Goal: Task Accomplishment & Management: Manage account settings

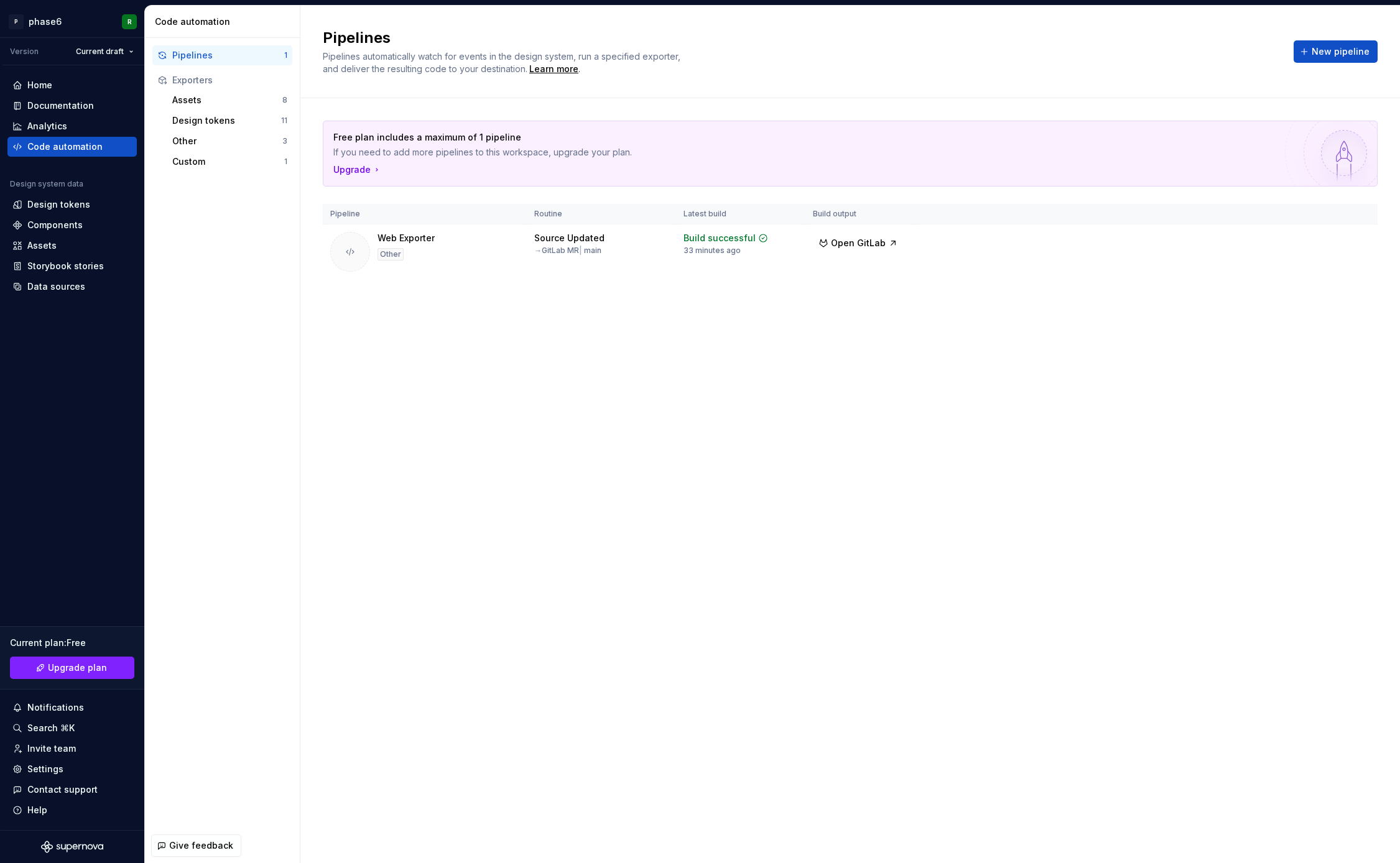
click at [559, 407] on div "Pipelines Pipelines automatically watch for events in the design system, run a …" at bounding box center [850, 435] width 1099 height 858
click at [613, 382] on div "Pipelines Pipelines automatically watch for events in the design system, run a …" at bounding box center [850, 435] width 1099 height 858
click at [536, 394] on div "Pipelines Pipelines automatically watch for events in the design system, run a …" at bounding box center [850, 435] width 1099 height 858
click at [607, 394] on div "Pipelines Pipelines automatically watch for events in the design system, run a …" at bounding box center [850, 435] width 1099 height 858
click at [844, 425] on div "Pipelines Pipelines automatically watch for events in the design system, run a …" at bounding box center [850, 435] width 1099 height 858
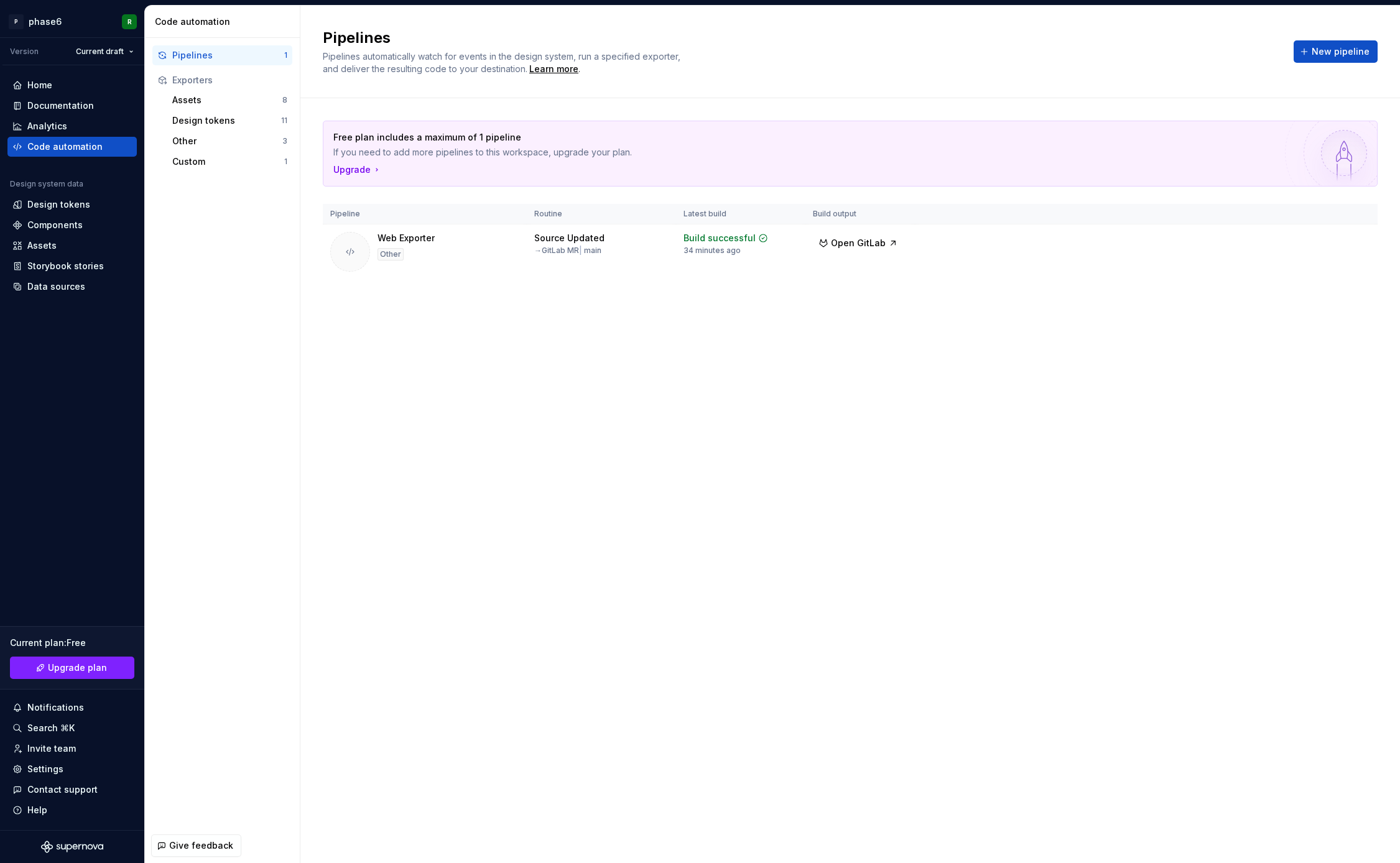
click at [740, 425] on div "Pipelines Pipelines automatically watch for events in the design system, run a …" at bounding box center [850, 435] width 1099 height 858
click at [810, 418] on div "Pipelines Pipelines automatically watch for events in the design system, run a …" at bounding box center [850, 435] width 1099 height 858
click at [744, 460] on div "Pipelines Pipelines automatically watch for events in the design system, run a …" at bounding box center [850, 435] width 1099 height 858
click at [694, 464] on div "Pipelines Pipelines automatically watch for events in the design system, run a …" at bounding box center [850, 435] width 1099 height 858
click at [731, 463] on div "Pipelines Pipelines automatically watch for events in the design system, run a …" at bounding box center [850, 435] width 1099 height 858
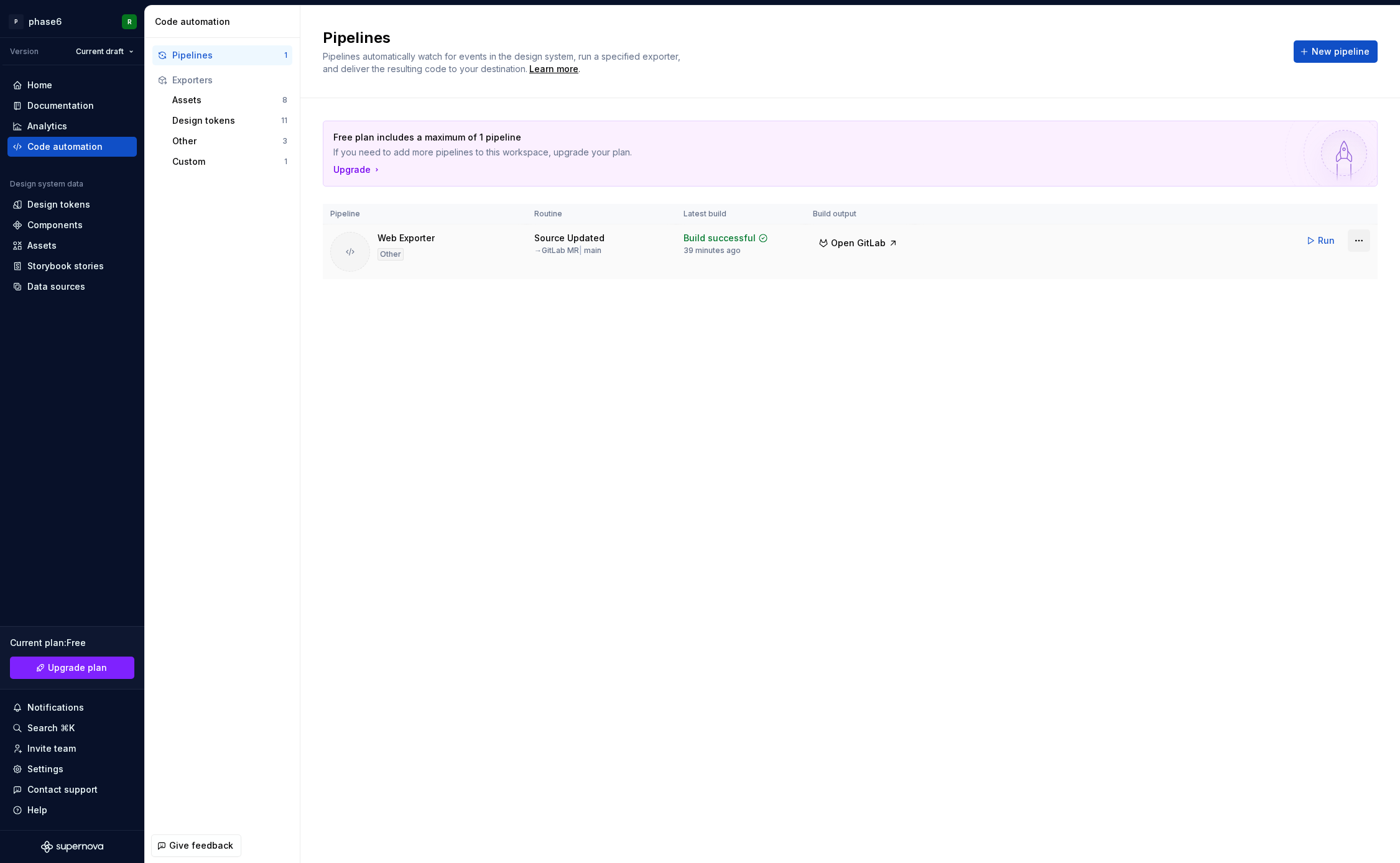
click at [1363, 237] on html "P phase6 R Version Current draft Home Documentation Analytics Code automation D…" at bounding box center [700, 431] width 1400 height 863
click at [1315, 267] on div "Edit pipeline" at bounding box center [1345, 267] width 105 height 12
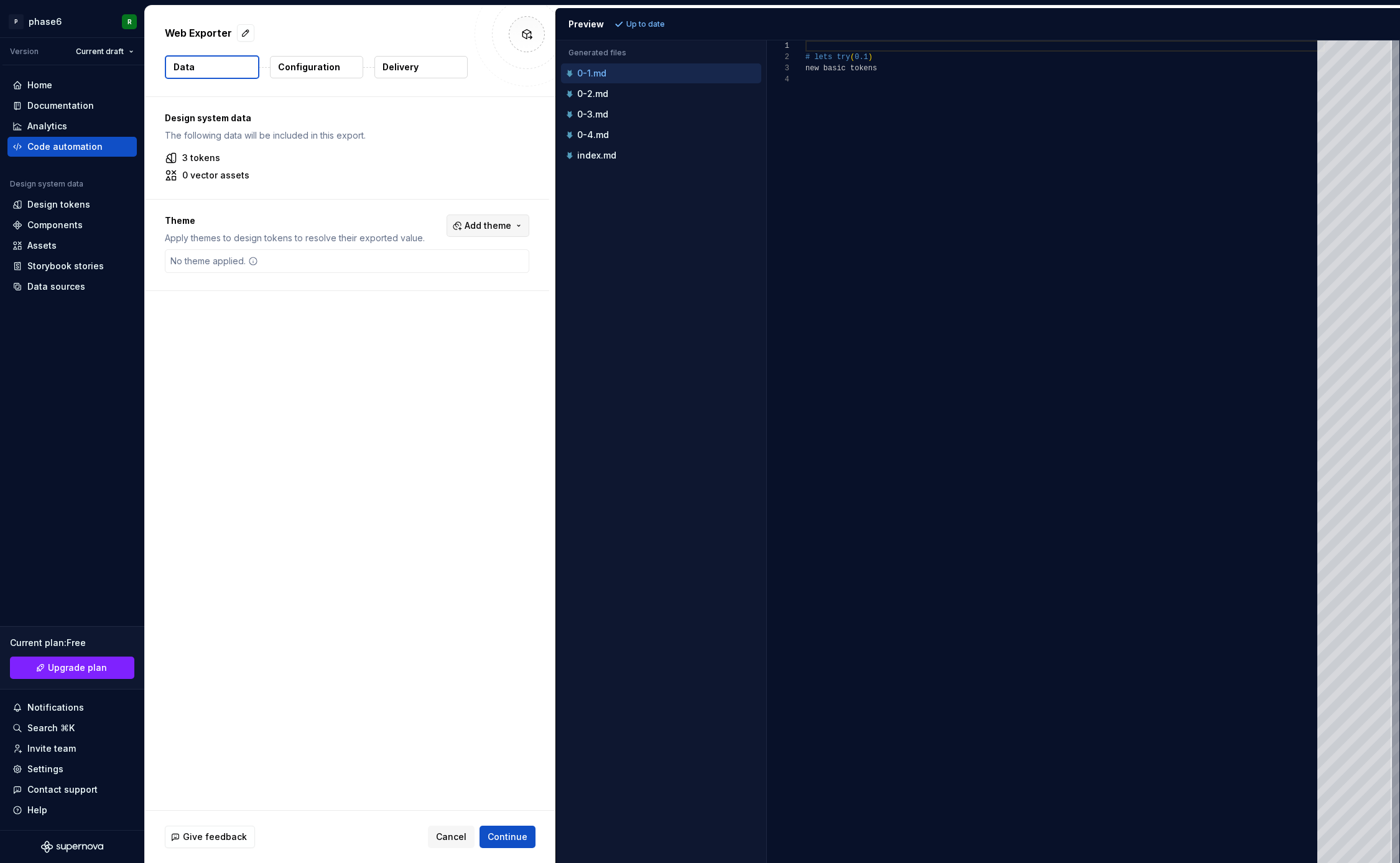
click at [527, 225] on button "Add theme" at bounding box center [487, 225] width 82 height 23
click at [370, 331] on html "P phase6 R Version Current draft Home Documentation Analytics Code automation D…" at bounding box center [700, 431] width 1400 height 863
click at [325, 64] on p "Configuration" at bounding box center [309, 67] width 62 height 12
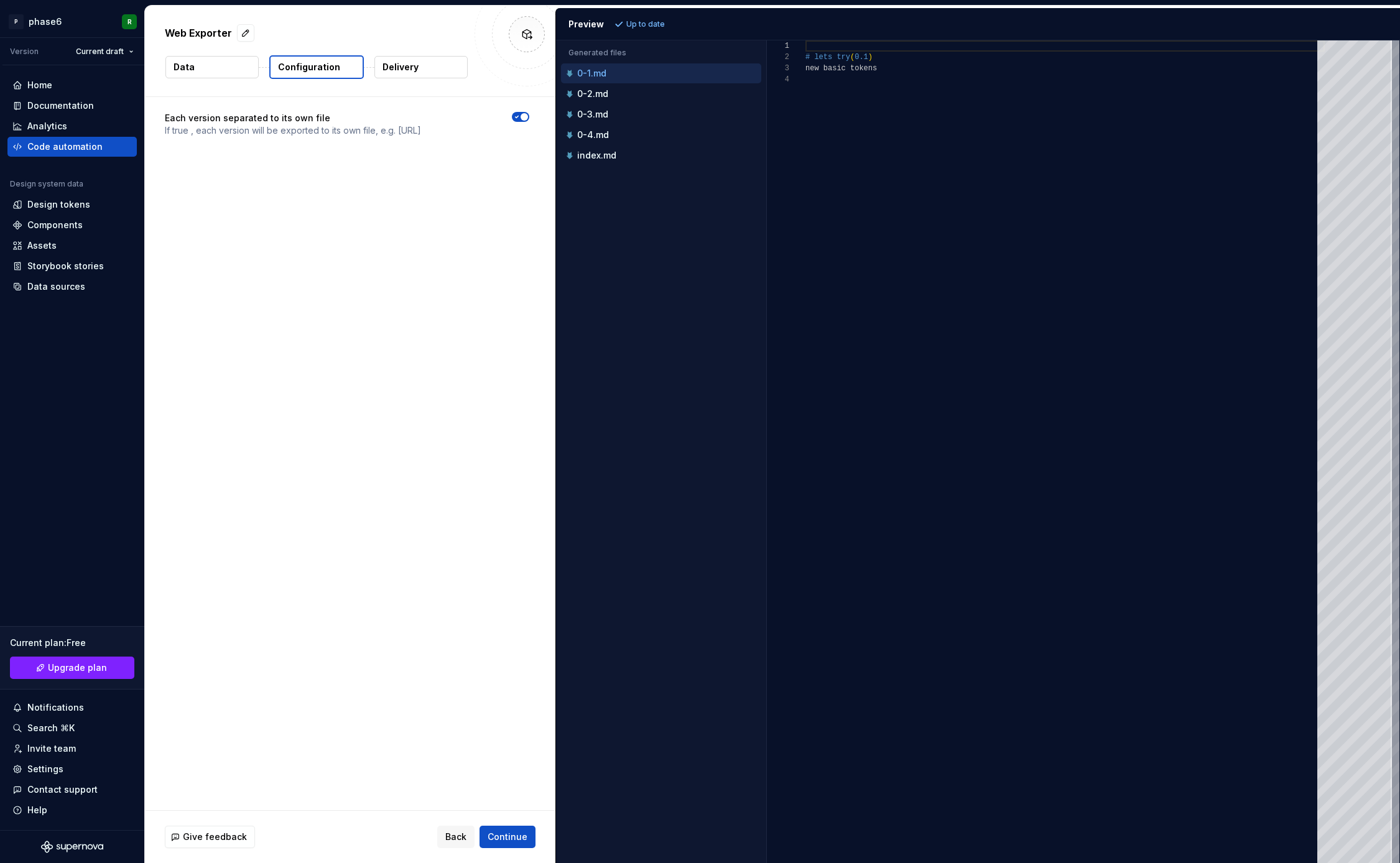
click at [410, 68] on p "Delivery" at bounding box center [400, 67] width 36 height 12
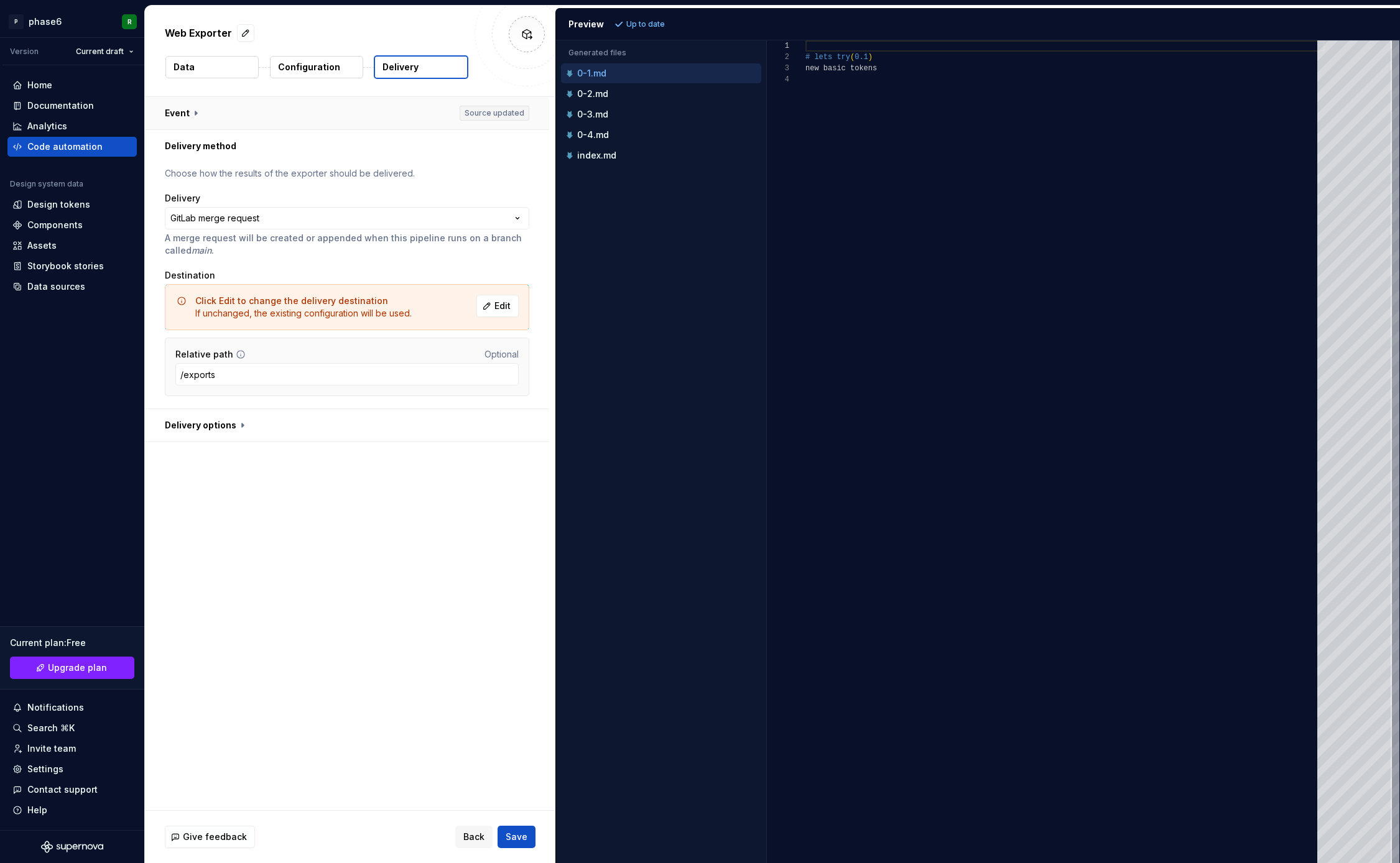
click at [201, 114] on button "button" at bounding box center [347, 113] width 404 height 32
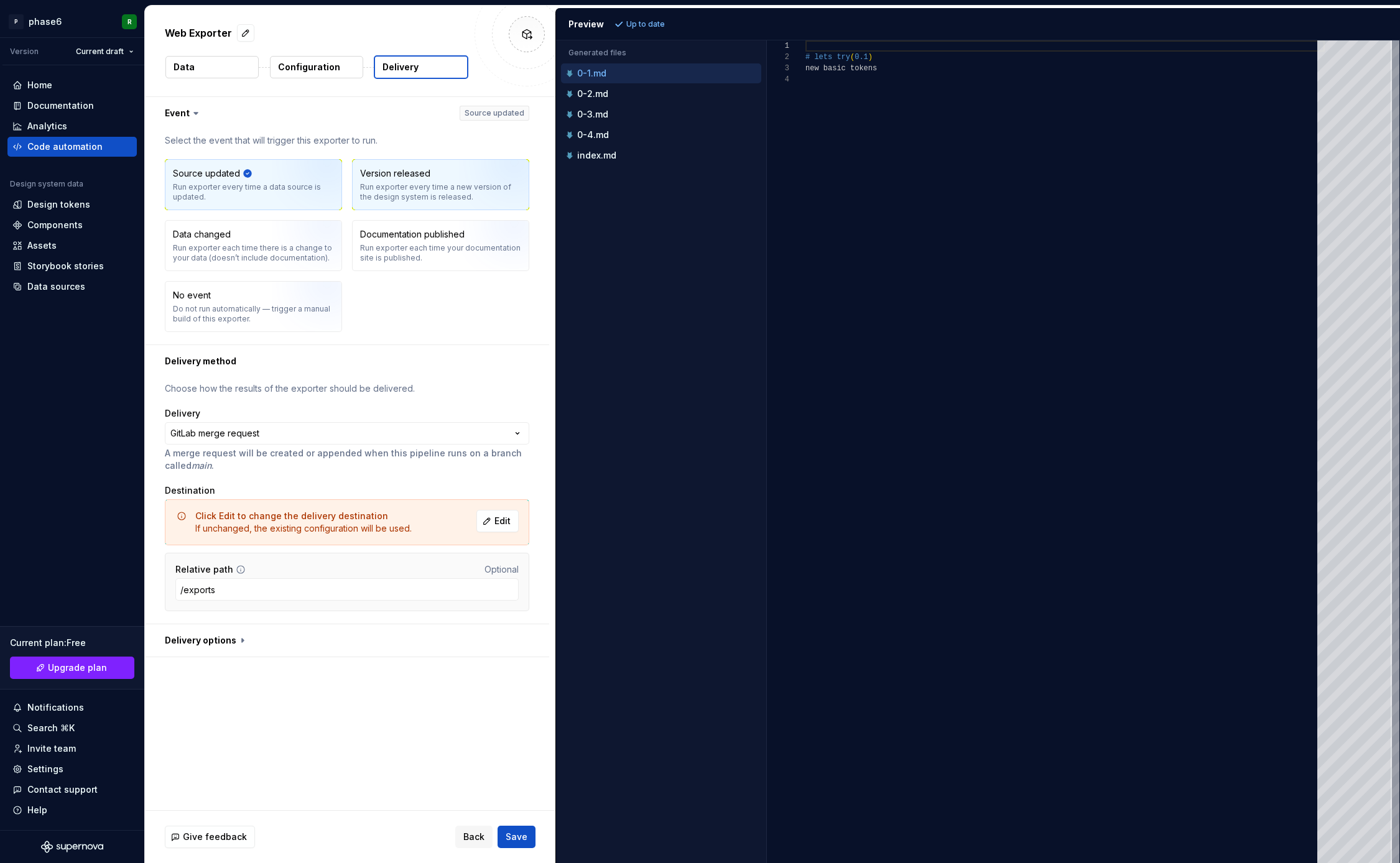
click at [409, 177] on div "Version released" at bounding box center [395, 173] width 70 height 12
click at [196, 112] on icon at bounding box center [196, 113] width 12 height 12
click at [194, 112] on icon at bounding box center [196, 113] width 12 height 12
click at [239, 640] on button "button" at bounding box center [347, 641] width 404 height 32
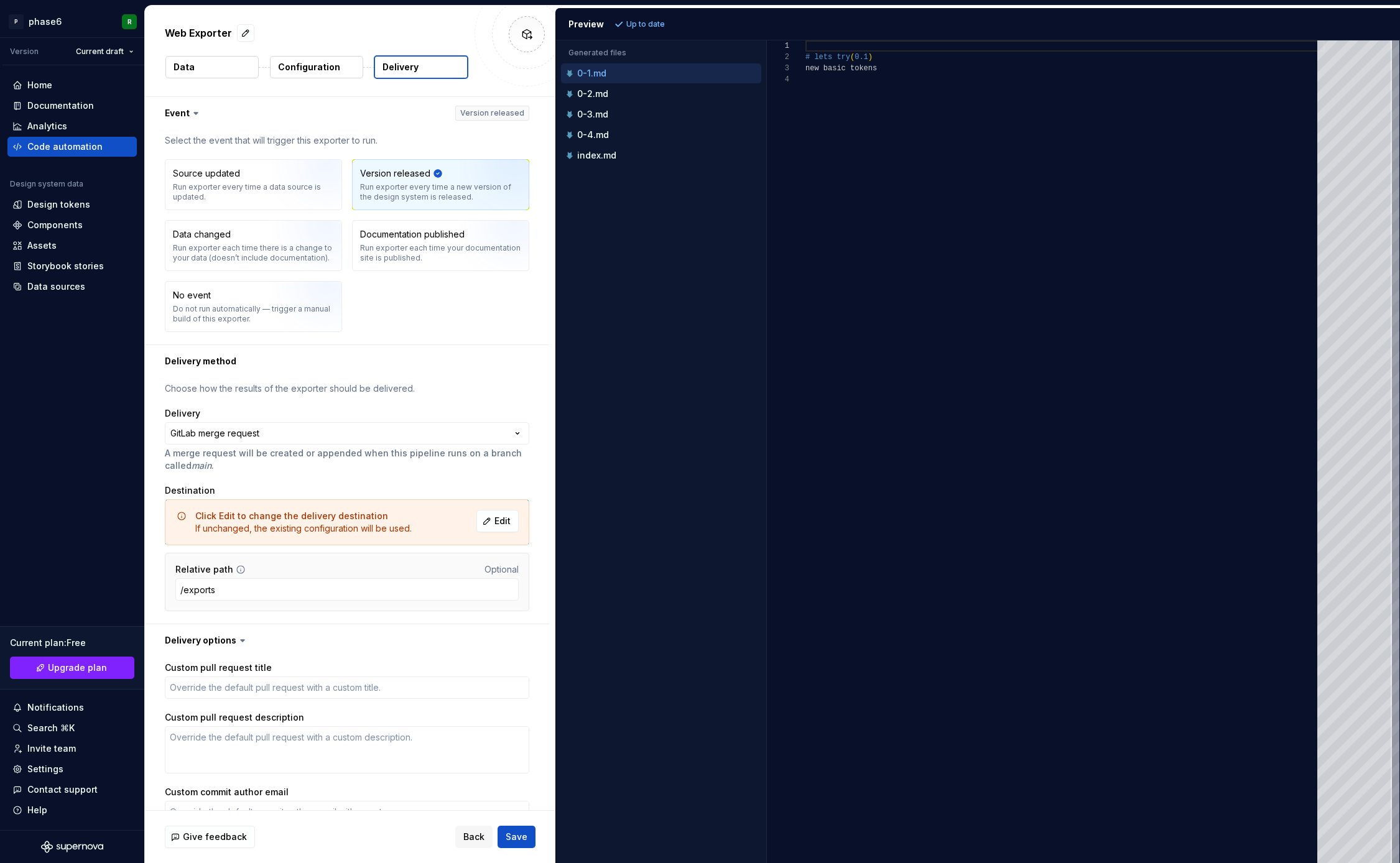
click at [239, 635] on icon at bounding box center [242, 641] width 12 height 12
click at [241, 640] on icon at bounding box center [242, 641] width 4 height 2
click at [524, 833] on span "Save" at bounding box center [517, 837] width 22 height 12
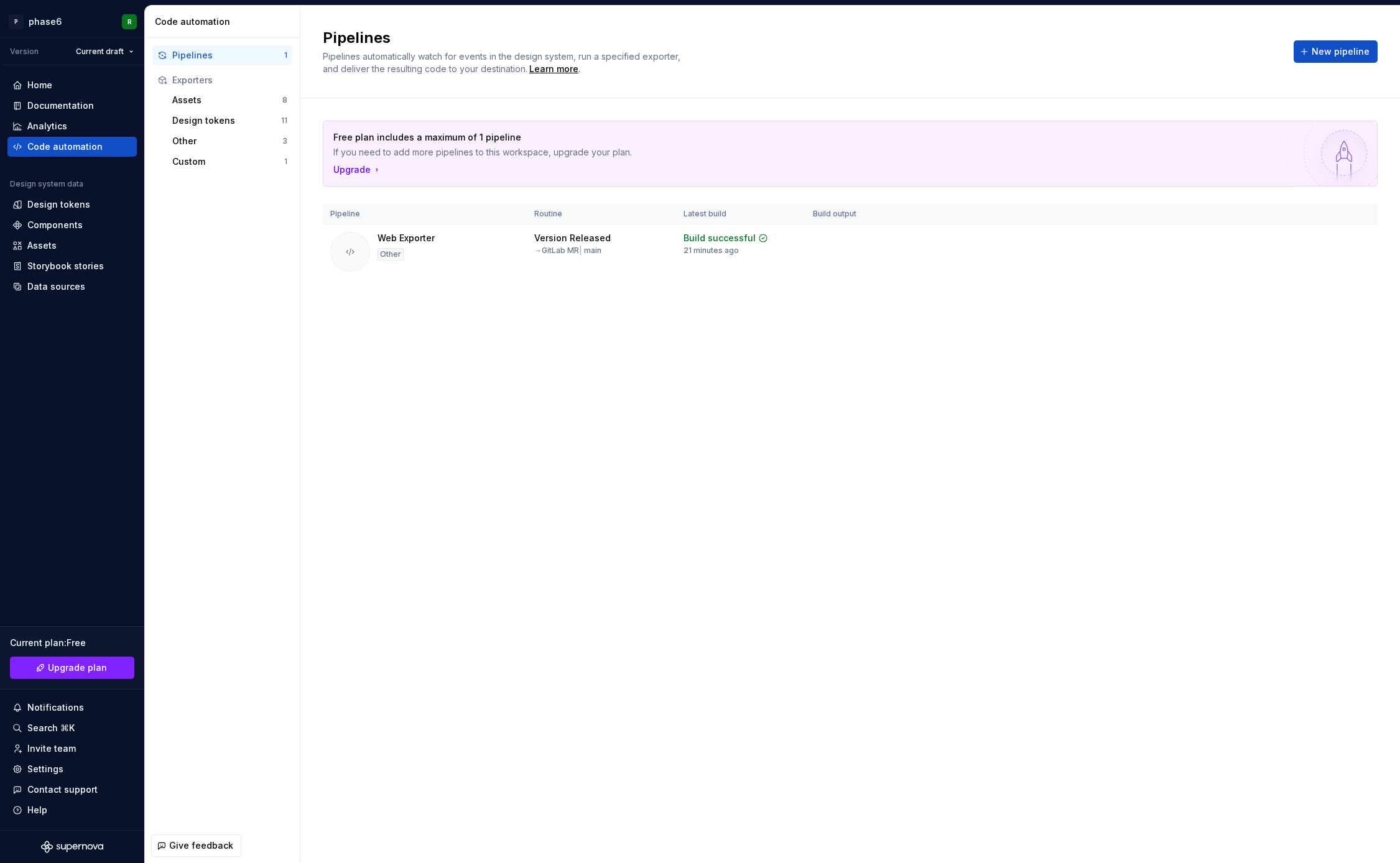
click at [719, 403] on div "Pipelines Pipelines automatically watch for events in the design system, run a …" at bounding box center [850, 435] width 1099 height 858
click at [1356, 241] on html "P phase6 R Version Current draft Home Documentation Analytics Code automation D…" at bounding box center [700, 431] width 1400 height 863
click at [1228, 325] on html "P phase6 R Version Current draft Home Documentation Analytics Code automation D…" at bounding box center [700, 431] width 1400 height 863
click at [1311, 241] on button "Run" at bounding box center [1321, 241] width 43 height 23
click at [695, 452] on div "Pipelines Pipelines automatically watch for events in the design system, run a …" at bounding box center [850, 435] width 1099 height 858
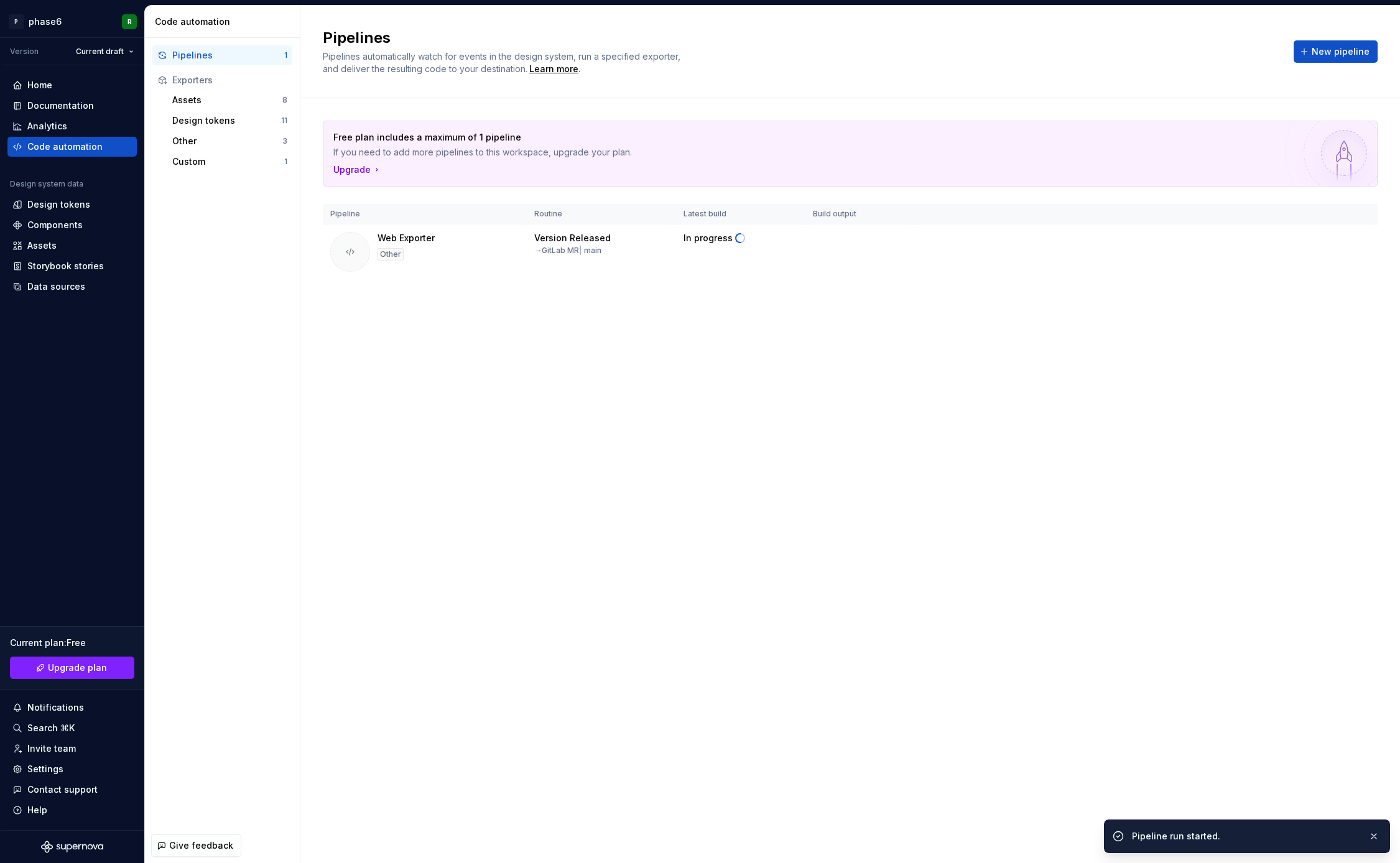
click at [749, 425] on div "Pipelines Pipelines automatically watch for events in the design system, run a …" at bounding box center [850, 435] width 1099 height 858
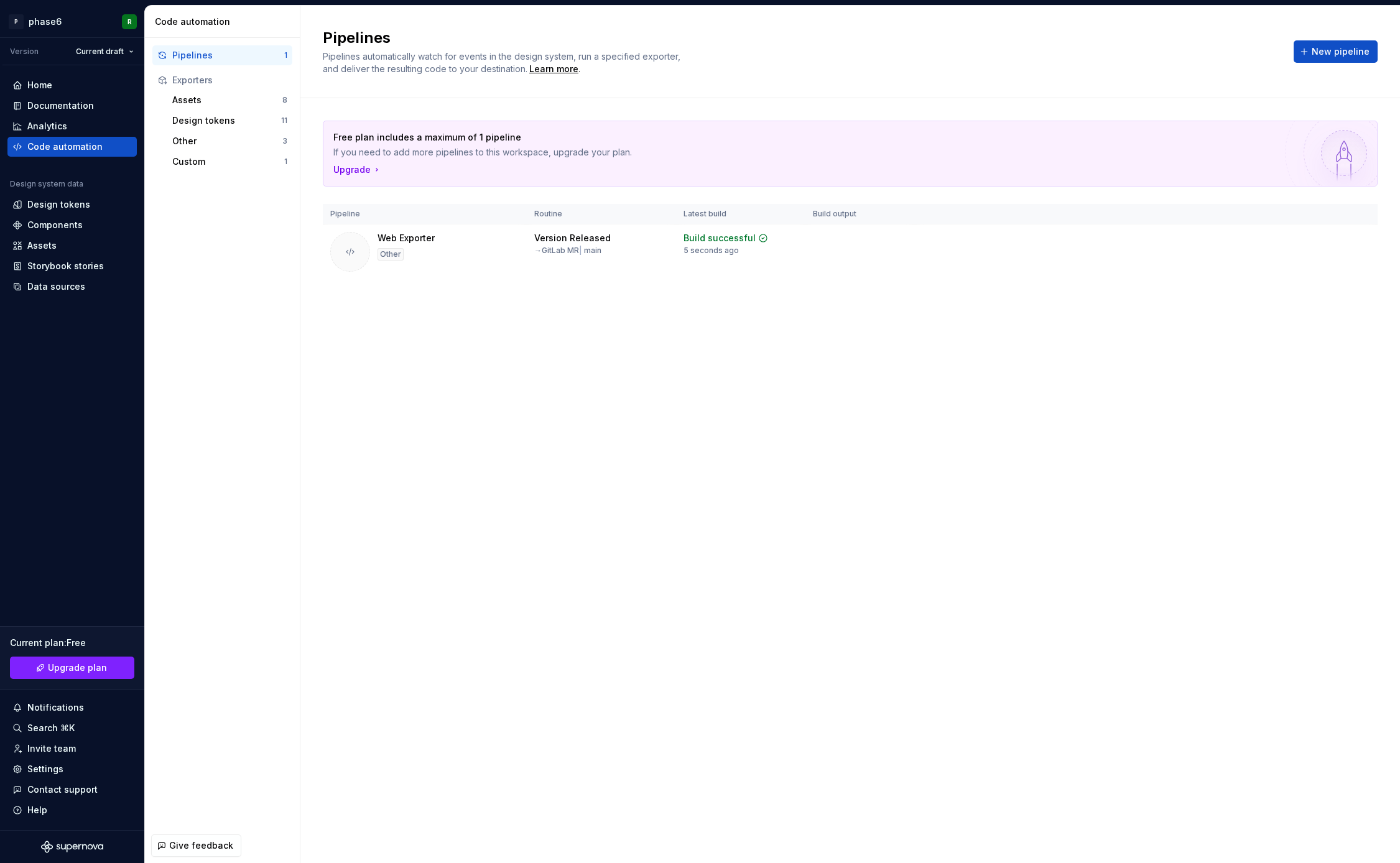
click at [488, 454] on div "Pipelines Pipelines automatically watch for events in the design system, run a …" at bounding box center [850, 435] width 1099 height 858
click at [206, 102] on div "Assets" at bounding box center [227, 100] width 110 height 12
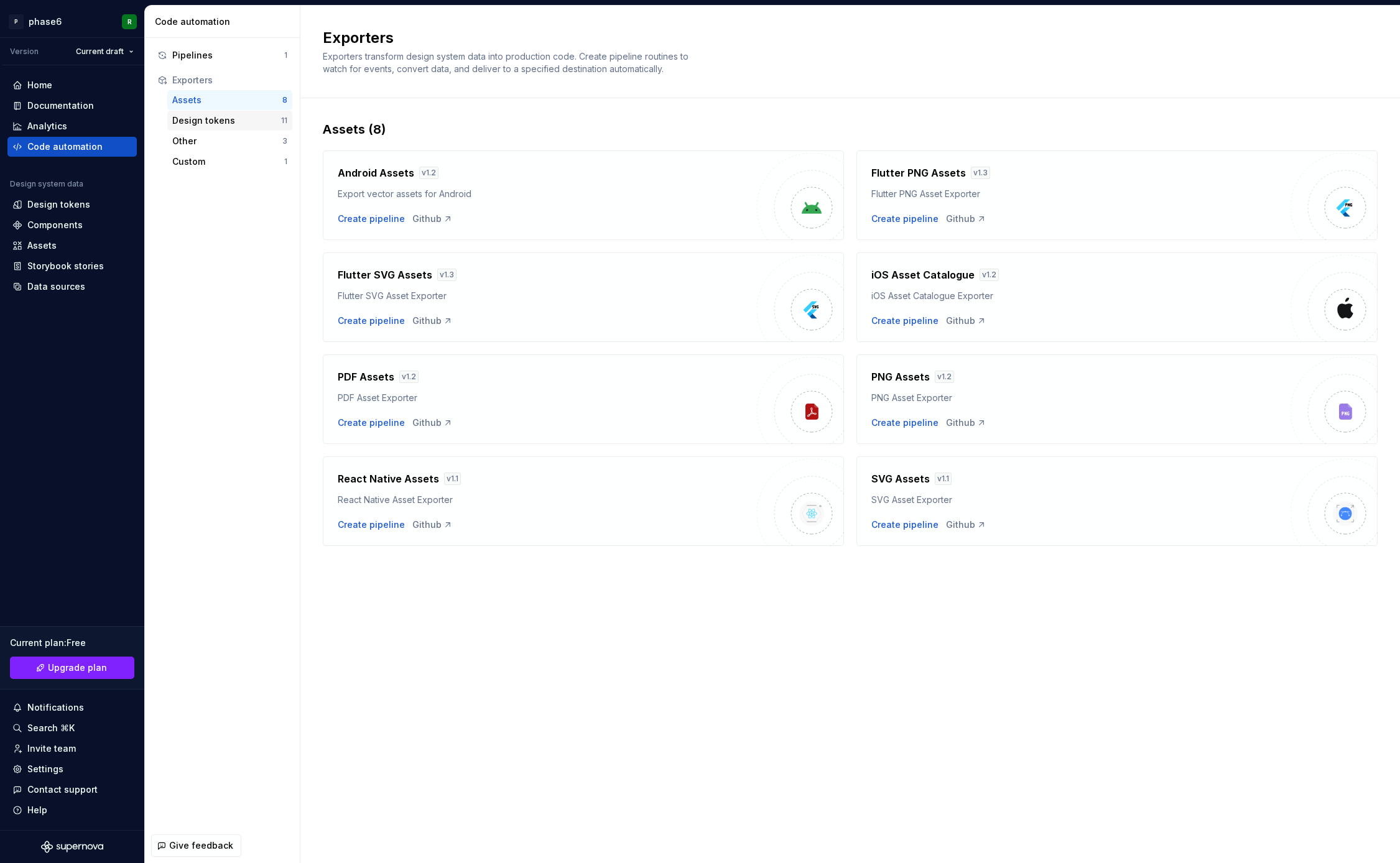
click at [214, 115] on div "Design tokens" at bounding box center [226, 120] width 109 height 12
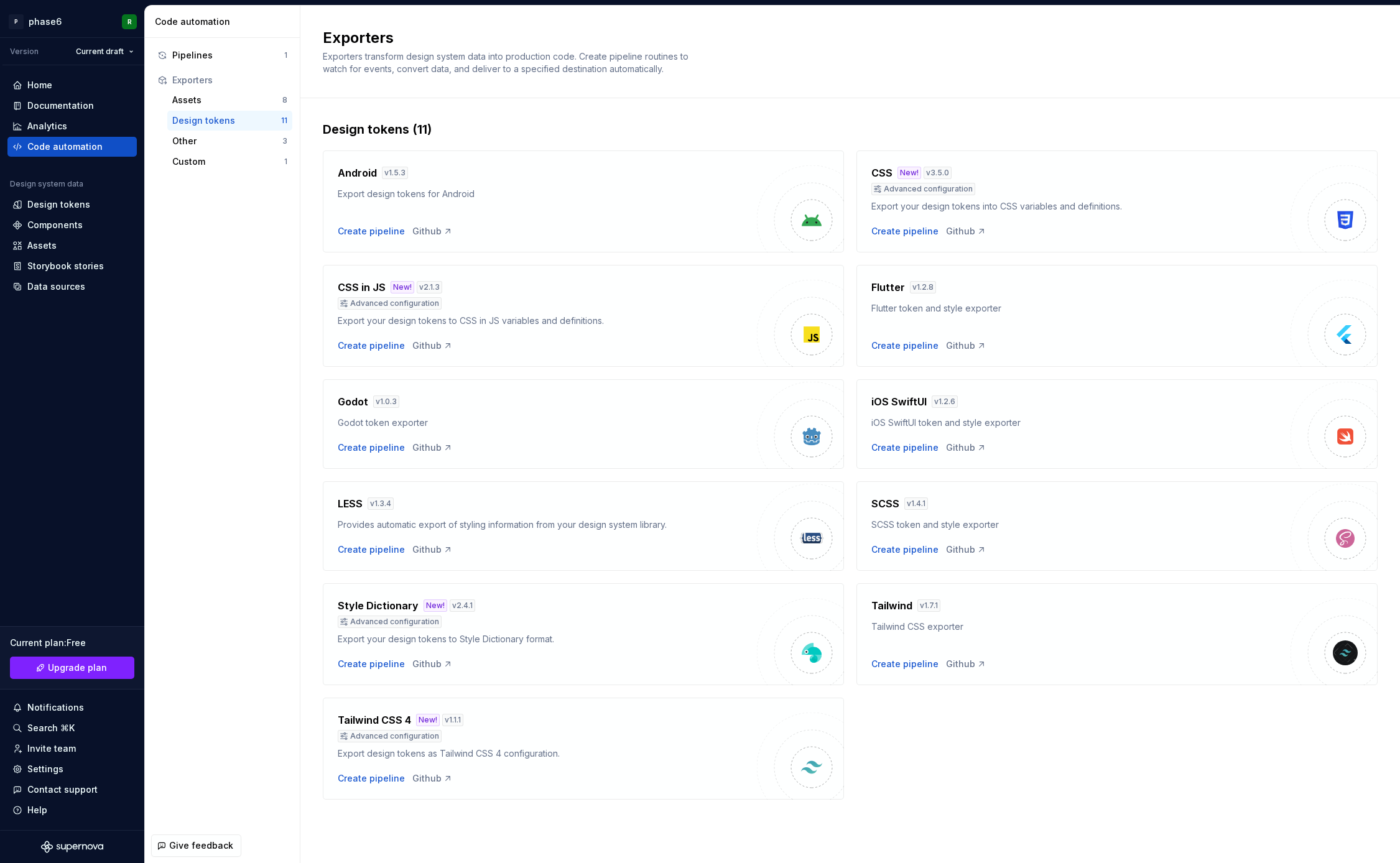
click at [226, 495] on div "Pipelines 1 Exporters Assets 8 Design tokens 11 Other 3 Custom 1" at bounding box center [223, 433] width 155 height 791
click at [226, 405] on div "Pipelines 1 Exporters Assets 8 Design tokens 11 Other 3 Custom 1" at bounding box center [223, 433] width 155 height 791
click at [225, 450] on div "Pipelines 1 Exporters Assets 8 Design tokens 11 Other 3 Custom 1" at bounding box center [223, 433] width 155 height 791
click at [225, 514] on div "Pipelines 1 Exporters Assets 8 Design tokens 11 Other 3 Custom 1" at bounding box center [223, 433] width 155 height 791
click at [225, 450] on div "Pipelines 1 Exporters Assets 8 Design tokens 11 Other 3 Custom 1" at bounding box center [223, 433] width 155 height 791
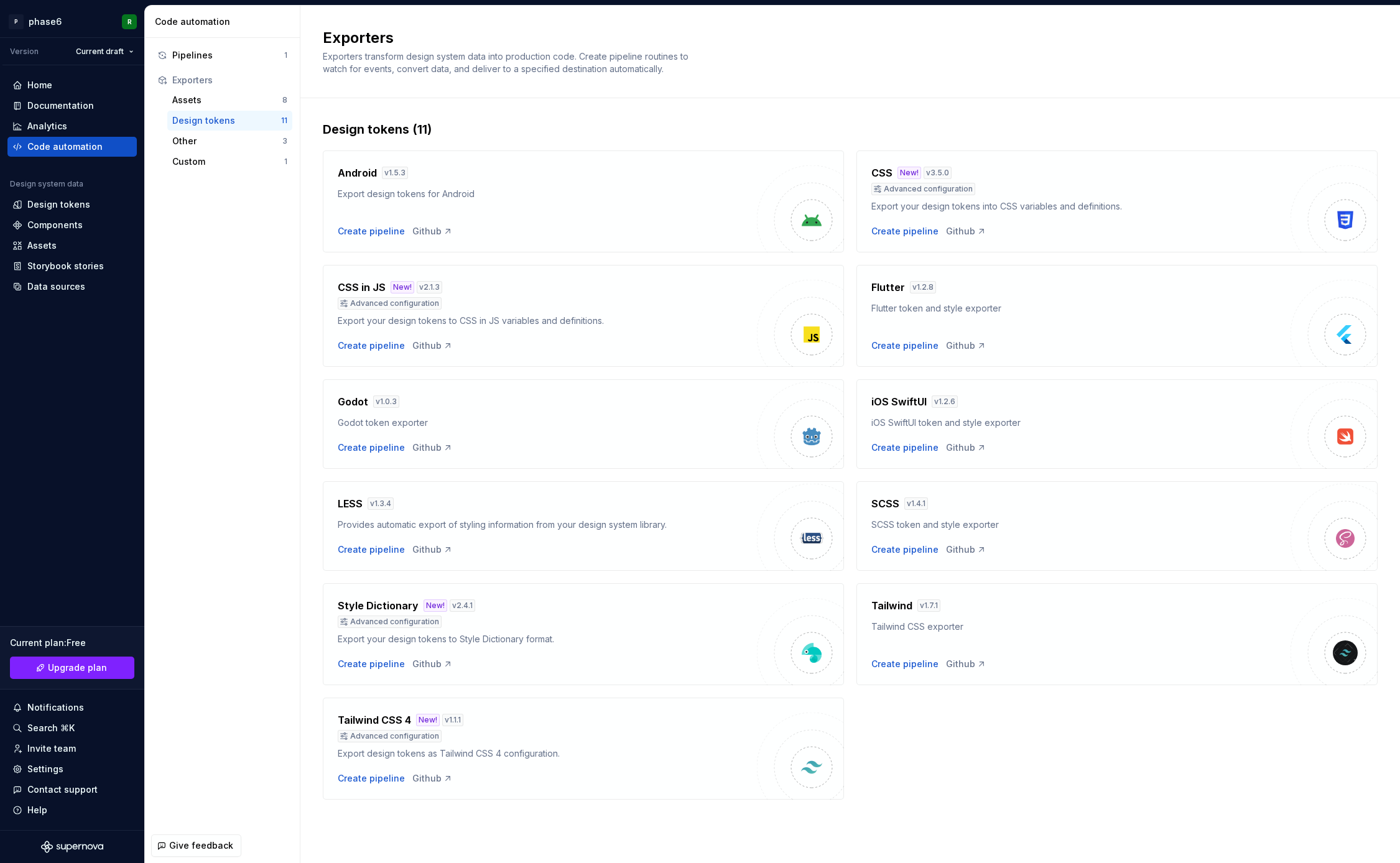
click at [962, 729] on div "Android v 1.5.3 Export design tokens for Android Create pipeline Github CSS New…" at bounding box center [850, 468] width 1055 height 662
click at [1002, 727] on div "Android v 1.5.3 Export design tokens for Android Create pipeline Github CSS New…" at bounding box center [850, 468] width 1055 height 662
click at [972, 747] on div "Android v 1.5.3 Export design tokens for Android Create pipeline Github CSS New…" at bounding box center [850, 468] width 1055 height 662
click at [993, 738] on div "Android v 1.5.3 Export design tokens for Android Create pipeline Github CSS New…" at bounding box center [850, 468] width 1055 height 662
click at [923, 779] on div "Android v 1.5.3 Export design tokens for Android Create pipeline Github CSS New…" at bounding box center [850, 468] width 1055 height 662
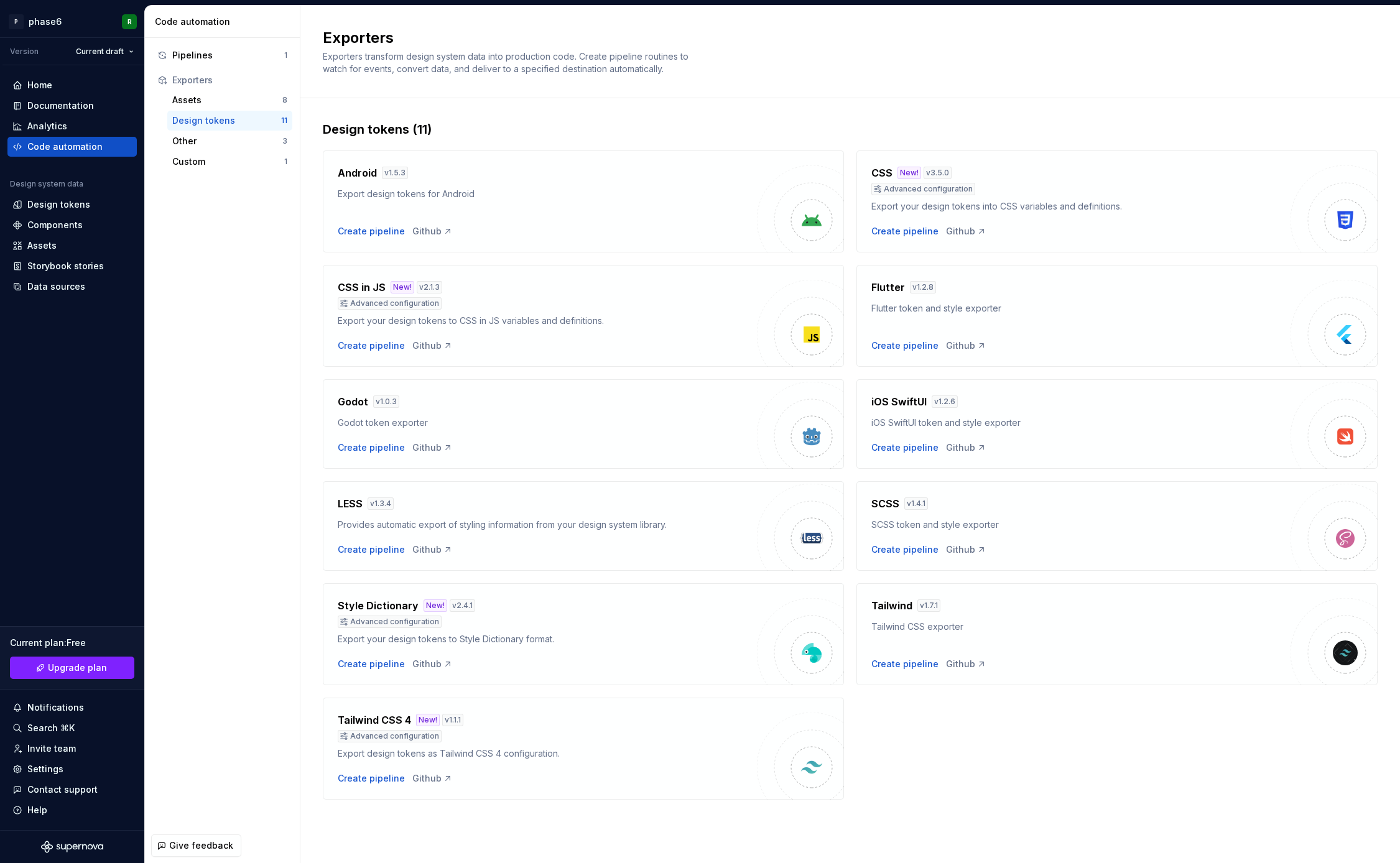
click at [954, 765] on div "Android v 1.5.3 Export design tokens for Android Create pipeline Github CSS New…" at bounding box center [850, 468] width 1055 height 662
click at [385, 665] on div "Create pipeline" at bounding box center [371, 664] width 67 height 12
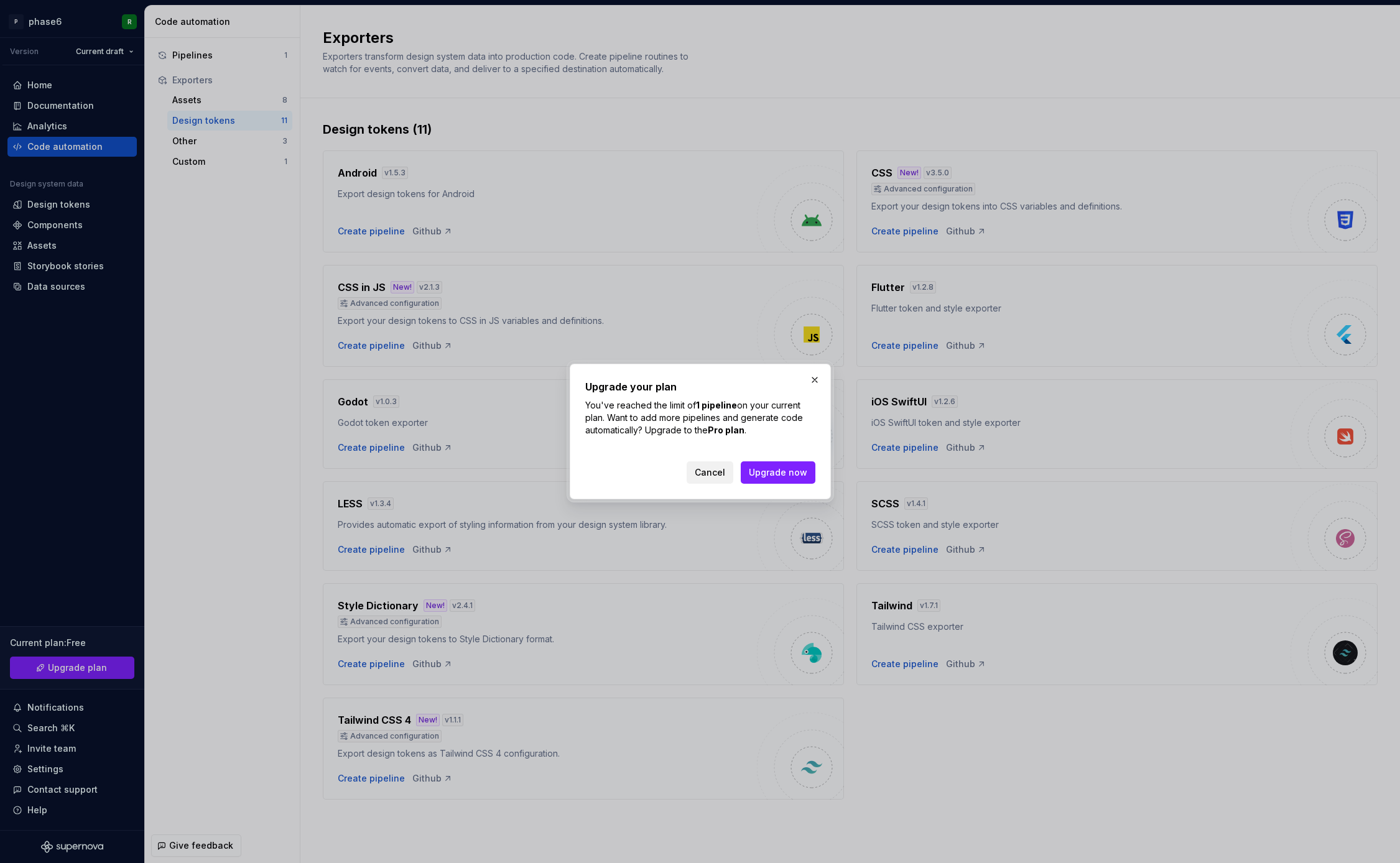
click at [711, 475] on span "Cancel" at bounding box center [710, 472] width 31 height 12
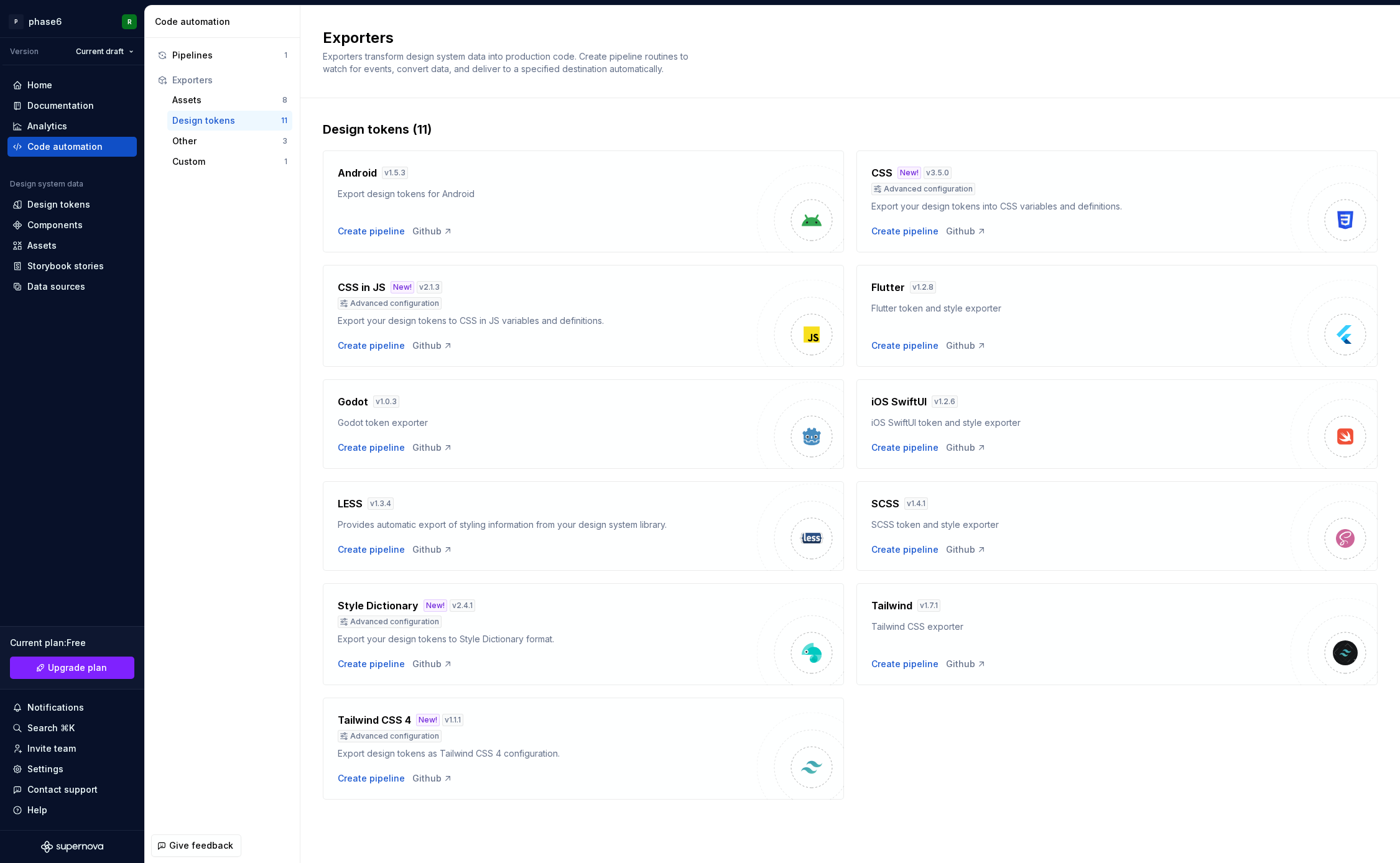
click at [956, 759] on div "Android v 1.5.3 Export design tokens for Android Create pipeline Github CSS New…" at bounding box center [850, 468] width 1055 height 662
click at [222, 163] on div "Custom" at bounding box center [228, 161] width 112 height 12
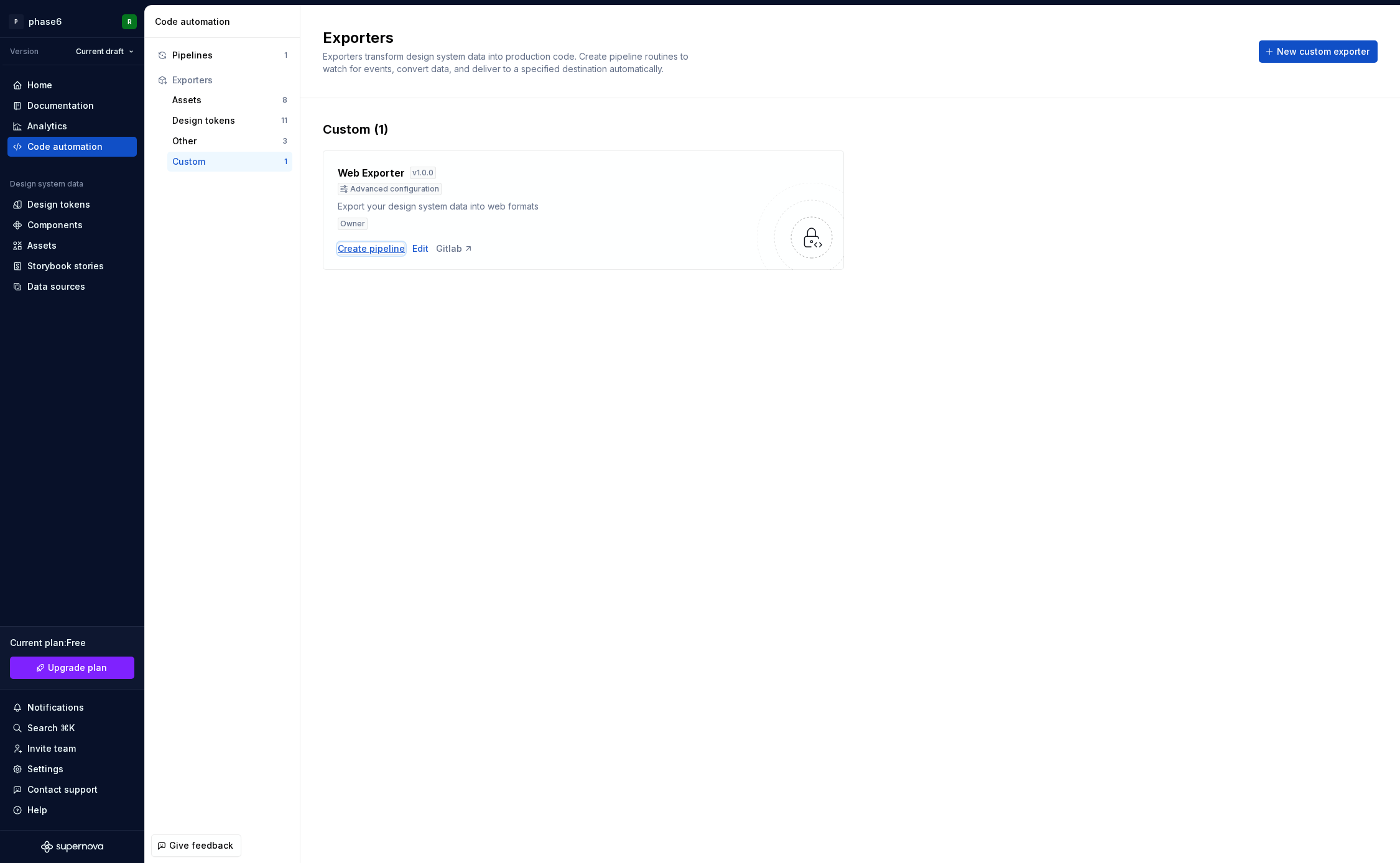
click at [376, 251] on div "Create pipeline" at bounding box center [371, 249] width 67 height 12
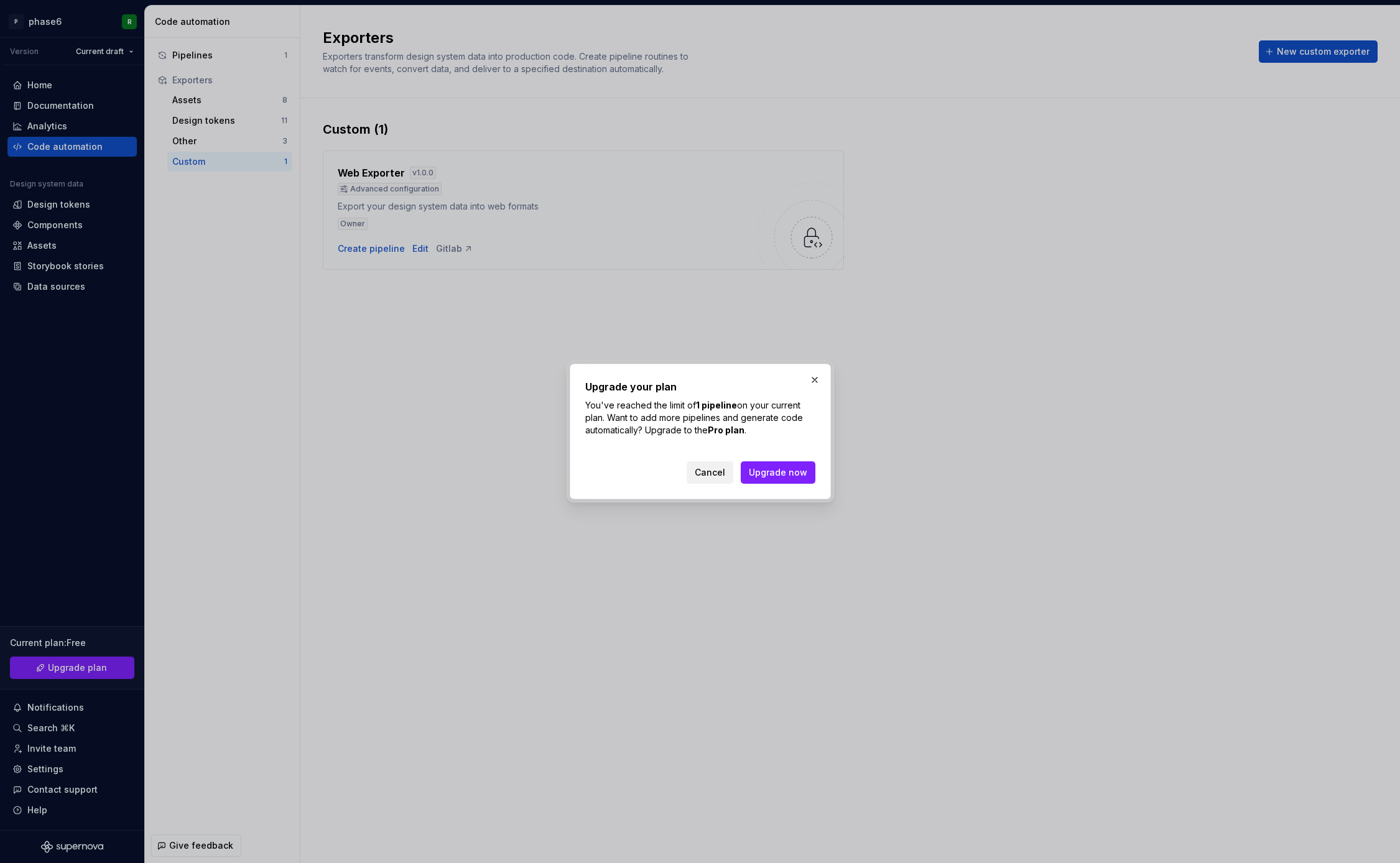
click at [715, 471] on span "Cancel" at bounding box center [710, 472] width 31 height 12
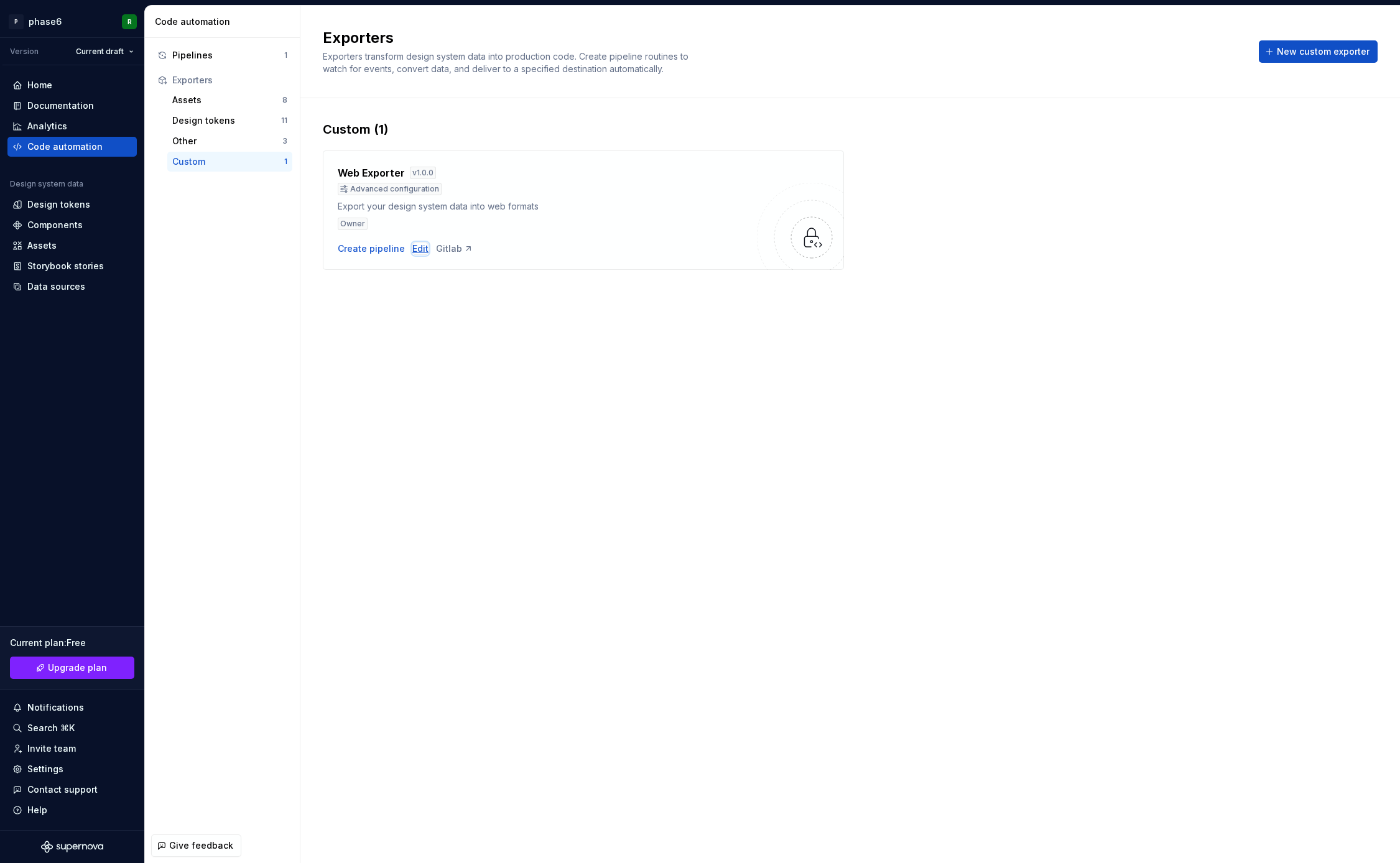
click at [412, 245] on div "Edit" at bounding box center [420, 249] width 16 height 12
click at [606, 398] on div "Exporters Exporters transform design system data into production code. Create p…" at bounding box center [850, 435] width 1099 height 858
click at [614, 372] on div "Exporters Exporters transform design system data into production code. Create p…" at bounding box center [850, 435] width 1099 height 858
click at [629, 380] on div "Exporters Exporters transform design system data into production code. Create p…" at bounding box center [850, 435] width 1099 height 858
click at [643, 373] on div "Exporters Exporters transform design system data into production code. Create p…" at bounding box center [850, 435] width 1099 height 858
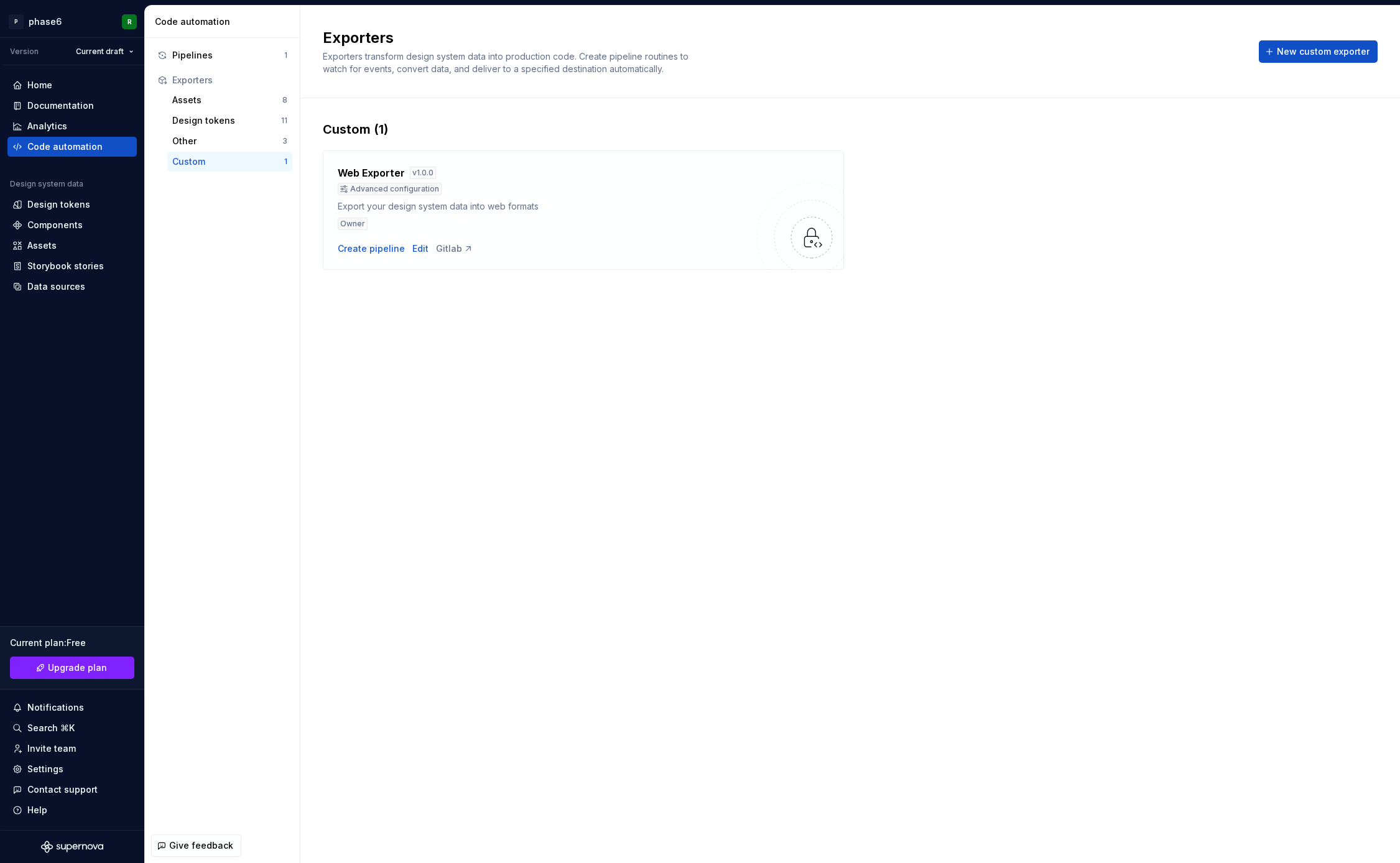
click at [605, 416] on div "Exporters Exporters transform design system data into production code. Create p…" at bounding box center [850, 435] width 1099 height 858
click at [619, 390] on div "Exporters Exporters transform design system data into production code. Create p…" at bounding box center [850, 435] width 1099 height 858
click at [525, 397] on div "Exporters Exporters transform design system data into production code. Create p…" at bounding box center [850, 435] width 1099 height 858
click at [595, 374] on div "Exporters Exporters transform design system data into production code. Create p…" at bounding box center [850, 435] width 1099 height 858
click at [525, 412] on div "Exporters Exporters transform design system data into production code. Create p…" at bounding box center [850, 435] width 1099 height 858
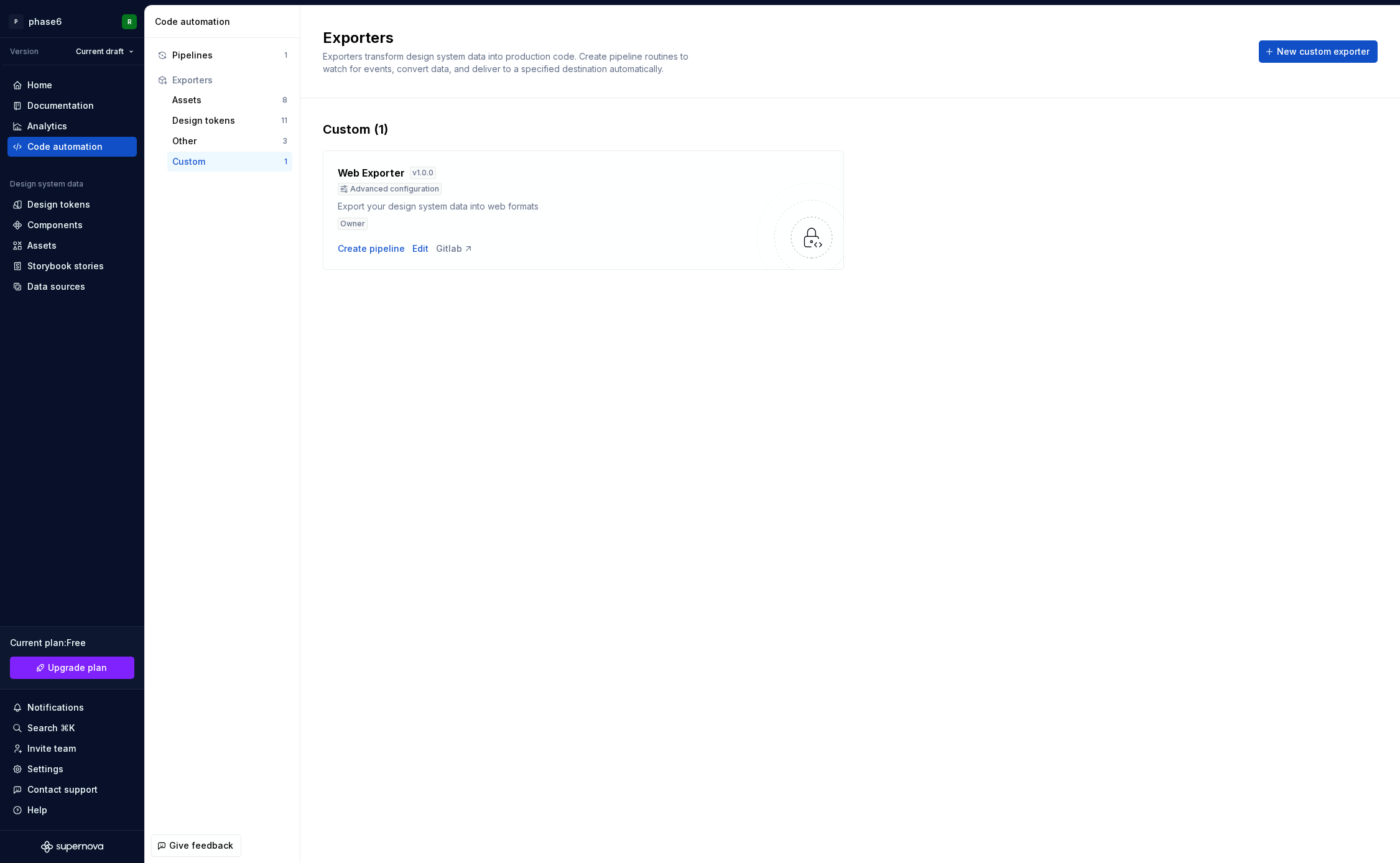
click at [576, 391] on div "Exporters Exporters transform design system data into production code. Create p…" at bounding box center [850, 435] width 1099 height 858
click at [535, 449] on div "Exporters Exporters transform design system data into production code. Create p…" at bounding box center [850, 435] width 1099 height 858
click at [568, 416] on div "Exporters Exporters transform design system data into production code. Create p…" at bounding box center [850, 435] width 1099 height 858
click at [48, 86] on div "Home" at bounding box center [40, 85] width 25 height 12
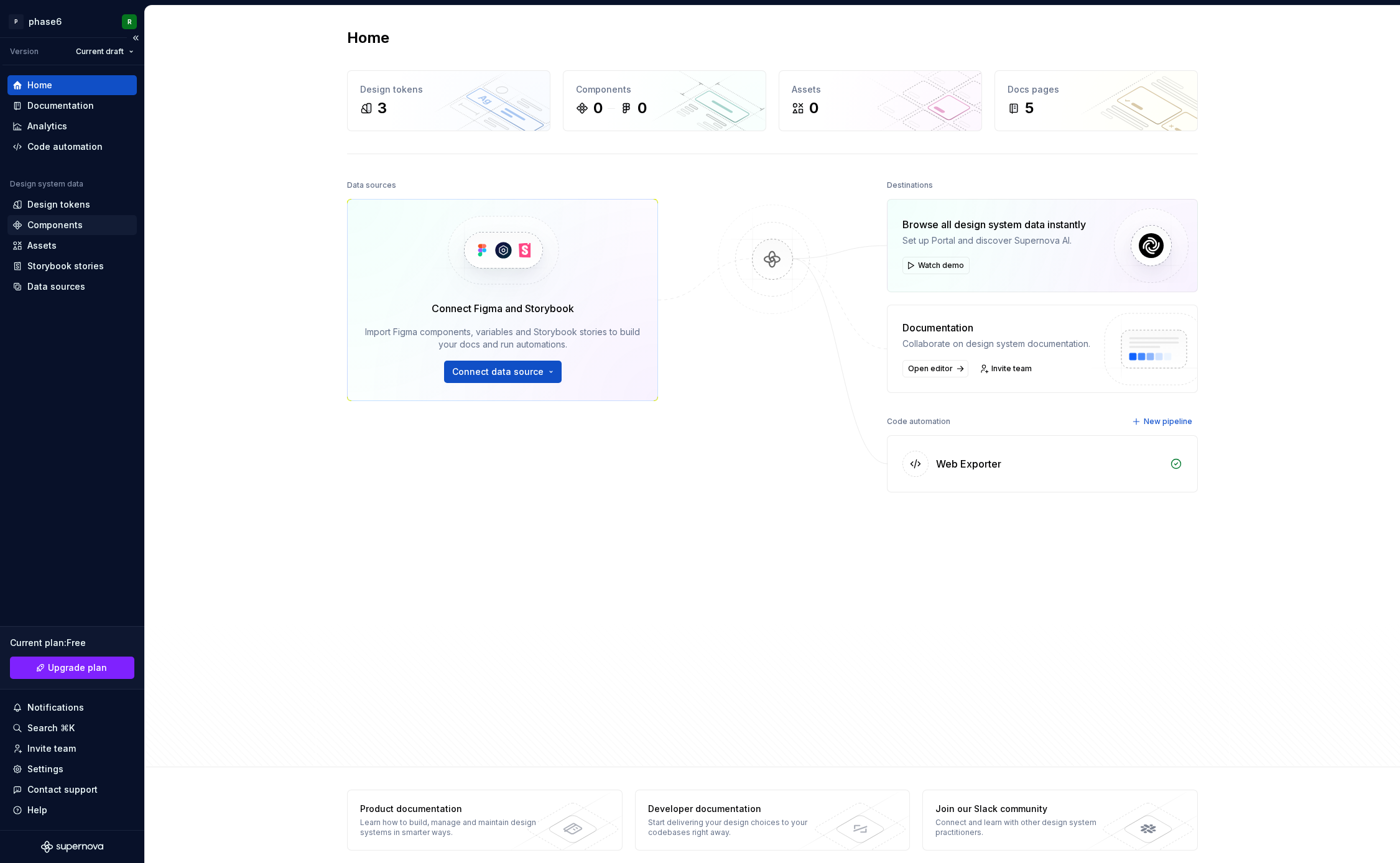
click at [69, 225] on div "Components" at bounding box center [55, 225] width 55 height 12
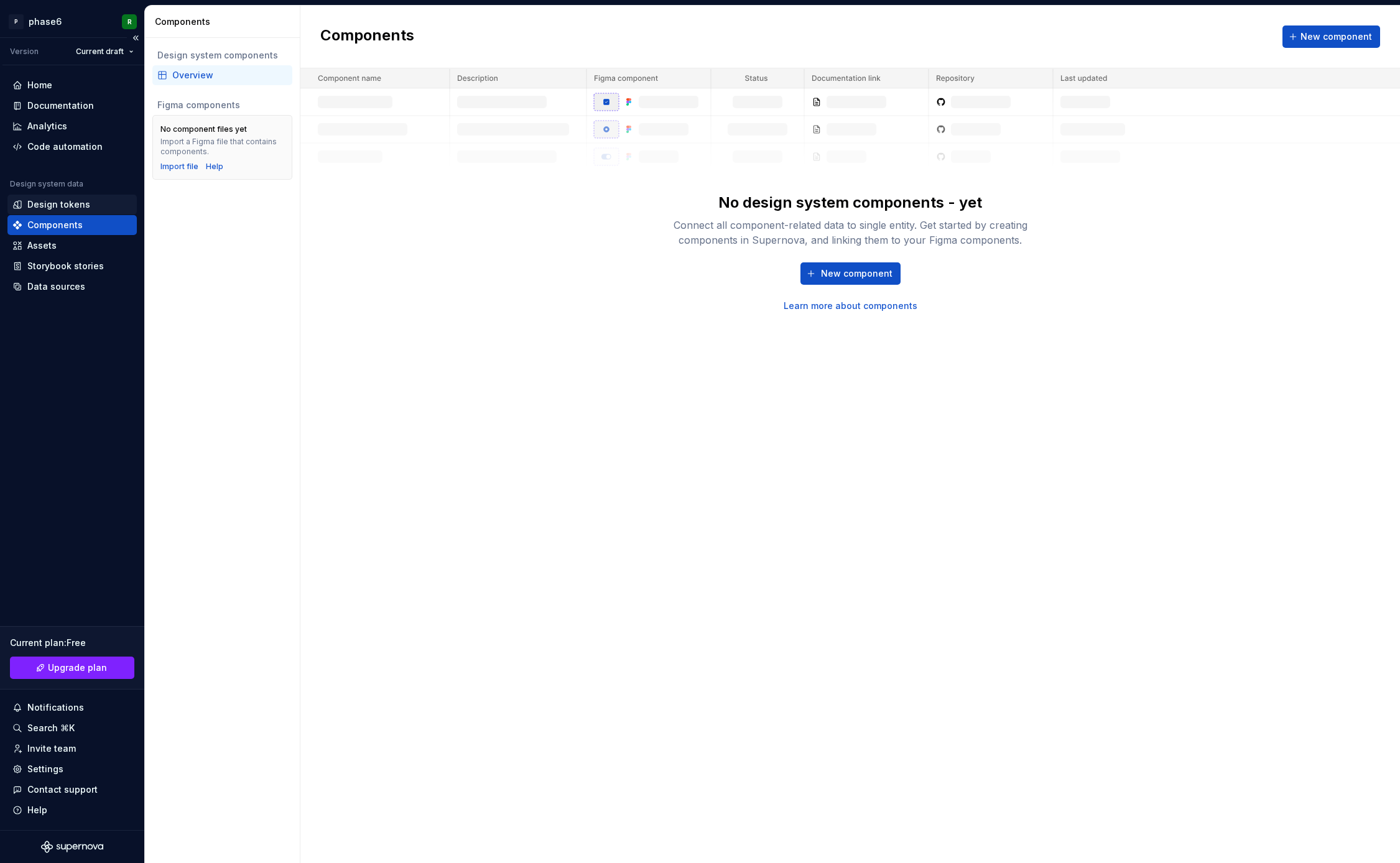
click at [68, 198] on div "Design tokens" at bounding box center [59, 204] width 63 height 12
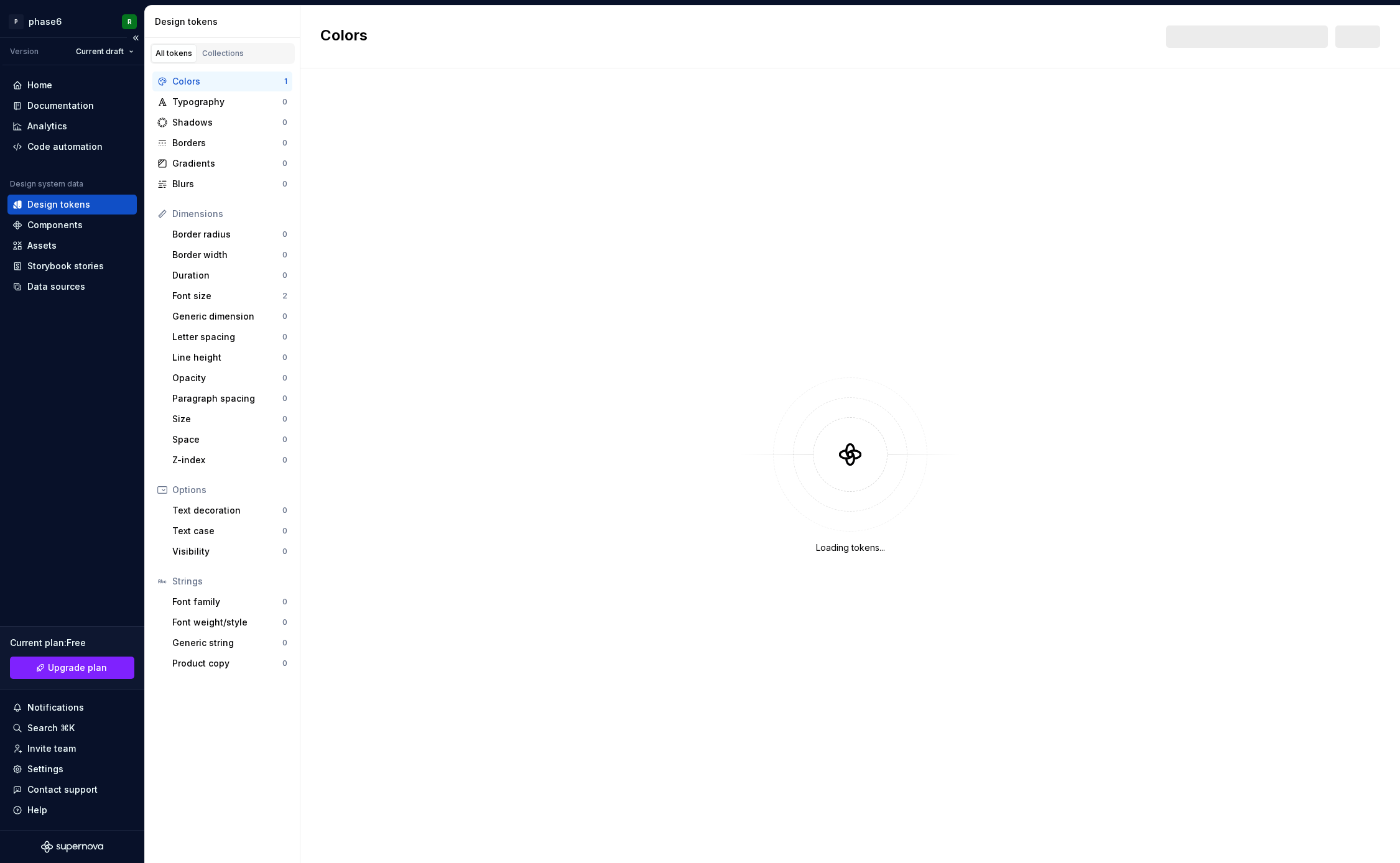
click at [79, 442] on div "Home Documentation Analytics Code automation Design system data Design tokens C…" at bounding box center [72, 448] width 144 height 765
click at [96, 406] on div "Home Documentation Analytics Code automation Design system data Design tokens C…" at bounding box center [72, 448] width 144 height 765
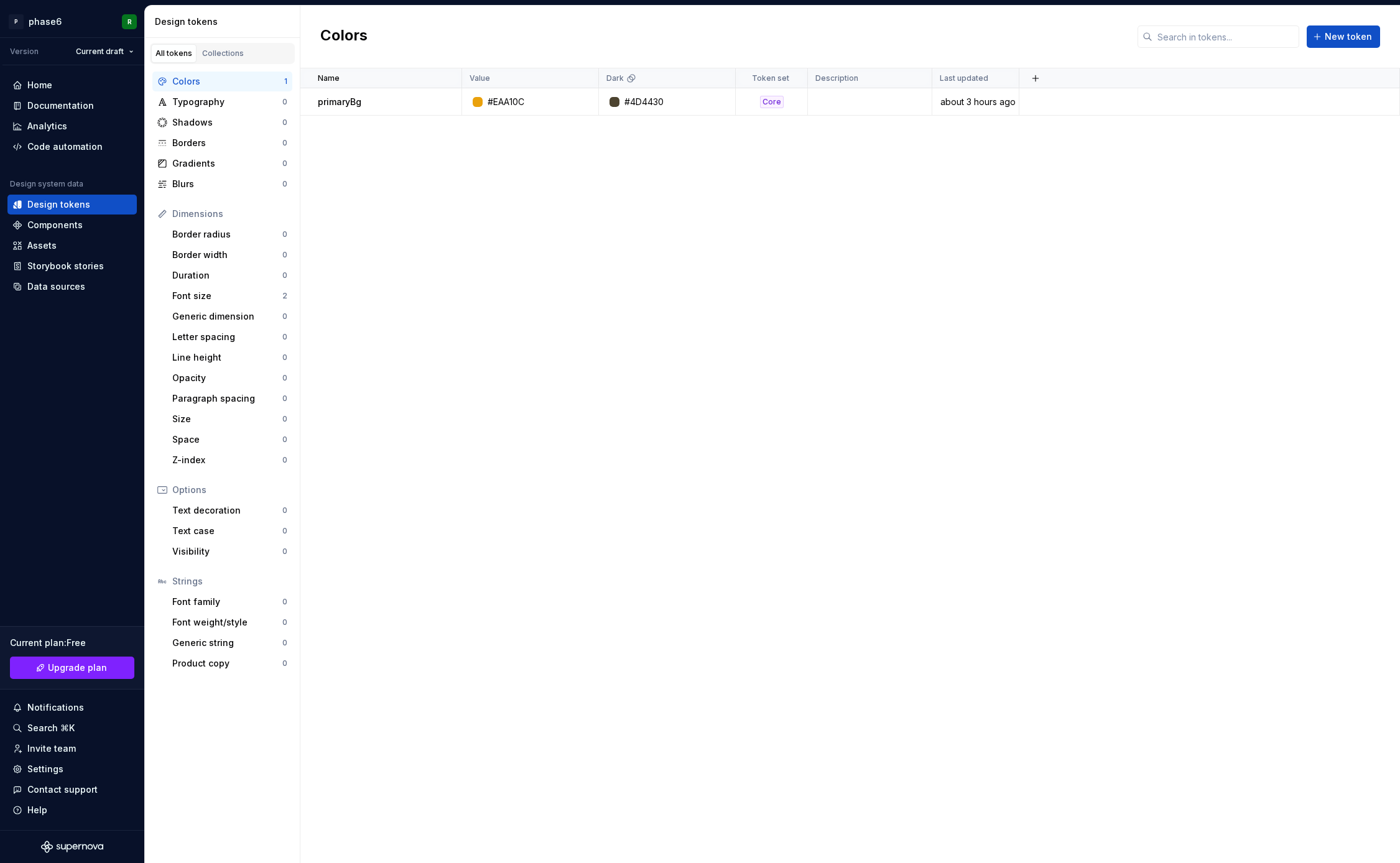
click at [658, 404] on div "Name Value Dark Token set Description Last updated primaryBg #EAA10C #4D4430 Co…" at bounding box center [850, 466] width 1099 height 795
click at [1345, 35] on span "New token" at bounding box center [1348, 36] width 47 height 12
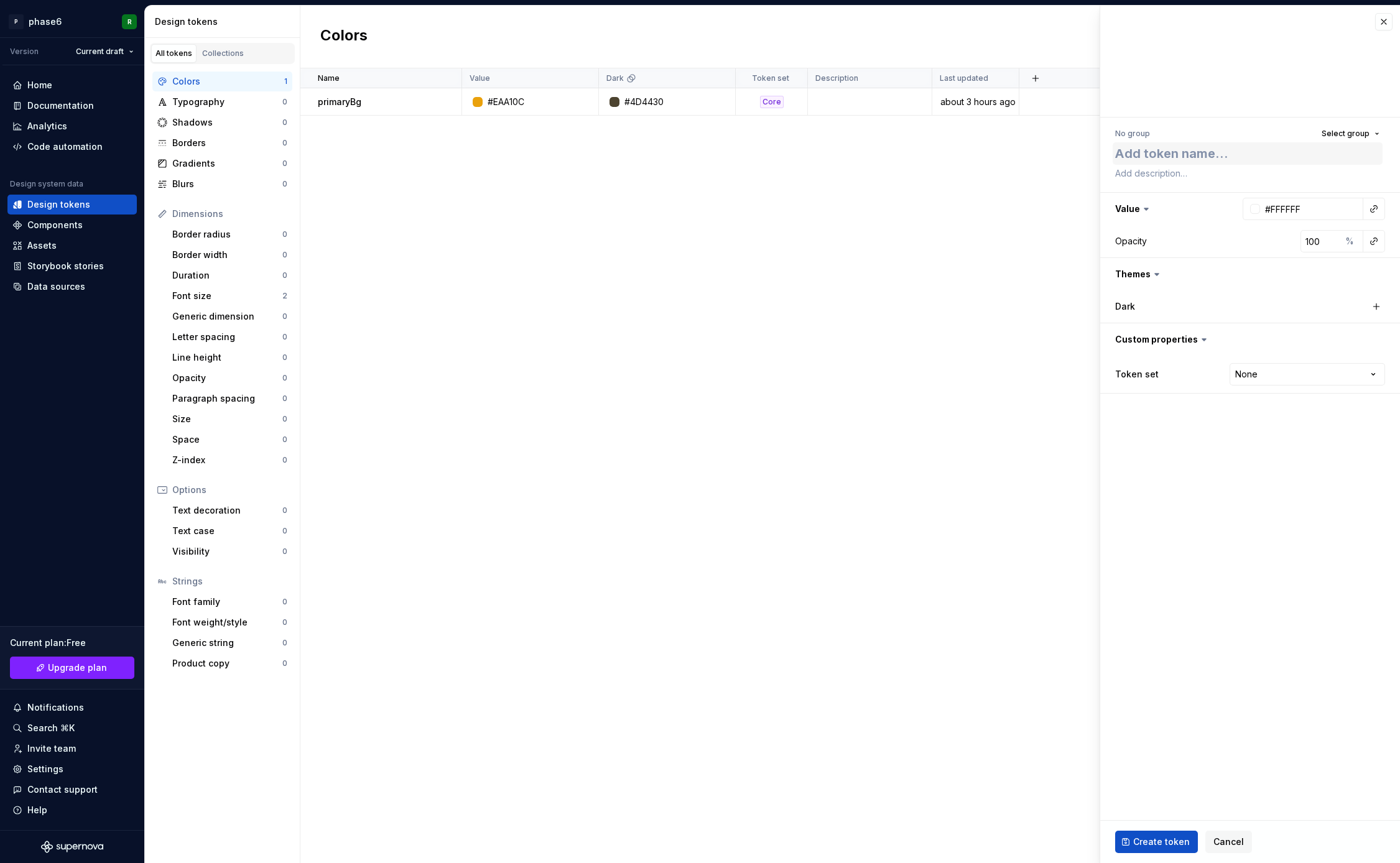
type textarea "*"
type textarea "s"
type textarea "*"
type textarea "se"
type textarea "*"
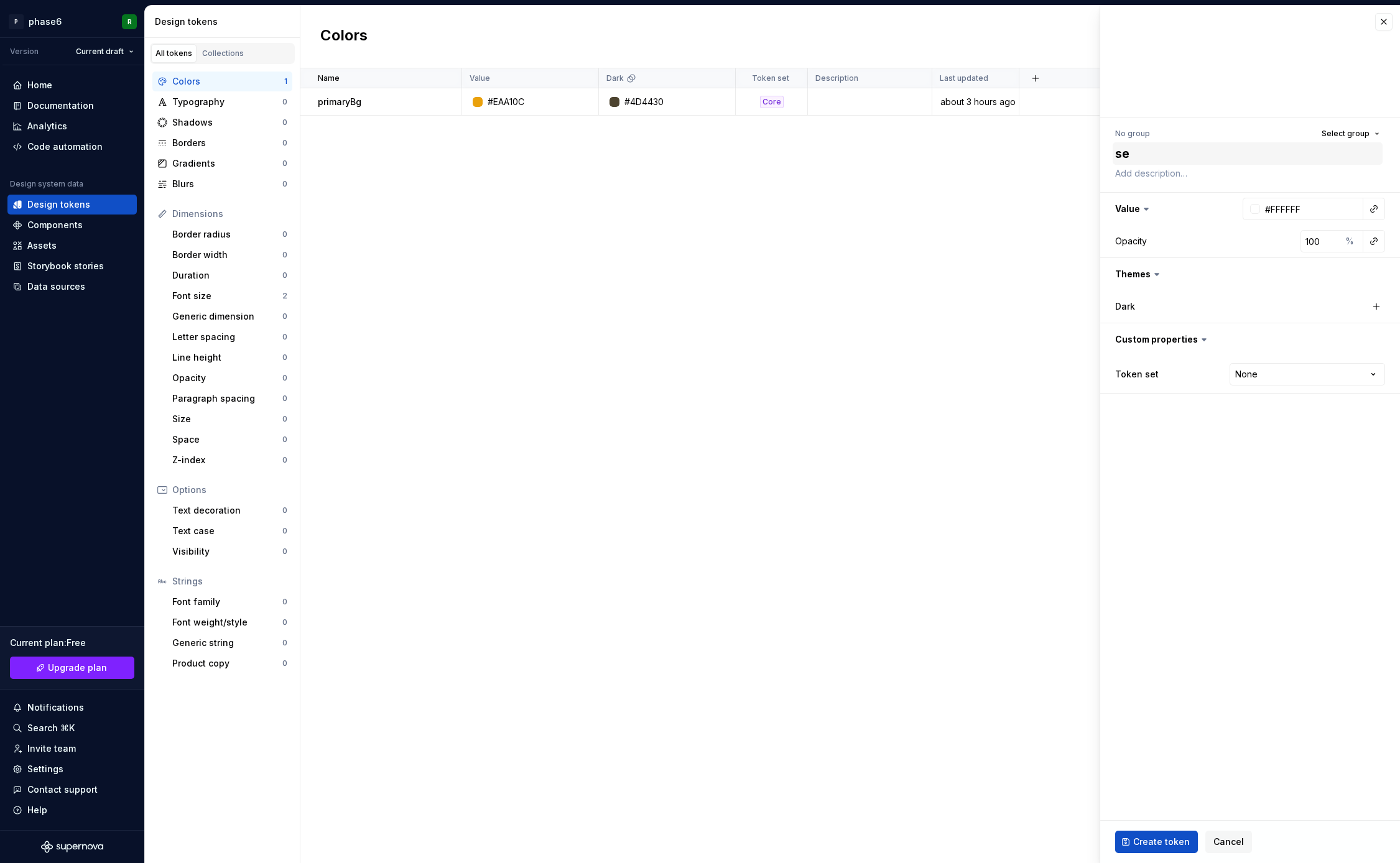
type textarea "sec"
type textarea "*"
type textarea "seco"
type textarea "*"
type textarea "secon"
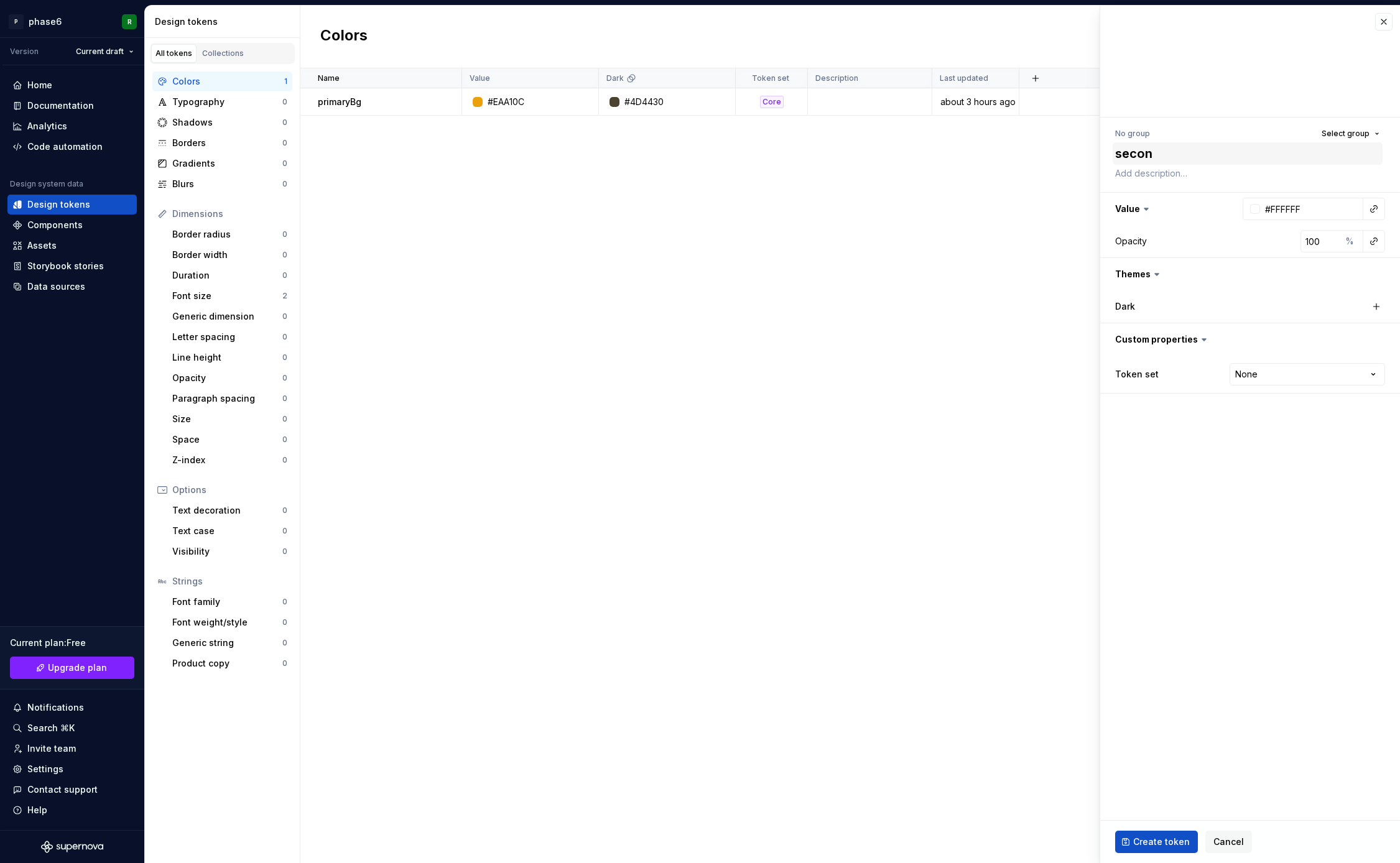
type textarea "*"
type textarea "second"
type textarea "*"
type textarea "seconda"
type textarea "*"
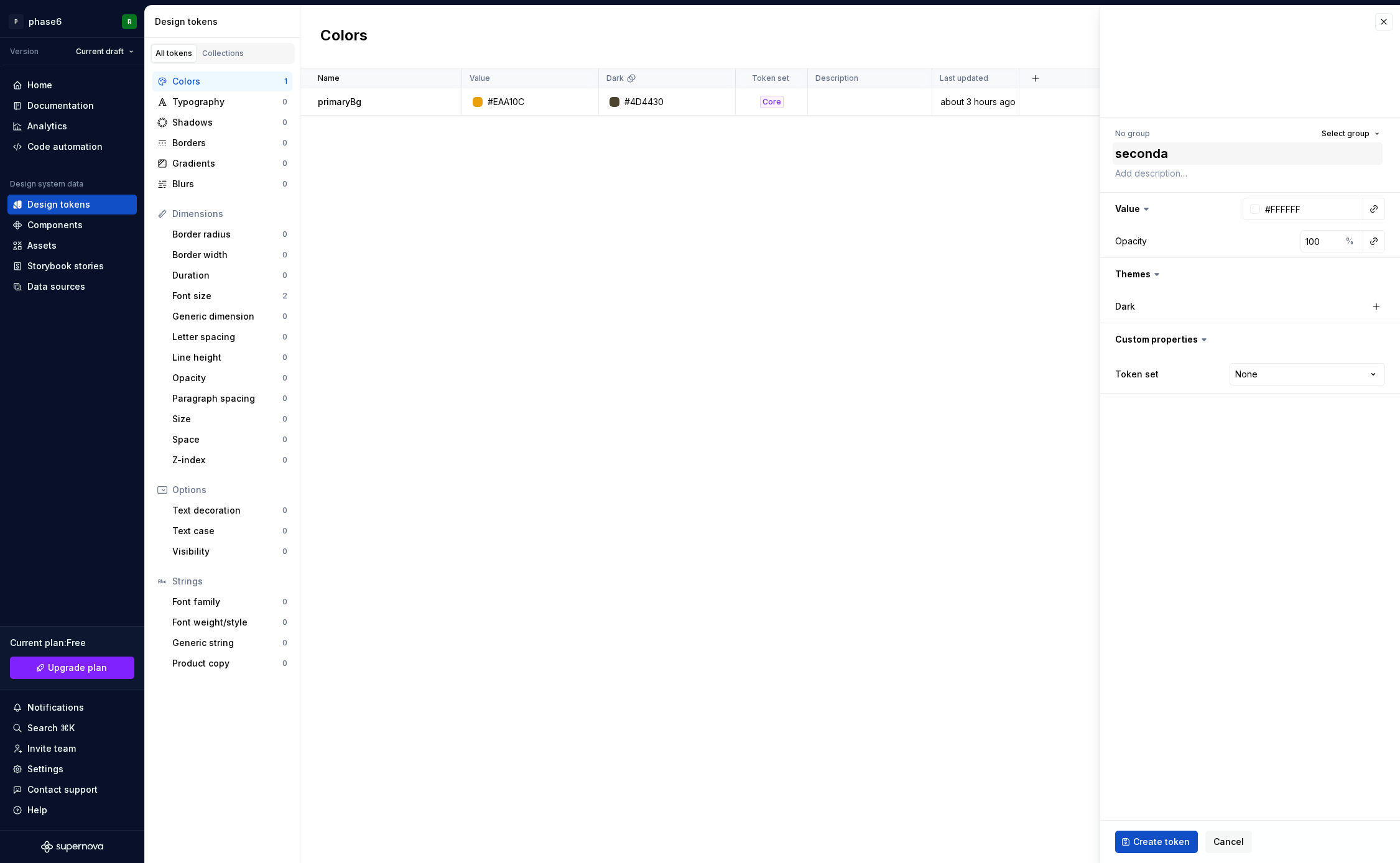
type textarea "secondar"
type textarea "*"
type textarea "secondary"
type textarea "*"
type textarea "secondaryB"
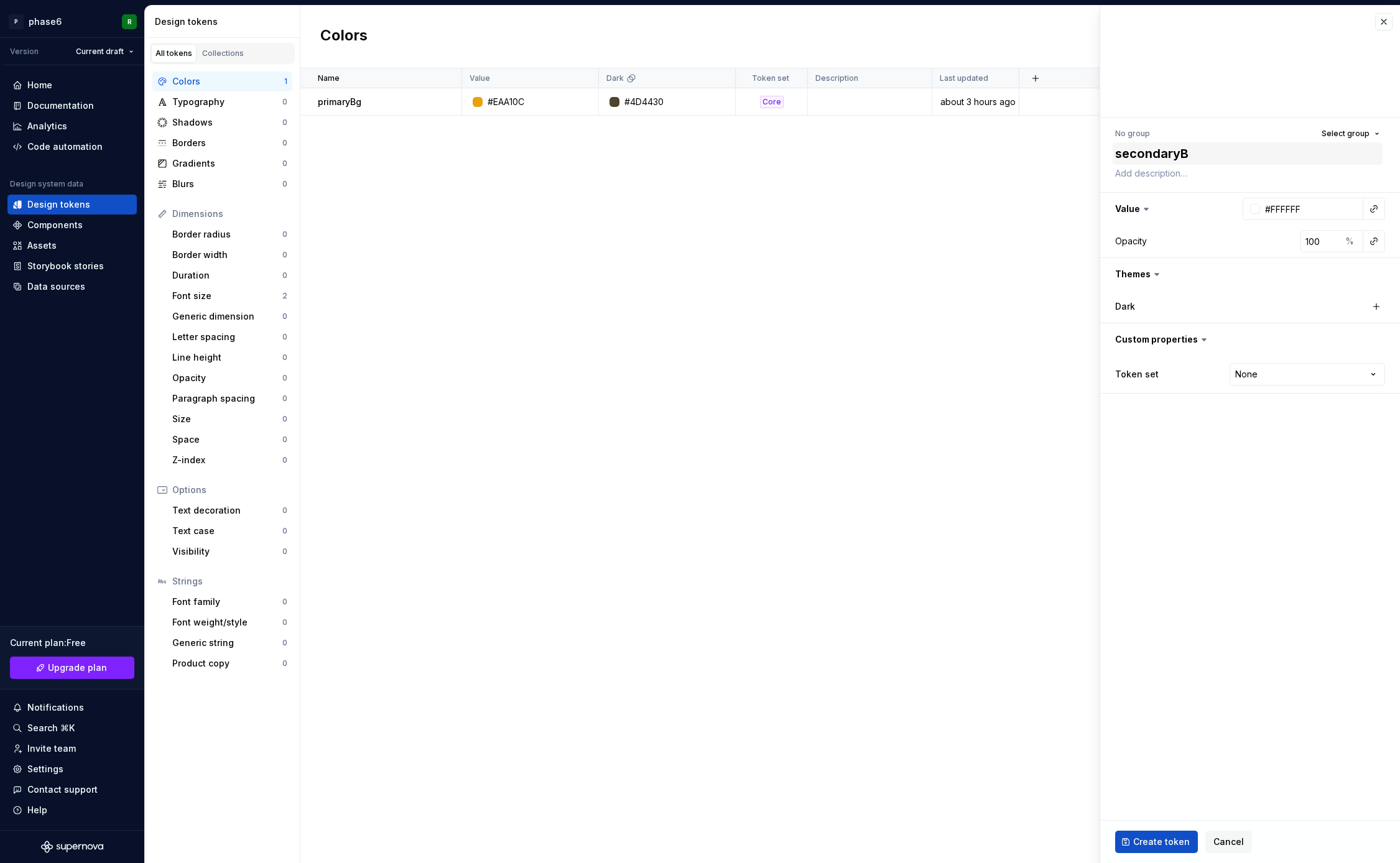
type textarea "*"
type textarea "secondaryBg"
click at [1259, 208] on div at bounding box center [1256, 209] width 10 height 10
click at [1290, 290] on div at bounding box center [1311, 292] width 78 height 7
click at [1266, 435] on html "P phase6 R Version Current draft Home Documentation Analytics Code automation D…" at bounding box center [700, 431] width 1400 height 863
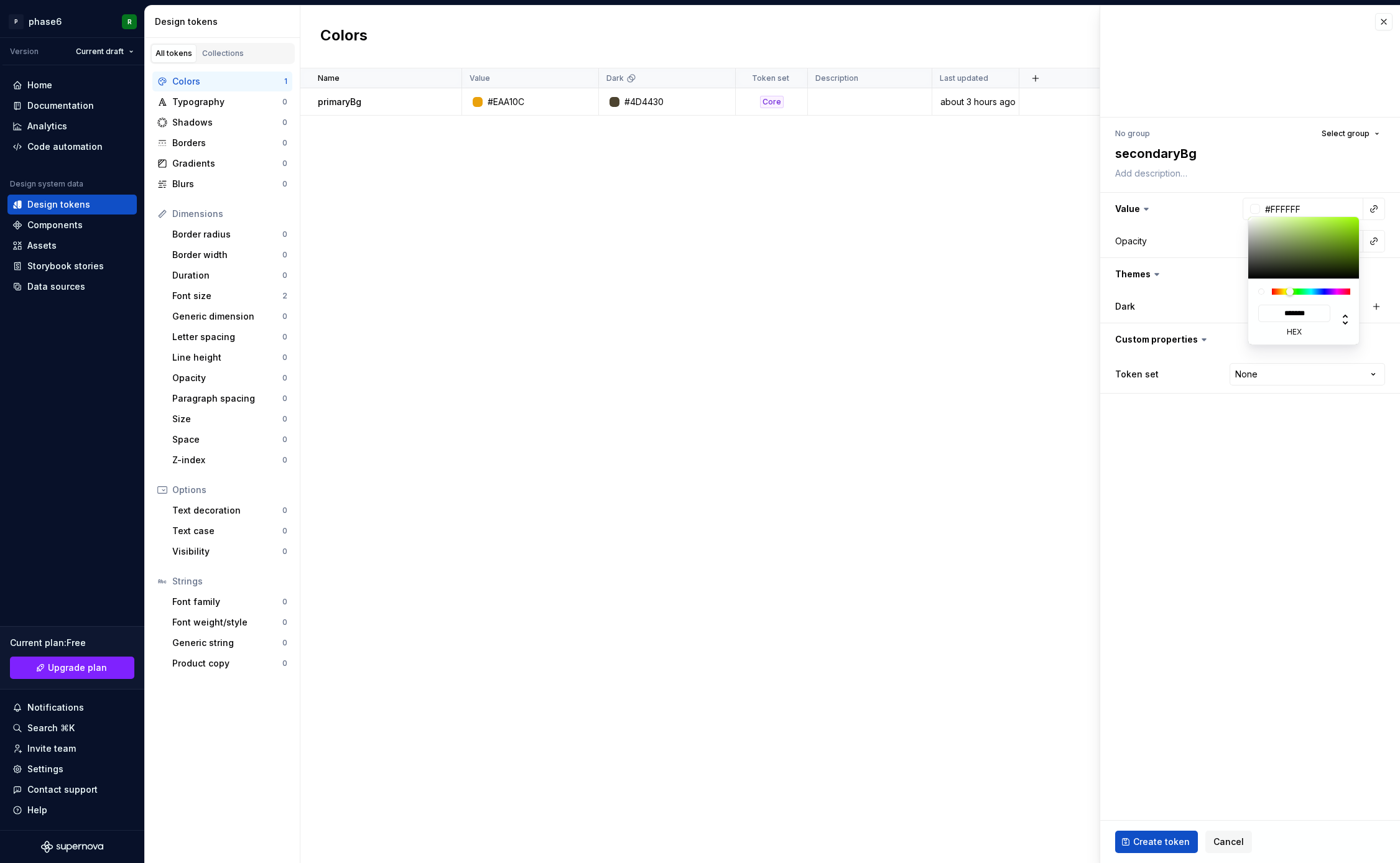
click at [1286, 419] on html "P phase6 R Version Current draft Home Documentation Analytics Code automation D…" at bounding box center [700, 431] width 1400 height 863
click at [1377, 307] on button "button" at bounding box center [1377, 306] width 18 height 18
click at [1281, 306] on div "button" at bounding box center [1280, 307] width 10 height 10
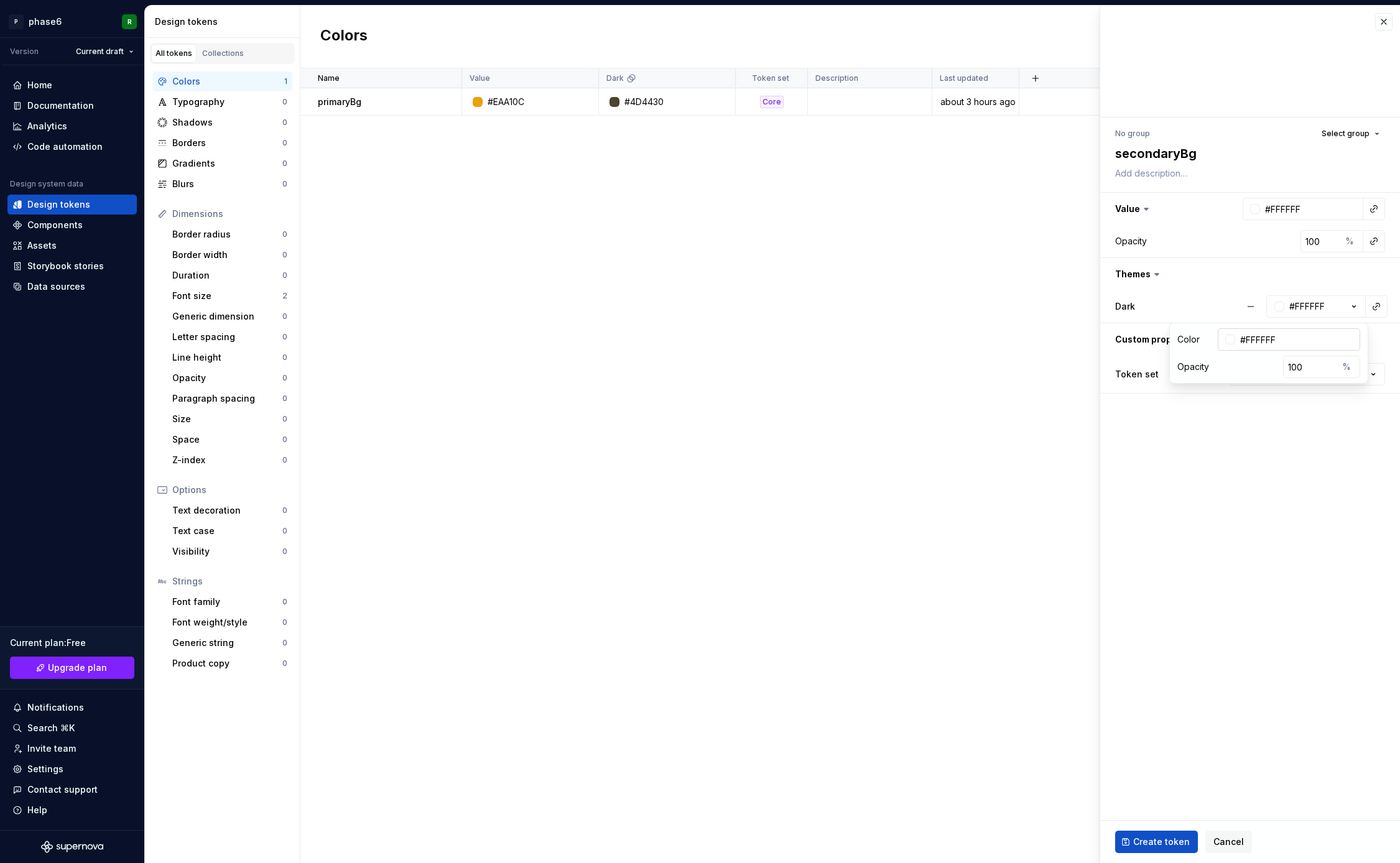
click at [1283, 344] on input "#FFFFFF" at bounding box center [1297, 339] width 125 height 23
click at [1202, 345] on div "Color #FFFFFF" at bounding box center [1269, 339] width 183 height 23
click at [1255, 341] on input "#FFFFFF" at bounding box center [1297, 339] width 125 height 23
type textarea "*"
click at [1235, 341] on div at bounding box center [1231, 340] width 10 height 10
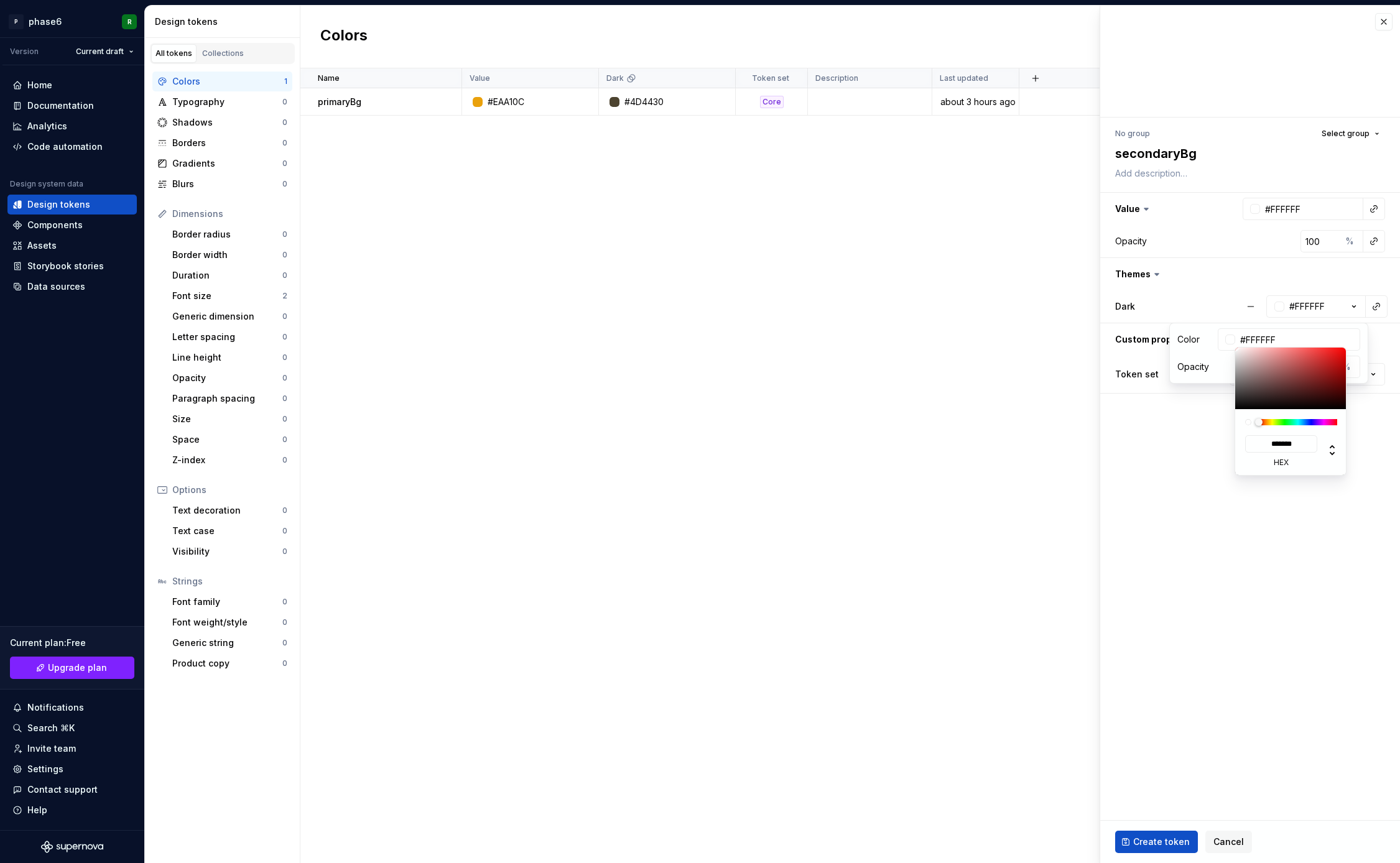
type input "#D13F3F"
type input "*******"
type input "#D13535"
type input "*******"
type input "#D12B2B"
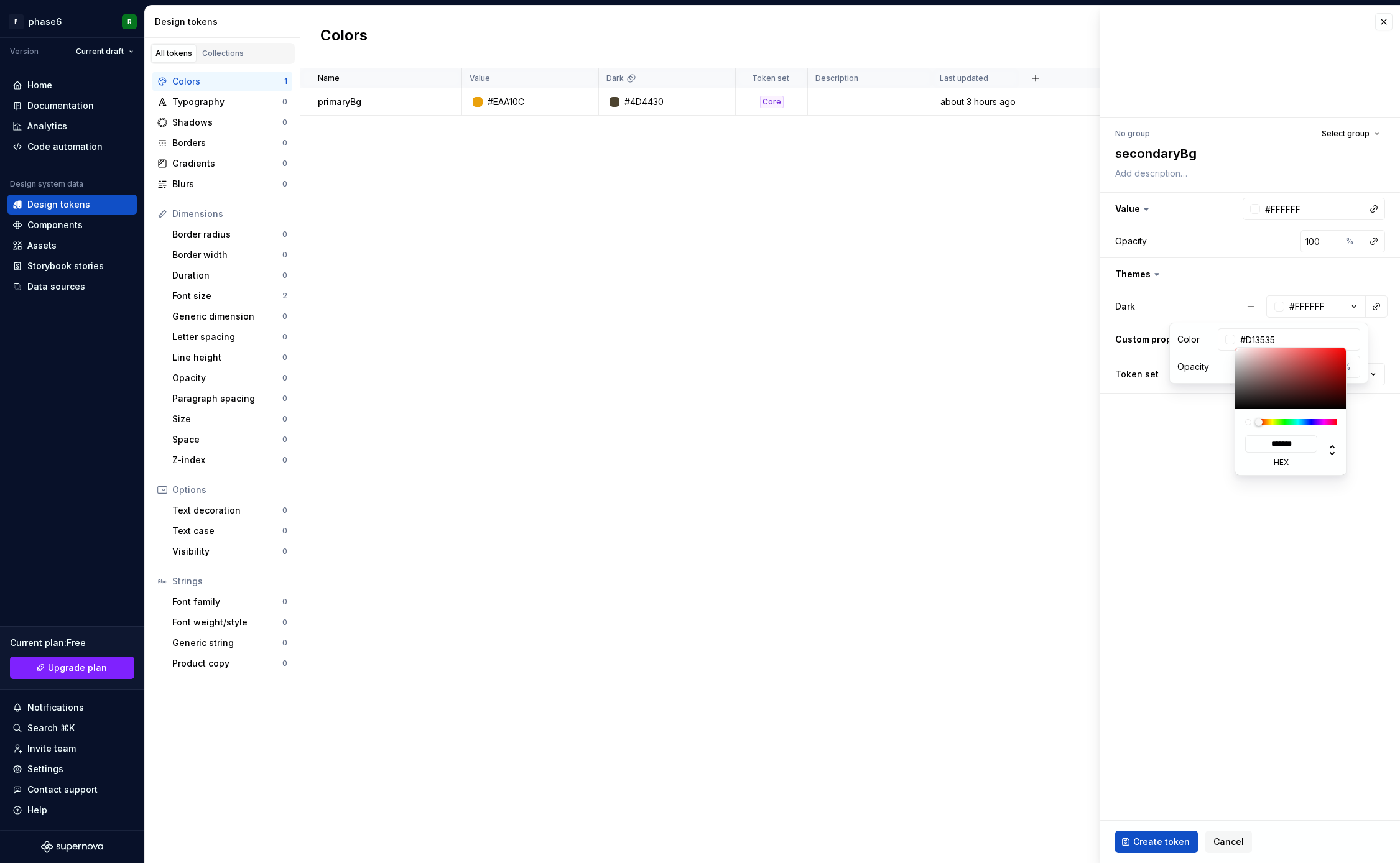
type input "*******"
type input "#D12424"
type input "*******"
type input "#D11C1C"
type input "*******"
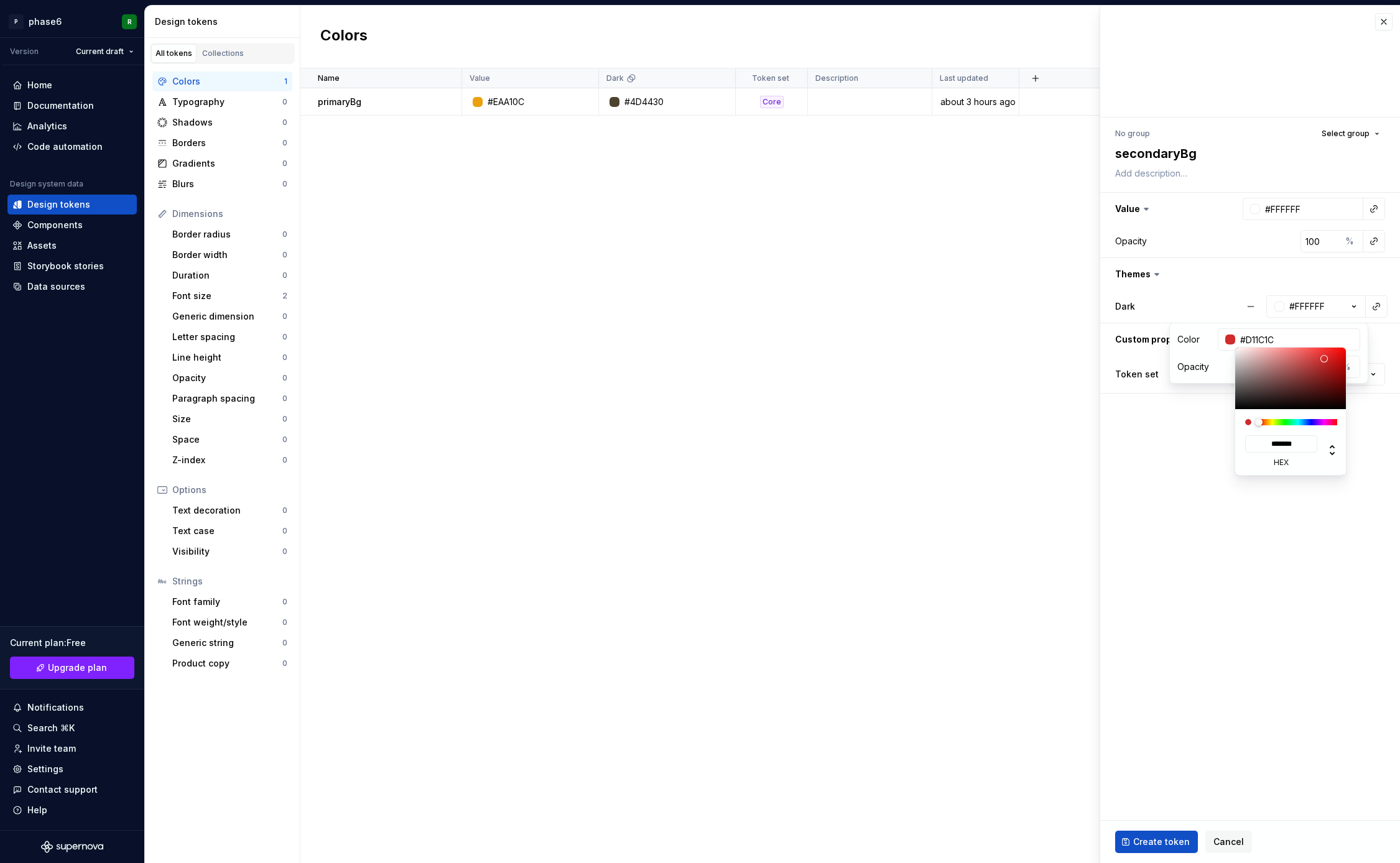
type input "#DB1313"
type input "*******"
type input "#DD1212"
type input "*******"
drag, startPoint x: 1315, startPoint y: 359, endPoint x: 1337, endPoint y: 356, distance: 22.2
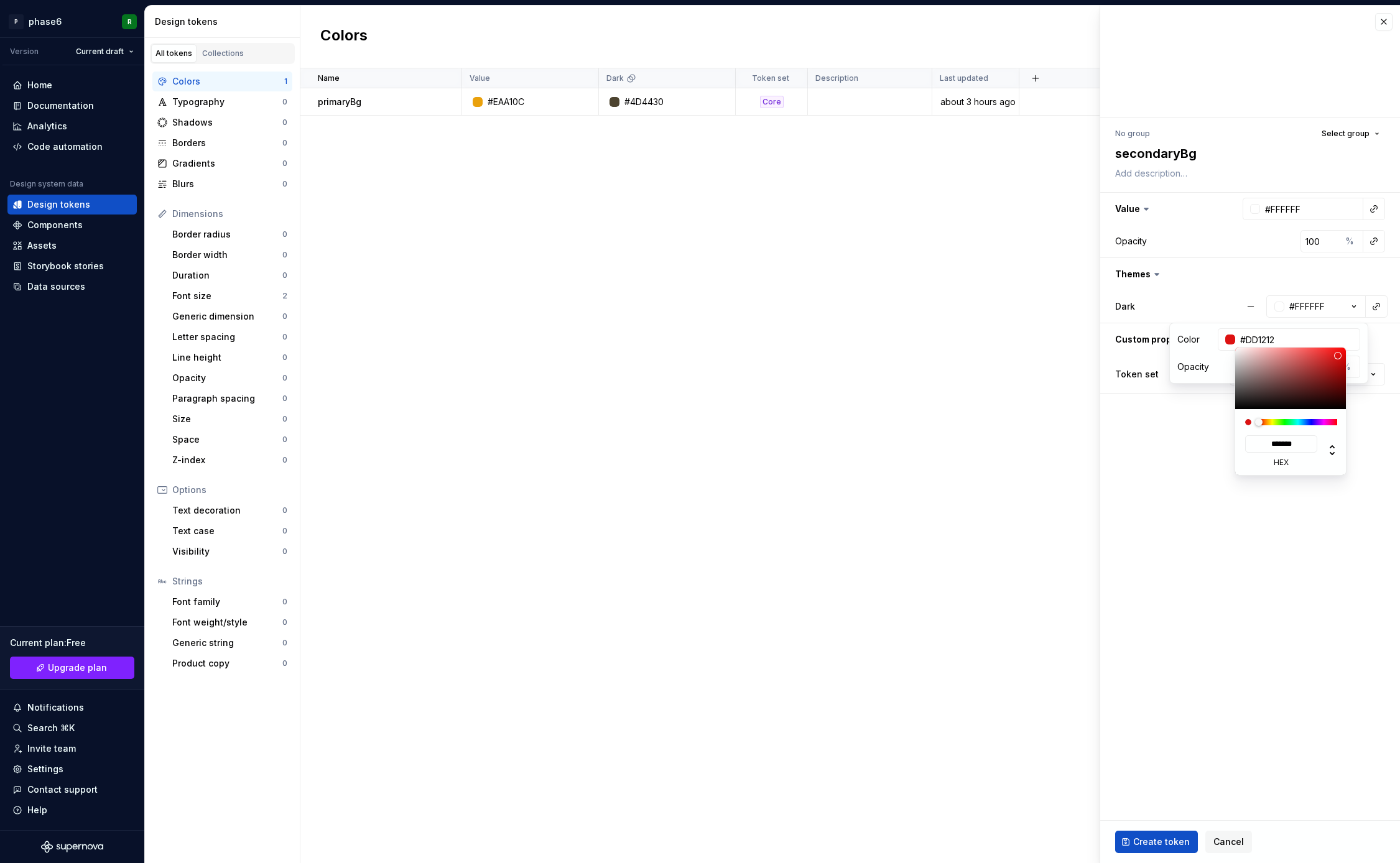
click at [1338, 356] on div at bounding box center [1291, 379] width 112 height 61
click at [1259, 555] on html "P phase6 R Version Current draft Home Documentation Analytics Code automation D…" at bounding box center [700, 431] width 1400 height 863
click at [1254, 548] on html "P phase6 R Version Current draft Home Documentation Analytics Code automation D…" at bounding box center [700, 431] width 1400 height 863
click at [1269, 447] on fieldset "No group Select group secondaryBg Value #FFFFFF Opacity 100 % Themes Dark #DD12…" at bounding box center [1250, 435] width 300 height 858
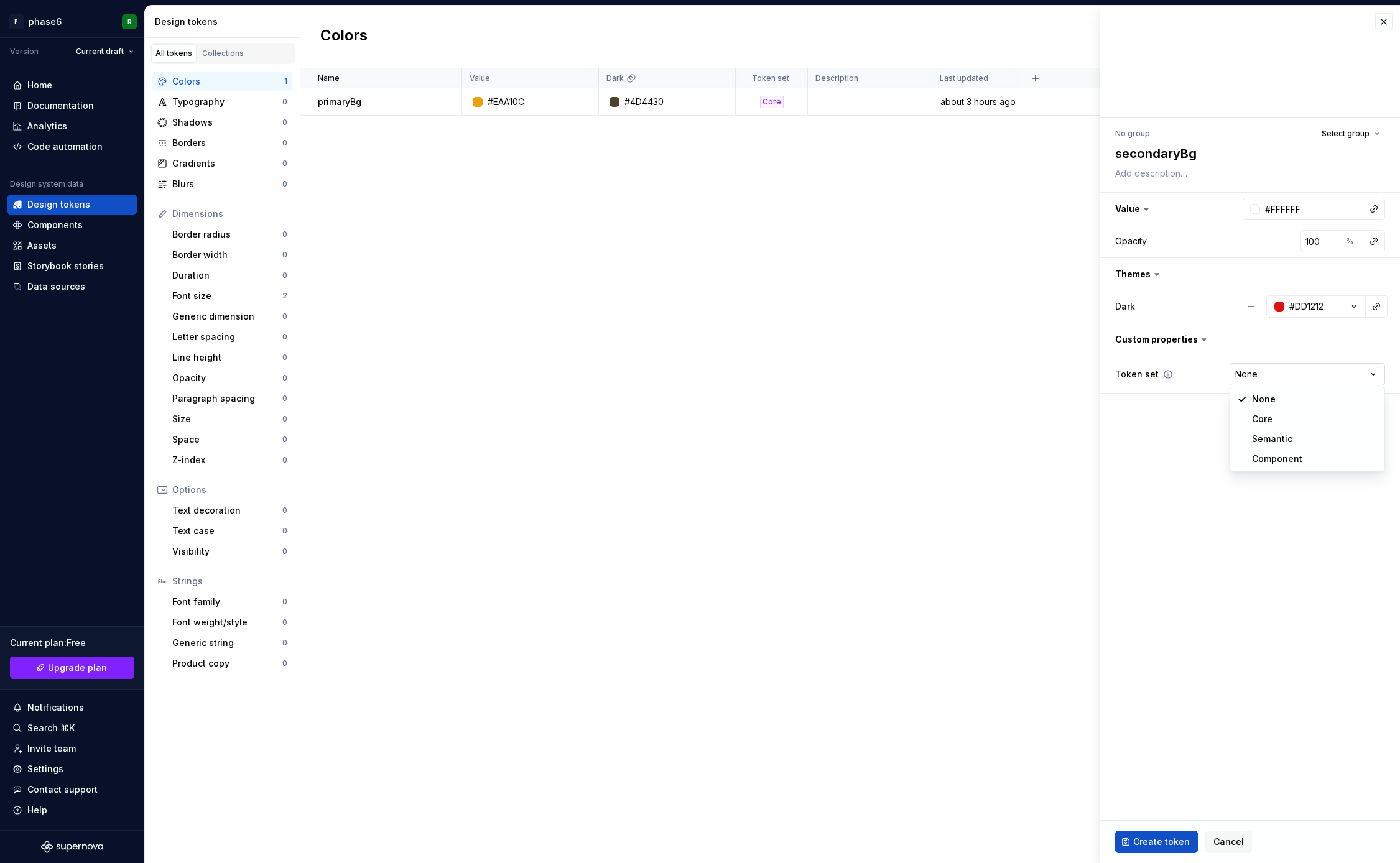
click at [1310, 374] on html "P phase6 R Version Current draft Home Documentation Analytics Code automation D…" at bounding box center [700, 431] width 1400 height 863
click at [1180, 433] on html "P phase6 R Version Current draft Home Documentation Analytics Code automation D…" at bounding box center [700, 431] width 1400 height 863
click at [1162, 842] on span "Create token" at bounding box center [1161, 842] width 57 height 12
click at [1377, 133] on button "Select group" at bounding box center [1350, 133] width 69 height 18
click at [1212, 566] on fieldset "No group Select group secondaryBg Value #FFFFFF Opacity 100 % Themes Dark Custo…" at bounding box center [1250, 435] width 300 height 858
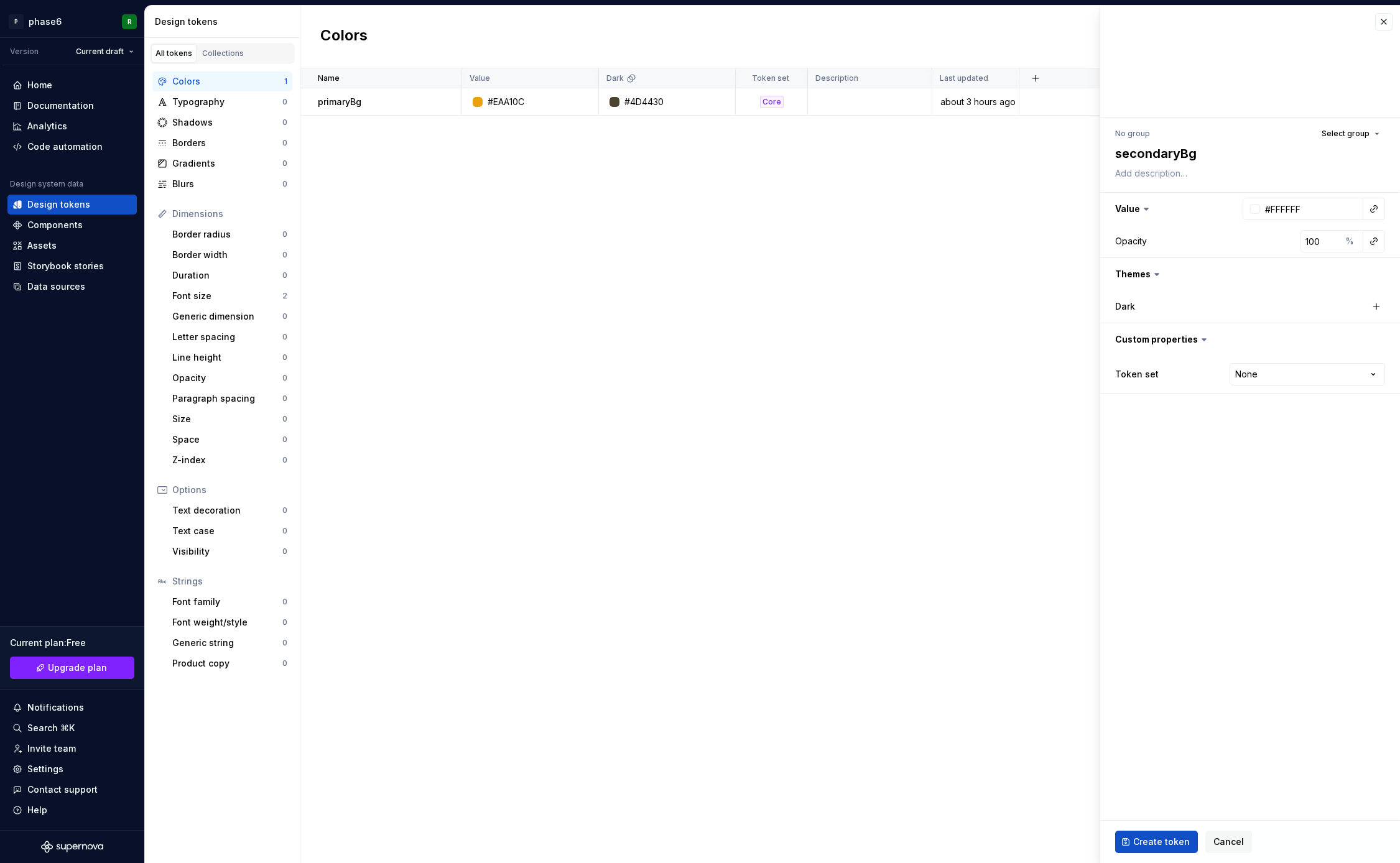
click at [1251, 549] on fieldset "No group Select group secondaryBg Value #FFFFFF Opacity 100 % Themes Dark Custo…" at bounding box center [1250, 435] width 300 height 858
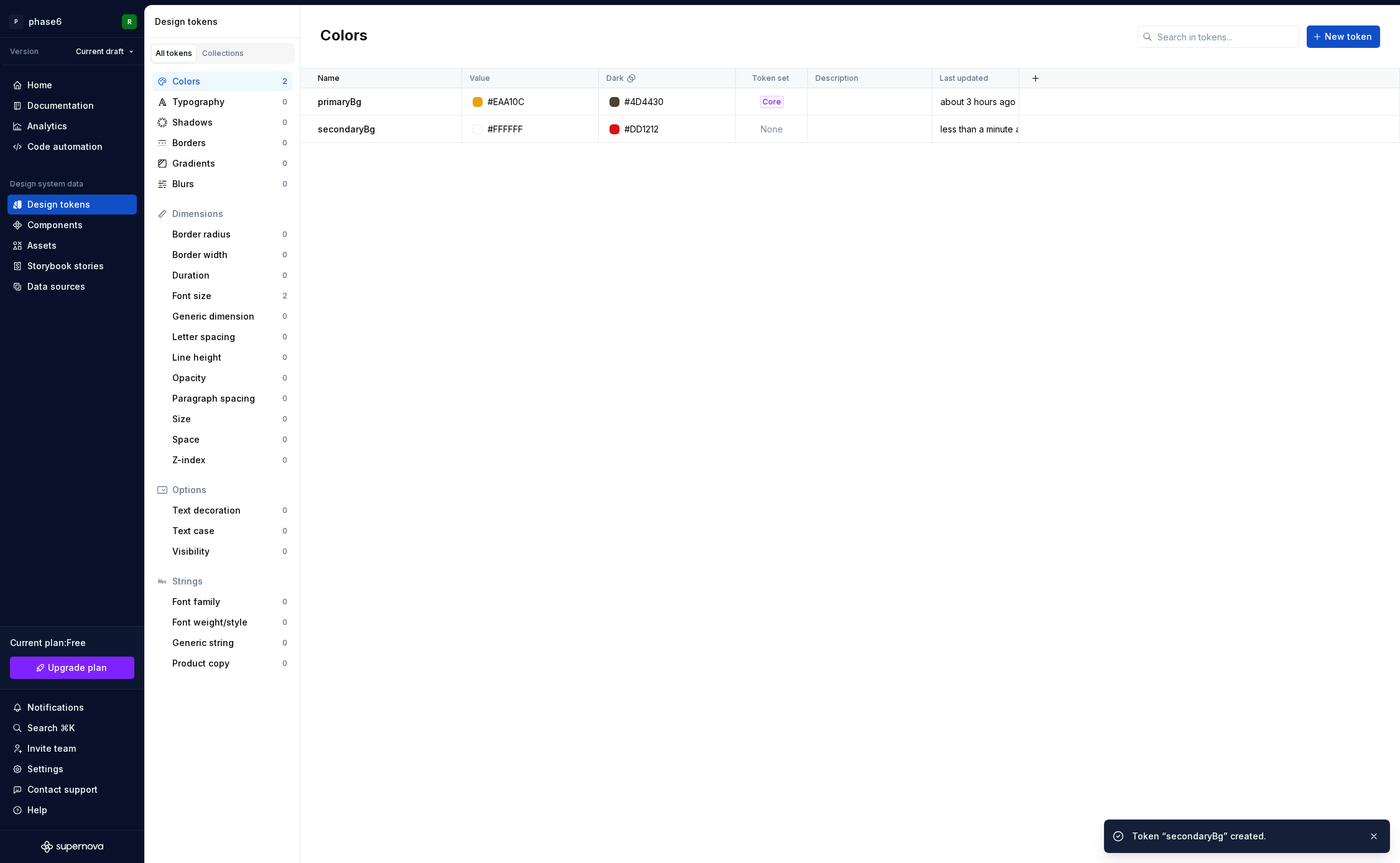
click at [633, 387] on div "Name Value Dark Token set Description Last updated primaryBg #EAA10C #4D4430 Co…" at bounding box center [850, 466] width 1099 height 795
click at [732, 355] on div "Name Value Dark Token set Description Last updated primaryBg #EAA10C #4D4430 Co…" at bounding box center [850, 466] width 1099 height 795
click at [714, 376] on div "Name Value Dark Token set Description Last updated primaryBg #EAA10C #4D4430 Co…" at bounding box center [850, 466] width 1099 height 795
click at [685, 398] on div "Name Value Dark Token set Description Last updated primaryBg #EAA10C #4D4430 Co…" at bounding box center [850, 466] width 1099 height 795
click at [719, 383] on div "Name Value Dark Token set Description Last updated primaryBg #EAA10C #4D4430 Co…" at bounding box center [850, 466] width 1099 height 795
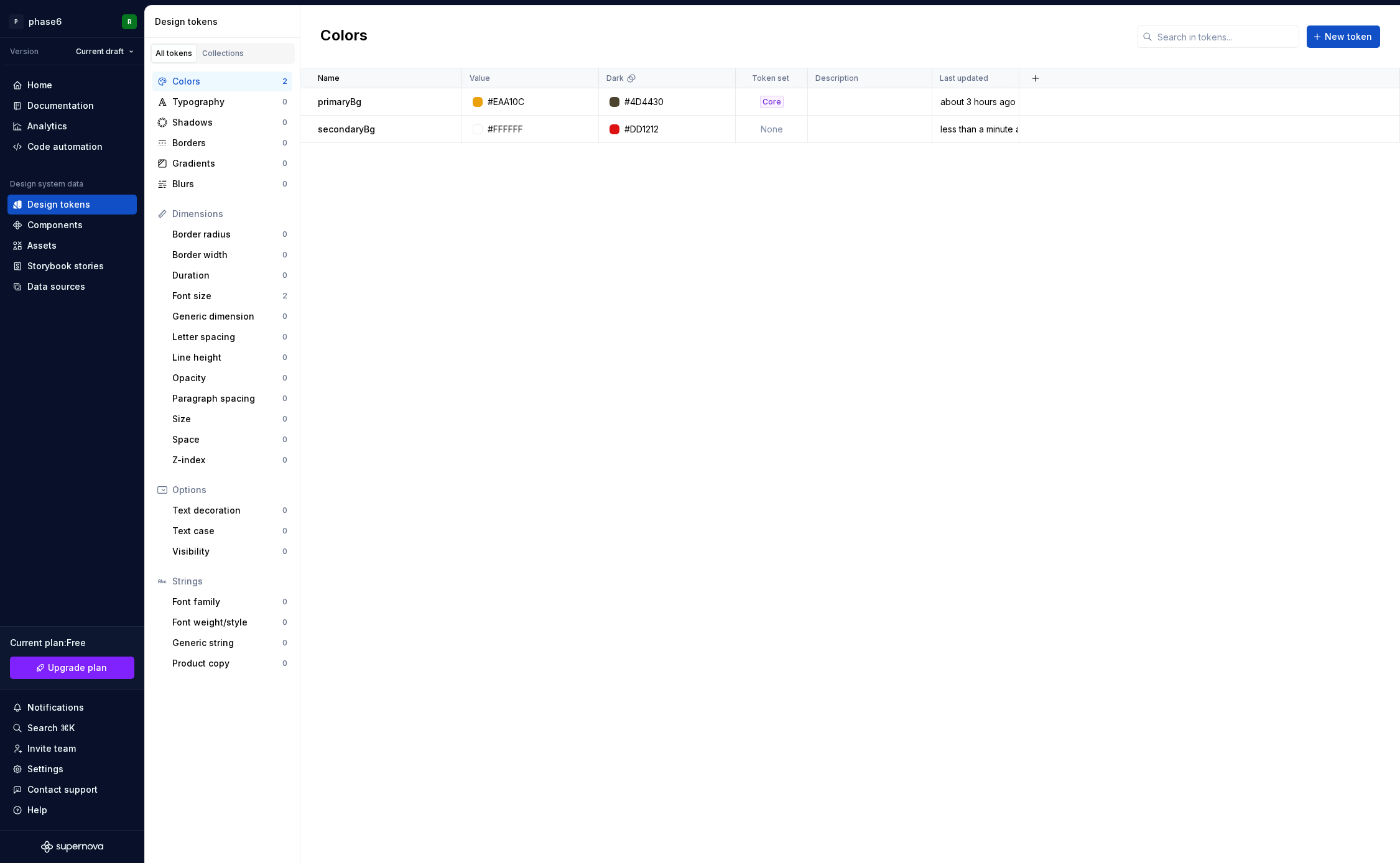
click at [673, 487] on div "Name Value Dark Token set Description Last updated primaryBg #EAA10C #4D4430 Co…" at bounding box center [850, 466] width 1099 height 795
click at [730, 355] on div "Name Value Dark Token set Description Last updated primaryBg #EAA10C #4D4430 Co…" at bounding box center [850, 466] width 1099 height 795
click at [663, 412] on div "Name Value Dark Token set Description Last updated primaryBg #EAA10C #4D4430 Co…" at bounding box center [850, 466] width 1099 height 795
click at [698, 372] on div "Name Value Dark Token set Description Last updated primaryBg #EAA10C #4D4430 Co…" at bounding box center [850, 466] width 1099 height 795
click at [695, 392] on div "Name Value Dark Token set Description Last updated primaryBg #EAA10C #4D4430 Co…" at bounding box center [850, 466] width 1099 height 795
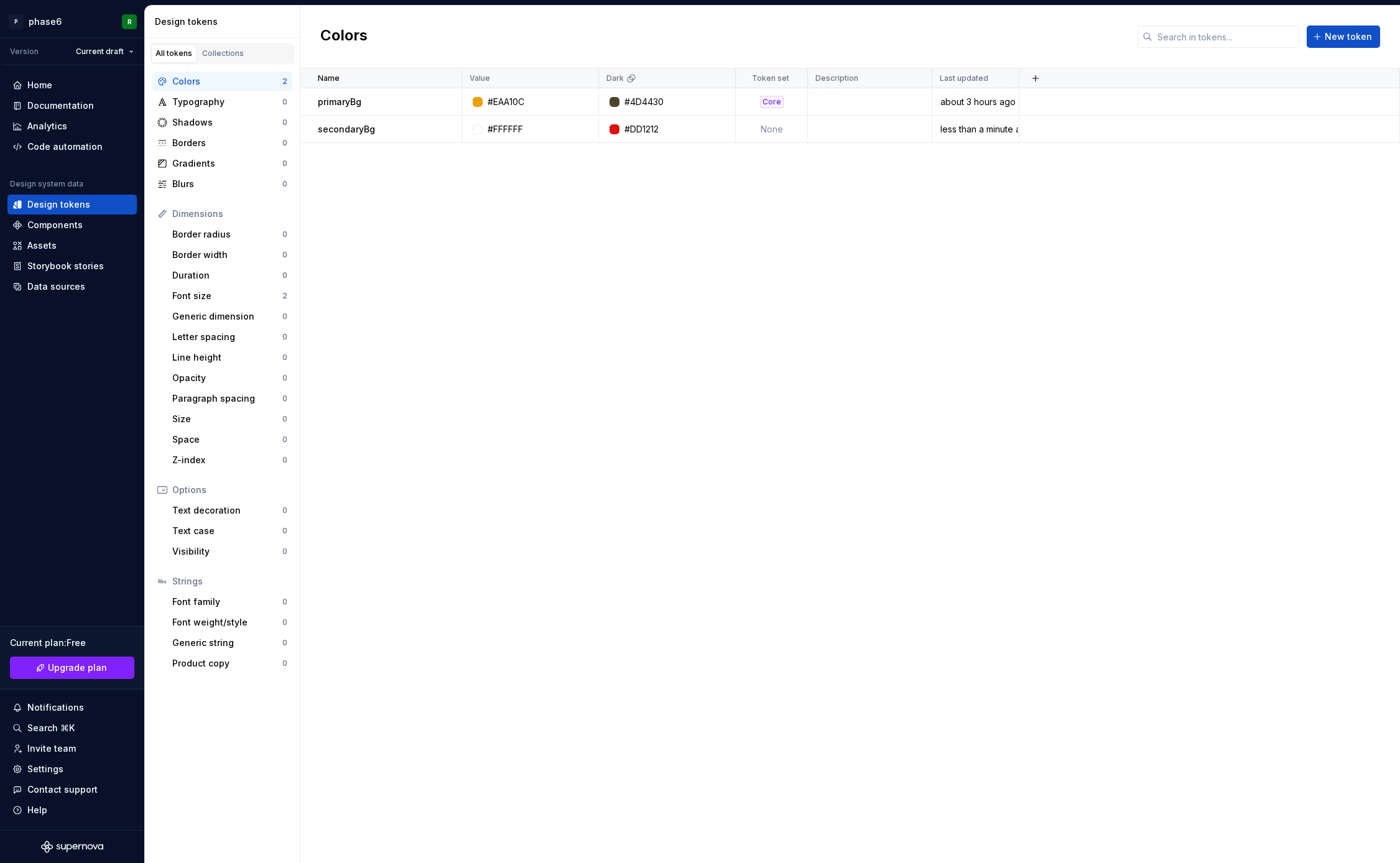
click at [719, 343] on div "Name Value Dark Token set Description Last updated primaryBg #EAA10C #4D4430 Co…" at bounding box center [850, 466] width 1099 height 795
click at [676, 418] on div "Name Value Dark Token set Description Last updated primaryBg #EAA10C #4D4430 Co…" at bounding box center [850, 466] width 1099 height 795
click at [707, 376] on div "Name Value Dark Token set Description Last updated primaryBg #EAA10C #4D4430 Co…" at bounding box center [850, 466] width 1099 height 795
click at [642, 390] on div "Name Value Dark Token set Description Last updated primaryBg #EAA10C #4D4430 Co…" at bounding box center [850, 466] width 1099 height 795
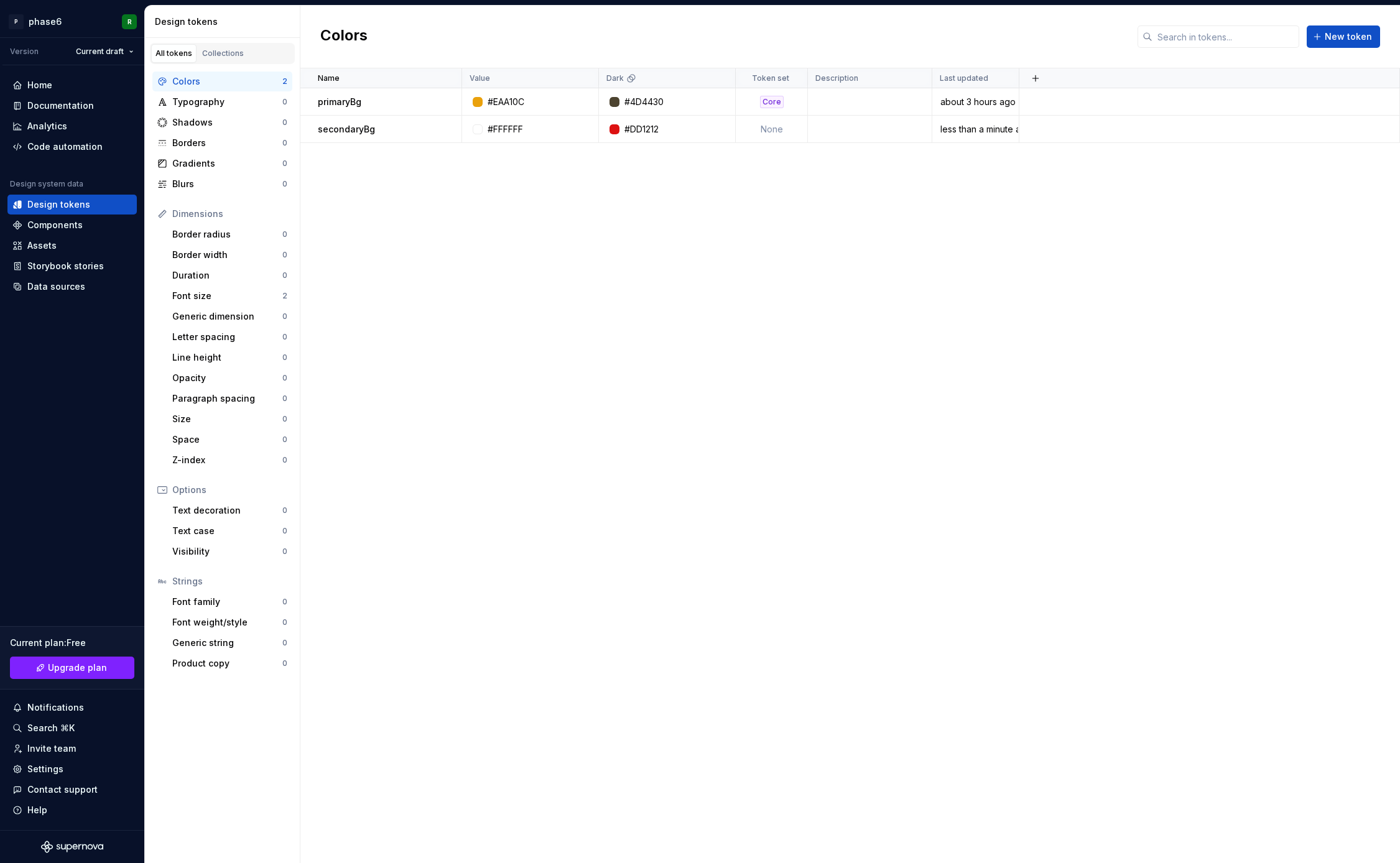
click at [642, 435] on div "Name Value Dark Token set Description Last updated primaryBg #EAA10C #4D4430 Co…" at bounding box center [850, 466] width 1099 height 795
click at [689, 425] on div "Name Value Dark Token set Description Last updated primaryBg #EAA10C #4D4430 Co…" at bounding box center [850, 466] width 1099 height 795
click at [443, 472] on div "Name Value Dark Token set Description Last updated primaryBg #EAA10C #4D4430 Co…" at bounding box center [850, 466] width 1099 height 795
click at [455, 373] on div "Name Value Dark Token set Description Last updated primaryBg #EAA10C #4D4430 Co…" at bounding box center [850, 466] width 1099 height 795
click at [415, 347] on div "Name Value Dark Token set Description Last updated primaryBg #EAA10C #4D4430 Co…" at bounding box center [850, 466] width 1099 height 795
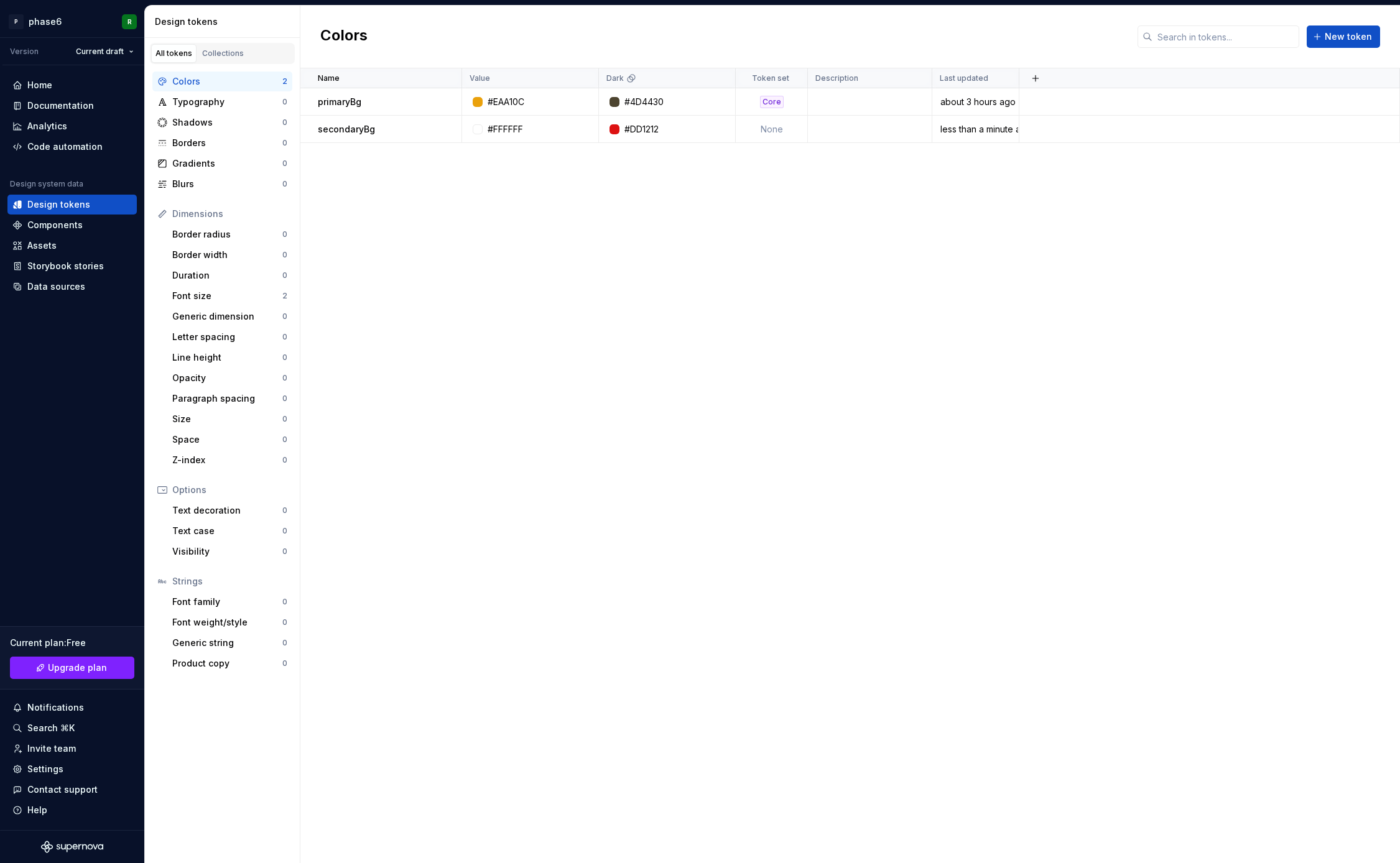
click at [403, 397] on div "Name Value Dark Token set Description Last updated primaryBg #EAA10C #4D4430 Co…" at bounding box center [850, 466] width 1099 height 795
click at [418, 300] on div "Name Value Dark Token set Description Last updated primaryBg #EAA10C #4D4430 Co…" at bounding box center [850, 466] width 1099 height 795
click at [378, 344] on div "Name Value Dark Token set Description Last updated primaryBg #EAA10C #4D4430 Co…" at bounding box center [850, 466] width 1099 height 795
click at [378, 282] on div "Name Value Dark Token set Description Last updated primaryBg #EAA10C #4D4430 Co…" at bounding box center [850, 466] width 1099 height 795
click at [411, 352] on div "Name Value Dark Token set Description Last updated primaryBg #EAA10C #4D4430 Co…" at bounding box center [850, 466] width 1099 height 795
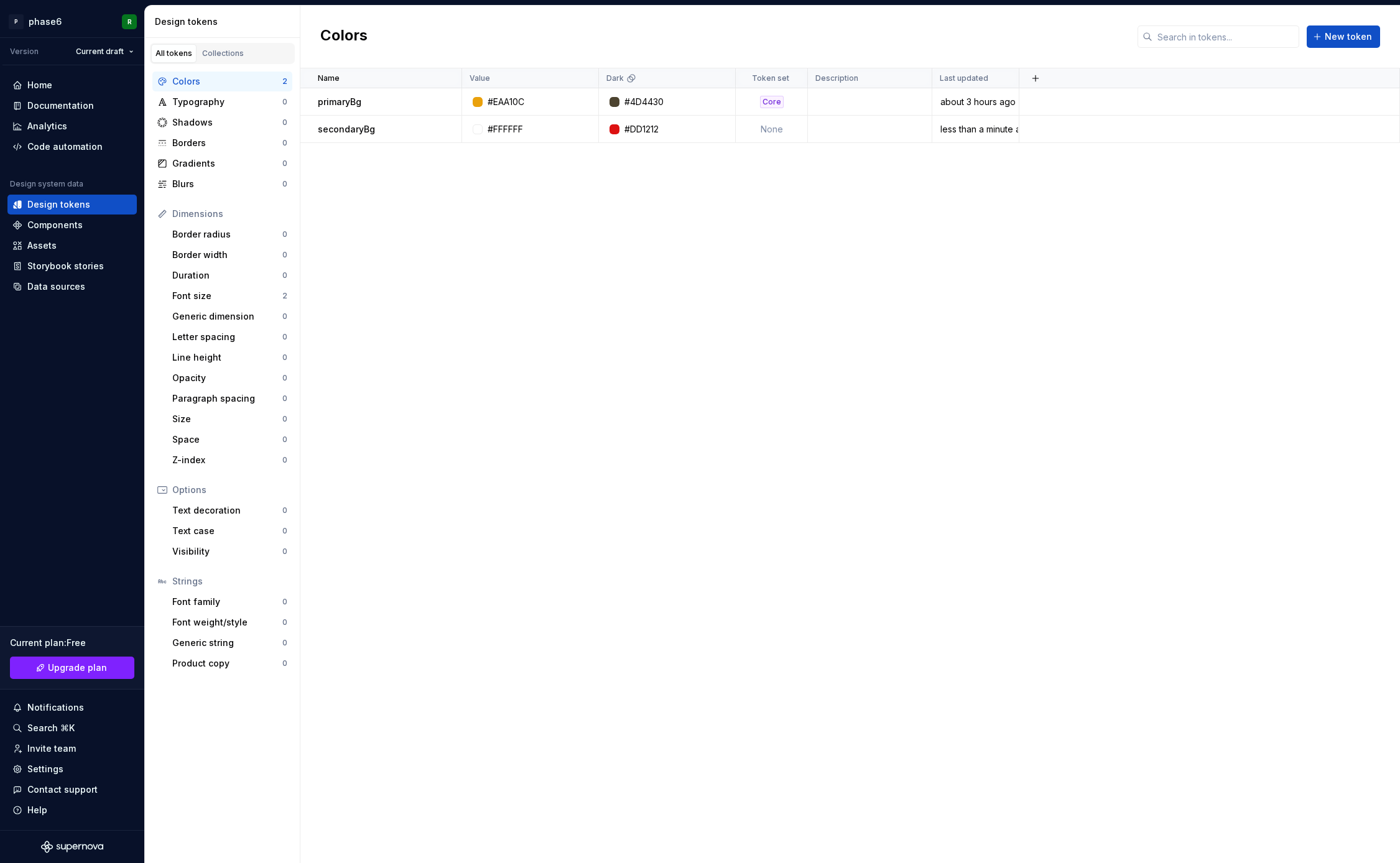
click at [407, 414] on div "Name Value Dark Token set Description Last updated primaryBg #EAA10C #4D4430 Co…" at bounding box center [850, 466] width 1099 height 795
click at [423, 317] on div "Name Value Dark Token set Description Last updated primaryBg #EAA10C #4D4430 Co…" at bounding box center [850, 466] width 1099 height 795
click at [78, 435] on div "Home Documentation Analytics Code automation Design system data Design tokens C…" at bounding box center [72, 448] width 144 height 765
click at [78, 497] on div "Home Documentation Analytics Code automation Design system data Design tokens C…" at bounding box center [72, 448] width 144 height 765
click at [78, 455] on div "Home Documentation Analytics Code automation Design system data Design tokens C…" at bounding box center [72, 448] width 144 height 765
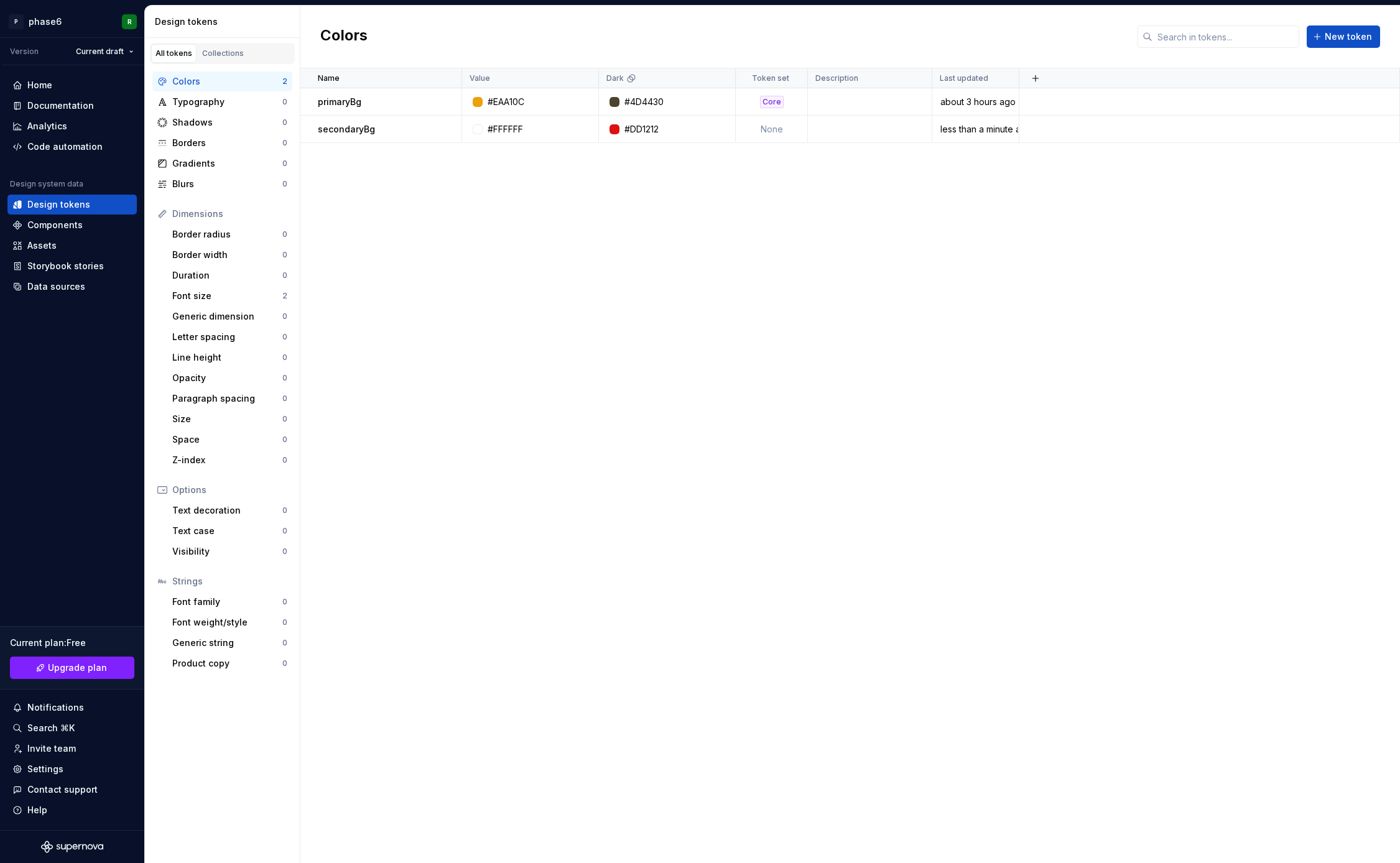
click at [436, 459] on div "Name Value Dark Token set Description Last updated primaryBg #EAA10C #4D4430 Co…" at bounding box center [850, 466] width 1099 height 795
click at [436, 340] on div "Name Value Dark Token set Description Last updated primaryBg #EAA10C #4D4430 Co…" at bounding box center [850, 466] width 1099 height 795
click at [433, 429] on div "Name Value Dark Token set Description Last updated primaryBg #EAA10C #4D4430 Co…" at bounding box center [850, 466] width 1099 height 795
click at [439, 378] on div "Name Value Dark Token set Description Last updated primaryBg #EAA10C #4D4430 Co…" at bounding box center [850, 466] width 1099 height 795
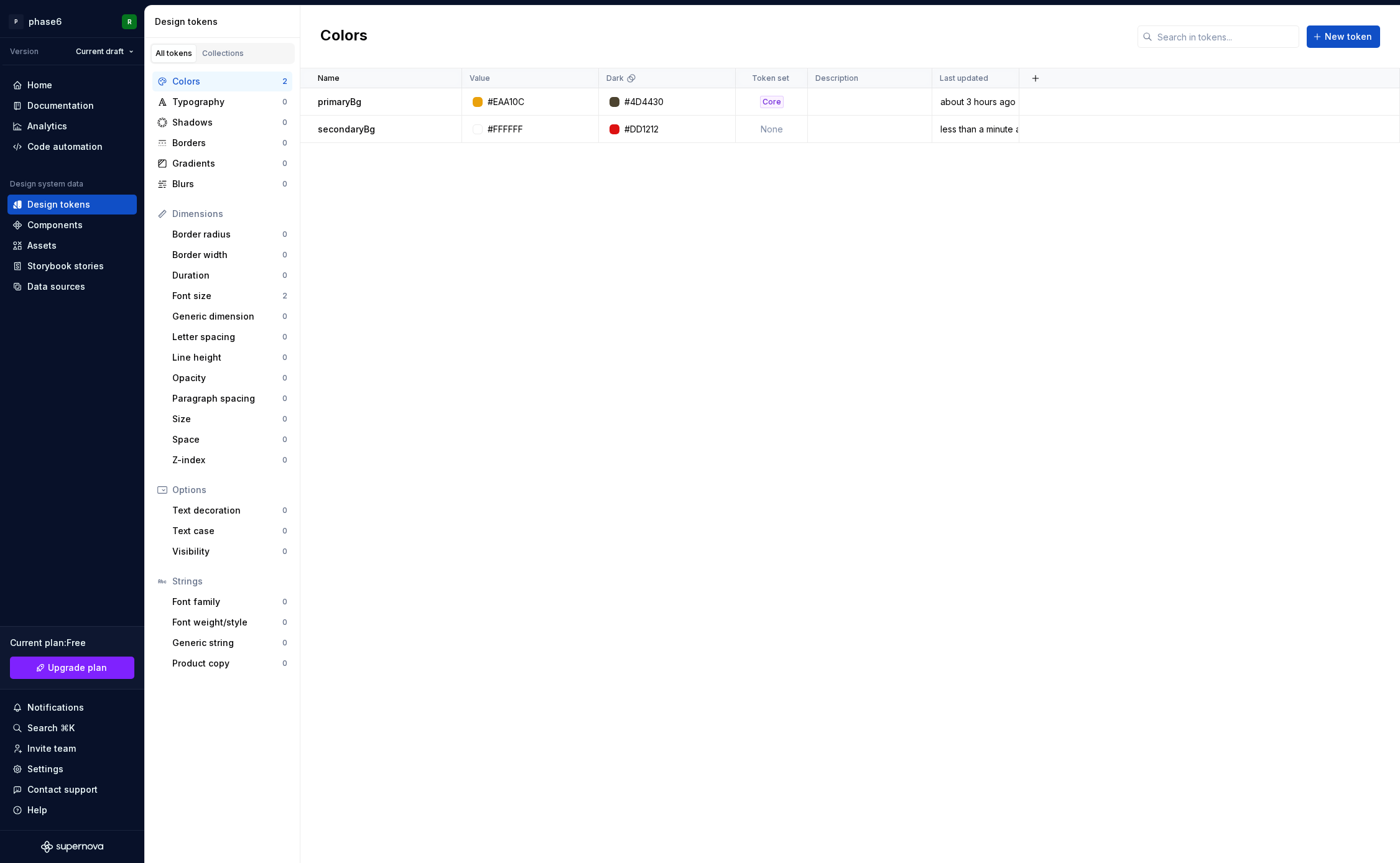
click at [439, 378] on div "Name Value Dark Token set Description Last updated primaryBg #EAA10C #4D4430 Co…" at bounding box center [850, 466] width 1099 height 795
click at [437, 419] on div "Name Value Dark Token set Description Last updated primaryBg #EAA10C #4D4430 Co…" at bounding box center [850, 466] width 1099 height 795
click at [437, 403] on div "Name Value Dark Token set Description Last updated primaryBg #EAA10C #4D4430 Co…" at bounding box center [850, 466] width 1099 height 795
drag, startPoint x: 433, startPoint y: 483, endPoint x: 435, endPoint y: 421, distance: 62.0
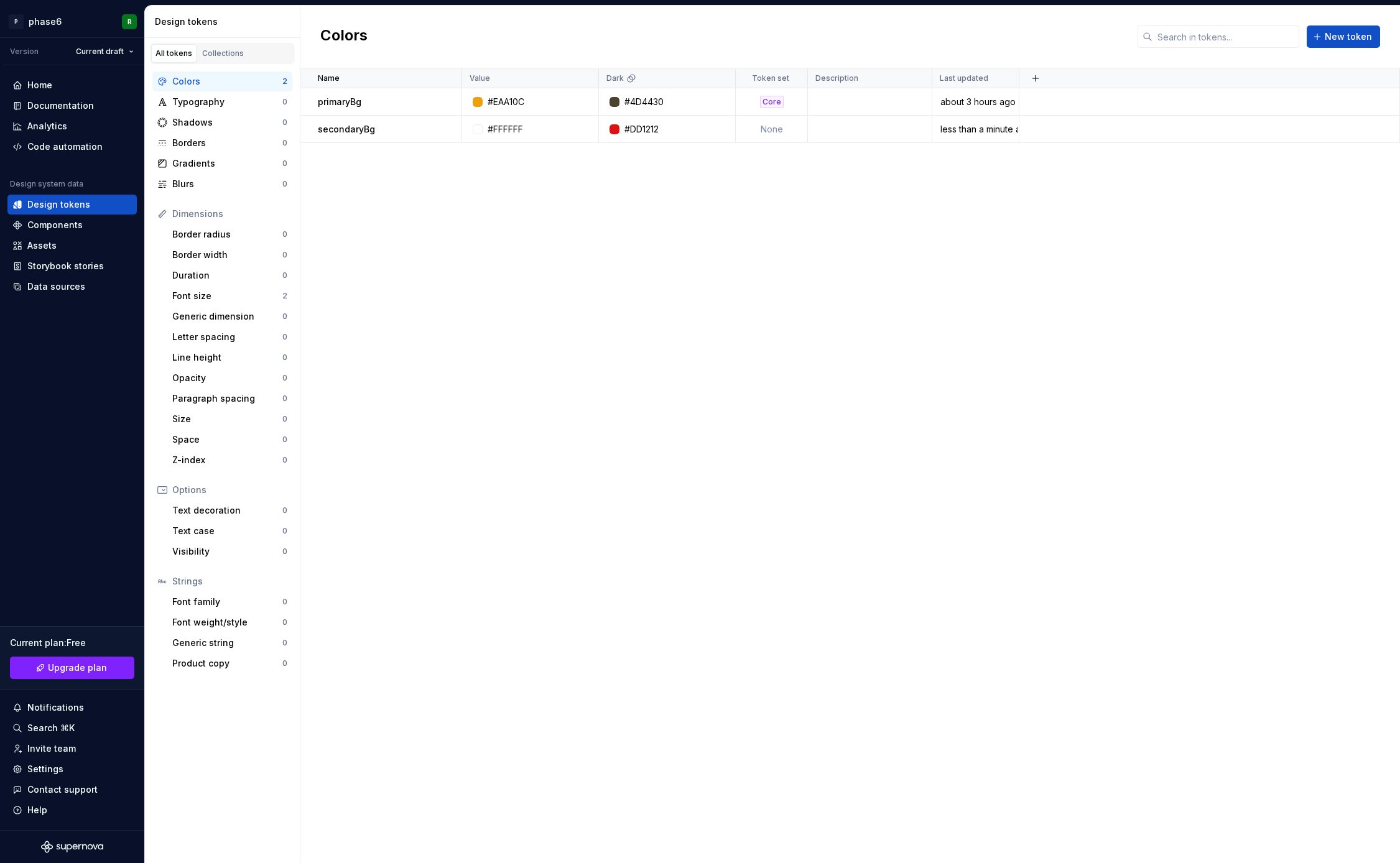
click at [433, 482] on div "Name Value Dark Token set Description Last updated primaryBg #EAA10C #4D4430 Co…" at bounding box center [850, 466] width 1099 height 795
click at [435, 421] on div "Name Value Dark Token set Description Last updated primaryBg #EAA10C #4D4430 Co…" at bounding box center [850, 466] width 1099 height 795
click at [55, 220] on div "Components" at bounding box center [55, 225] width 55 height 12
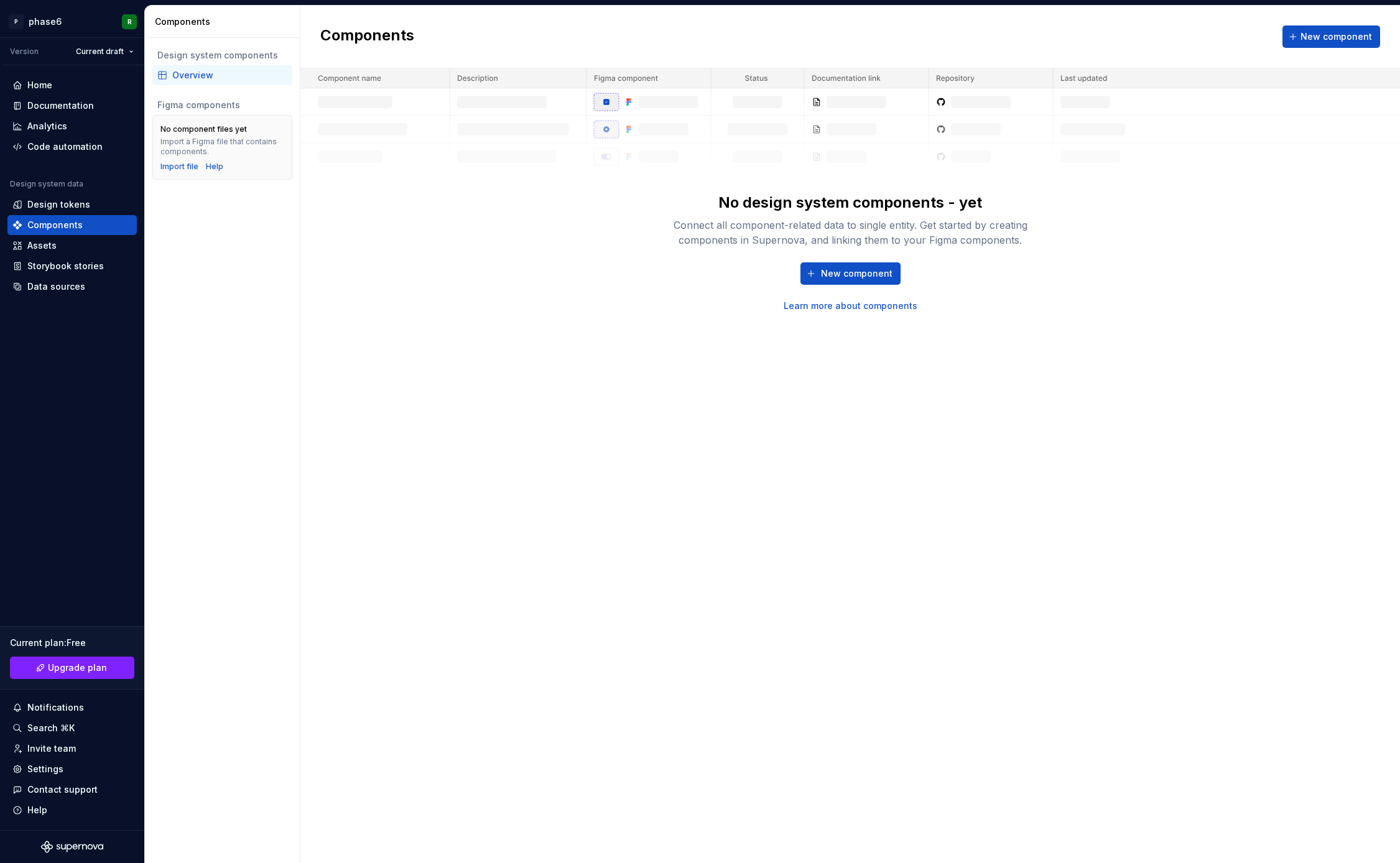
click at [533, 351] on div "Components New component No design system components - yet Connect all componen…" at bounding box center [850, 435] width 1099 height 858
click at [568, 336] on div "Components New component No design system components - yet Connect all componen…" at bounding box center [850, 435] width 1099 height 858
click at [534, 366] on div "Components New component No design system components - yet Connect all componen…" at bounding box center [850, 435] width 1099 height 858
click at [559, 349] on div "Components New component No design system components - yet Connect all componen…" at bounding box center [850, 435] width 1099 height 858
click at [1316, 36] on span "New component" at bounding box center [1337, 36] width 71 height 12
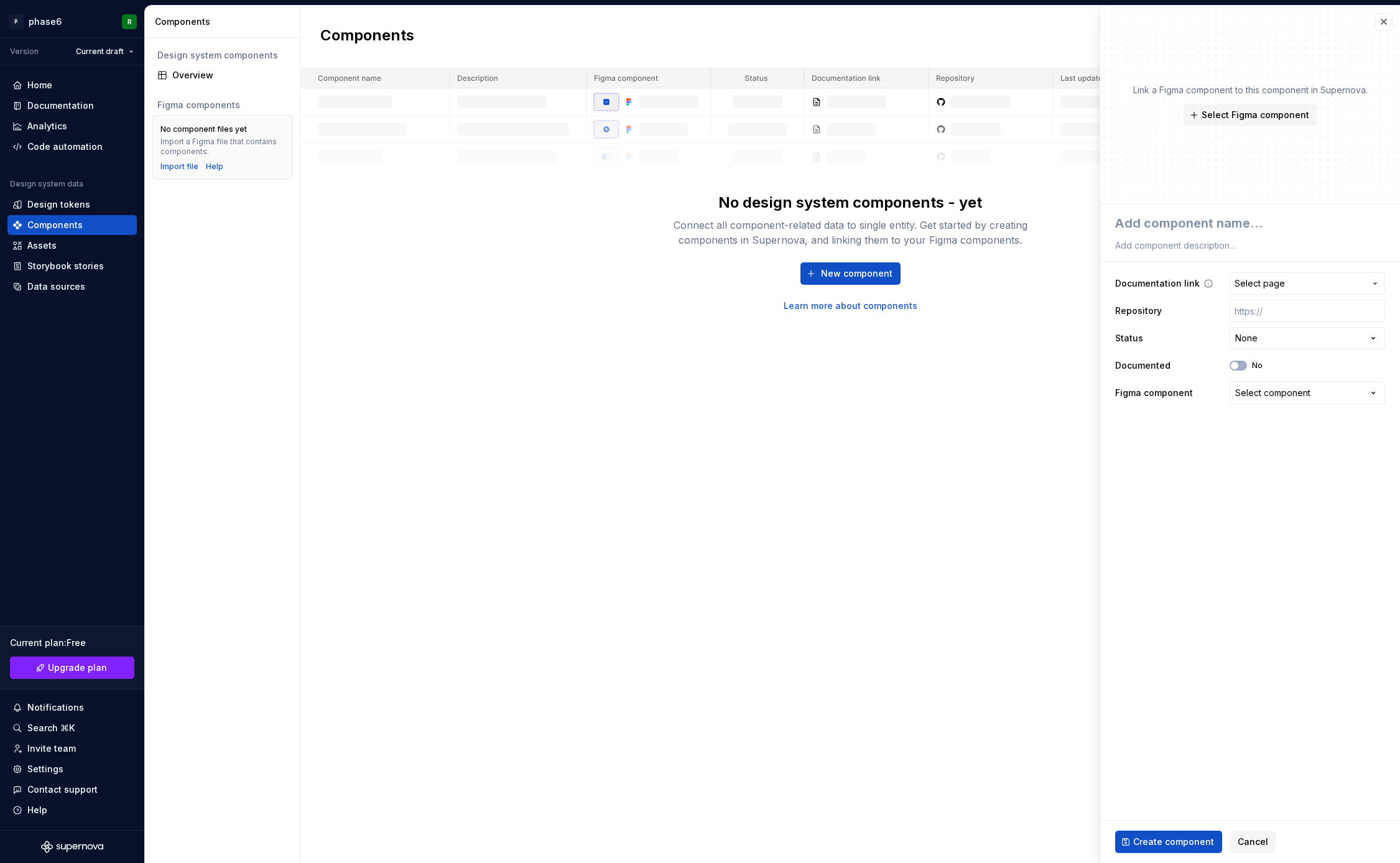
click at [1315, 282] on span "Select page" at bounding box center [1299, 283] width 131 height 12
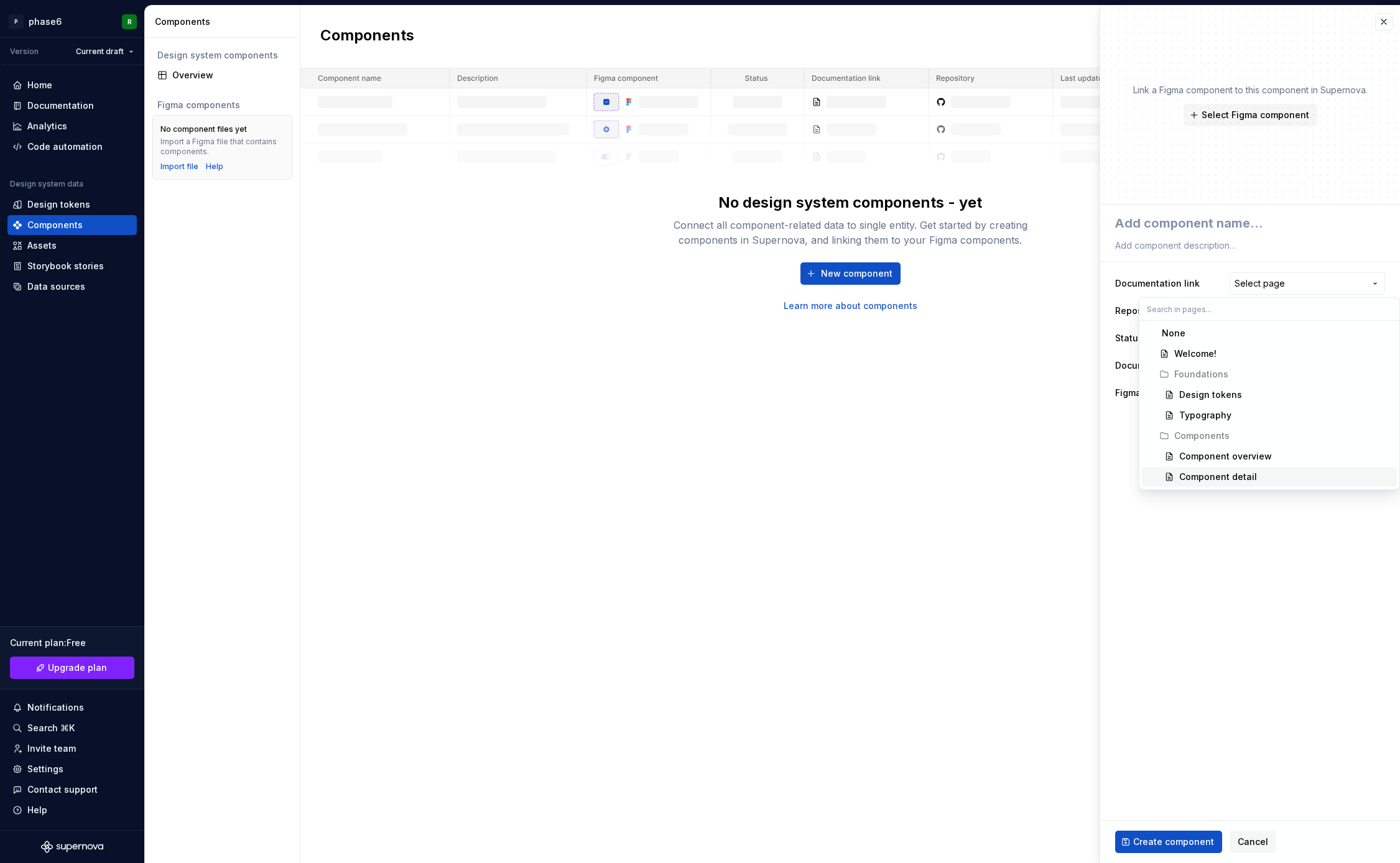
click at [1215, 584] on html "**********" at bounding box center [700, 431] width 1400 height 863
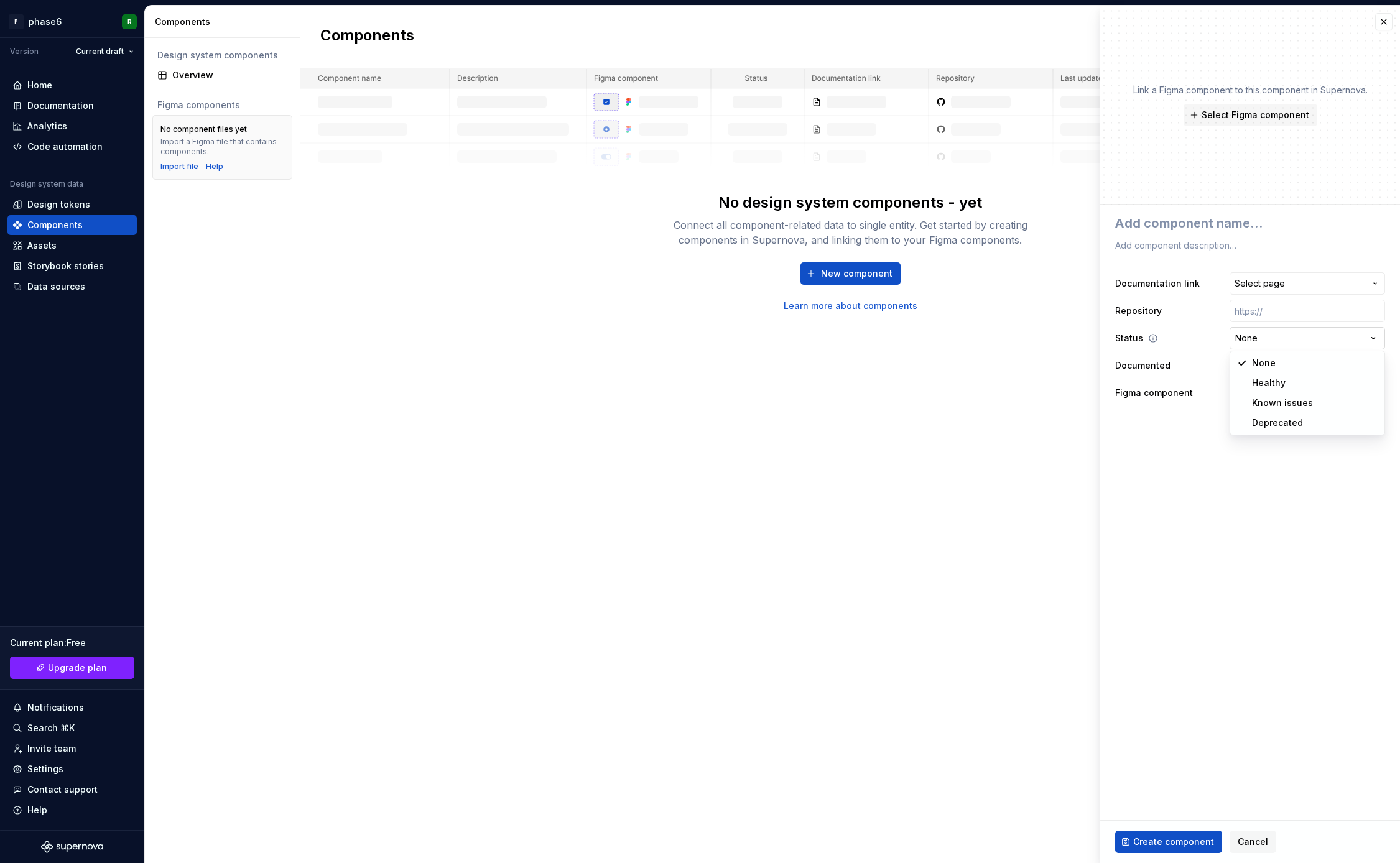
click at [1283, 341] on html "**********" at bounding box center [700, 431] width 1400 height 863
click at [1211, 518] on html "**********" at bounding box center [700, 431] width 1400 height 863
click at [1304, 394] on div "Select component" at bounding box center [1272, 392] width 75 height 12
click at [1162, 497] on html "**********" at bounding box center [700, 431] width 1400 height 863
click at [1276, 497] on fieldset "**********" at bounding box center [1250, 533] width 300 height 659
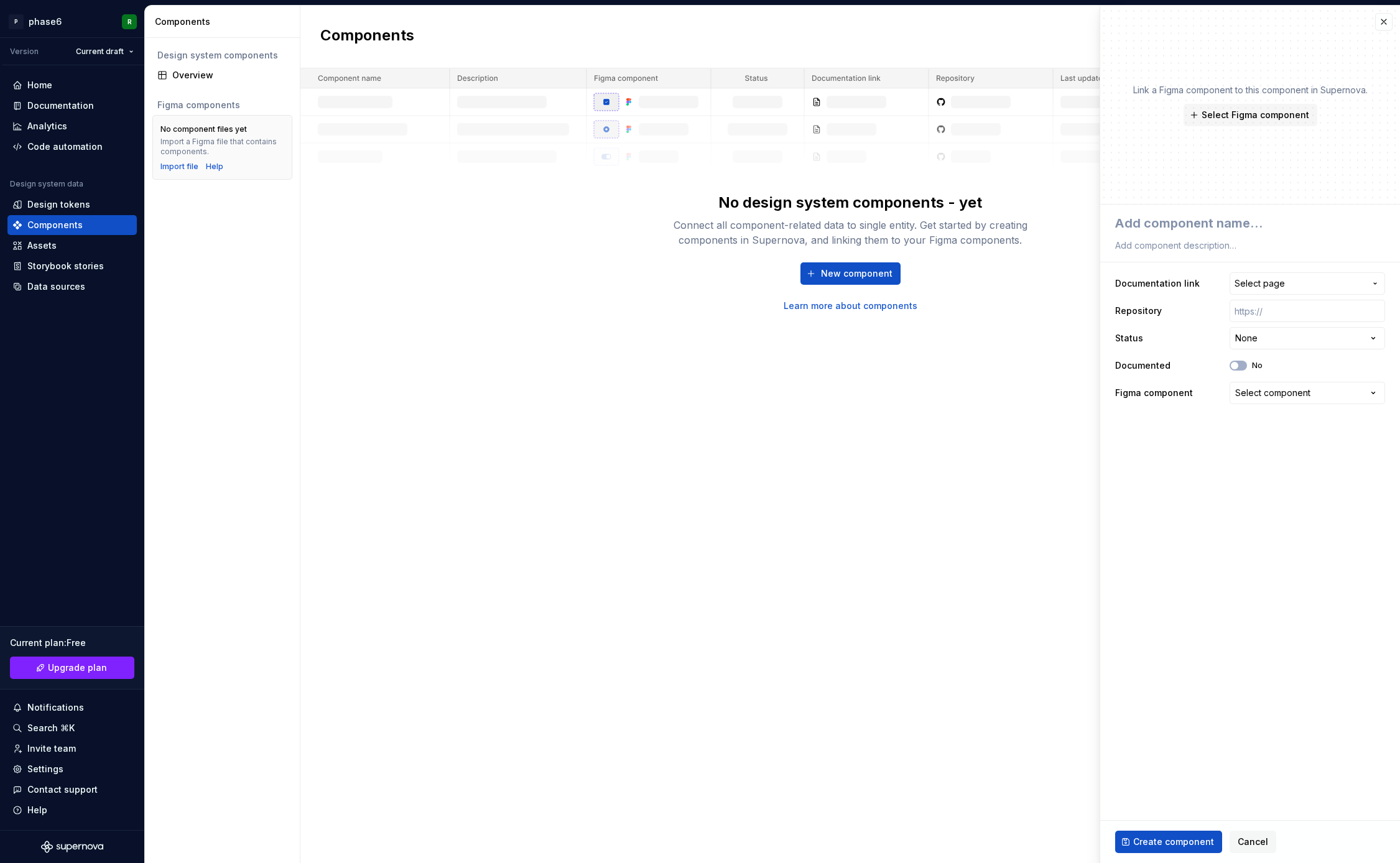
click at [1245, 497] on fieldset "**********" at bounding box center [1250, 533] width 300 height 659
click at [1261, 489] on fieldset "**********" at bounding box center [1250, 533] width 300 height 659
click at [1213, 499] on fieldset "**********" at bounding box center [1250, 533] width 300 height 659
click at [1238, 483] on fieldset "**********" at bounding box center [1250, 533] width 300 height 659
click at [1291, 287] on span "Select page" at bounding box center [1299, 283] width 131 height 12
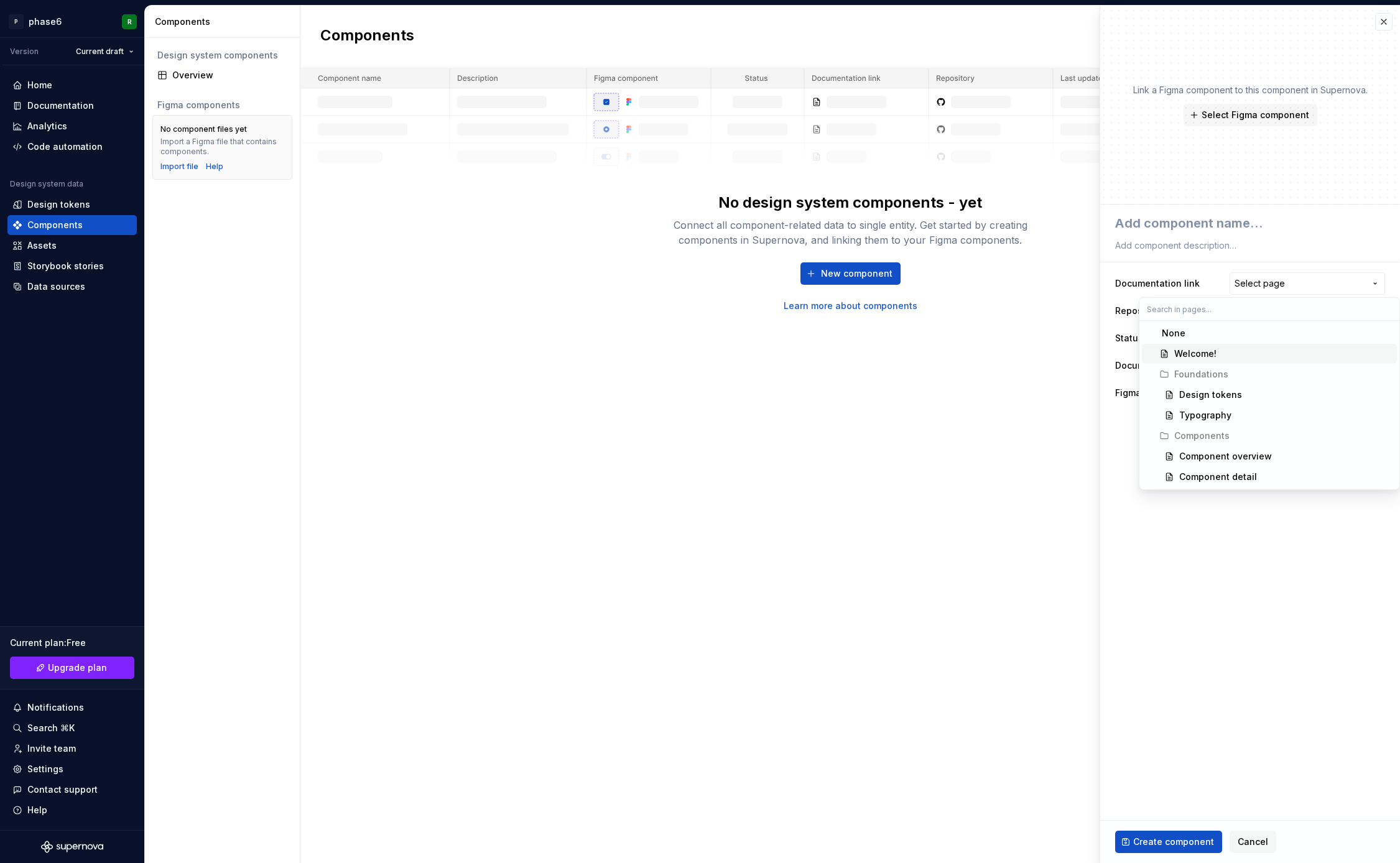
click at [1227, 350] on div "Welcome!" at bounding box center [1283, 354] width 217 height 12
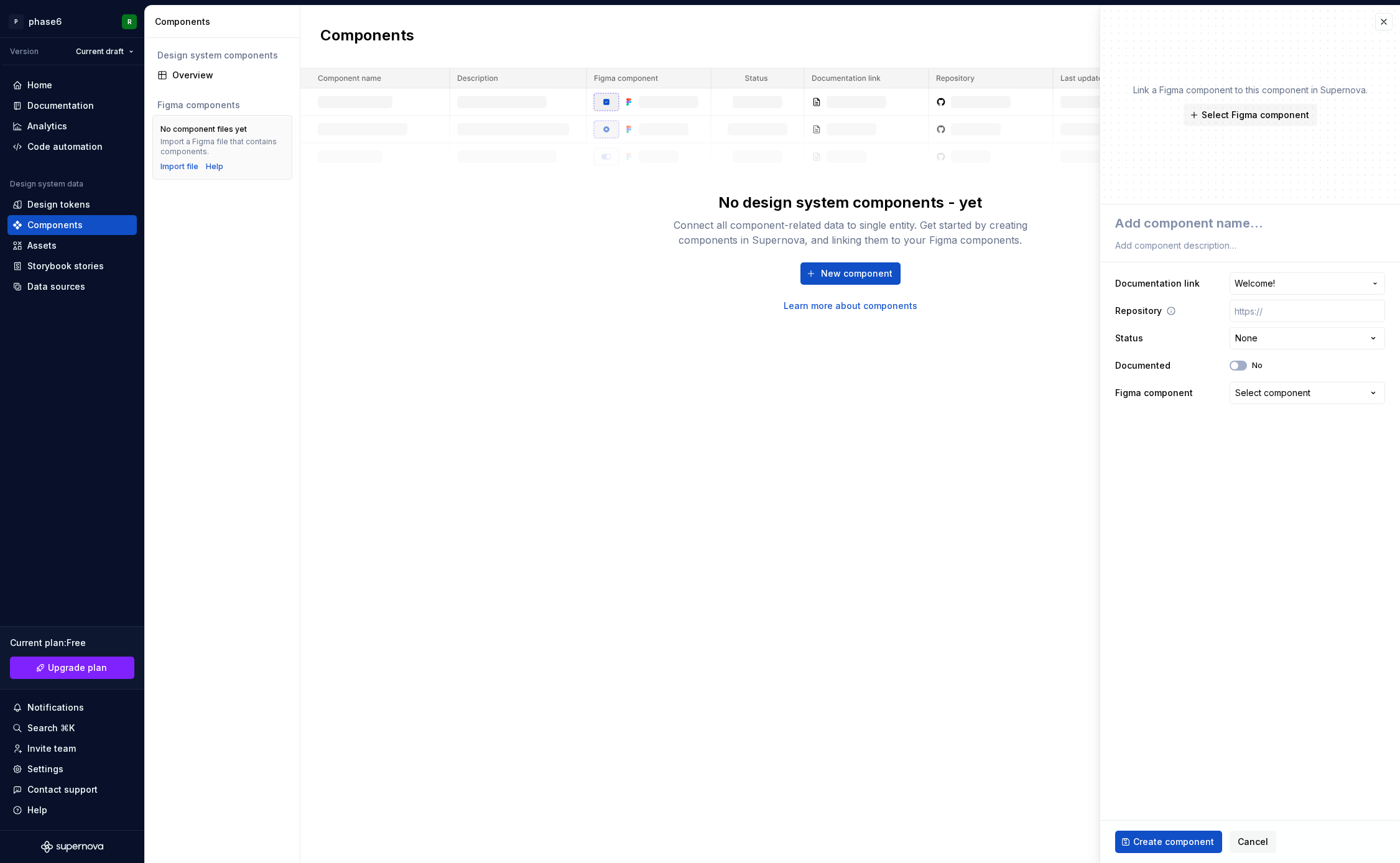
click at [1169, 310] on icon at bounding box center [1172, 311] width 10 height 10
click at [1168, 311] on icon at bounding box center [1172, 311] width 10 height 10
click at [1180, 448] on fieldset "**********" at bounding box center [1250, 533] width 300 height 659
click at [1208, 448] on fieldset "**********" at bounding box center [1250, 533] width 300 height 659
click at [1238, 367] on icon "button" at bounding box center [1235, 365] width 10 height 7
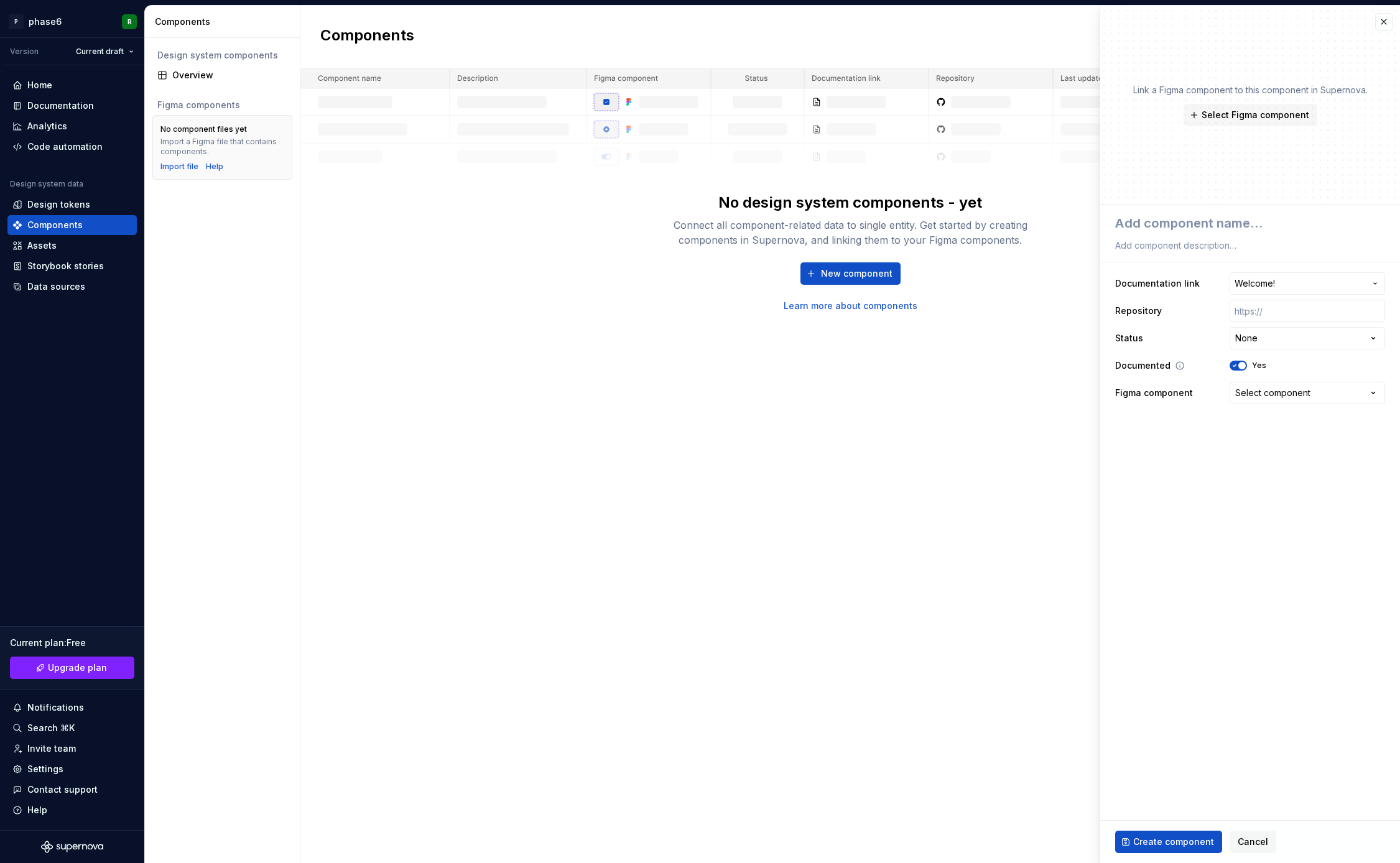
click at [1239, 368] on span "button" at bounding box center [1242, 365] width 7 height 7
click at [1184, 840] on span "Create component" at bounding box center [1173, 842] width 81 height 12
type textarea "*"
type textarea "t"
type textarea "*"
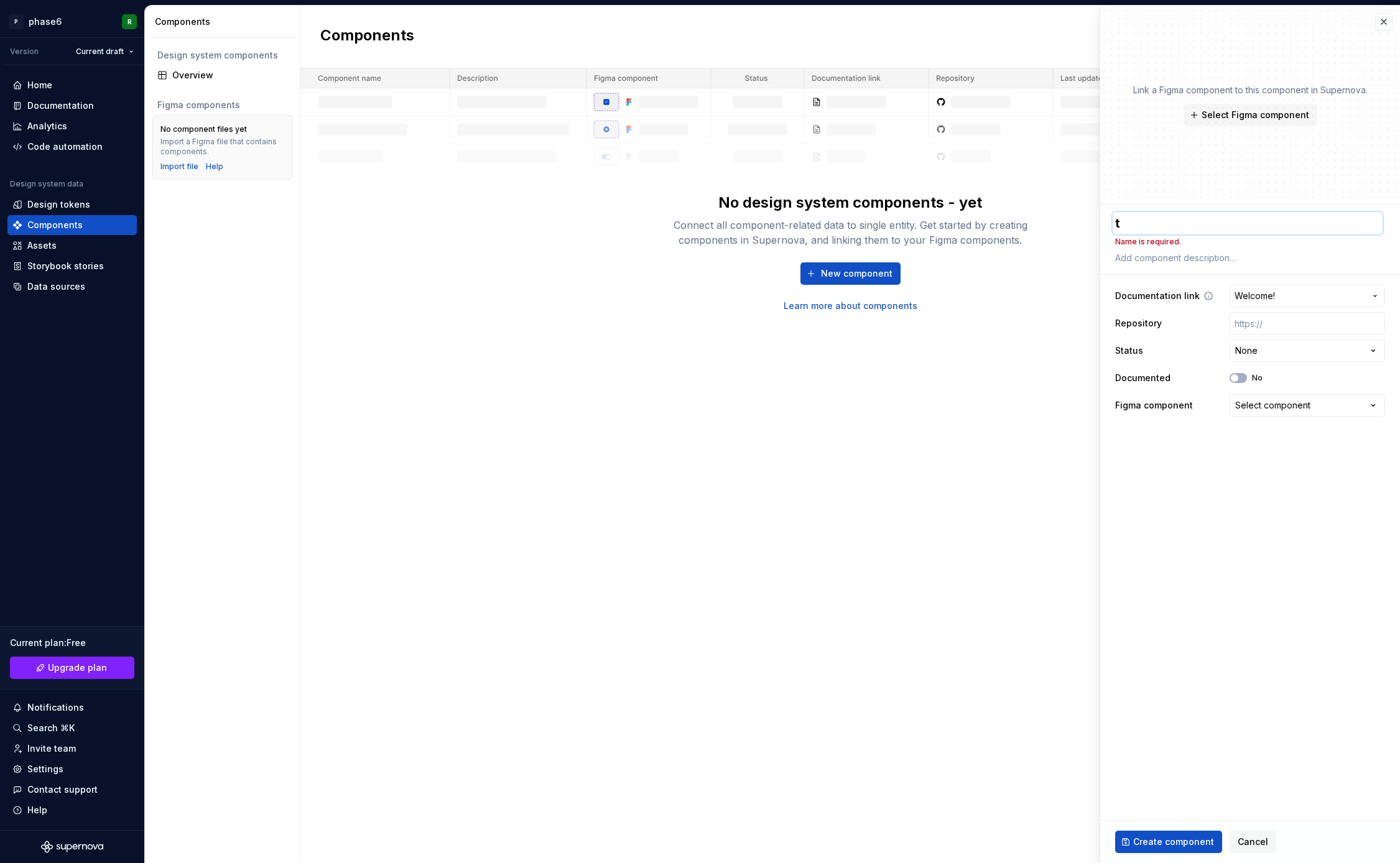
type textarea "te"
type textarea "*"
type textarea "tes"
type textarea "*"
type textarea "test"
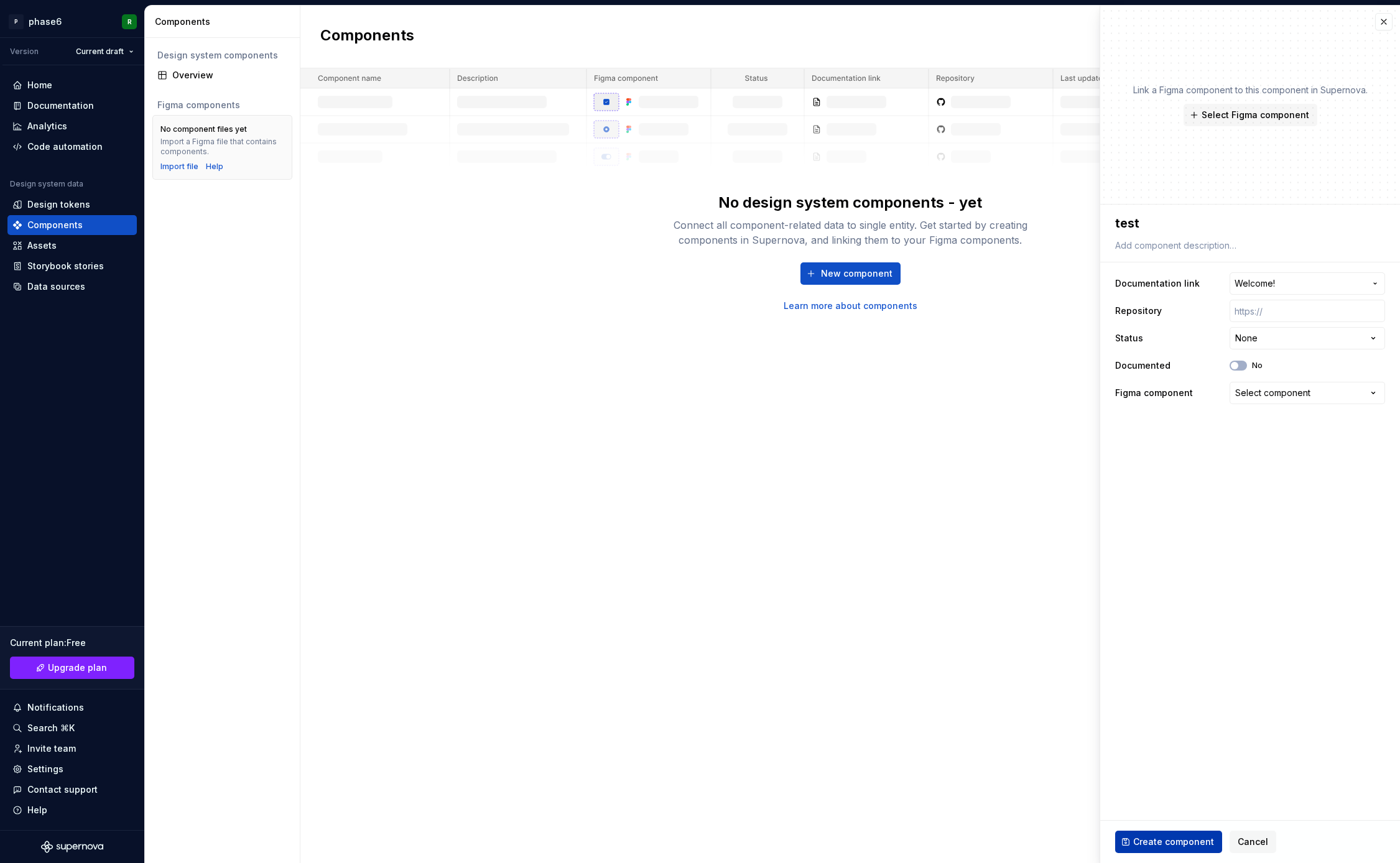
click at [1165, 845] on span "Create component" at bounding box center [1173, 842] width 81 height 12
type textarea "*"
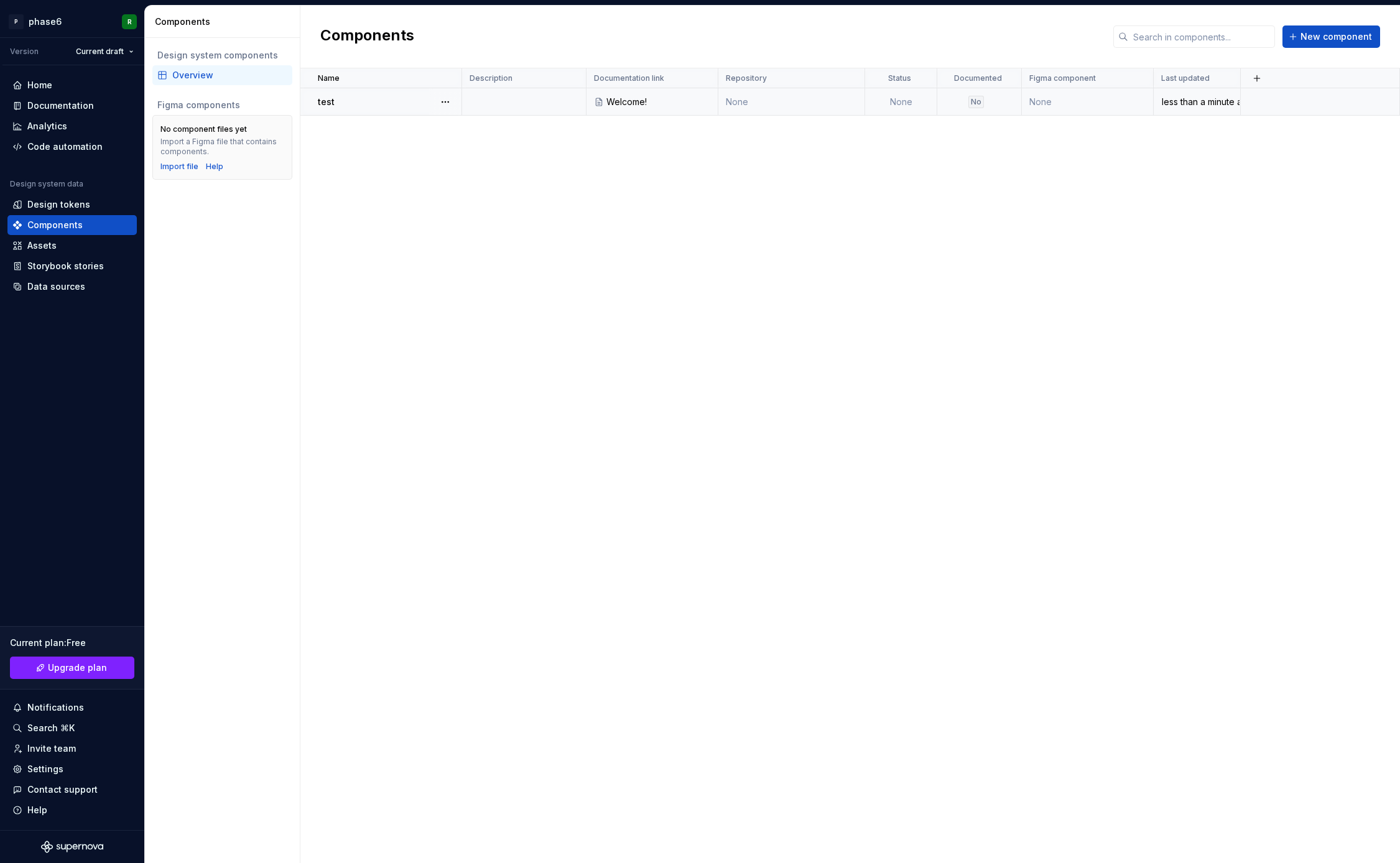
click at [386, 104] on div "test" at bounding box center [390, 101] width 143 height 12
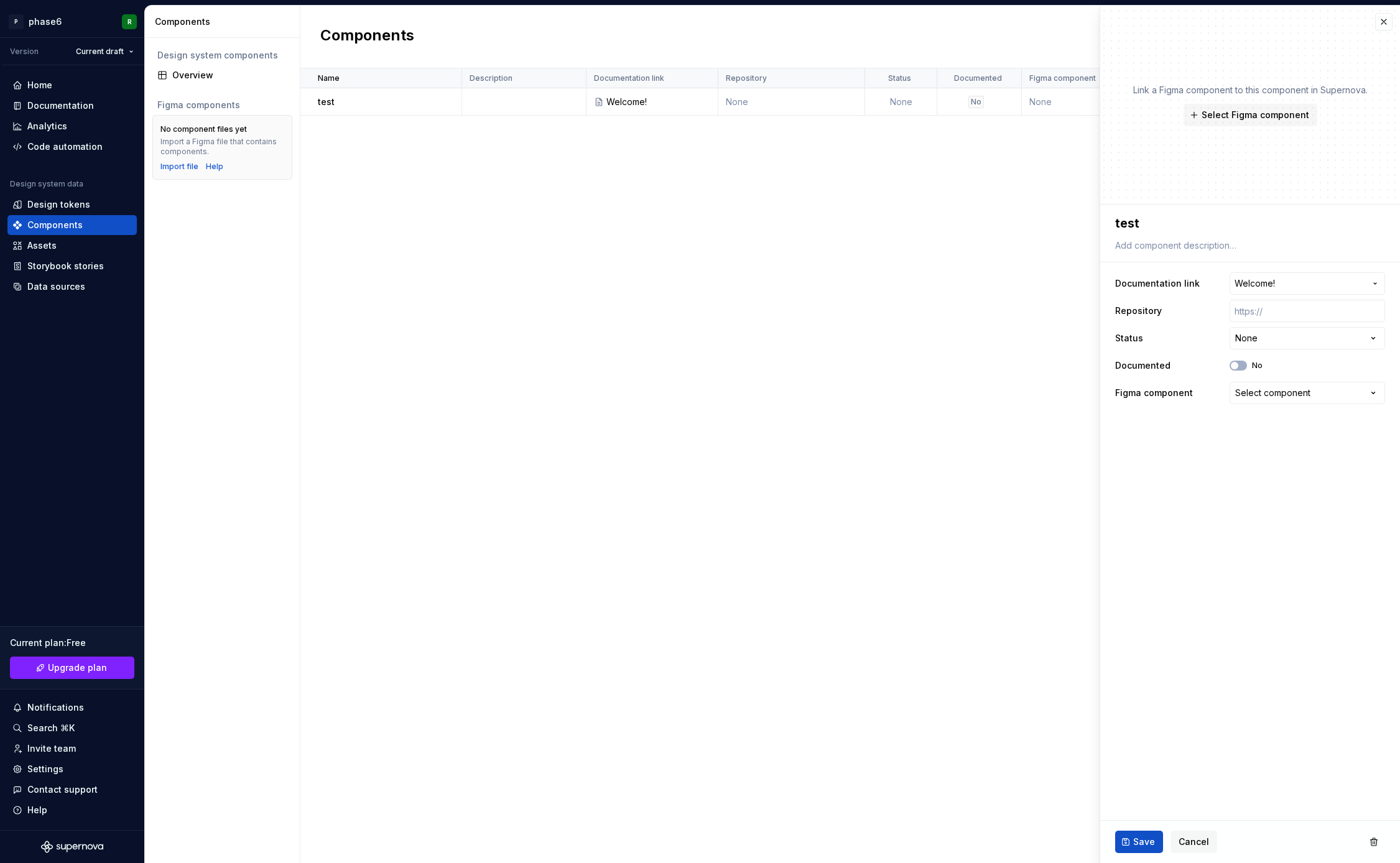
click at [967, 516] on div "Name Description Documentation link Repository Status Documented Figma componen…" at bounding box center [850, 466] width 1099 height 795
click at [1384, 28] on button "button" at bounding box center [1384, 22] width 18 height 18
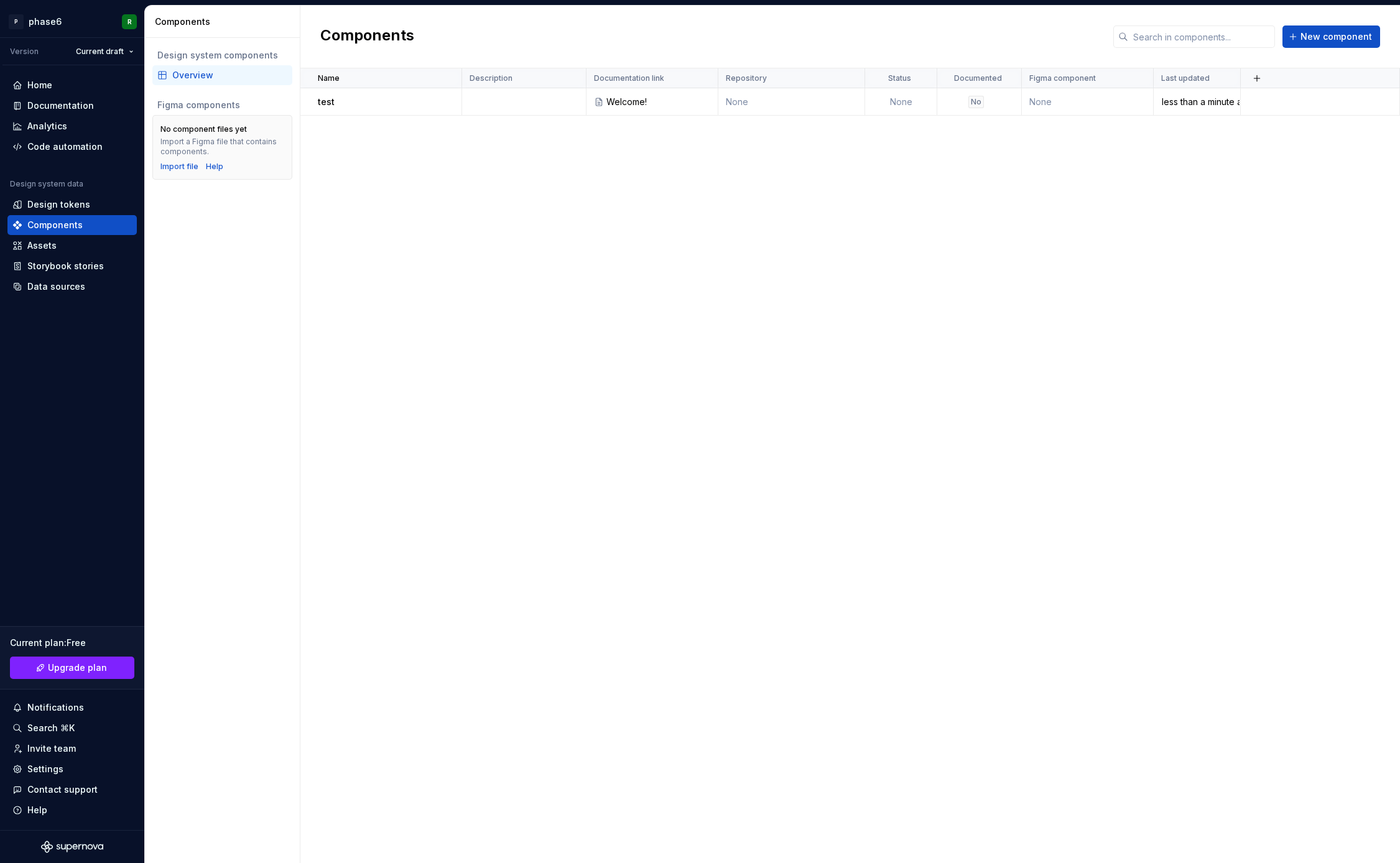
click at [689, 415] on div "Name Description Documentation link Repository Status Documented Figma componen…" at bounding box center [850, 466] width 1099 height 795
click at [733, 303] on div "Name Description Documentation link Repository Status Documented Figma componen…" at bounding box center [850, 466] width 1099 height 795
click at [727, 317] on div "Name Description Documentation link Repository Status Documented Figma componen…" at bounding box center [850, 466] width 1099 height 795
click at [708, 341] on div "Name Description Documentation link Repository Status Documented Figma componen…" at bounding box center [850, 466] width 1099 height 795
click at [708, 340] on div "Name Description Documentation link Repository Status Documented Figma componen…" at bounding box center [850, 466] width 1099 height 795
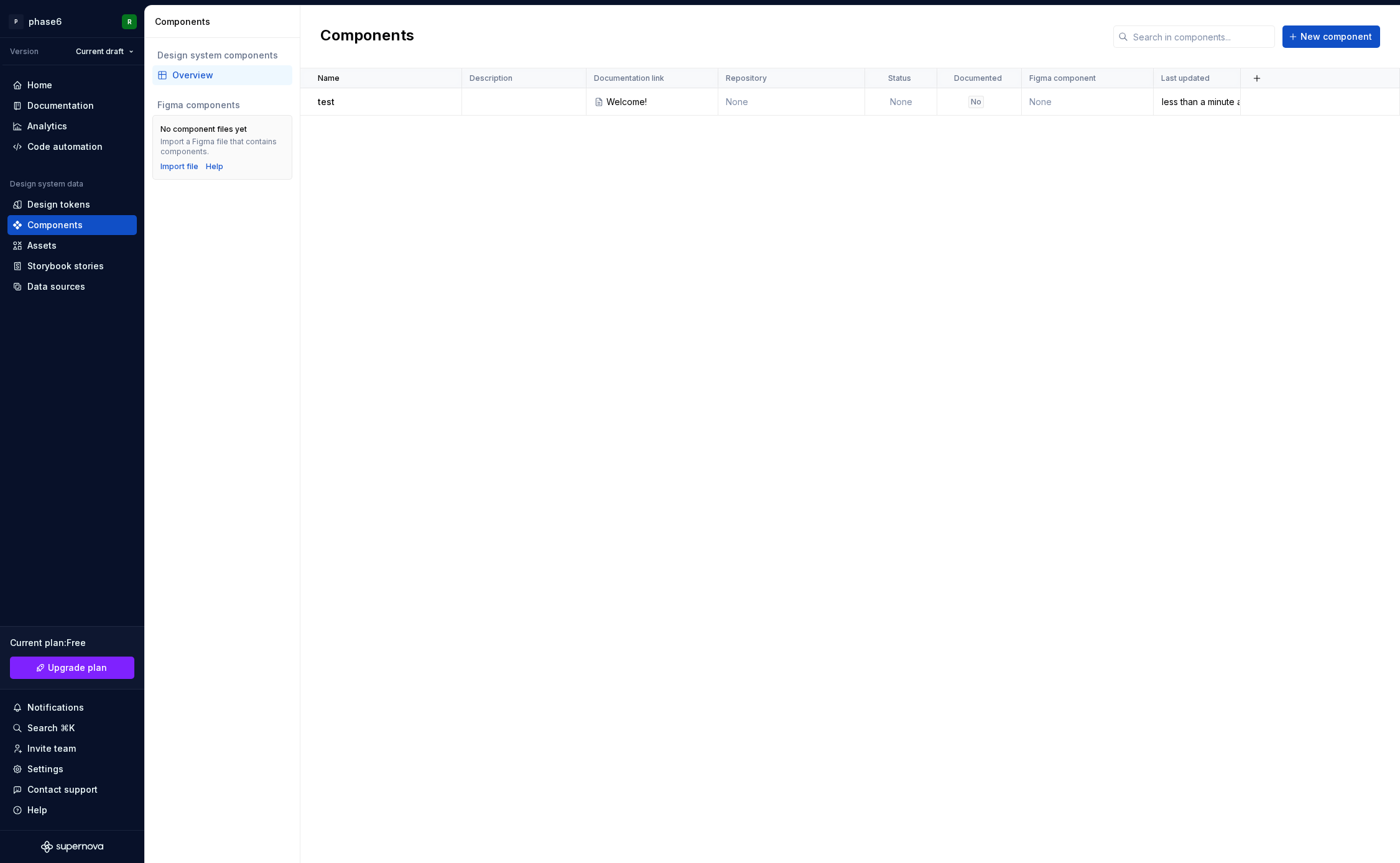
click at [719, 295] on div "Name Description Documentation link Repository Status Documented Figma componen…" at bounding box center [850, 466] width 1099 height 795
click at [689, 348] on div "Name Description Documentation link Repository Status Documented Figma componen…" at bounding box center [850, 466] width 1099 height 795
click at [709, 338] on div "Name Description Documentation link Repository Status Documented Figma componen…" at bounding box center [850, 466] width 1099 height 795
click at [513, 271] on div "Name Description Documentation link Repository Status Documented Figma componen…" at bounding box center [850, 466] width 1099 height 795
click at [550, 231] on div "Name Description Documentation link Repository Status Documented Figma componen…" at bounding box center [850, 466] width 1099 height 795
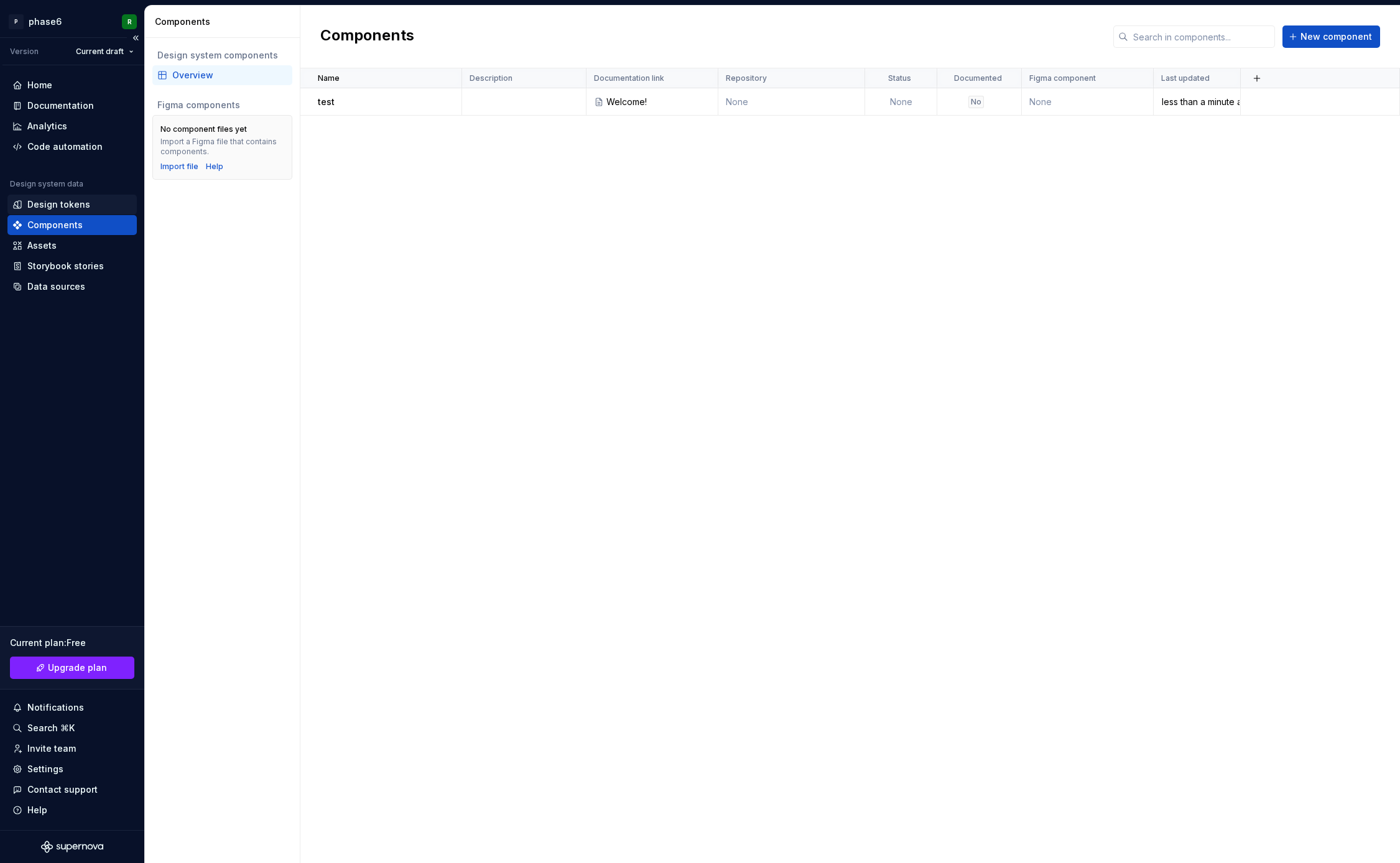
click at [66, 204] on div "Design tokens" at bounding box center [59, 204] width 63 height 12
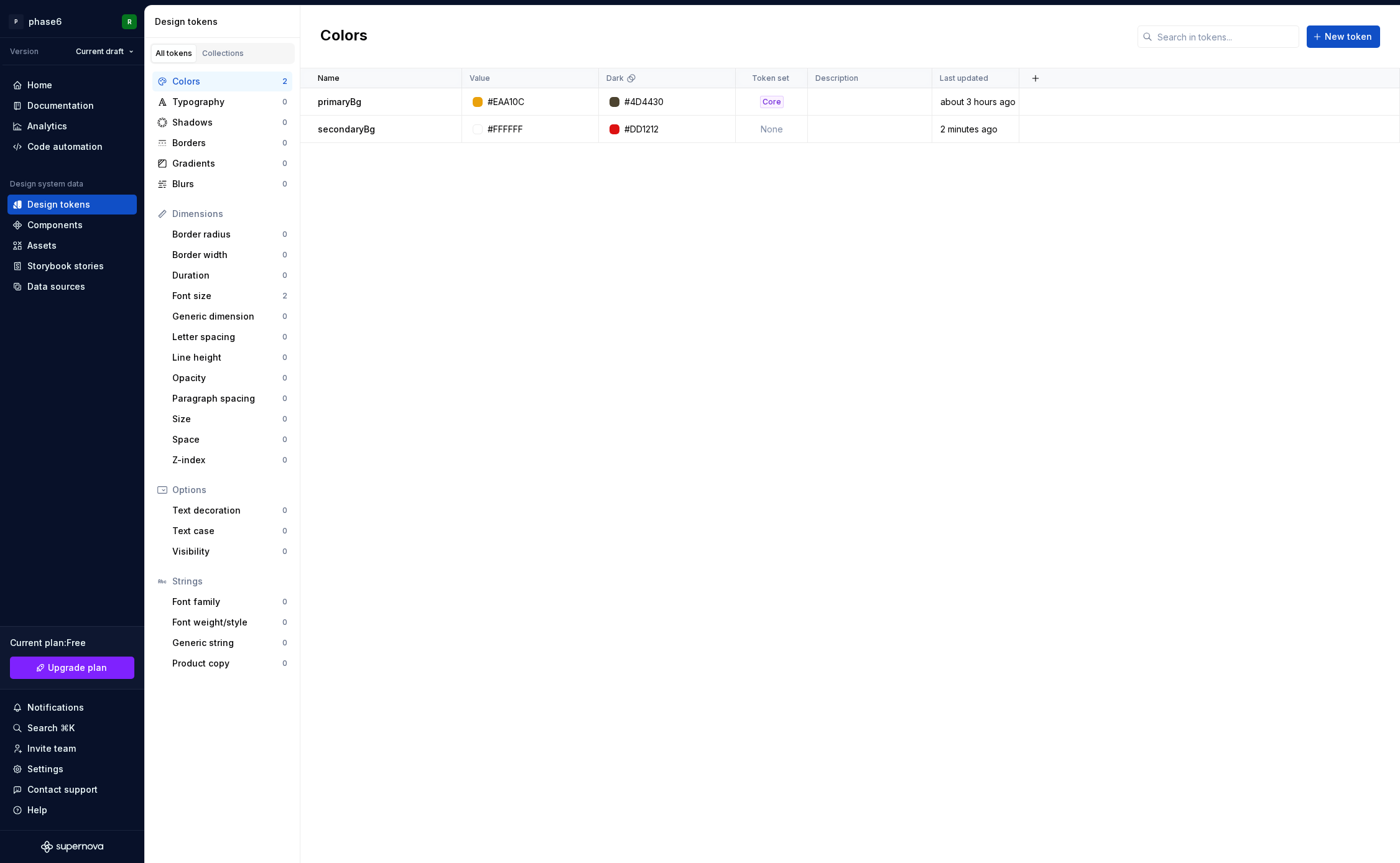
click at [412, 429] on div "Name Value Dark Token set Description Last updated primaryBg #EAA10C #4D4430 Co…" at bounding box center [850, 466] width 1099 height 795
click at [411, 303] on div "Name Value Dark Token set Description Last updated primaryBg #EAA10C #4D4430 Co…" at bounding box center [850, 466] width 1099 height 795
click at [365, 460] on div "Name Value Dark Token set Description Last updated primaryBg #EAA10C #4D4430 Co…" at bounding box center [850, 466] width 1099 height 795
click at [196, 300] on div "Font size" at bounding box center [227, 295] width 110 height 12
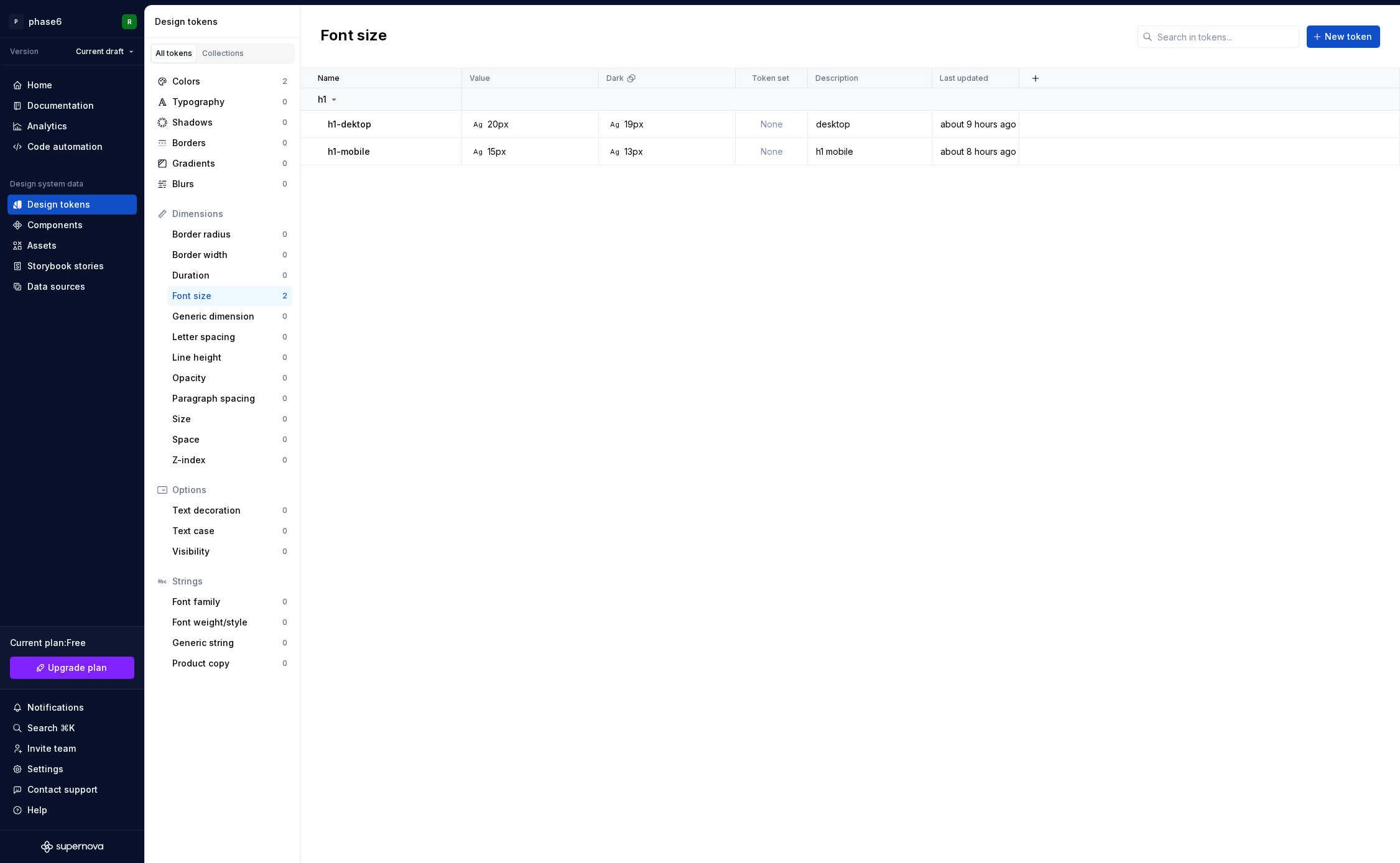
click at [566, 416] on div "Name Value Dark Token set Description Last updated h1 h1-dektop Ag 20px Ag 19px…" at bounding box center [850, 466] width 1099 height 795
click at [554, 471] on div "Name Value Dark Token set Description Last updated h1 h1-dektop Ag 20px Ag 19px…" at bounding box center [850, 466] width 1099 height 795
click at [563, 406] on div "Name Value Dark Token set Description Last updated h1 h1-dektop Ag 20px Ag 19px…" at bounding box center [850, 466] width 1099 height 795
click at [449, 123] on button "button" at bounding box center [446, 125] width 18 height 18
click at [437, 373] on html "P phase6 R Version Current draft Home Documentation Analytics Code automation D…" at bounding box center [700, 431] width 1400 height 863
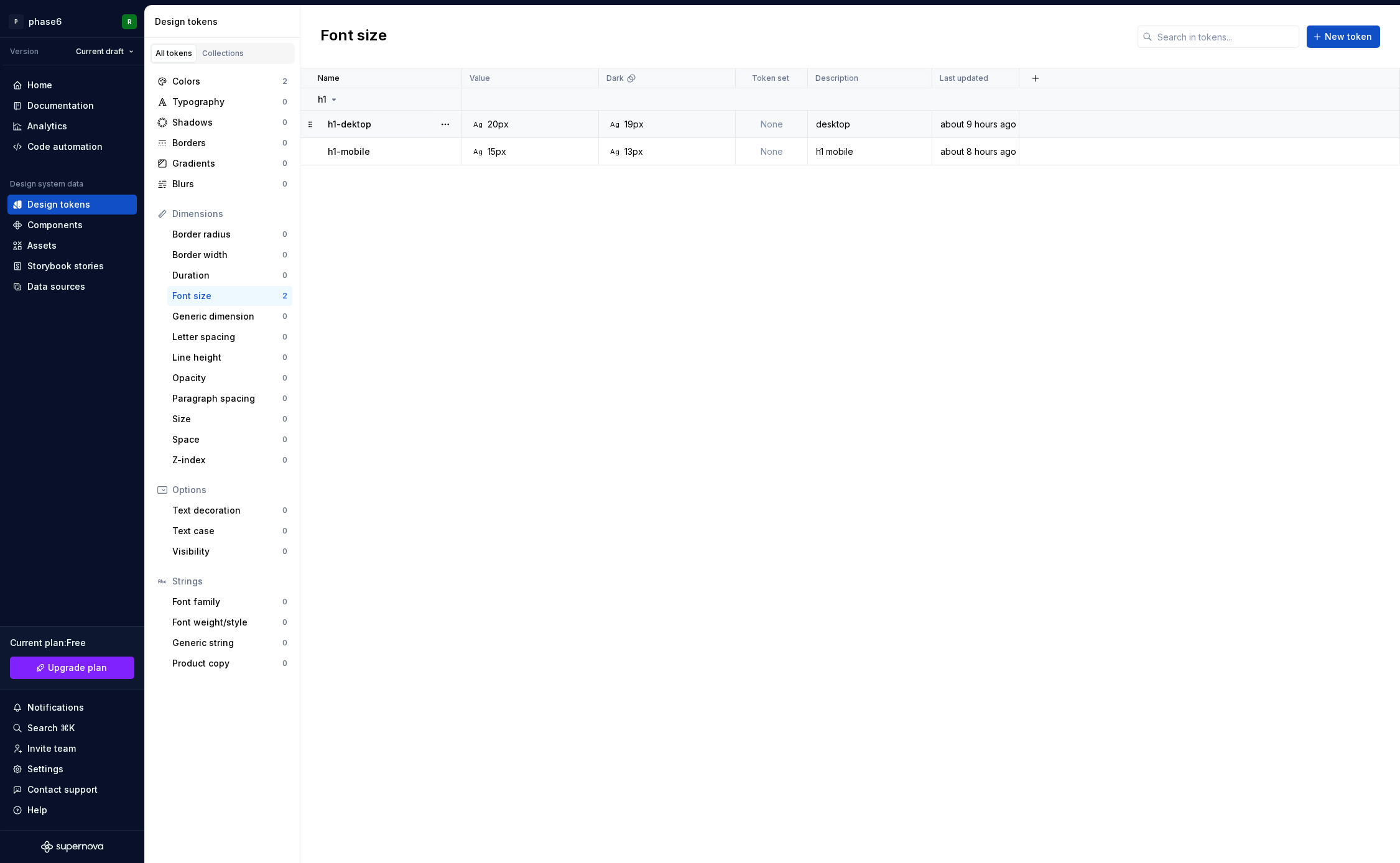
click at [358, 121] on p "h1-dektop" at bounding box center [349, 124] width 44 height 12
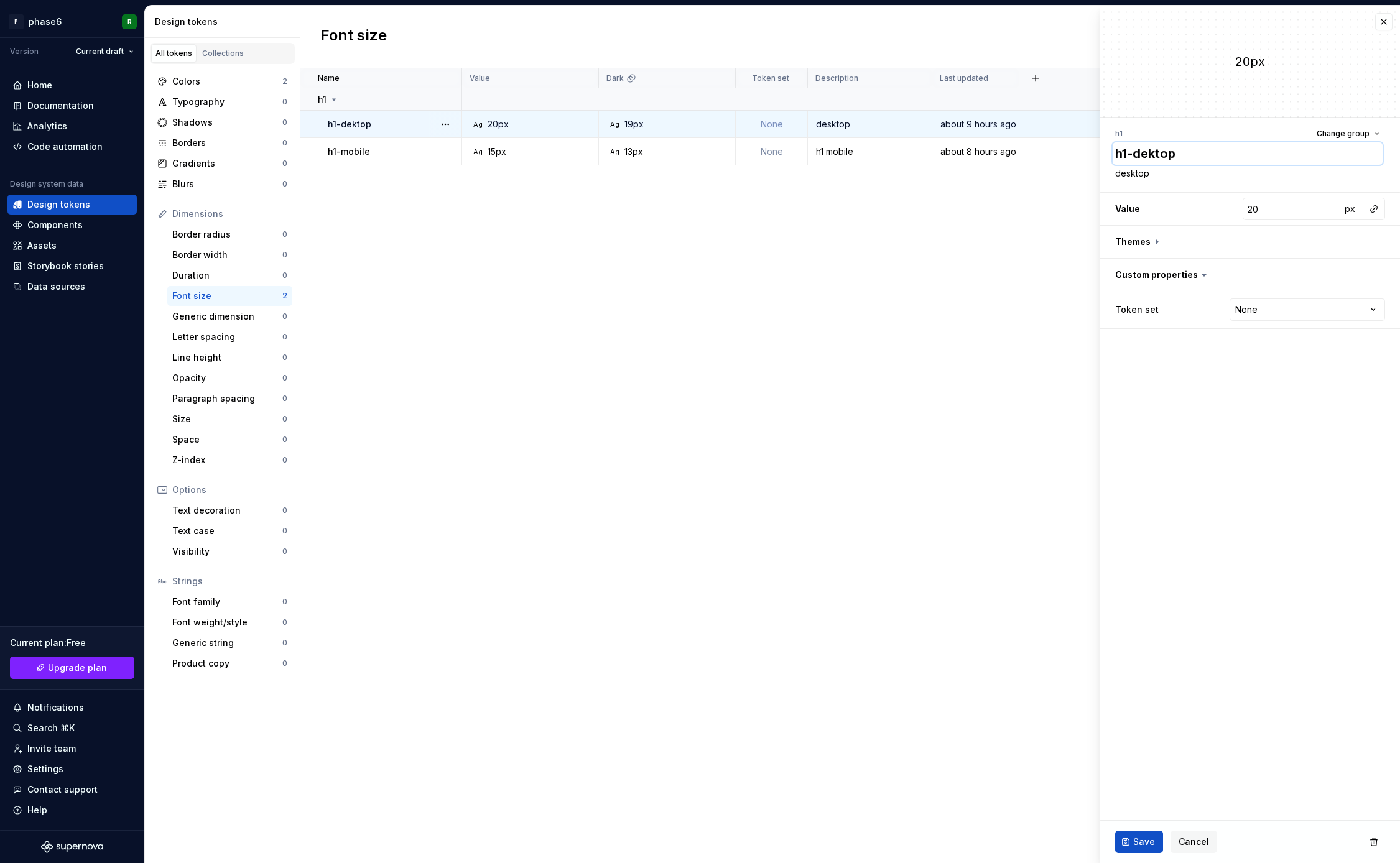
click at [1134, 156] on textarea "h1-dektop" at bounding box center [1248, 153] width 270 height 23
type textarea "*"
type textarea "dektop"
click at [1142, 843] on span "Save" at bounding box center [1144, 842] width 22 height 12
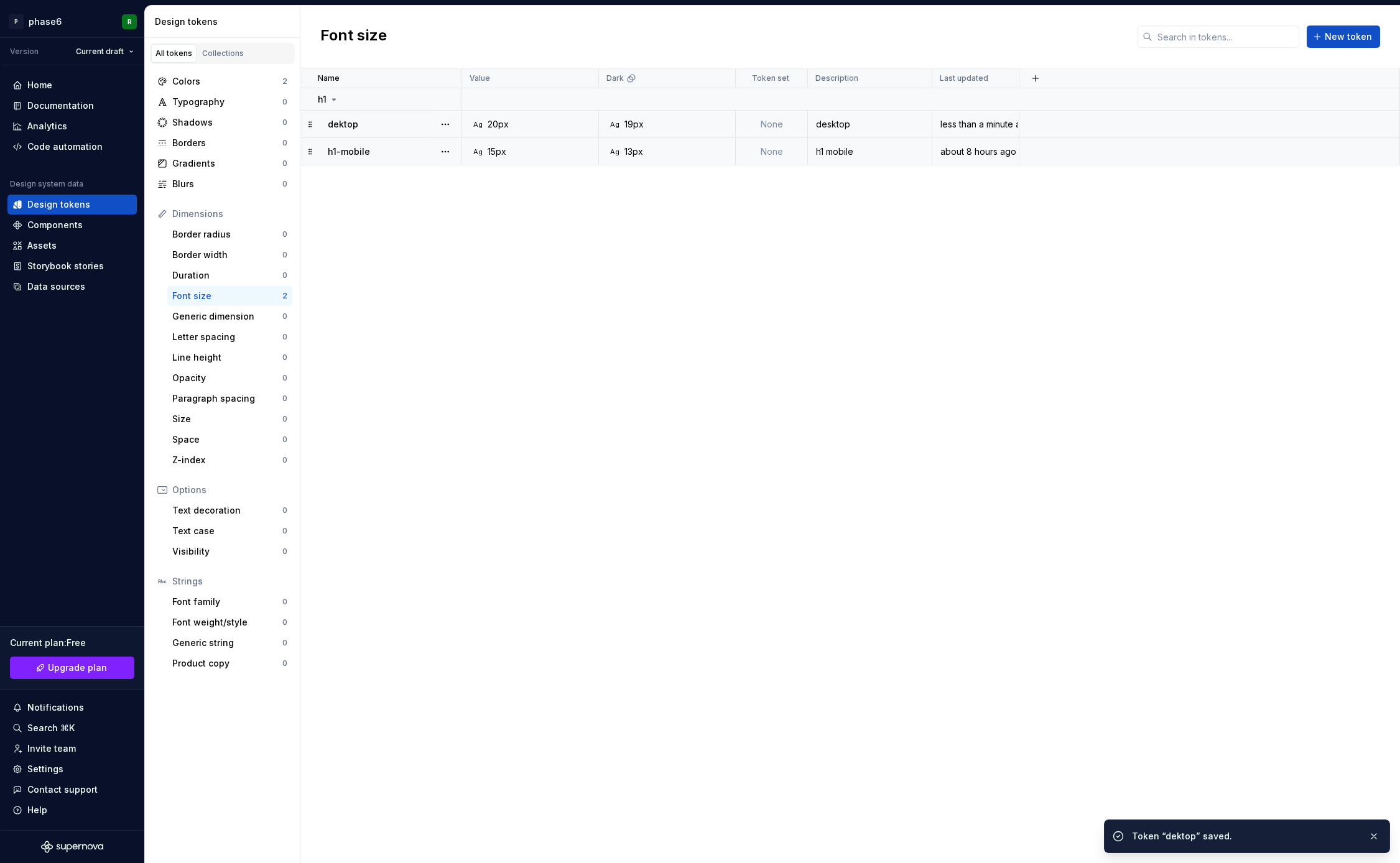
click at [394, 155] on div "h1-mobile" at bounding box center [394, 152] width 133 height 12
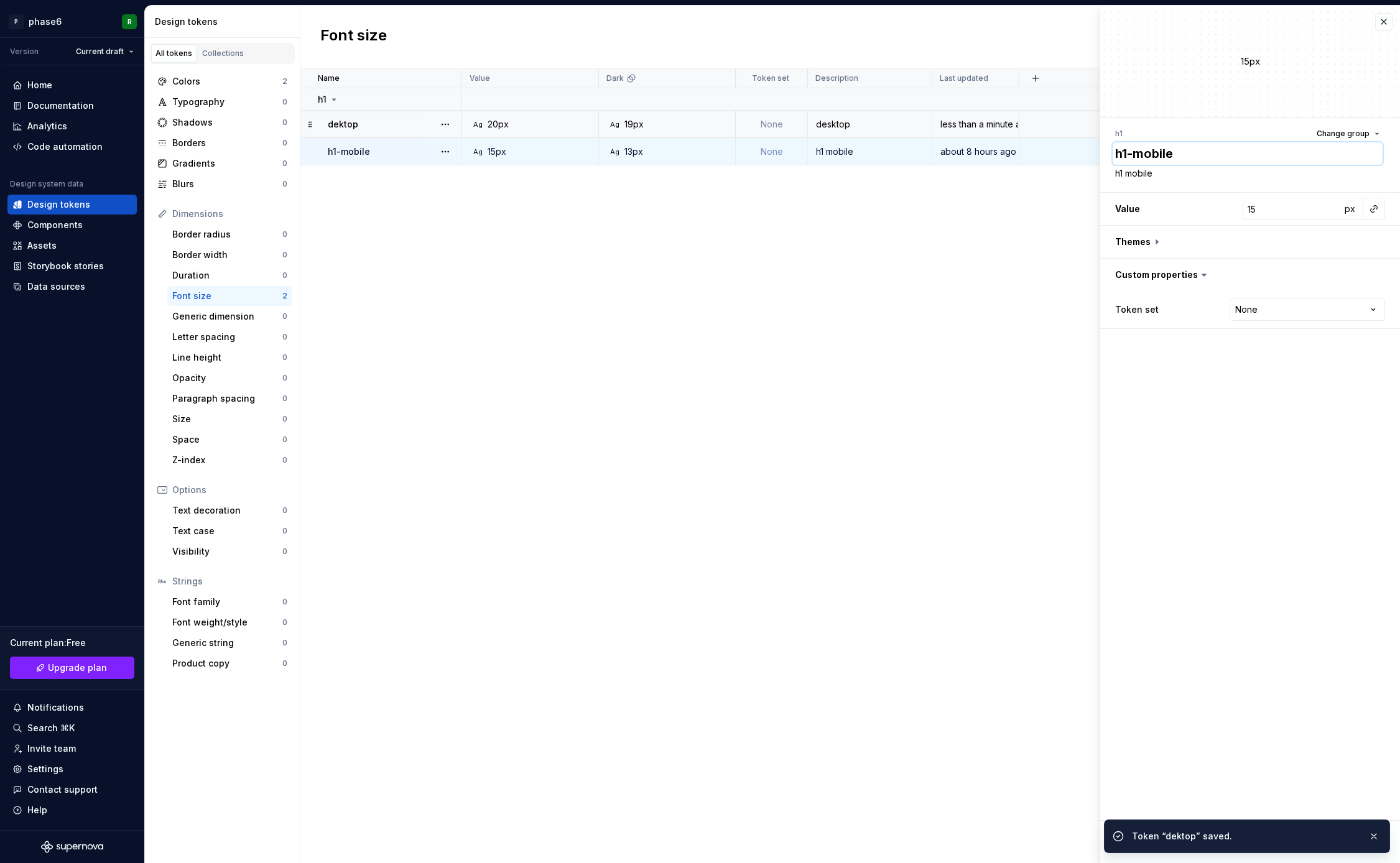
click at [1137, 154] on textarea "h1-mobile" at bounding box center [1248, 153] width 270 height 23
type textarea "*"
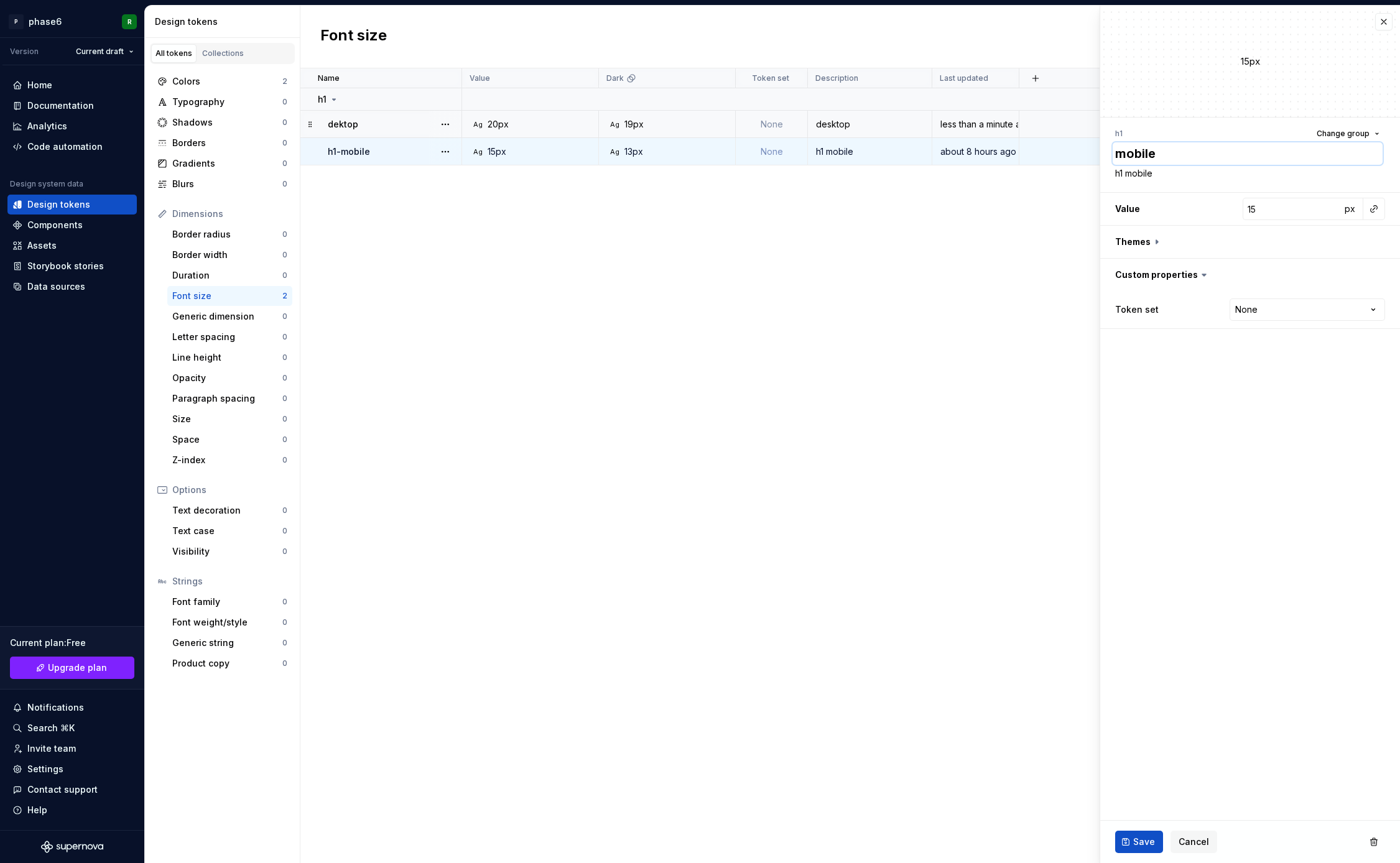
type textarea "mobile"
click at [1177, 627] on fieldset "15px h1 Change group mobile h1 mobile Value 15 px Themes Custom properties Toke…" at bounding box center [1250, 435] width 300 height 858
click at [1142, 837] on span "Save" at bounding box center [1144, 842] width 22 height 12
click at [562, 501] on div "Name Value Dark Token set Description Last updated h1 dektop Ag 20px Ag 19px No…" at bounding box center [850, 466] width 1099 height 795
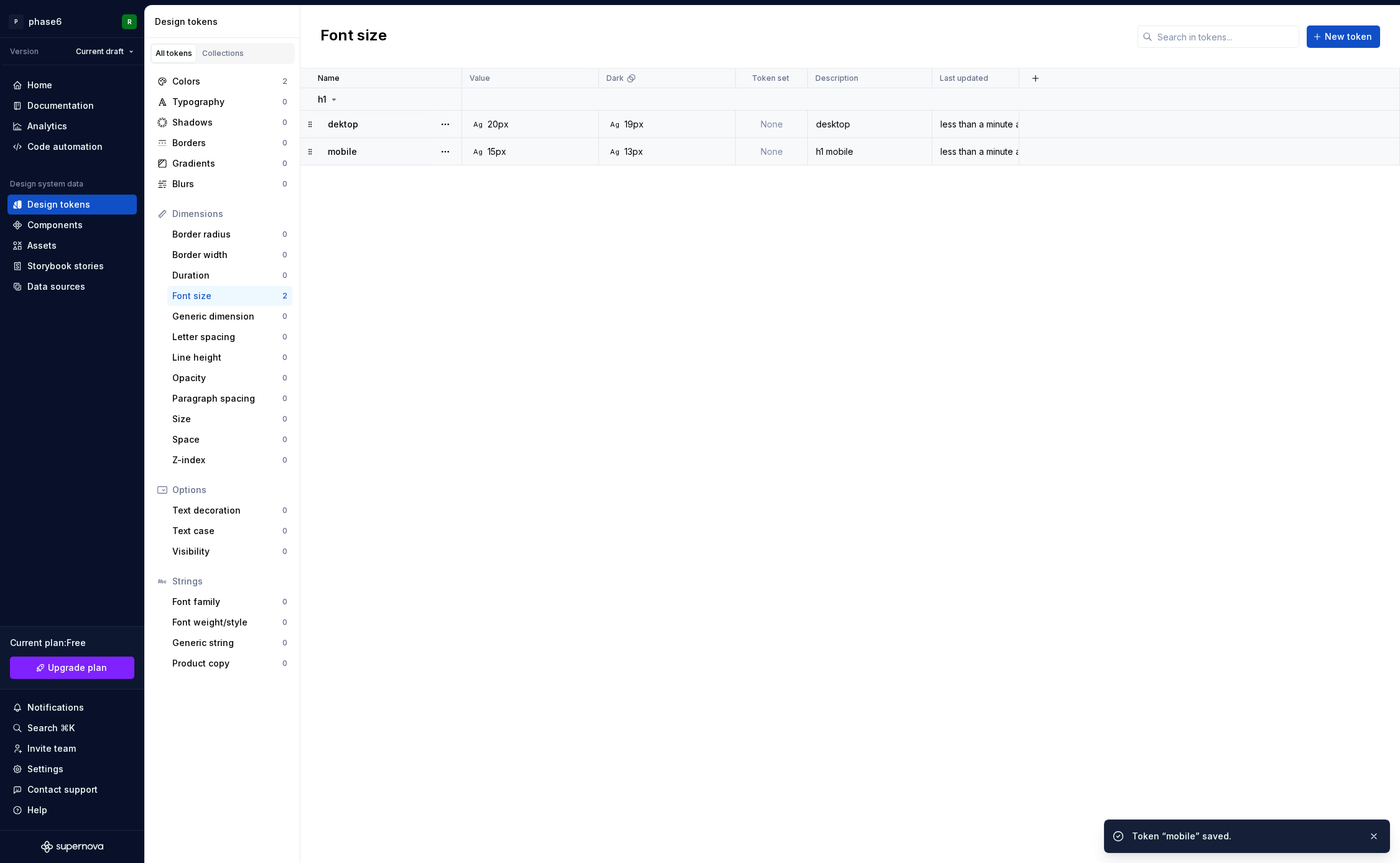
click at [628, 395] on div "Name Value Dark Token set Description Last updated h1 dektop Ag 20px Ag 19px No…" at bounding box center [850, 466] width 1099 height 795
click at [606, 405] on div "Name Value Dark Token set Description Last updated h1 dektop Ag 20px Ag 19px No…" at bounding box center [850, 466] width 1099 height 795
click at [635, 340] on div "Name Value Dark Token set Description Last updated h1 dektop Ag 20px Ag 19px No…" at bounding box center [850, 466] width 1099 height 795
click at [598, 310] on div "Name Value Dark Token set Description Last updated h1 dektop Ag 20px Ag 19px No…" at bounding box center [850, 466] width 1099 height 795
click at [624, 280] on div "Name Value Dark Token set Description Last updated h1 dektop Ag 20px Ag 19px No…" at bounding box center [850, 466] width 1099 height 795
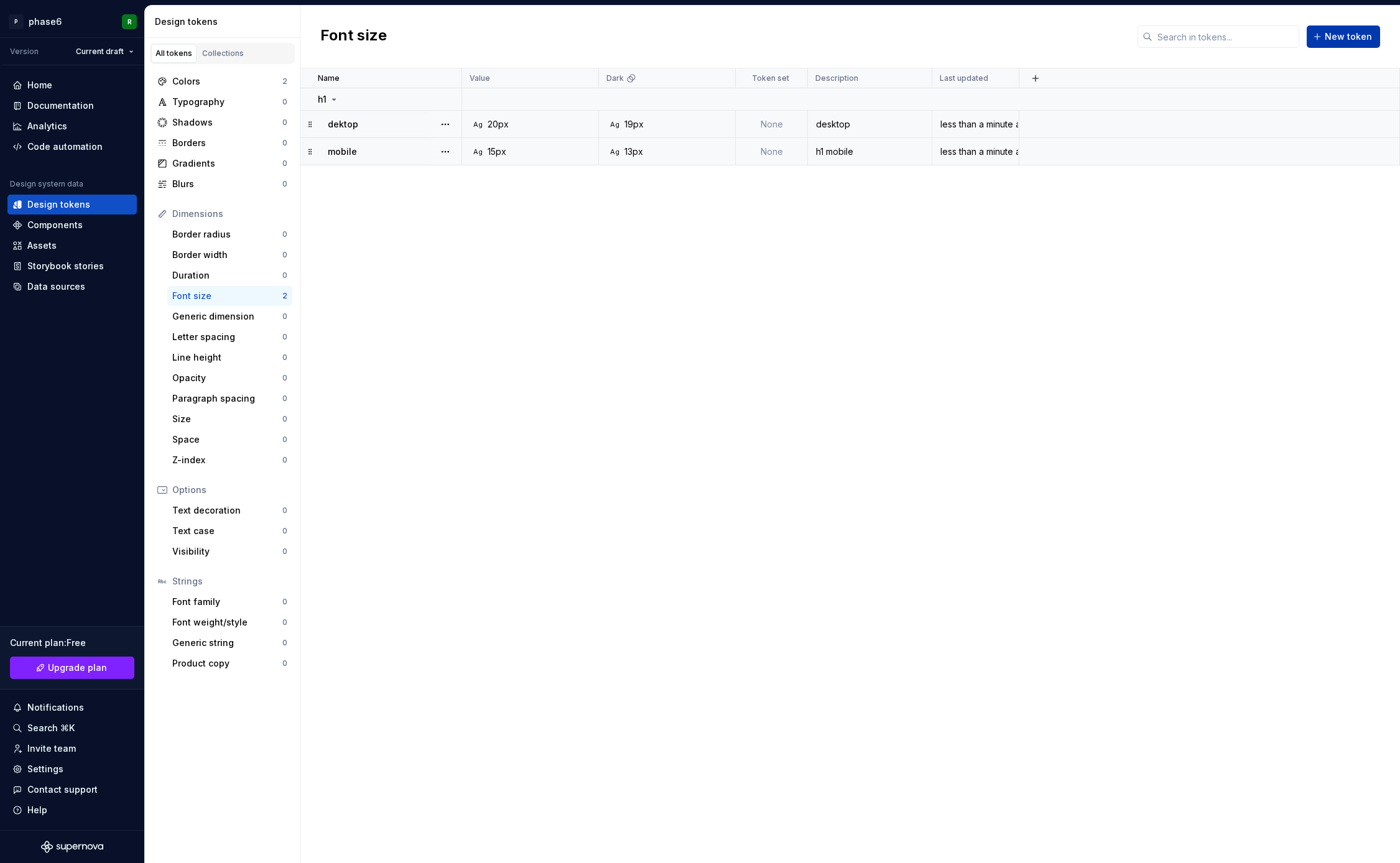
click at [1334, 36] on span "New token" at bounding box center [1348, 36] width 47 height 12
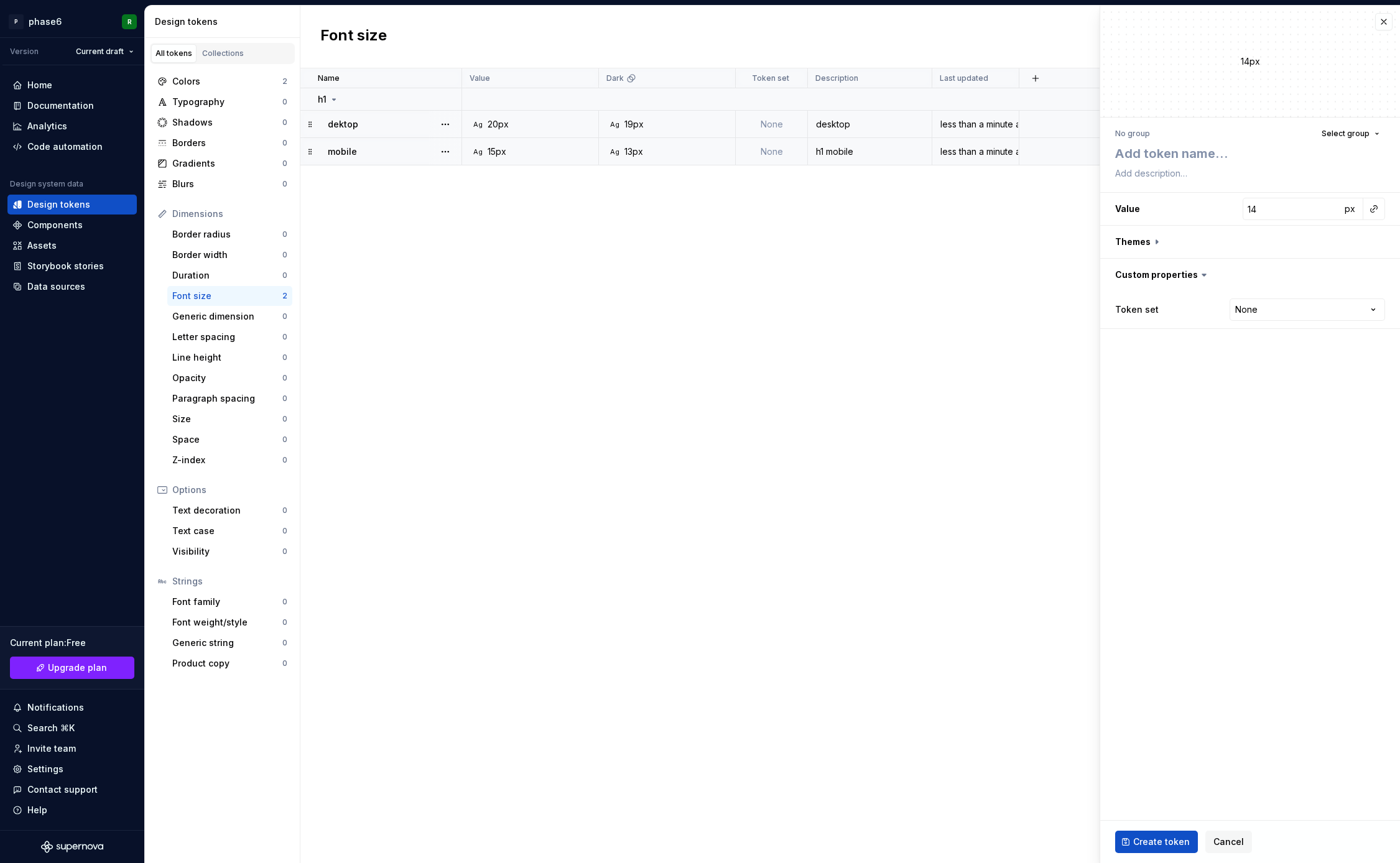
type textarea "*"
type textarea "h"
type textarea "*"
type textarea "h2"
click at [1233, 209] on h3 "Value 14 px" at bounding box center [1250, 209] width 300 height 32
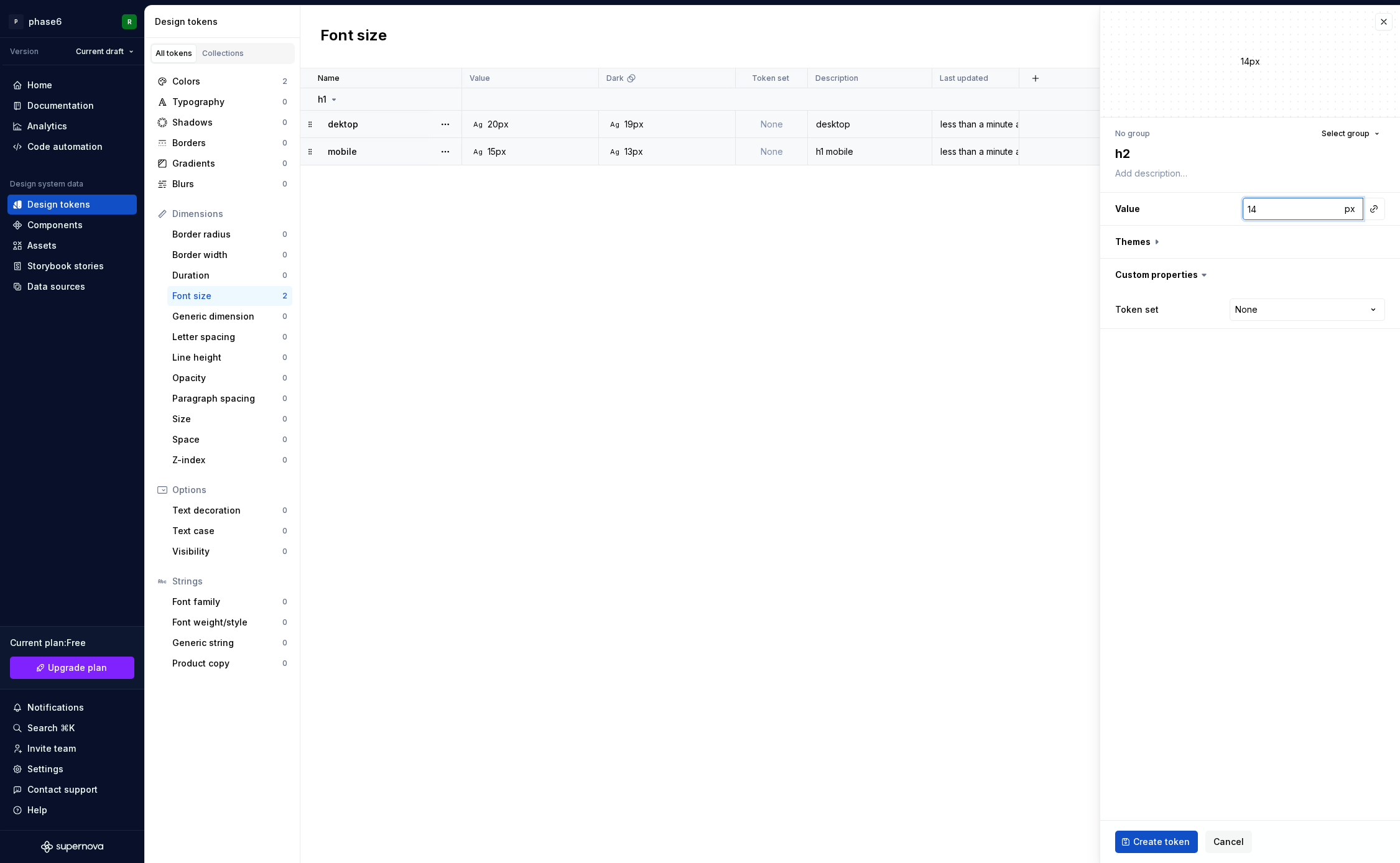
click at [1239, 211] on h3 "Value 14 px" at bounding box center [1250, 209] width 300 height 32
type textarea "*"
type input "1"
type textarea "*"
type input "18"
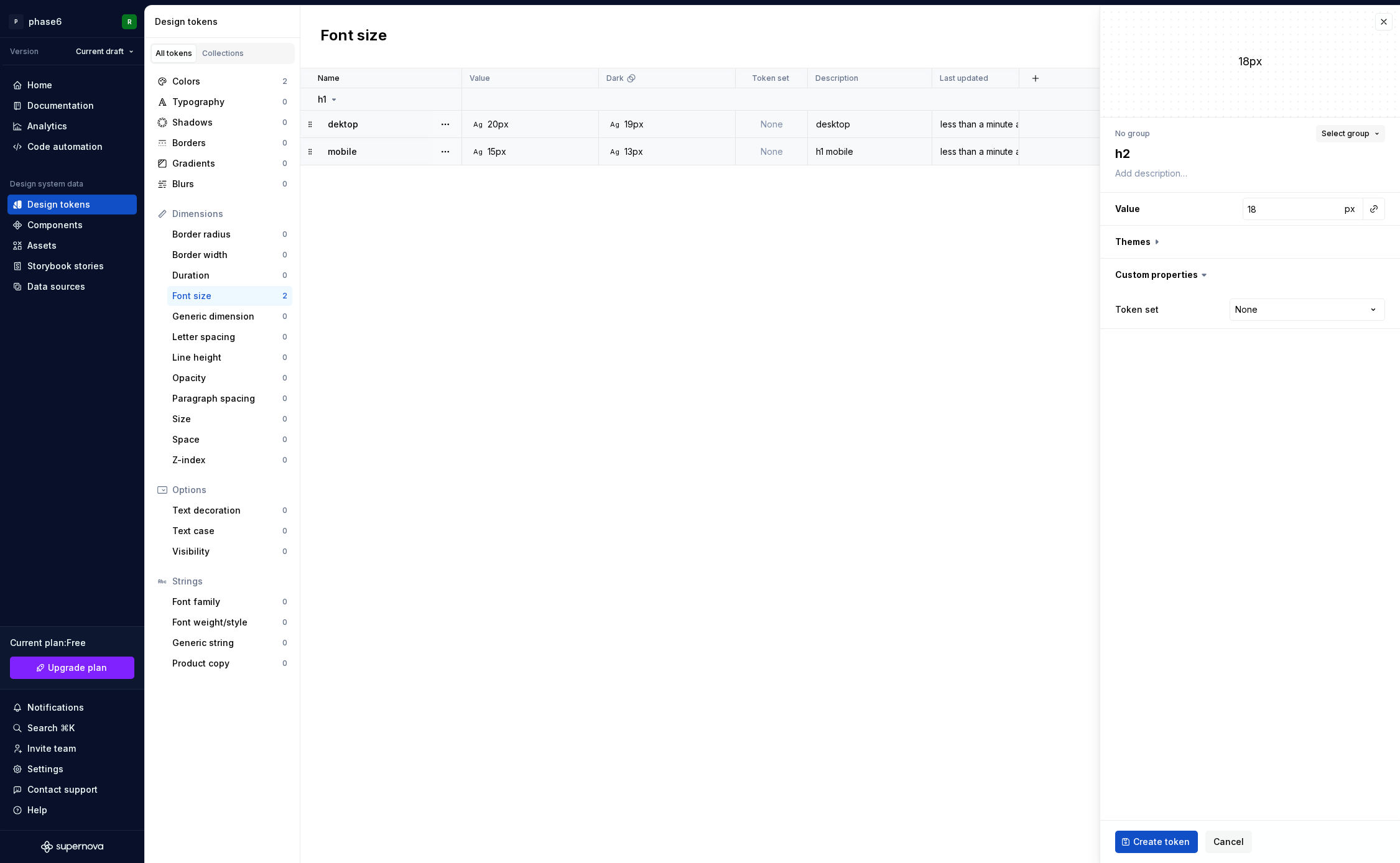
click at [1376, 134] on button "Select group" at bounding box center [1350, 133] width 69 height 18
click at [1254, 232] on div "Create group" at bounding box center [1237, 231] width 57 height 12
type textarea "*"
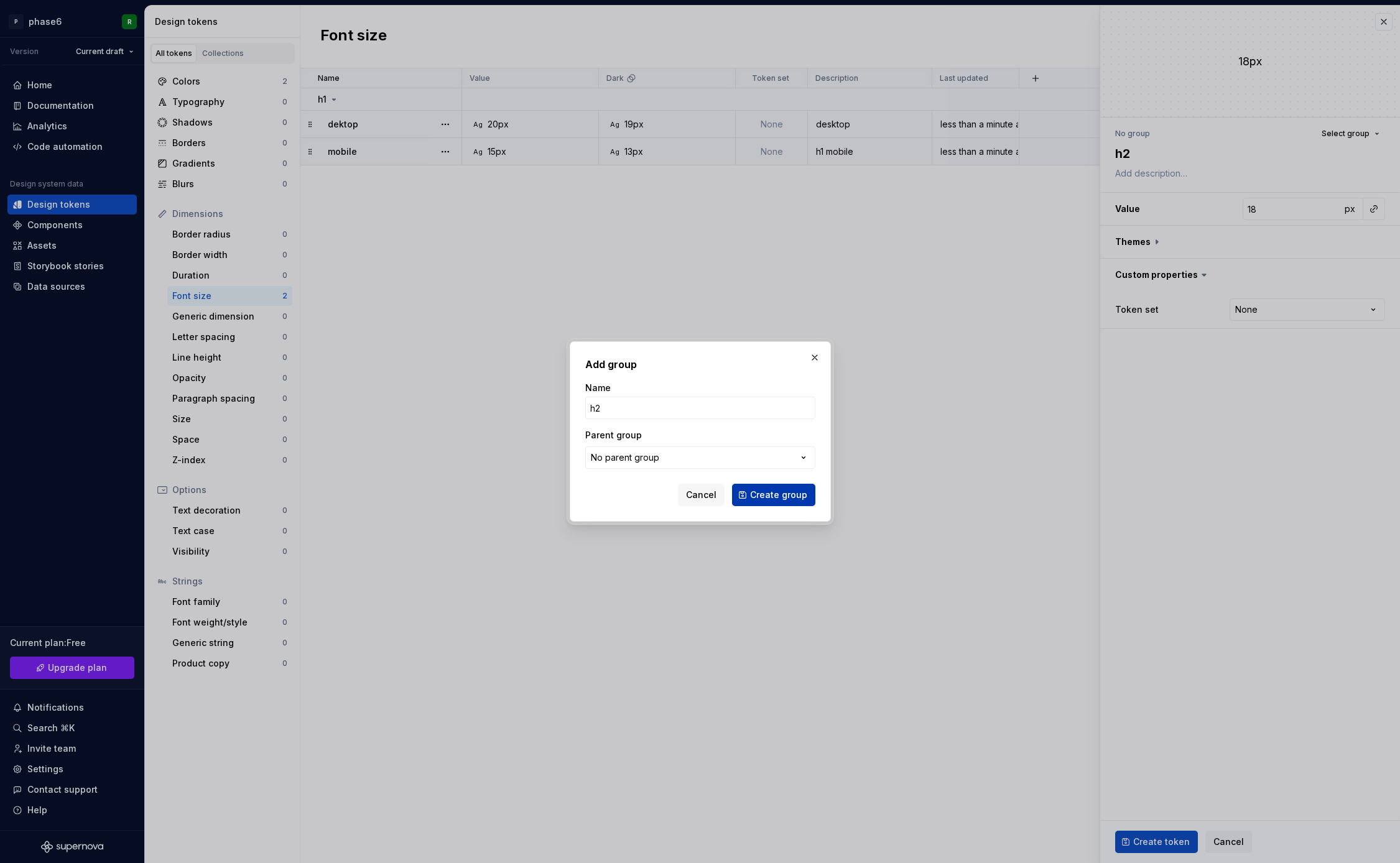
type input "h2"
click at [778, 498] on span "Create group" at bounding box center [778, 495] width 57 height 12
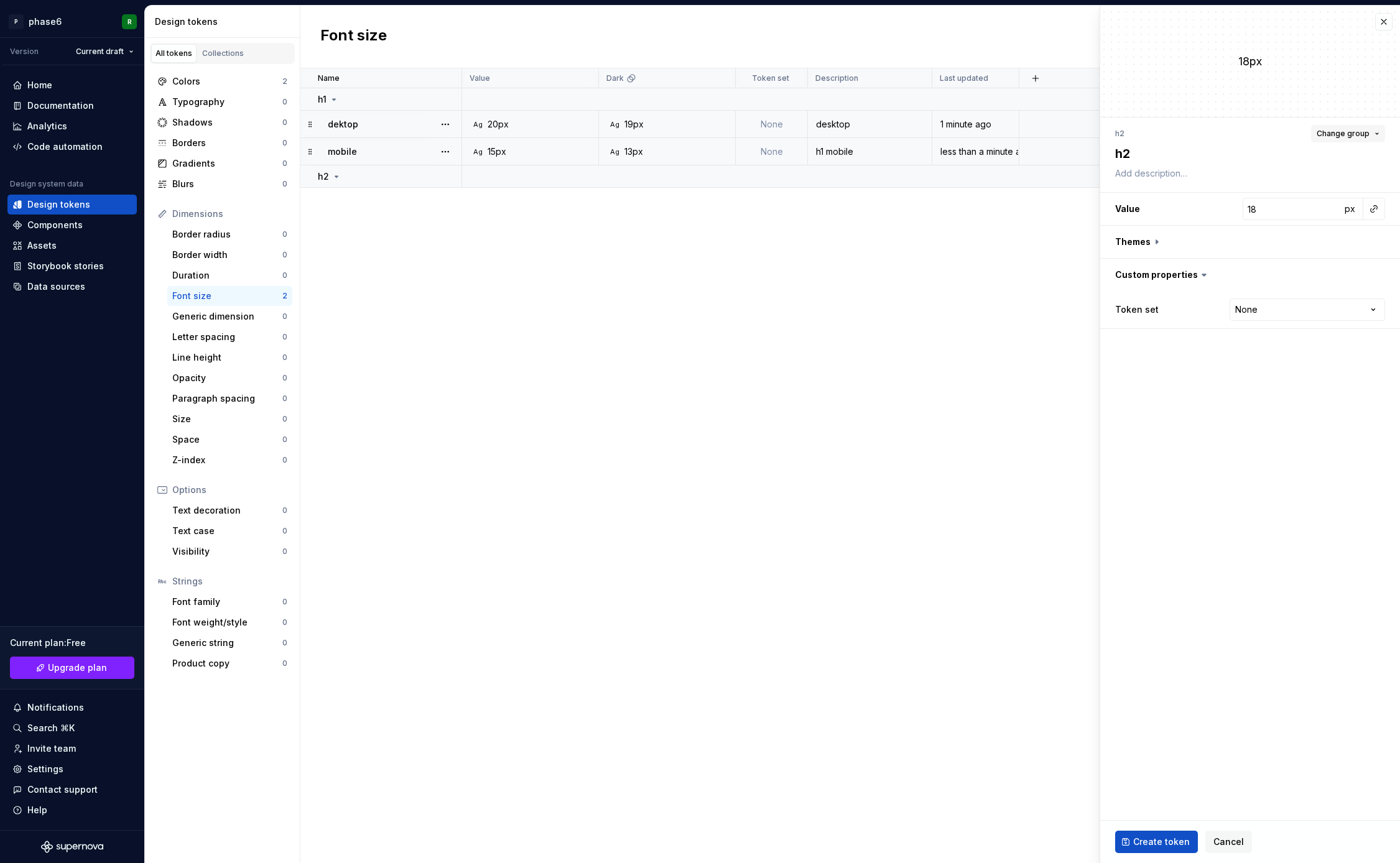
click at [1376, 133] on button "Change group" at bounding box center [1347, 133] width 74 height 18
click at [1216, 223] on div "h2" at bounding box center [1214, 227] width 11 height 12
click at [1202, 444] on fieldset "18px h2 Change group h2 Value 18 px Themes Custom properties Token set None ***…" at bounding box center [1250, 435] width 300 height 858
click at [1142, 158] on textarea "h2" at bounding box center [1248, 153] width 270 height 23
type textarea "*"
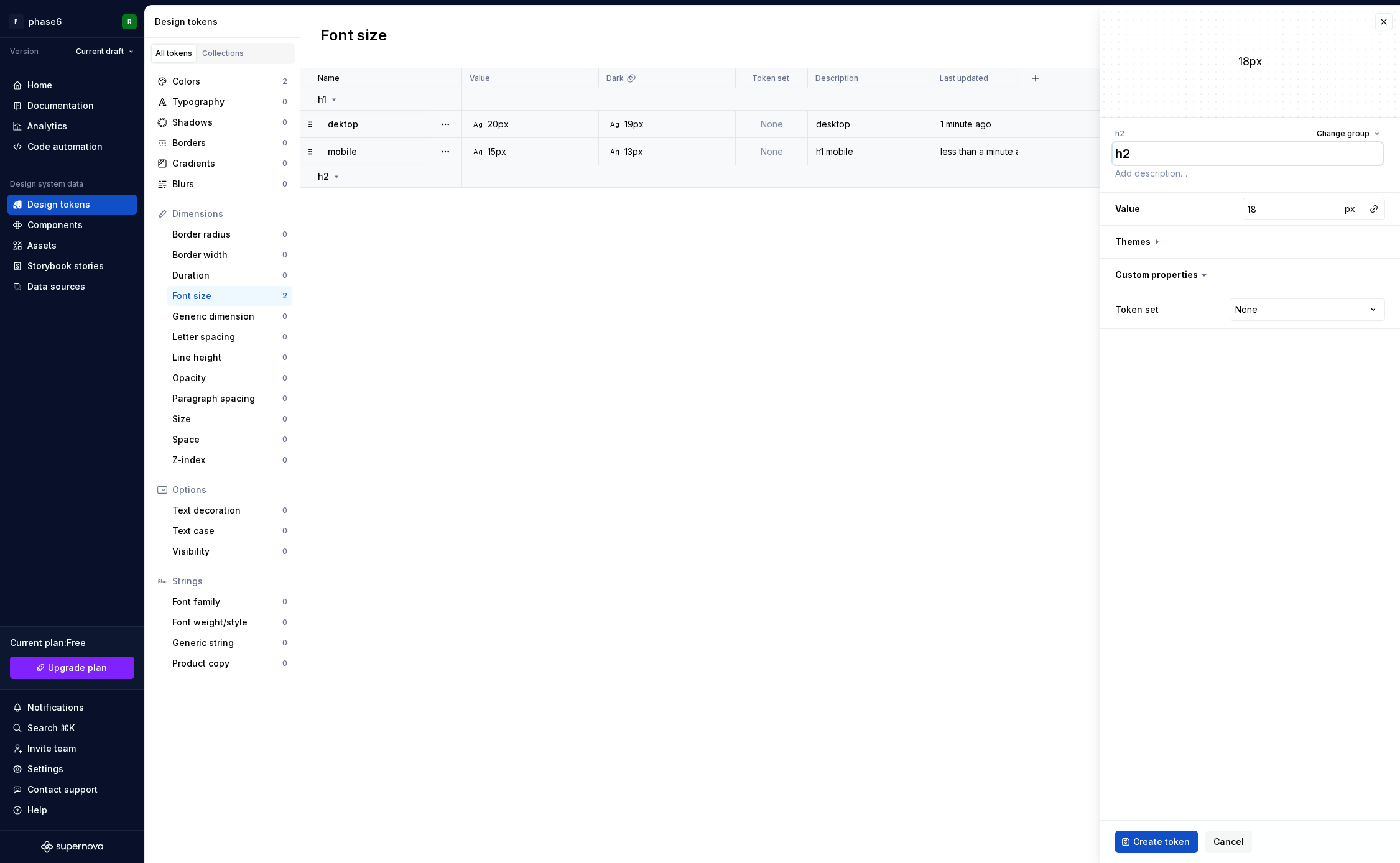
type textarea "d"
type textarea "*"
type textarea "de"
type textarea "*"
type textarea "des"
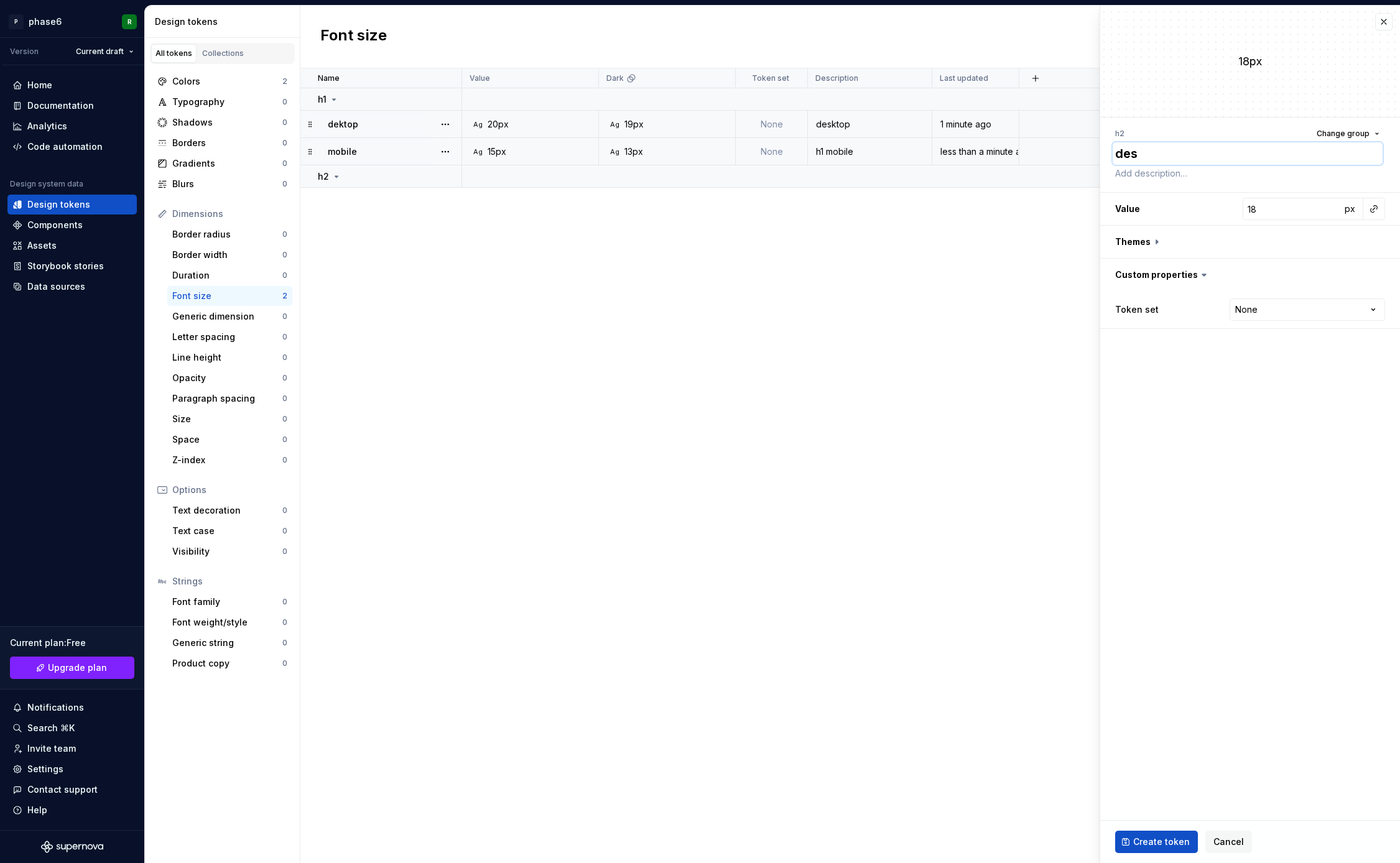
type textarea "*"
type textarea "desk"
type textarea "*"
type textarea "deskt"
type textarea "*"
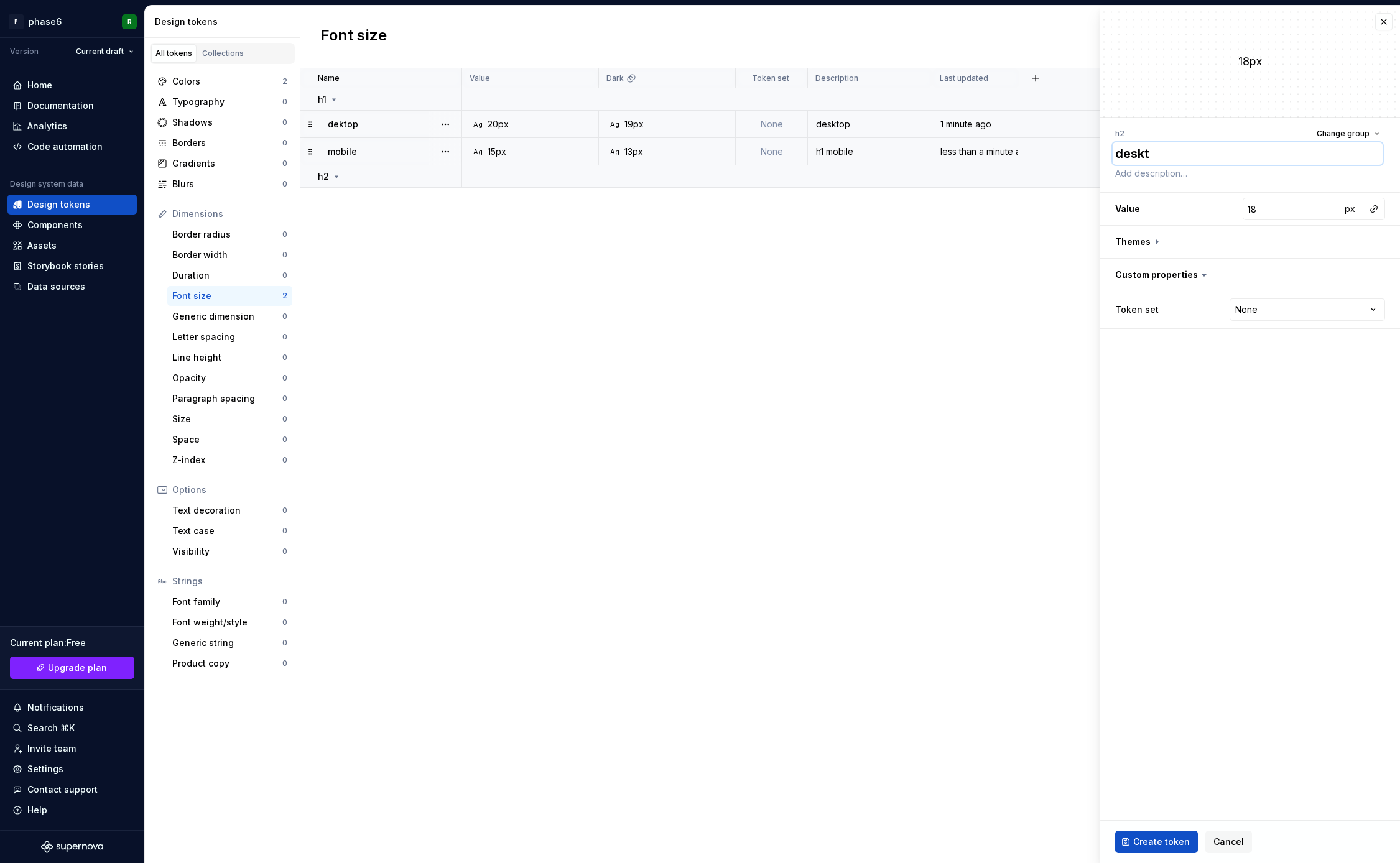
type textarea "deskto"
type textarea "*"
type textarea "desktop"
click at [1195, 384] on fieldset "18px h2 Change group desktop Value 18 px Themes Custom properties Token set Non…" at bounding box center [1250, 435] width 300 height 858
click at [1168, 838] on span "Create token" at bounding box center [1161, 842] width 57 height 12
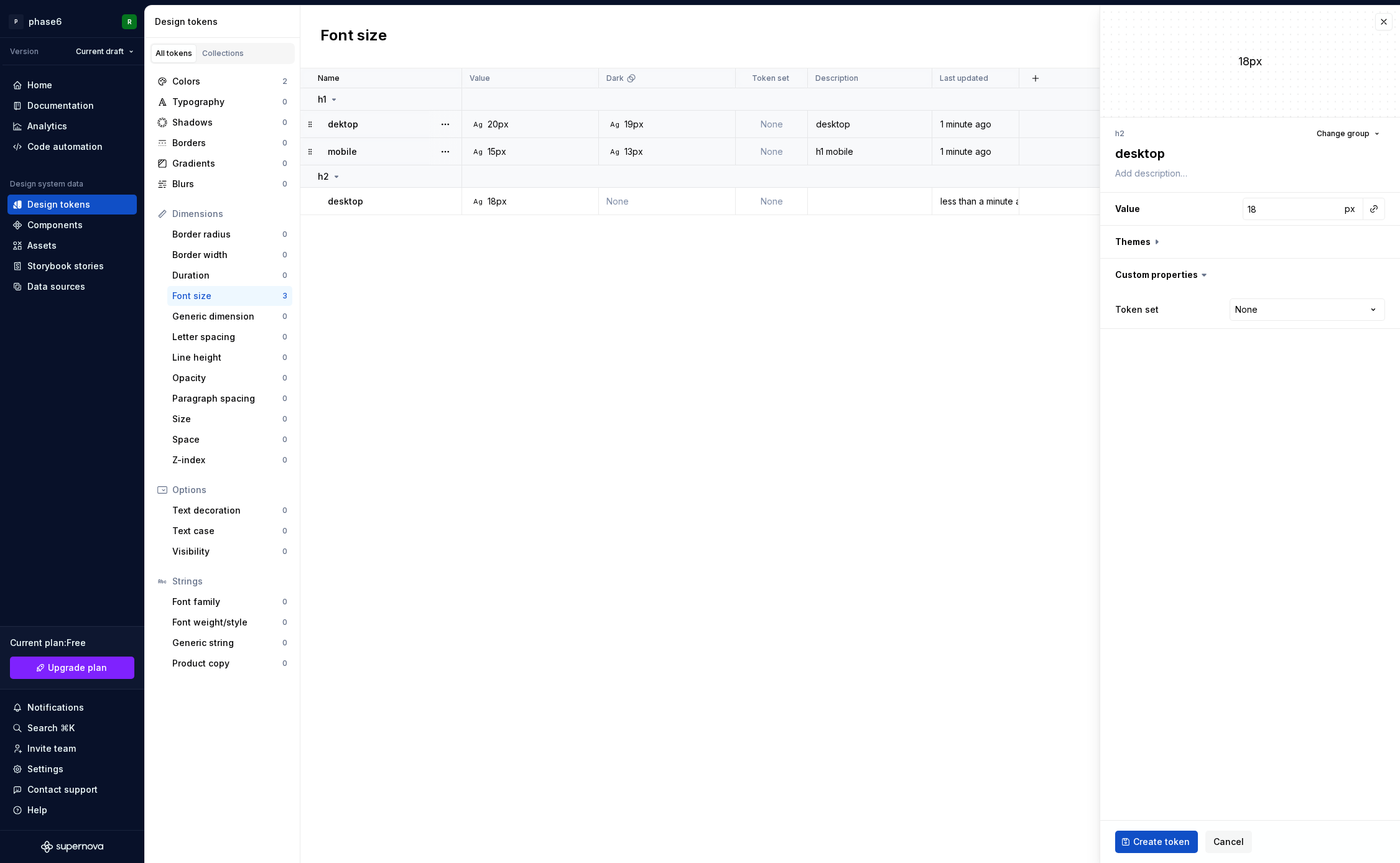
type textarea "*"
type input "14"
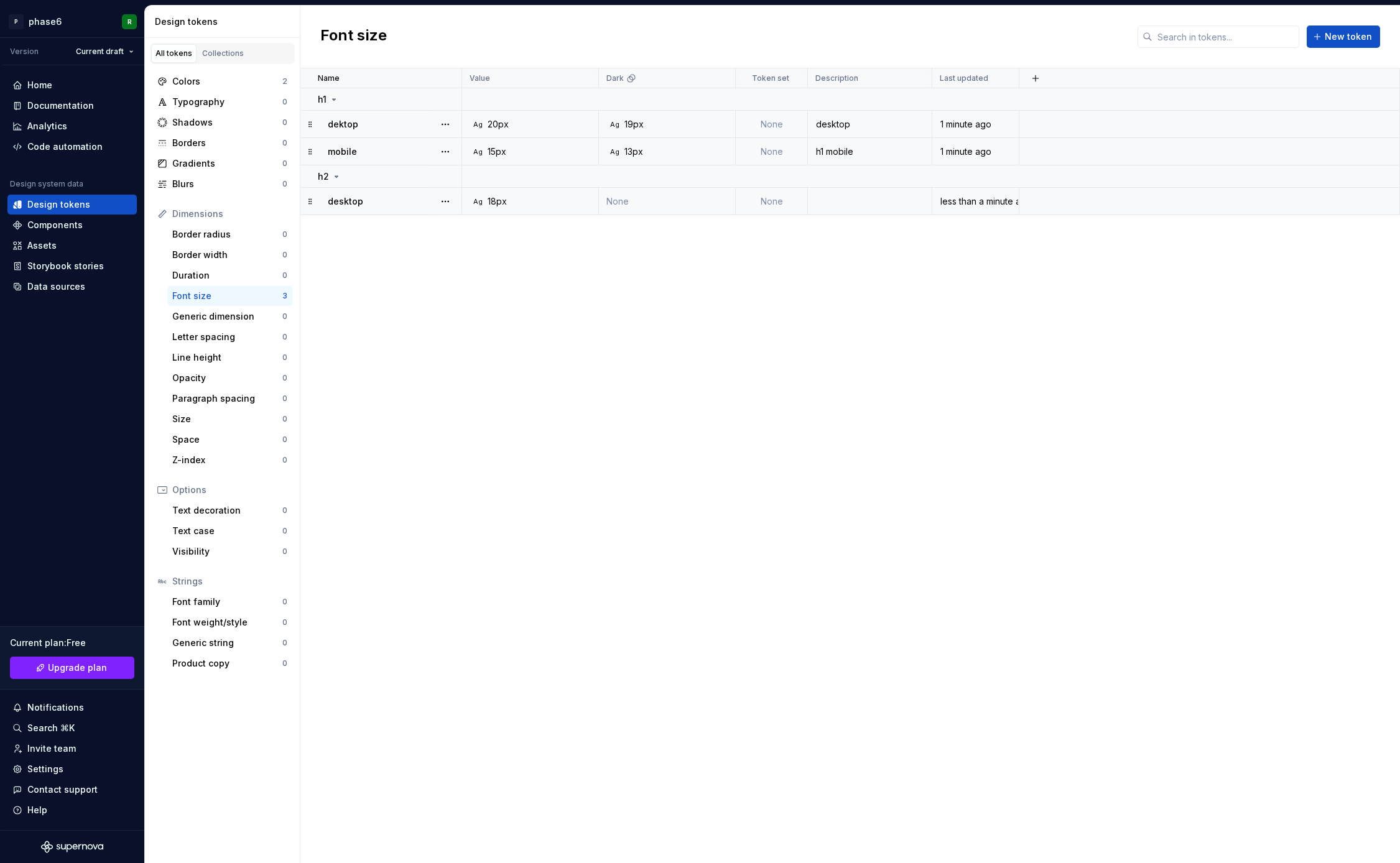
click at [592, 205] on div "Ag 18px" at bounding box center [534, 201] width 128 height 12
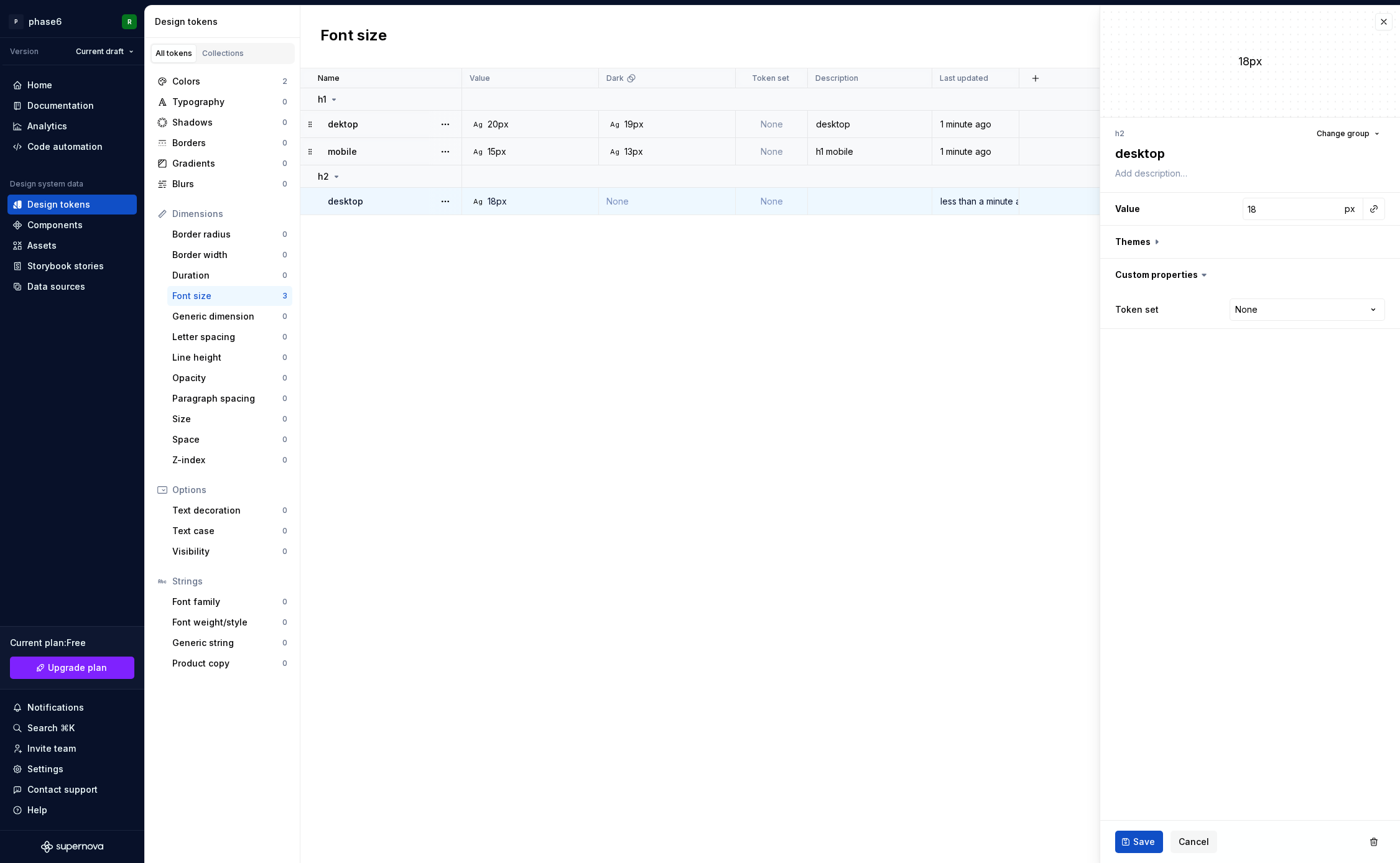
click at [1211, 451] on fieldset "18px h2 Change group desktop Value 18 px Themes Custom properties Token set Non…" at bounding box center [1250, 435] width 300 height 858
click at [1159, 241] on button "button" at bounding box center [1250, 241] width 300 height 32
click at [1375, 274] on button "button" at bounding box center [1377, 274] width 18 height 18
type textarea "*"
type input "17"
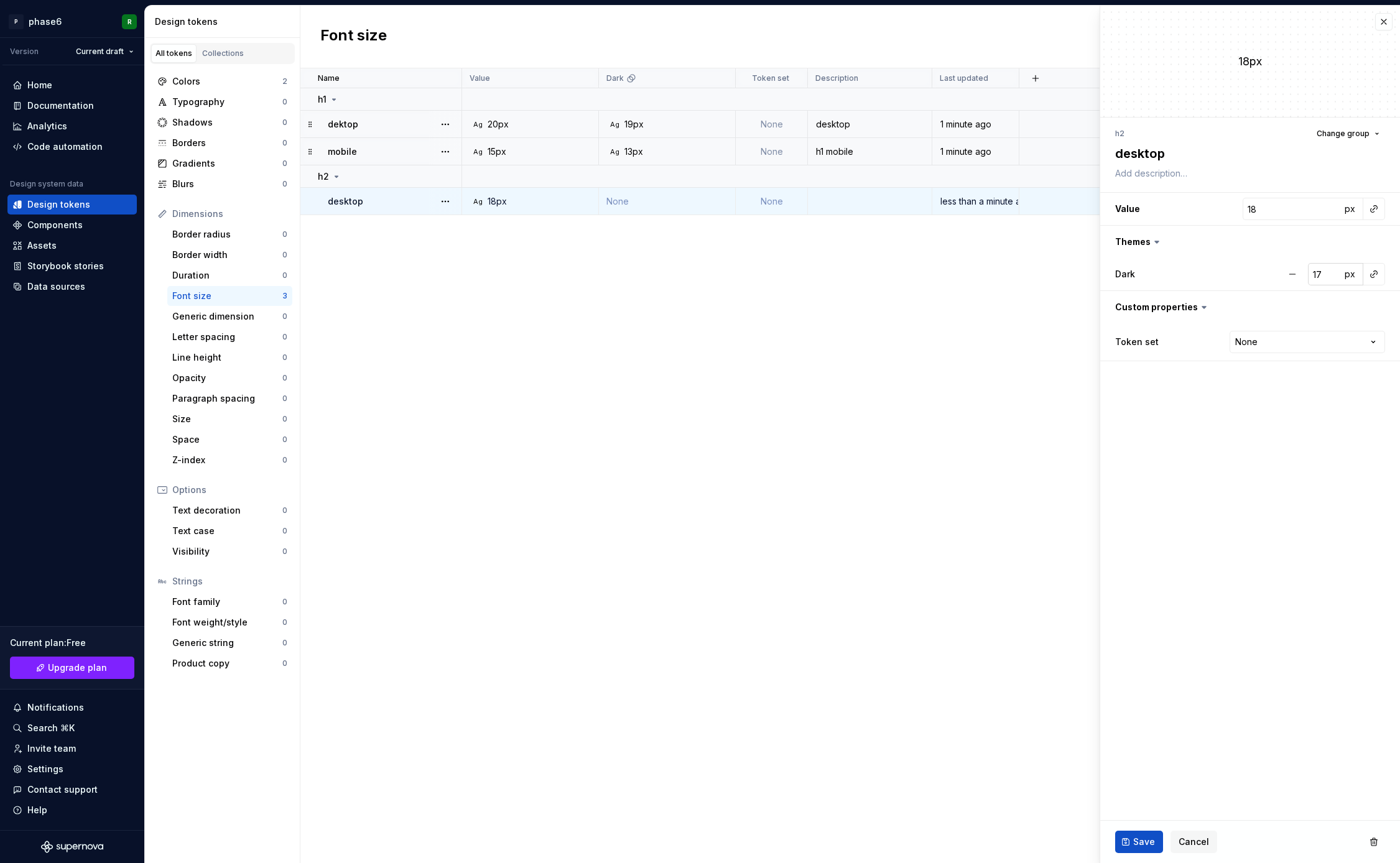
click at [1332, 276] on input "17" at bounding box center [1324, 274] width 33 height 23
click at [1146, 840] on span "Save" at bounding box center [1144, 842] width 22 height 12
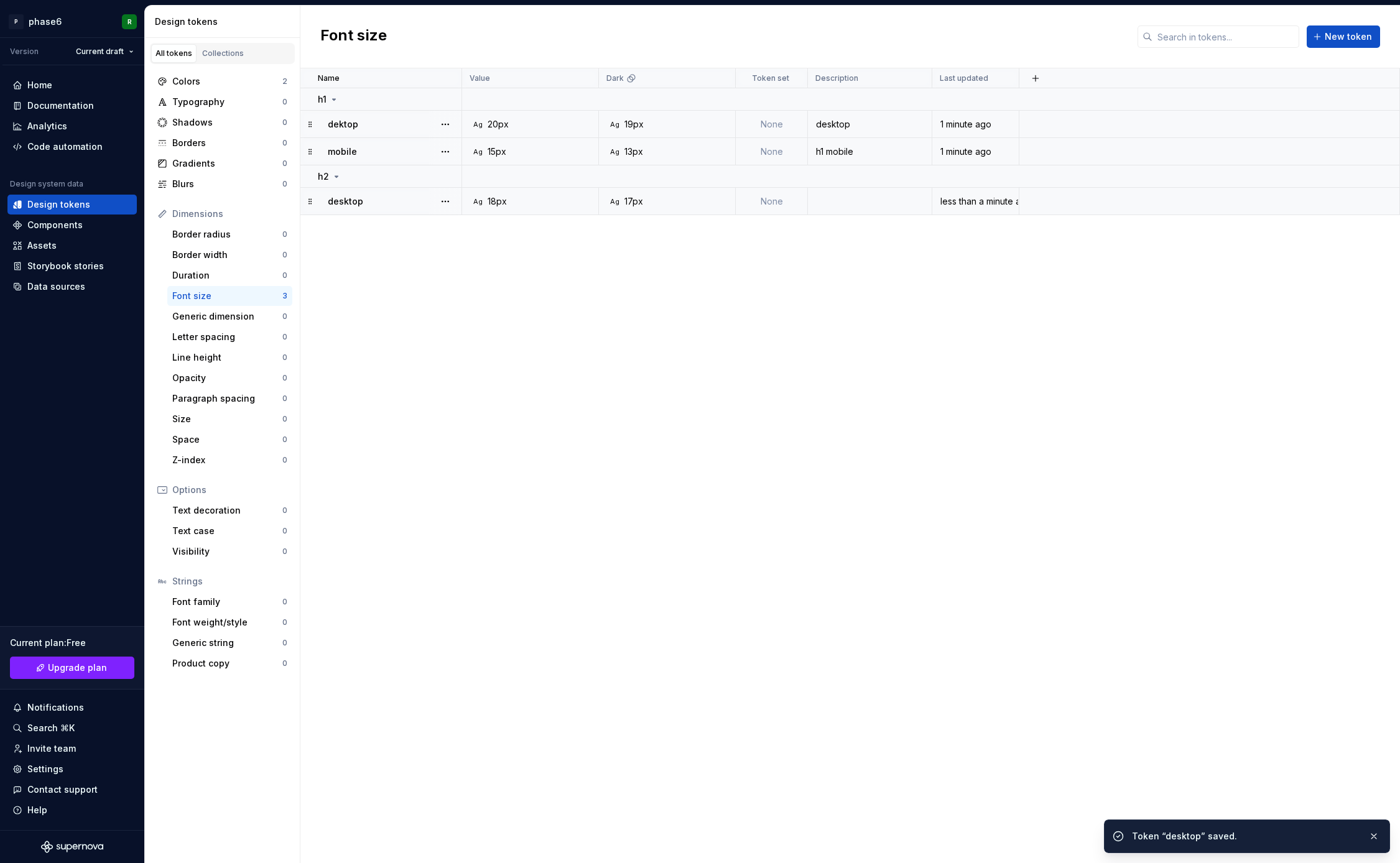
click at [1002, 327] on div "Name Value Dark Token set Description Last updated h1 dektop Ag 20px Ag 19px No…" at bounding box center [850, 466] width 1099 height 795
click at [1342, 42] on span "New token" at bounding box center [1348, 36] width 47 height 12
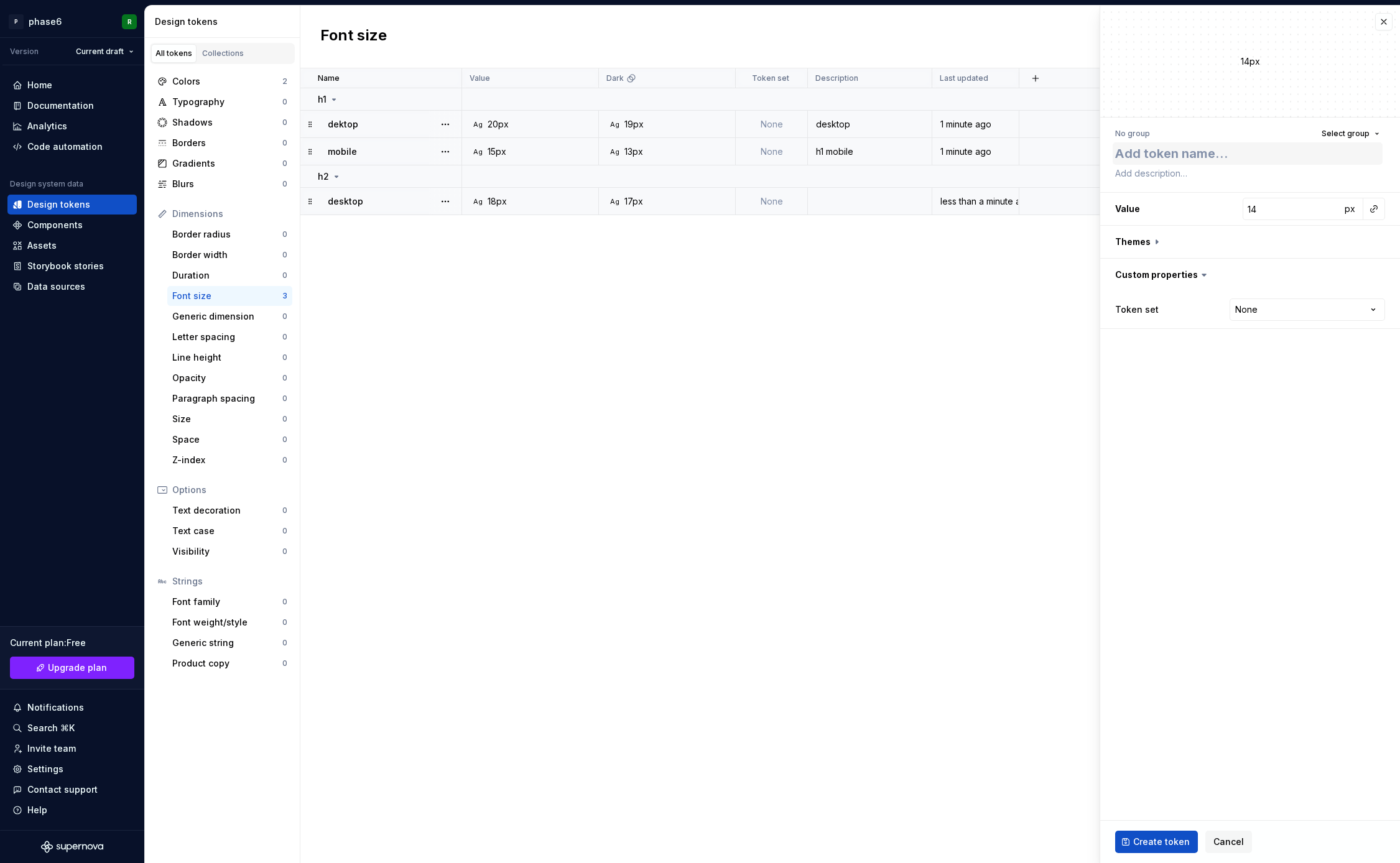
click at [1121, 150] on textarea at bounding box center [1248, 153] width 270 height 23
type textarea "*"
type textarea "m"
type textarea "*"
type textarea "mo"
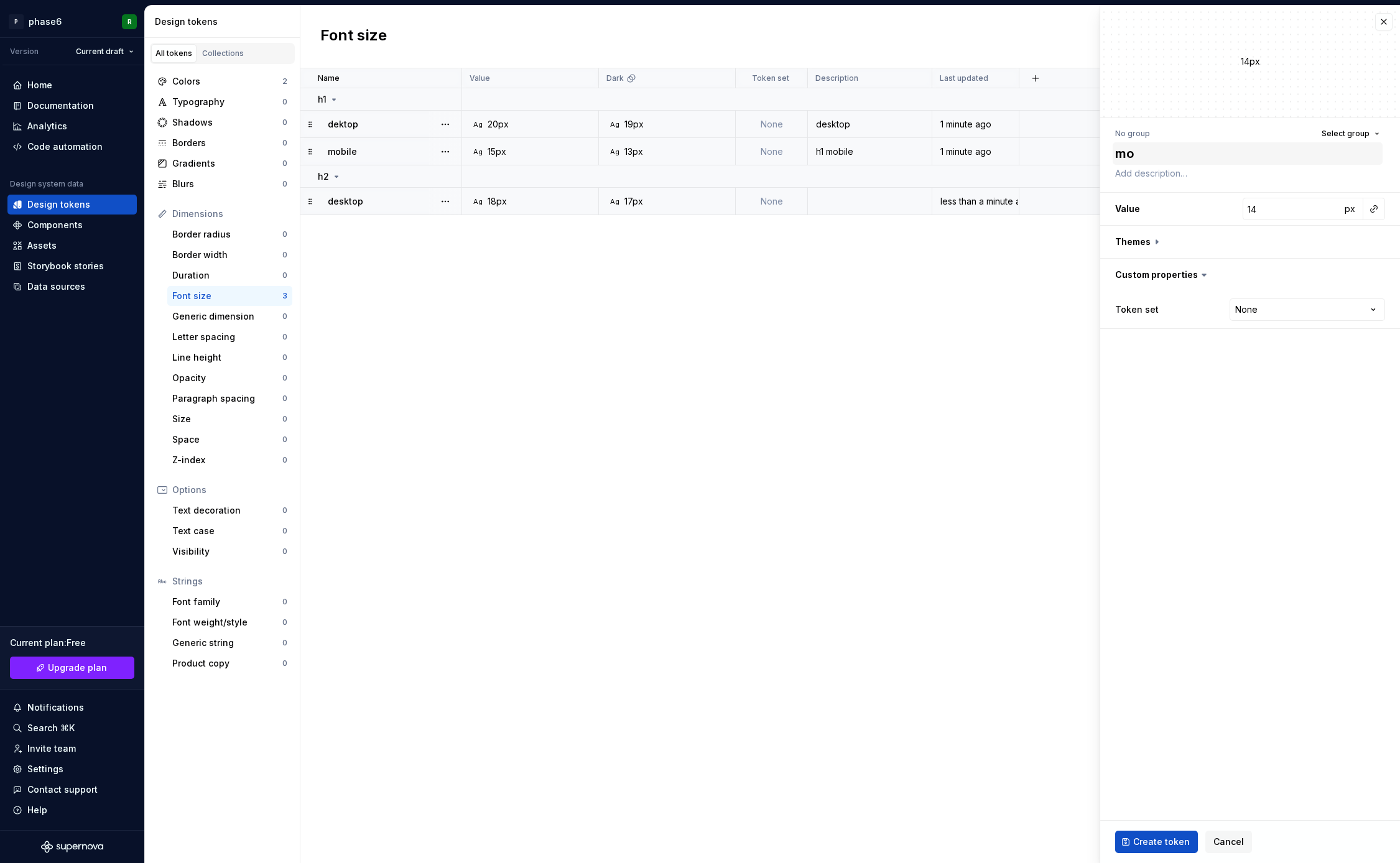
type textarea "*"
type textarea "mob"
type textarea "*"
type textarea "mobi"
type textarea "*"
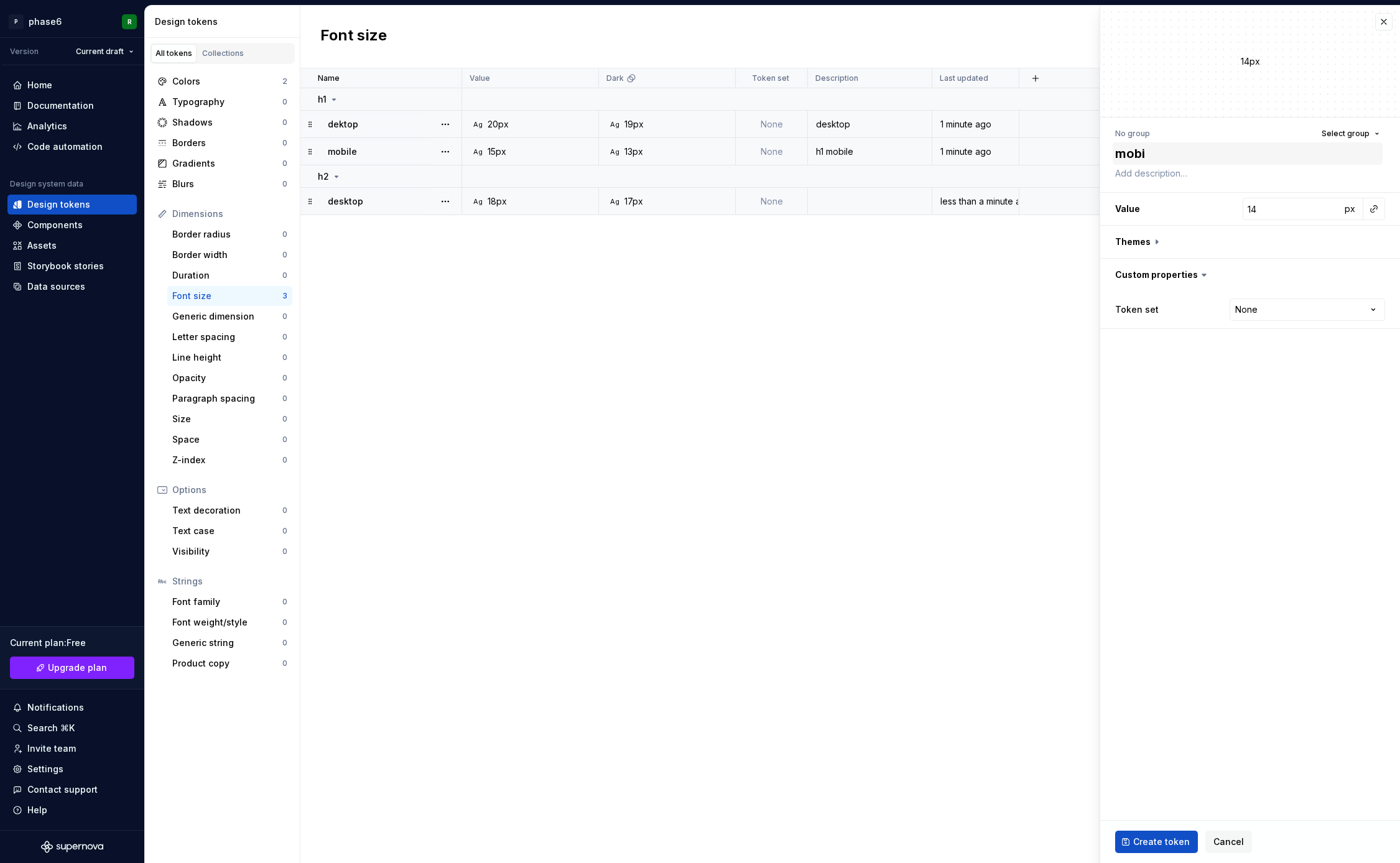
type textarea "mobil"
type textarea "*"
type textarea "mobile"
type textarea "*"
type input "13"
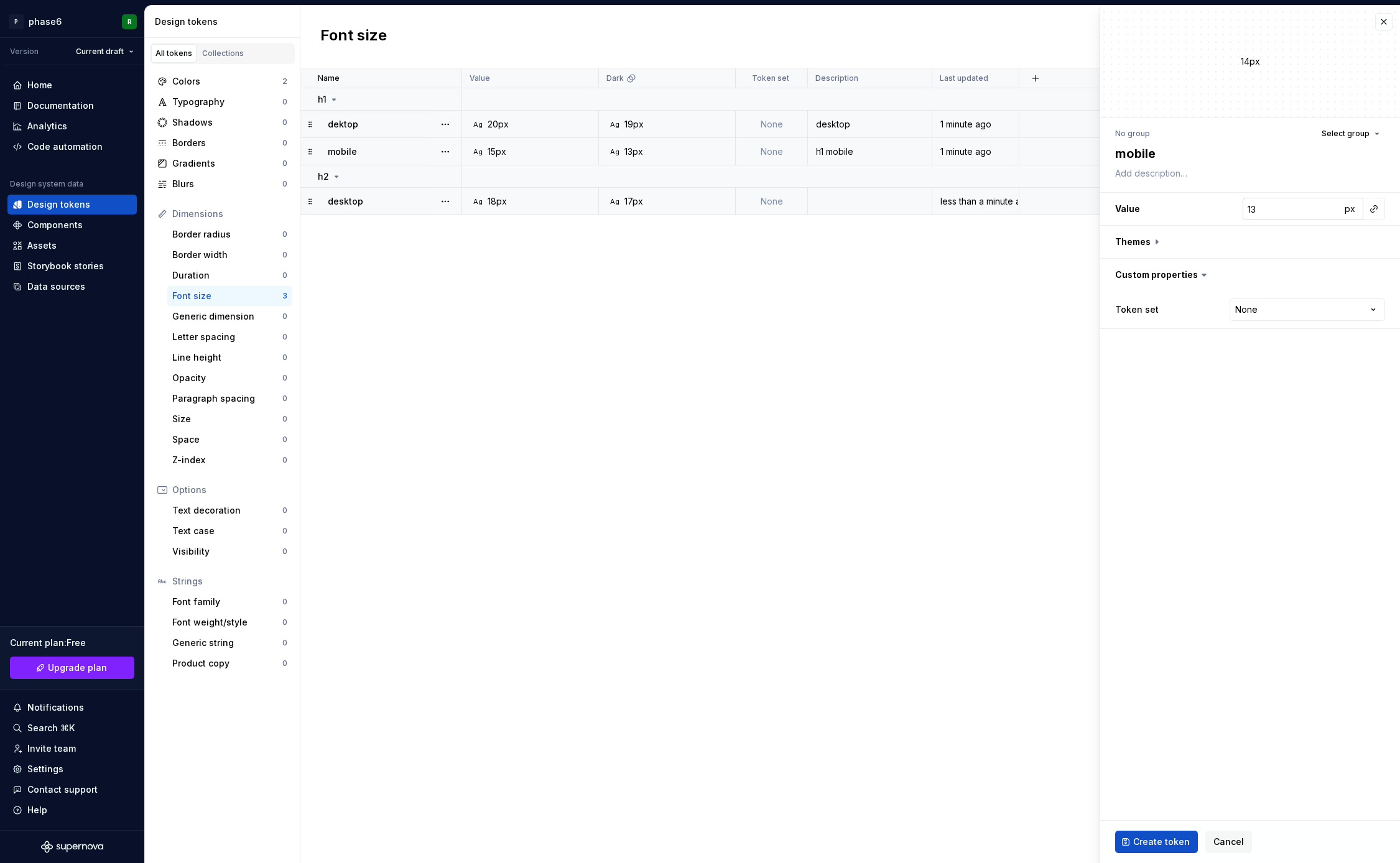
click at [1332, 212] on input "13" at bounding box center [1291, 209] width 98 height 23
type textarea "*"
type input "12"
click at [1332, 212] on input "12" at bounding box center [1291, 209] width 98 height 23
type textarea "*"
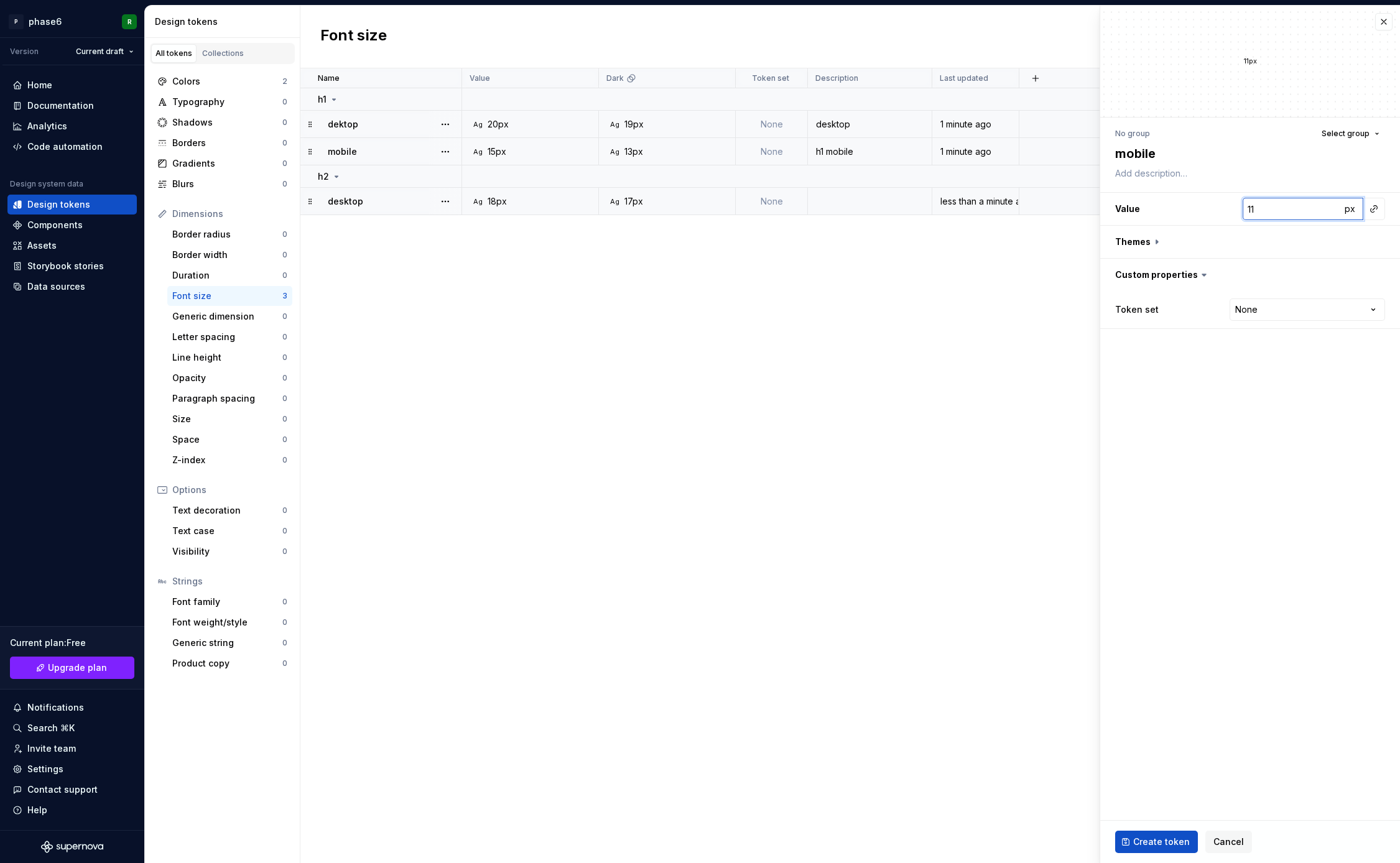
type input "11"
click at [1332, 212] on input "11" at bounding box center [1291, 209] width 98 height 23
click at [1221, 239] on button "button" at bounding box center [1250, 241] width 300 height 32
click at [1374, 273] on button "button" at bounding box center [1377, 274] width 18 height 18
type textarea "*"
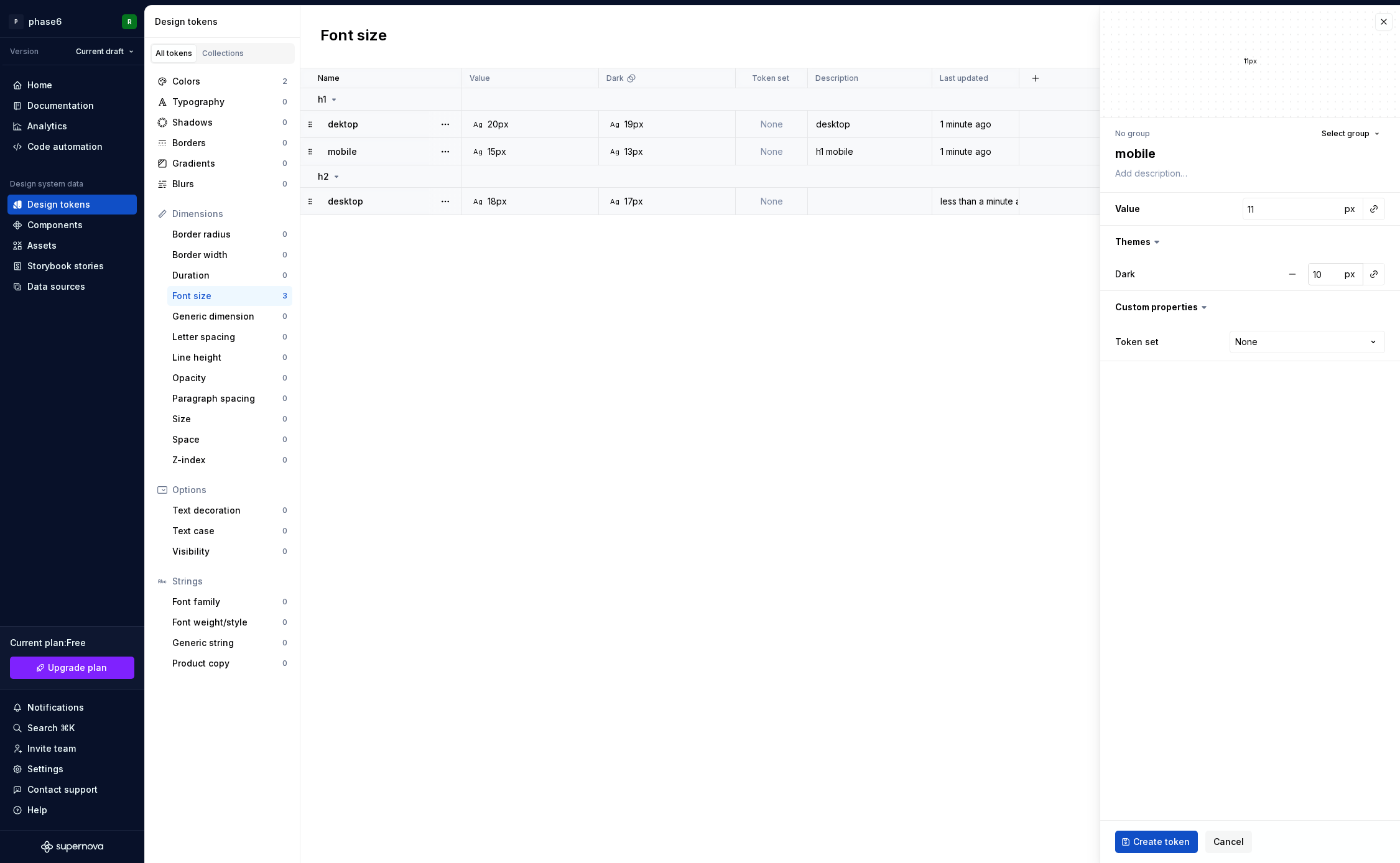
type input "10"
click at [1334, 277] on input "10" at bounding box center [1324, 274] width 33 height 23
type textarea "*"
type input "9"
click at [1334, 277] on input "9" at bounding box center [1324, 274] width 33 height 23
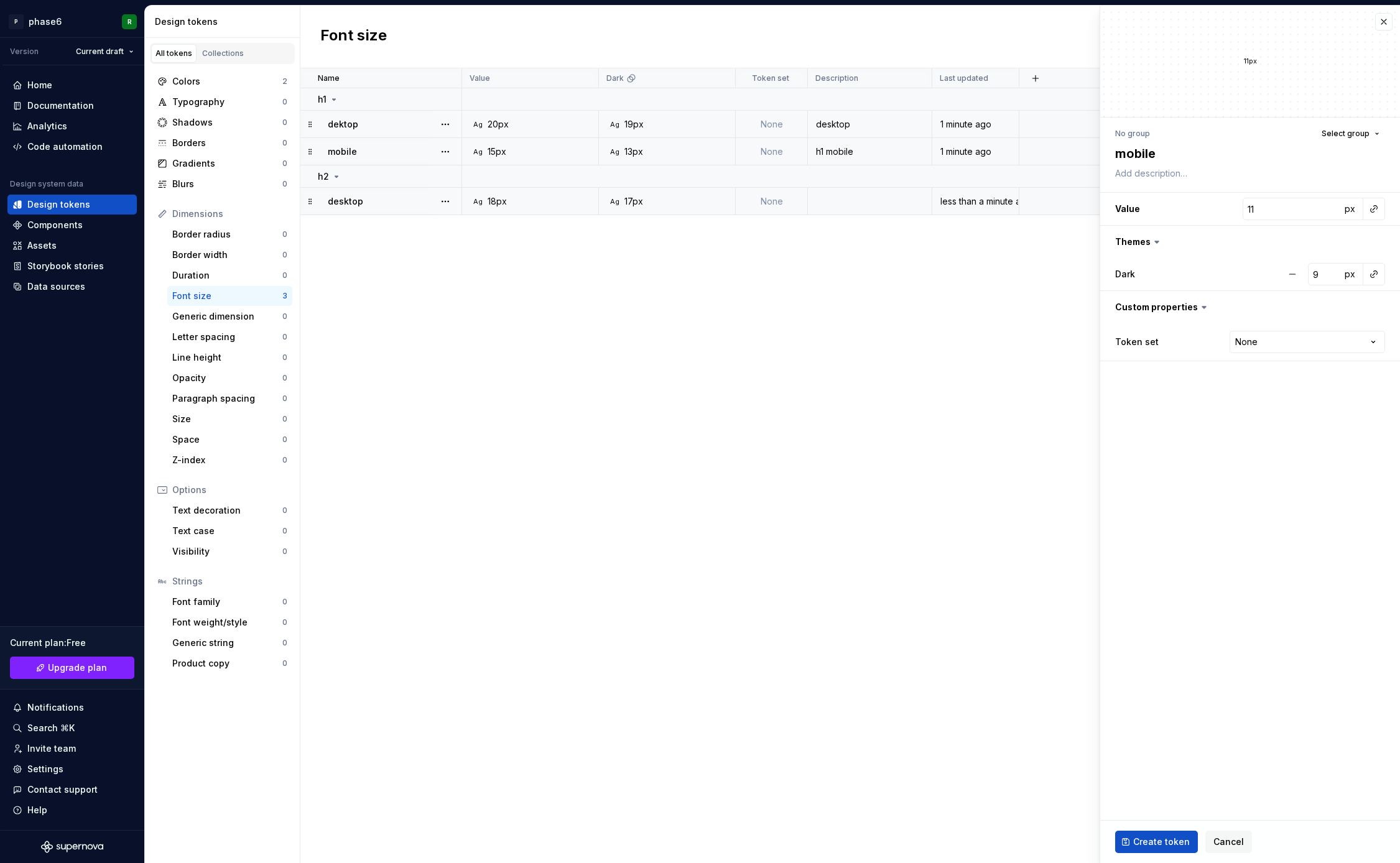
click at [1272, 487] on fieldset "11px No group Select group mobile Value 11 px Themes Dark 9 px Custom propertie…" at bounding box center [1250, 435] width 300 height 858
click at [1159, 843] on span "Create token" at bounding box center [1161, 842] width 57 height 12
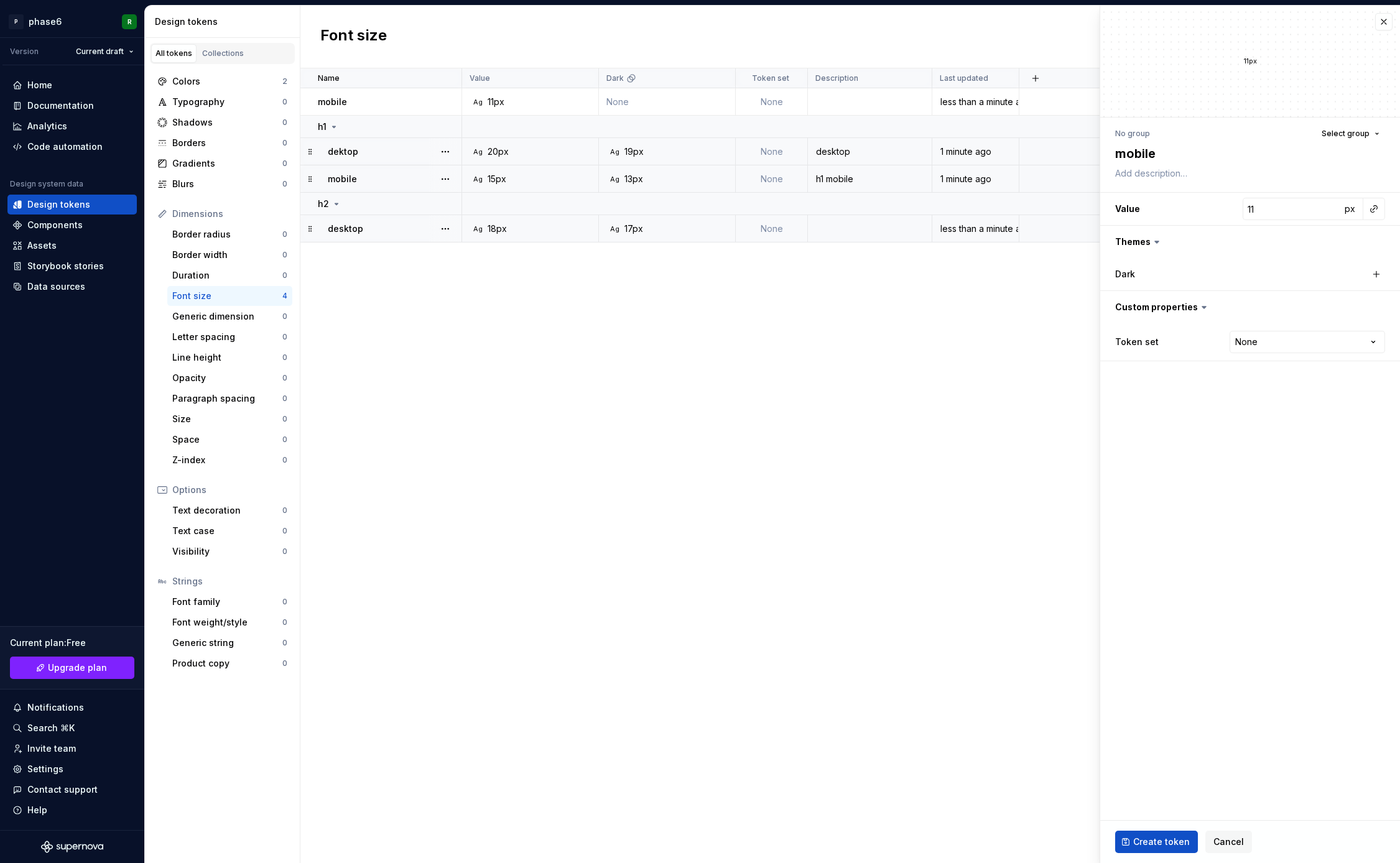
type textarea "*"
type input "14"
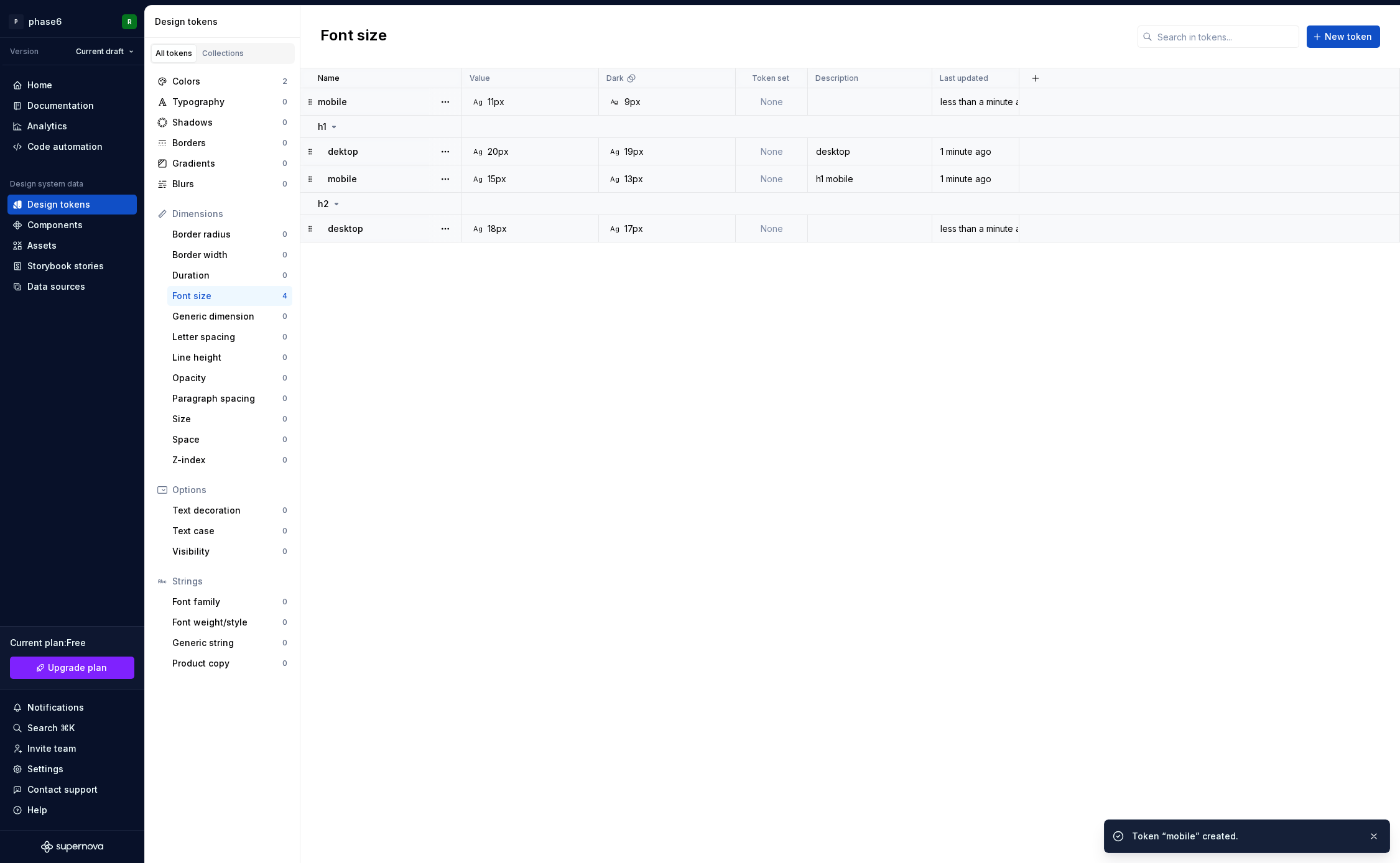
click at [399, 106] on div "mobile" at bounding box center [390, 101] width 143 height 12
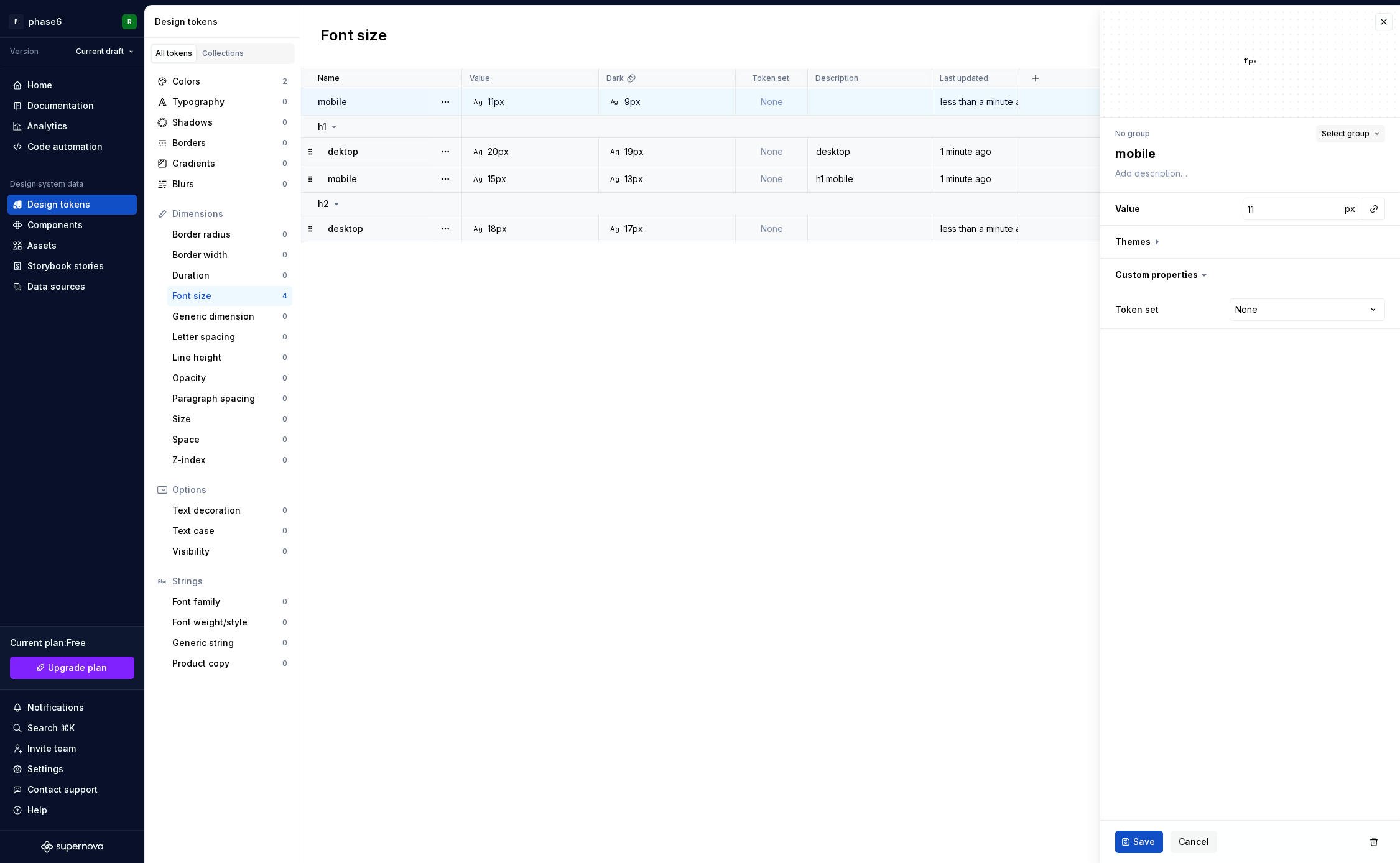
click at [1373, 136] on button "Select group" at bounding box center [1350, 133] width 69 height 18
click at [1243, 236] on span "h2" at bounding box center [1285, 227] width 193 height 20
click at [1145, 843] on span "Save" at bounding box center [1144, 842] width 22 height 12
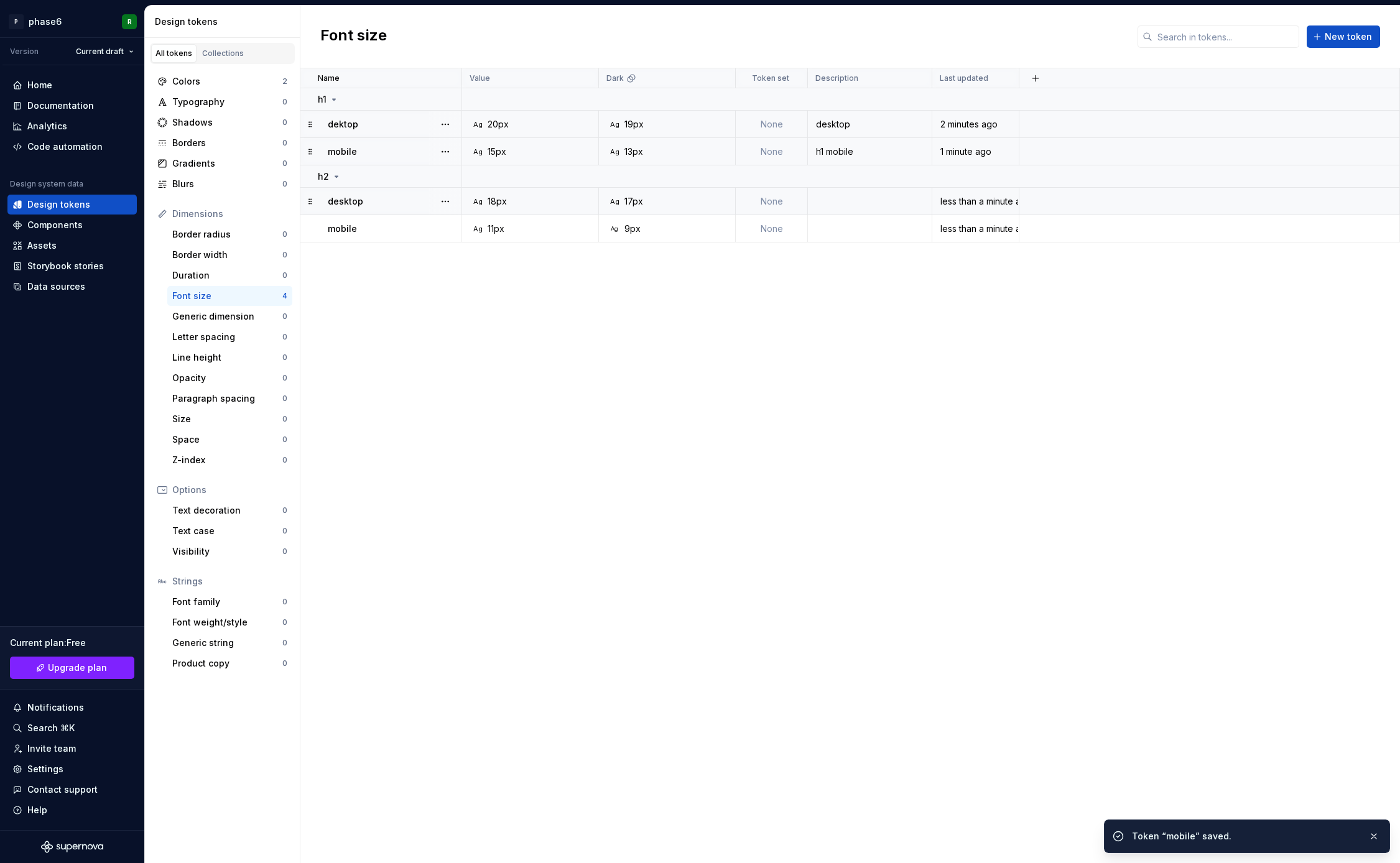
click at [587, 483] on div "Name Value Dark Token set Description Last updated h1 dektop Ag 20px Ag 19px No…" at bounding box center [850, 466] width 1099 height 795
click at [736, 389] on div "Name Value Dark Token set Description Last updated h1 dektop Ag 20px Ag 19px No…" at bounding box center [850, 466] width 1099 height 795
drag, startPoint x: 703, startPoint y: 405, endPoint x: 674, endPoint y: 415, distance: 30.7
click at [703, 405] on div "Name Value Dark Token set Description Last updated h1 dektop Ag 20px Ag 19px No…" at bounding box center [850, 466] width 1099 height 795
click at [661, 417] on div "Name Value Dark Token set Description Last updated h1 dektop Ag 20px Ag 19px No…" at bounding box center [850, 466] width 1099 height 795
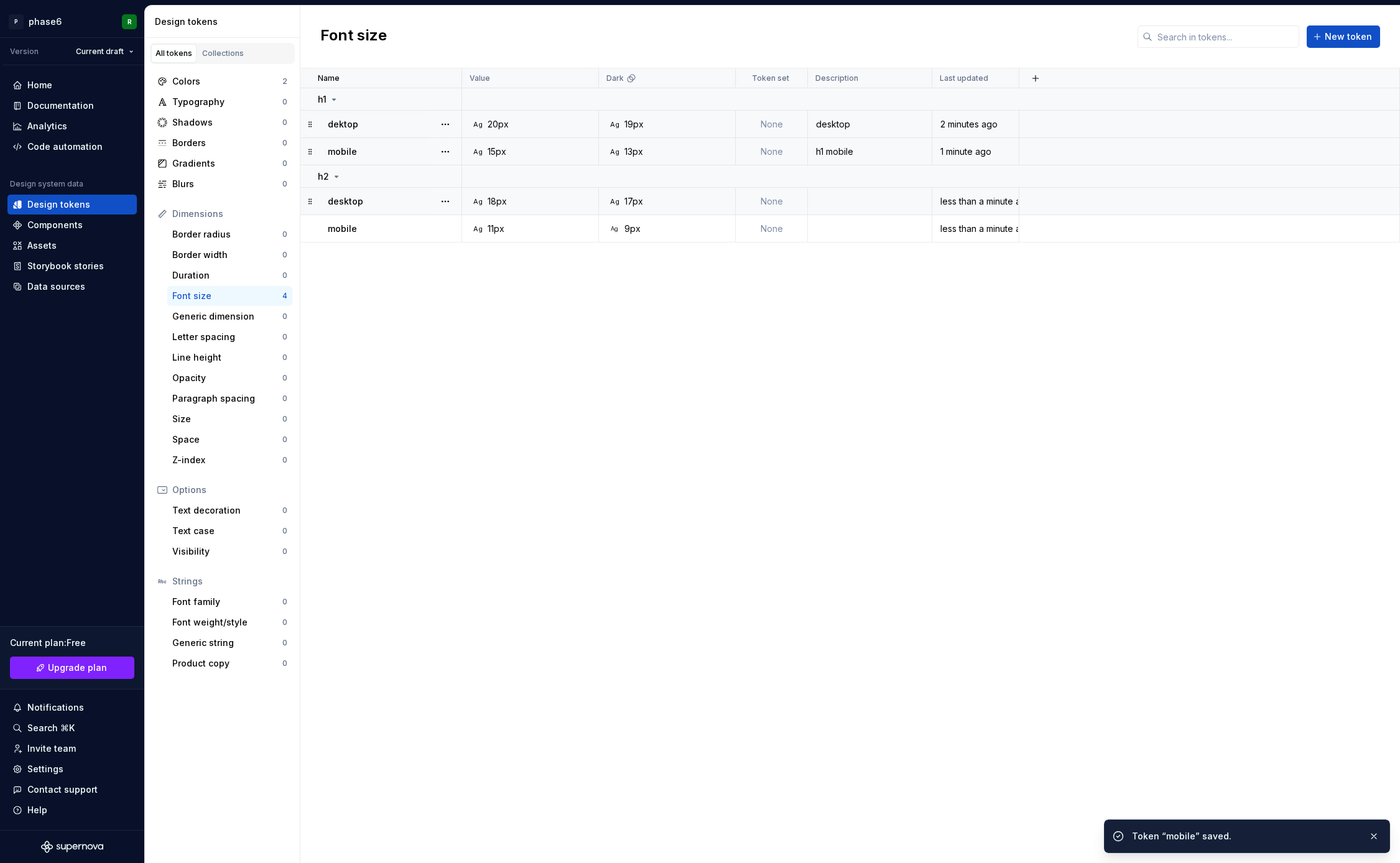
click at [724, 407] on div "Name Value Dark Token set Description Last updated h1 dektop Ag 20px Ag 19px No…" at bounding box center [850, 466] width 1099 height 795
click at [713, 419] on div "Name Value Dark Token set Description Last updated h1 dektop Ag 20px Ag 19px No…" at bounding box center [850, 466] width 1099 height 795
click at [743, 392] on div "Name Value Dark Token set Description Last updated h1 dektop Ag 20px Ag 19px No…" at bounding box center [850, 466] width 1099 height 795
click at [676, 406] on div "Name Value Dark Token set Description Last updated h1 dektop Ag 20px Ag 19px No…" at bounding box center [850, 466] width 1099 height 795
click at [707, 391] on div "Name Value Dark Token set Description Last updated h1 dektop Ag 20px Ag 19px No…" at bounding box center [850, 466] width 1099 height 795
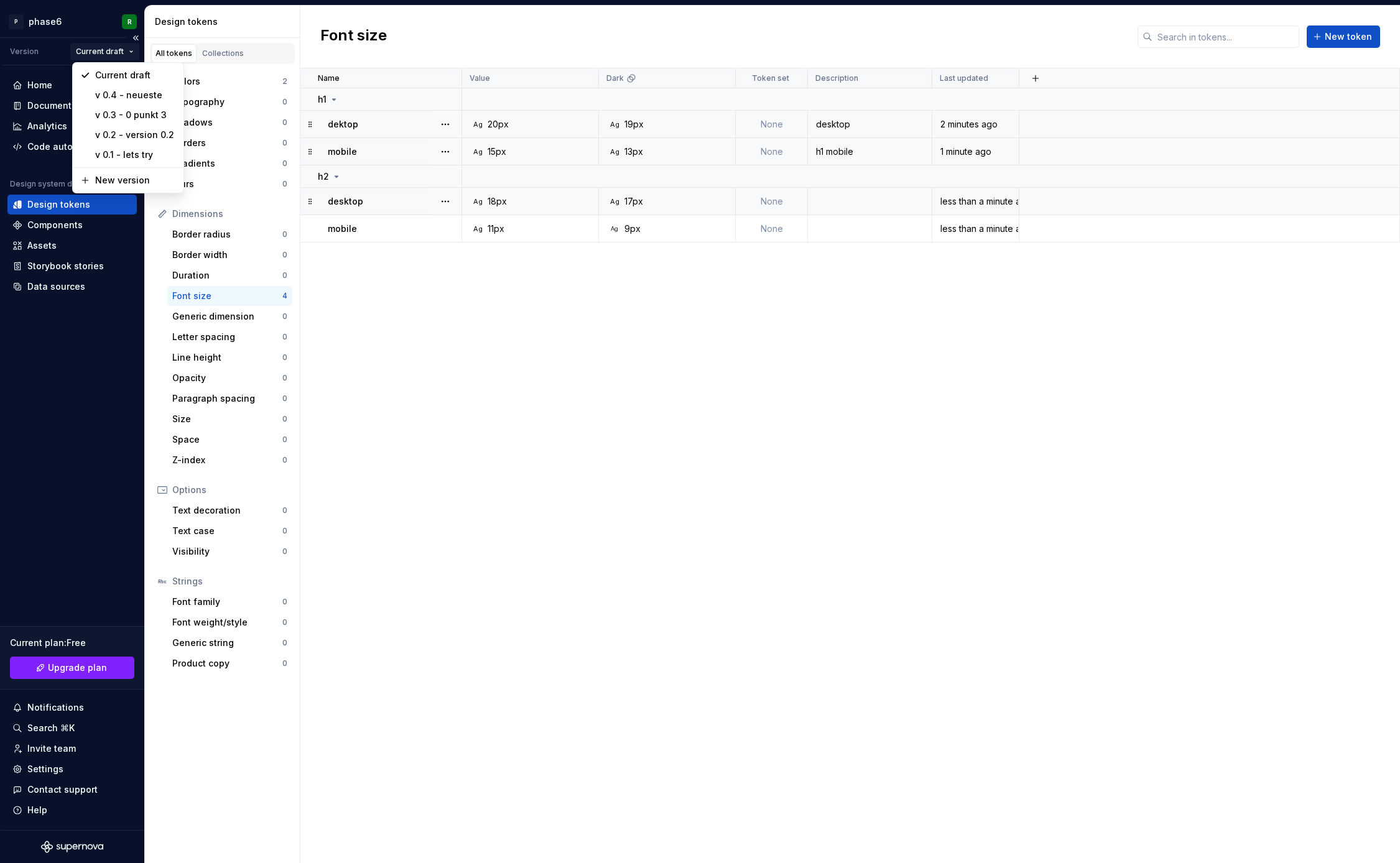
click at [128, 49] on html "P phase6 R Version Current draft Home Documentation Analytics Code automation D…" at bounding box center [700, 431] width 1400 height 863
click at [119, 182] on div "New version" at bounding box center [135, 181] width 81 height 12
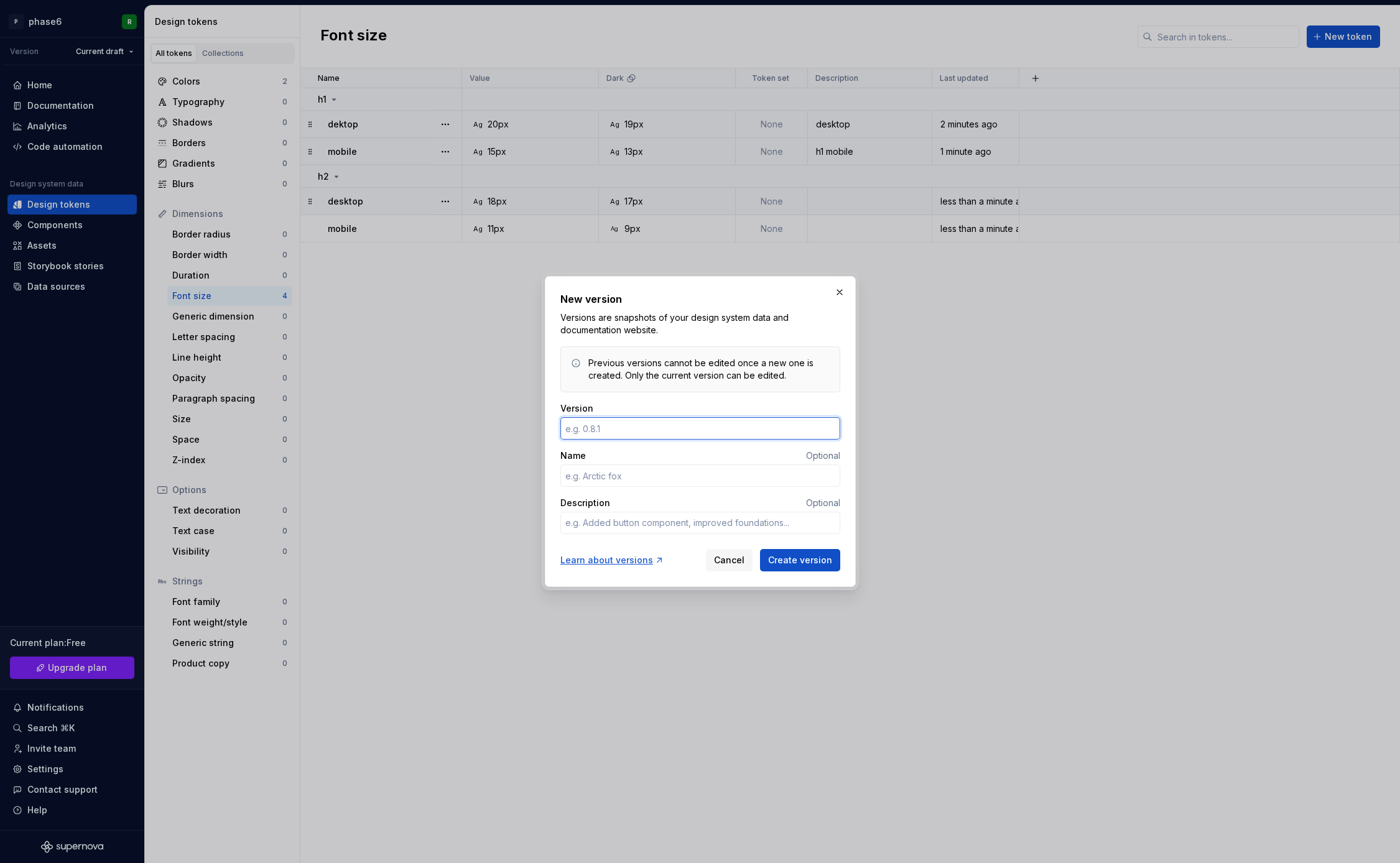
click at [604, 426] on input "Version" at bounding box center [700, 428] width 280 height 23
type textarea "*"
type input "0.5"
click at [600, 478] on input "Name" at bounding box center [700, 476] width 280 height 23
type textarea "*"
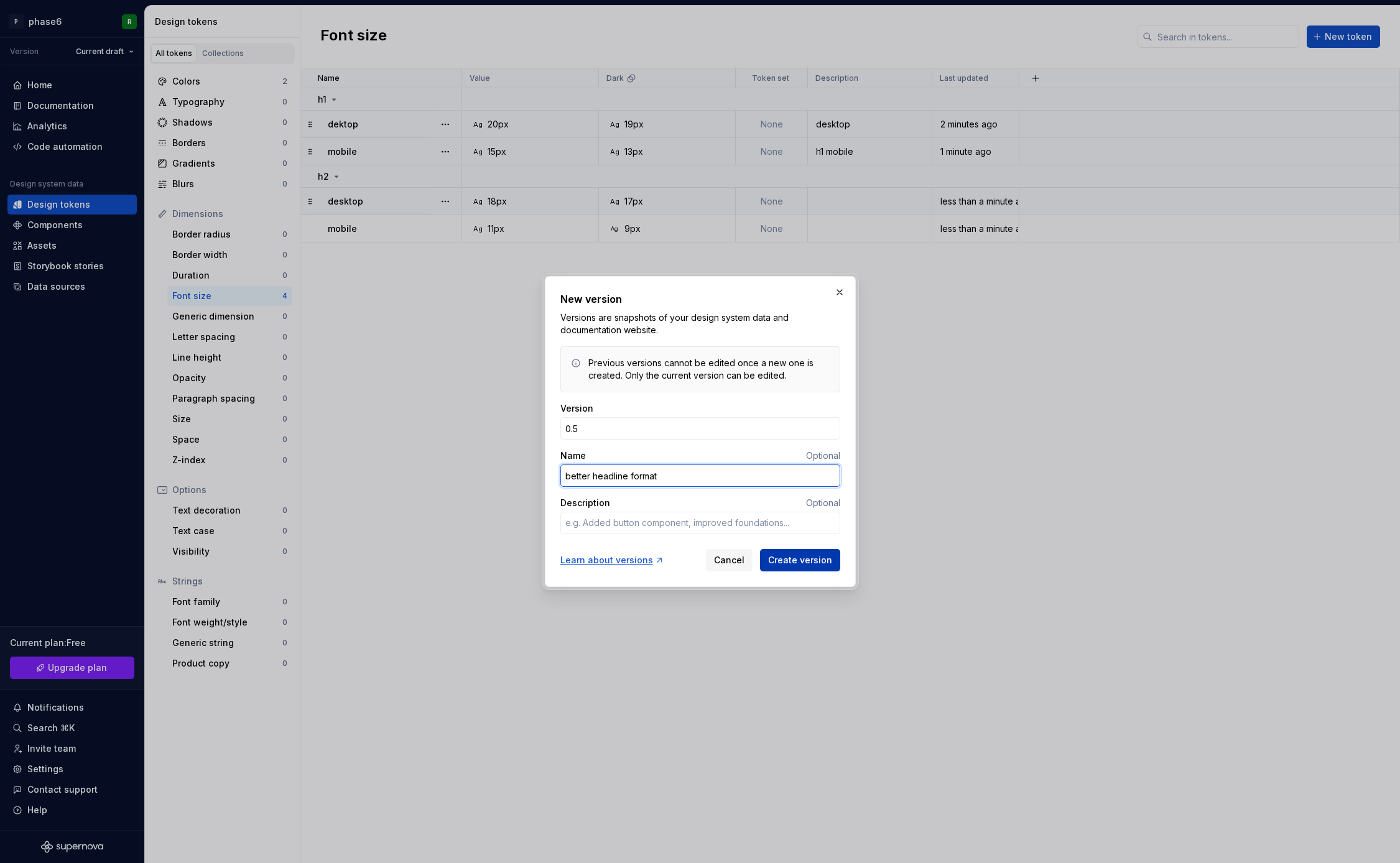
type input "better headline format"
click at [797, 557] on span "Create version" at bounding box center [800, 560] width 64 height 12
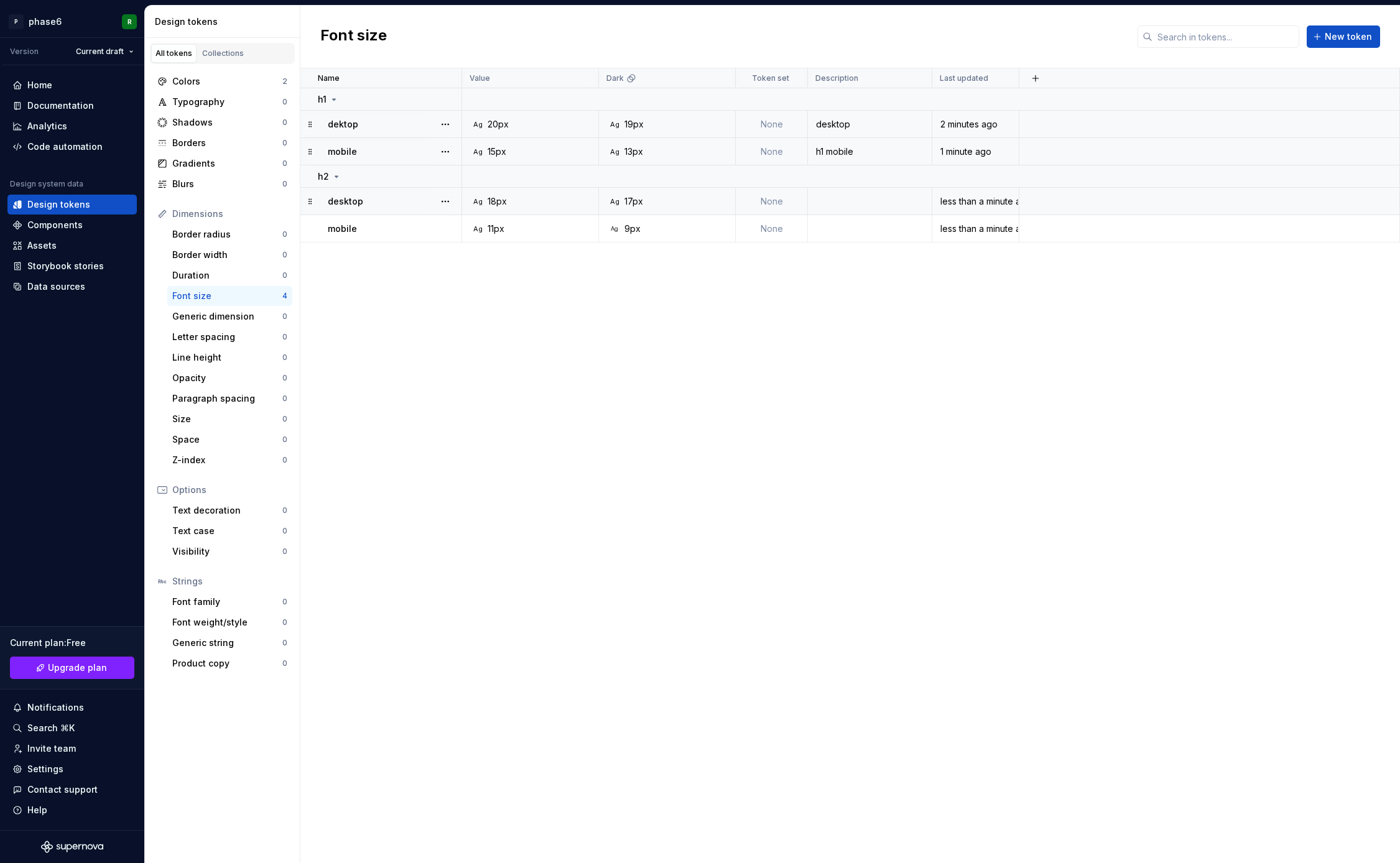
click at [355, 124] on p "dektop" at bounding box center [343, 124] width 31 height 12
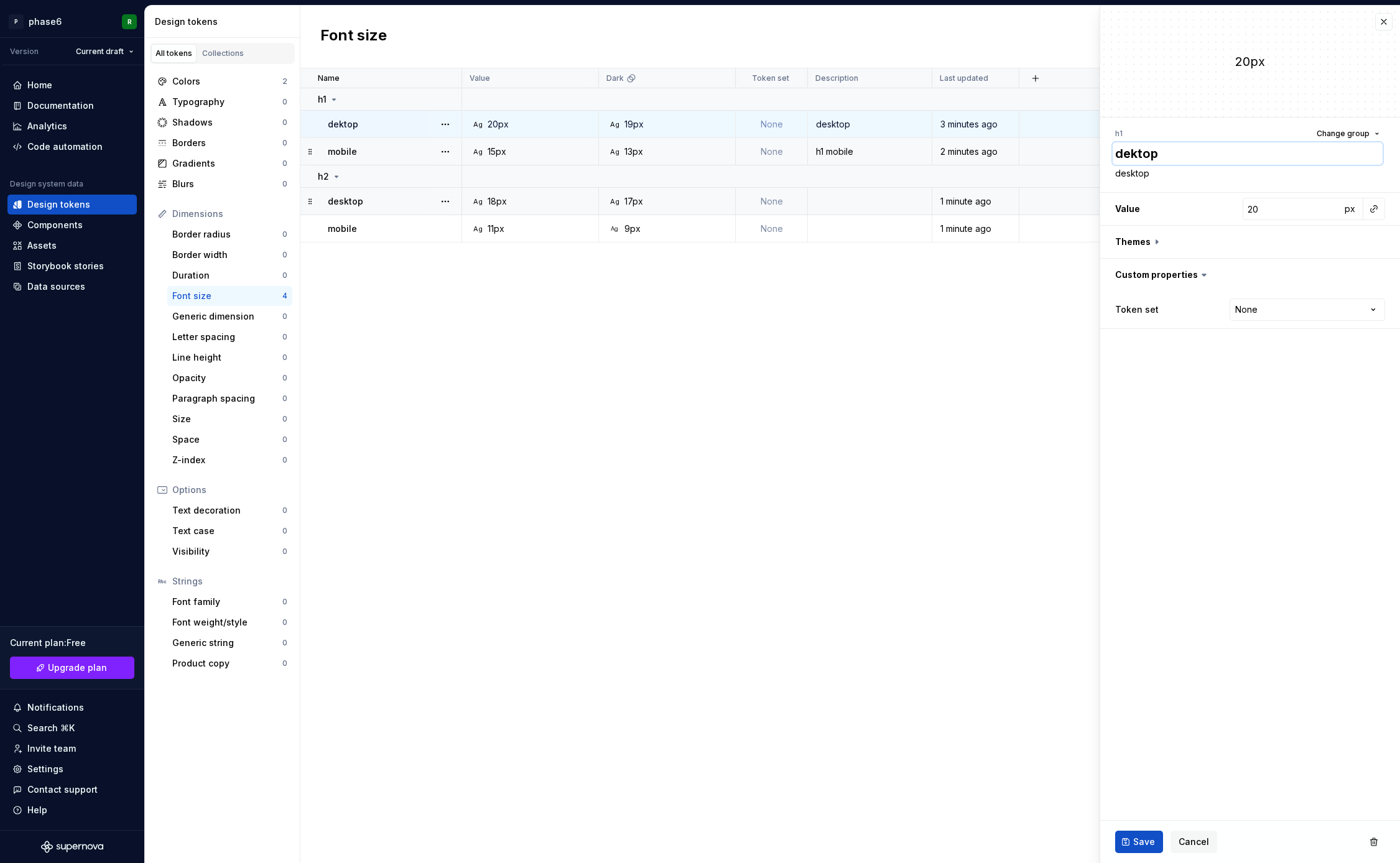
click at [1135, 154] on textarea "dektop" at bounding box center [1248, 153] width 270 height 23
click at [1132, 154] on textarea "dektop" at bounding box center [1248, 153] width 270 height 23
type textarea "*"
type textarea "desktop"
click at [1199, 466] on fieldset "20px h1 Change group desktop desktop Value 20 px Themes Custom properties Token…" at bounding box center [1250, 435] width 300 height 858
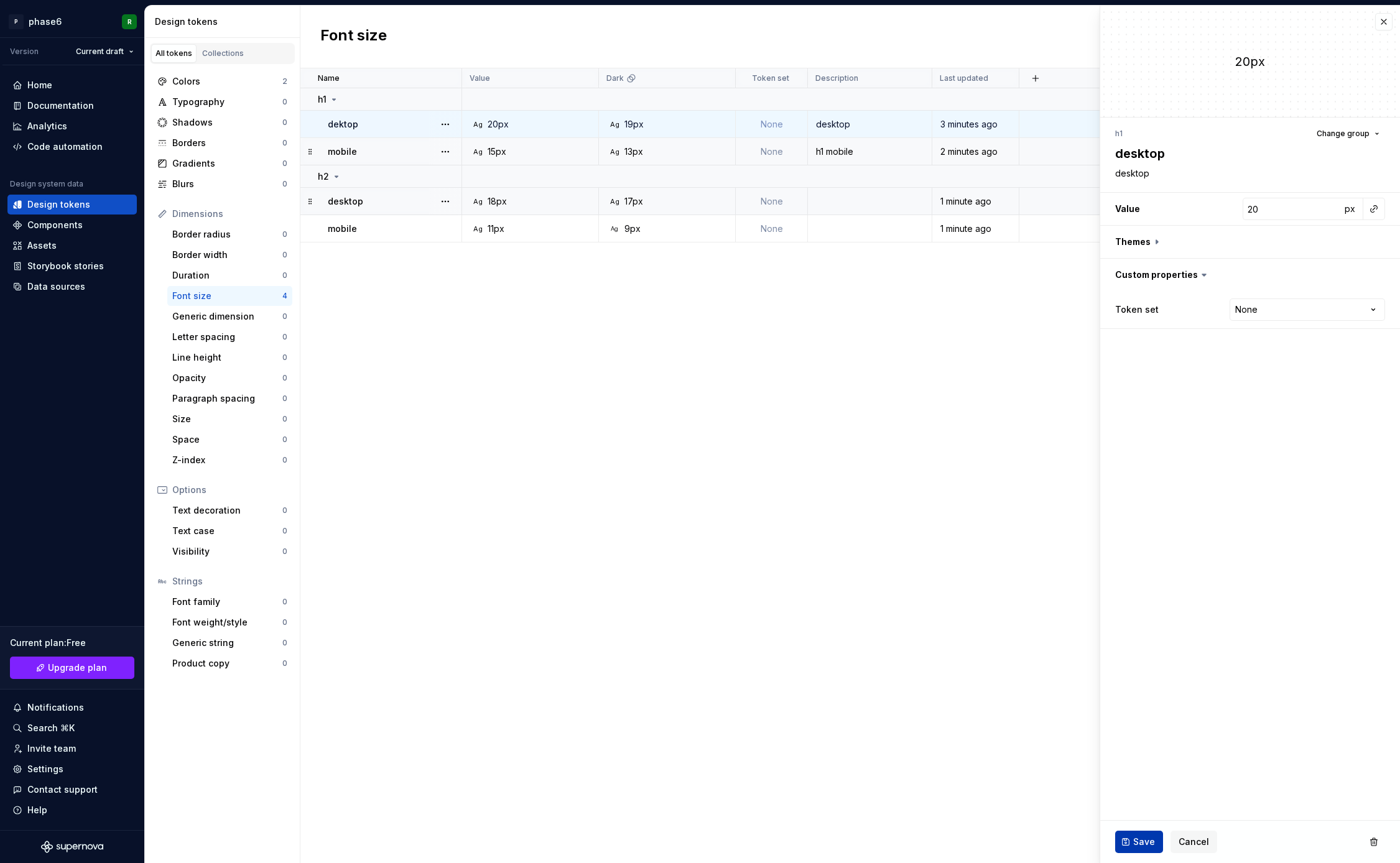
click at [1142, 845] on span "Save" at bounding box center [1144, 842] width 22 height 12
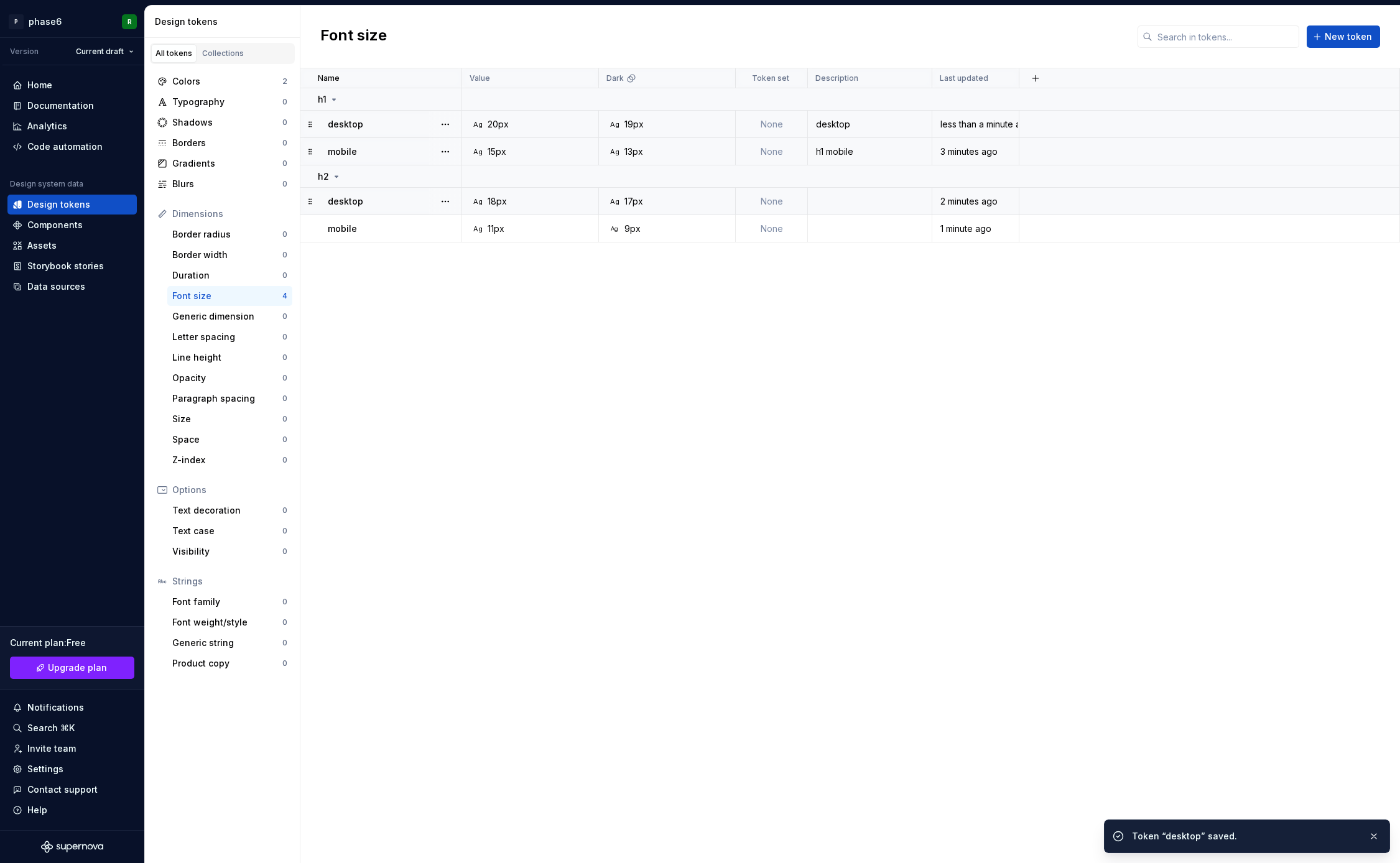
click at [620, 528] on div "Name Value Dark Token set Description Last updated h1 desktop Ag 20px Ag 19px N…" at bounding box center [850, 466] width 1099 height 795
click at [665, 508] on div "Name Value Dark Token set Description Last updated h1 desktop Ag 20px Ag 19px N…" at bounding box center [850, 466] width 1099 height 795
click at [401, 381] on div "Name Value Dark Token set Description Last updated h1 desktop Ag 20px Ag 19px N…" at bounding box center [850, 466] width 1099 height 795
click at [69, 146] on div "Code automation" at bounding box center [65, 147] width 75 height 12
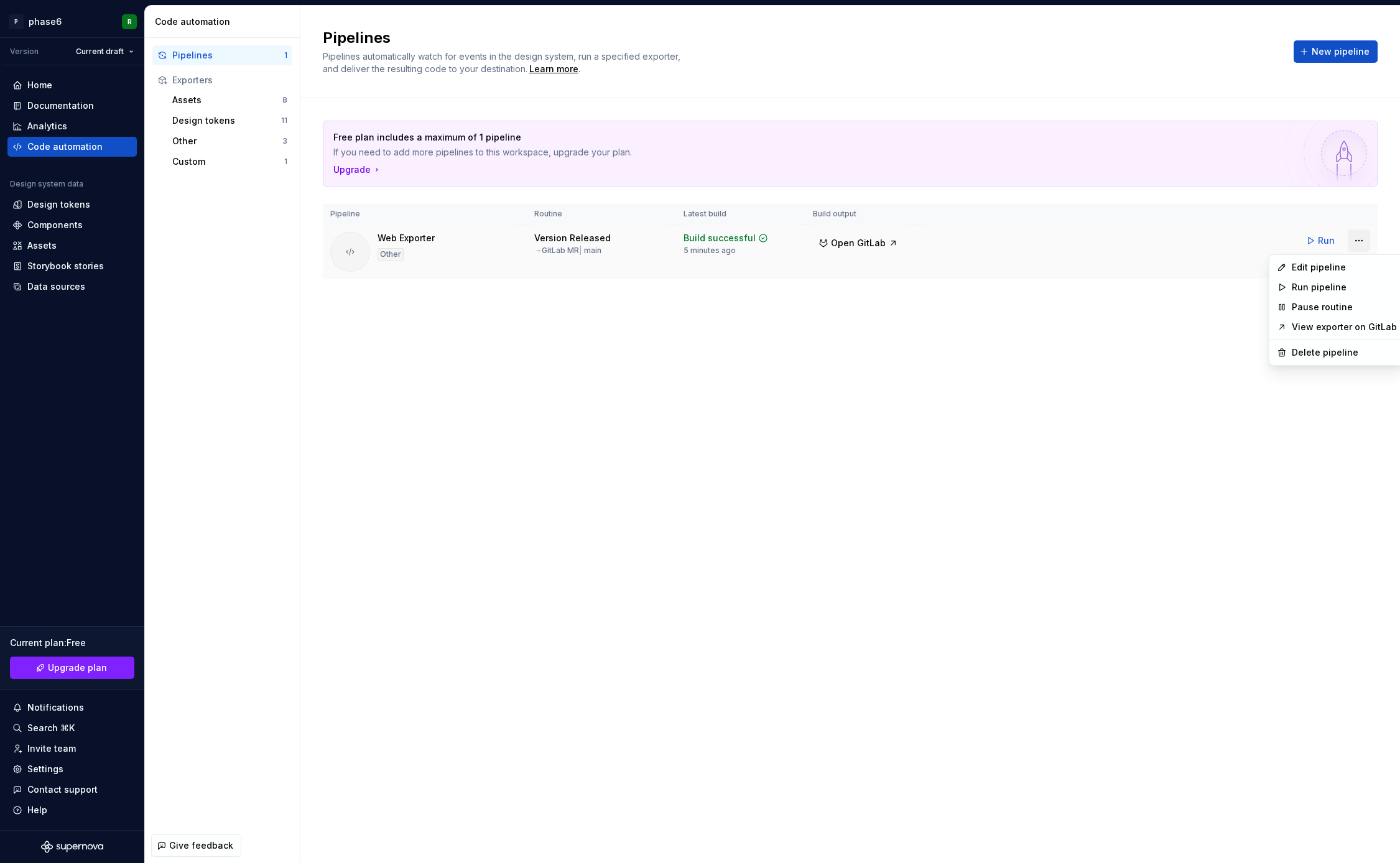
click at [1363, 237] on html "P phase6 R Version Current draft Home Documentation Analytics Code automation D…" at bounding box center [700, 431] width 1400 height 863
click at [1310, 266] on div "Edit pipeline" at bounding box center [1345, 267] width 105 height 12
click at [1358, 238] on html "P phase6 R Version Current draft Home Documentation Analytics Code automation D…" at bounding box center [700, 431] width 1400 height 863
click at [1315, 267] on div "Edit pipeline" at bounding box center [1345, 267] width 105 height 12
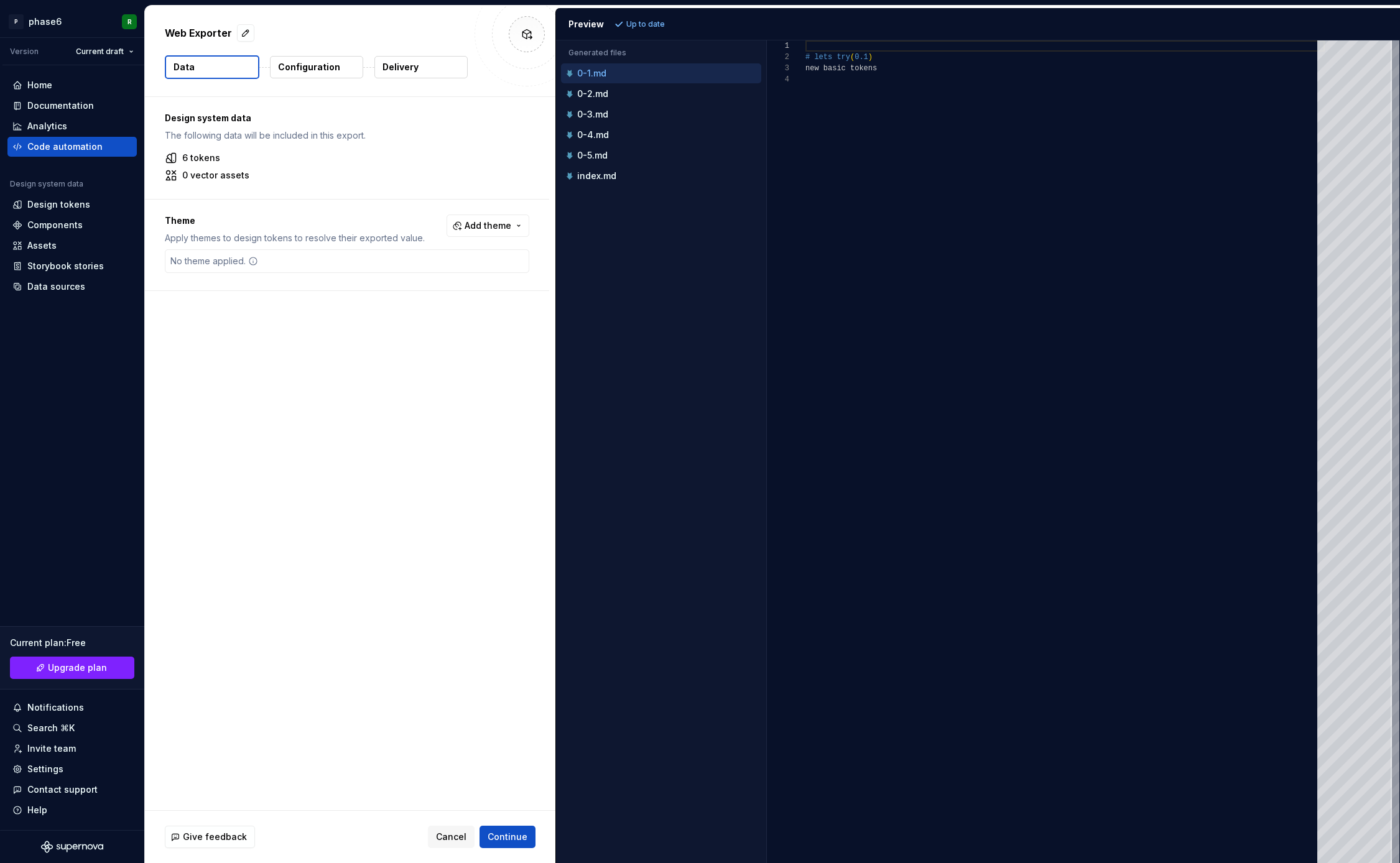
click at [405, 71] on p "Delivery" at bounding box center [400, 67] width 36 height 12
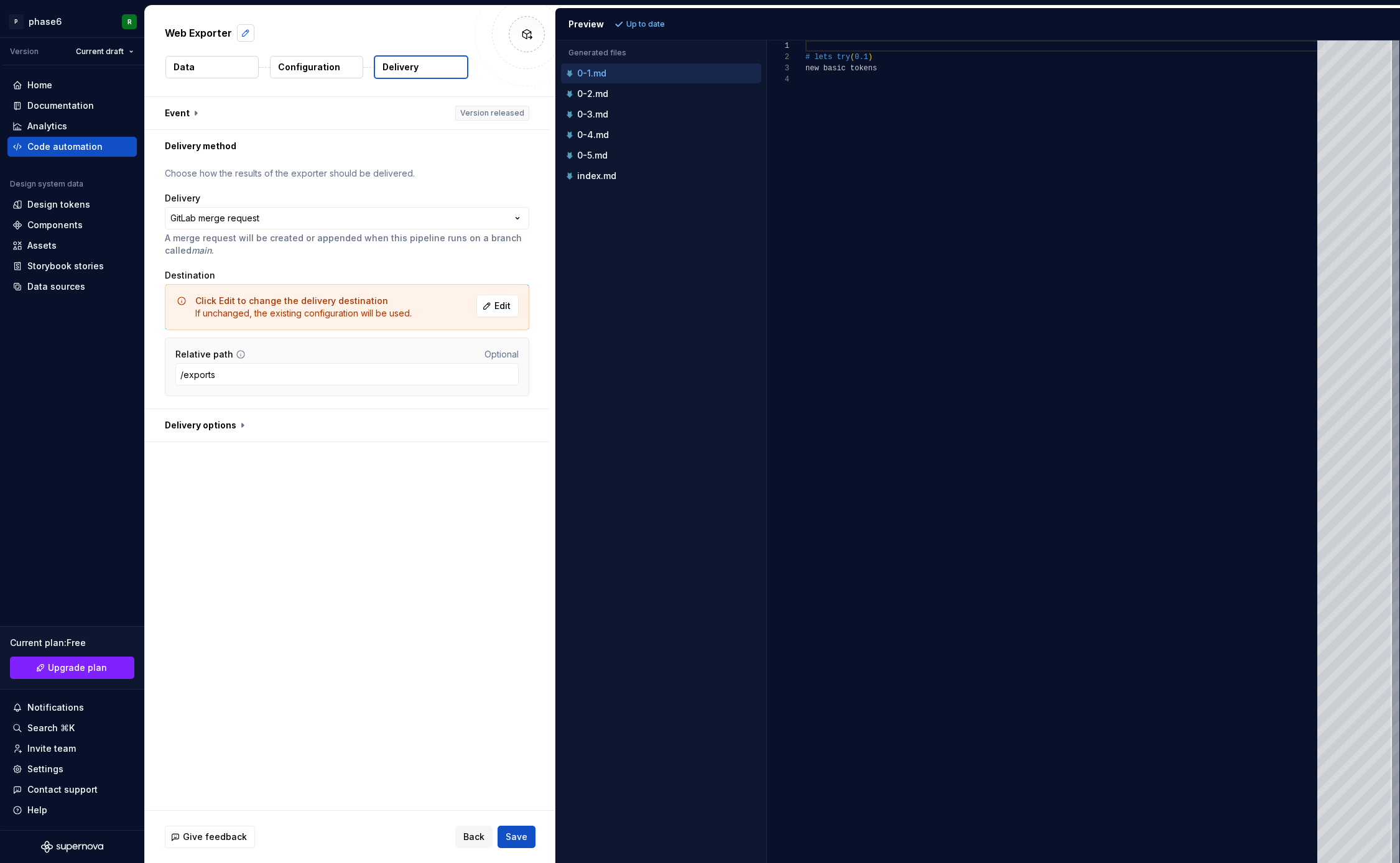
click at [243, 36] on button "button" at bounding box center [246, 33] width 18 height 18
type textarea "*"
click at [441, 454] on div "**********" at bounding box center [350, 454] width 411 height 713
click at [504, 311] on span "Edit" at bounding box center [503, 306] width 16 height 12
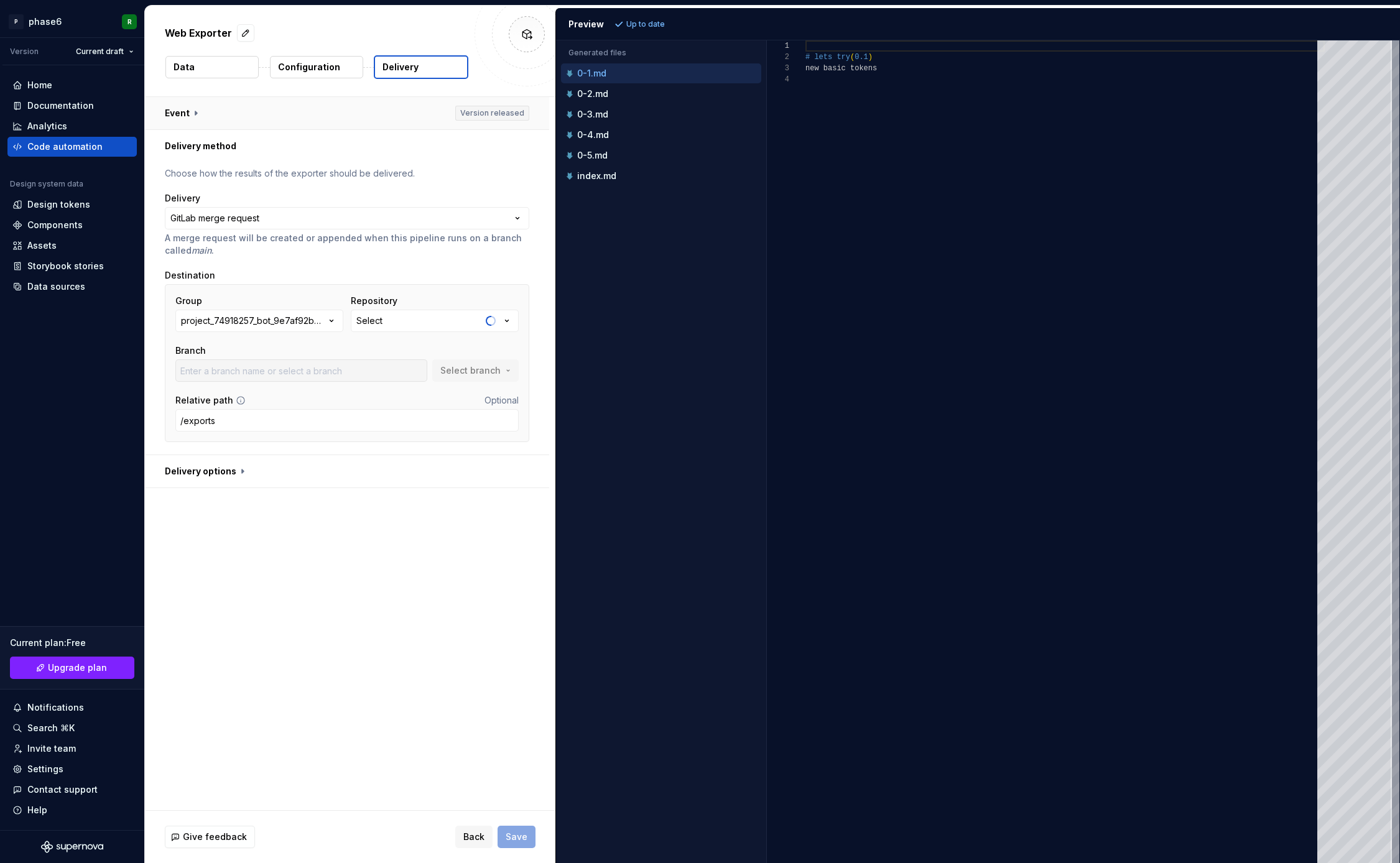
click at [188, 115] on button "button" at bounding box center [347, 113] width 404 height 32
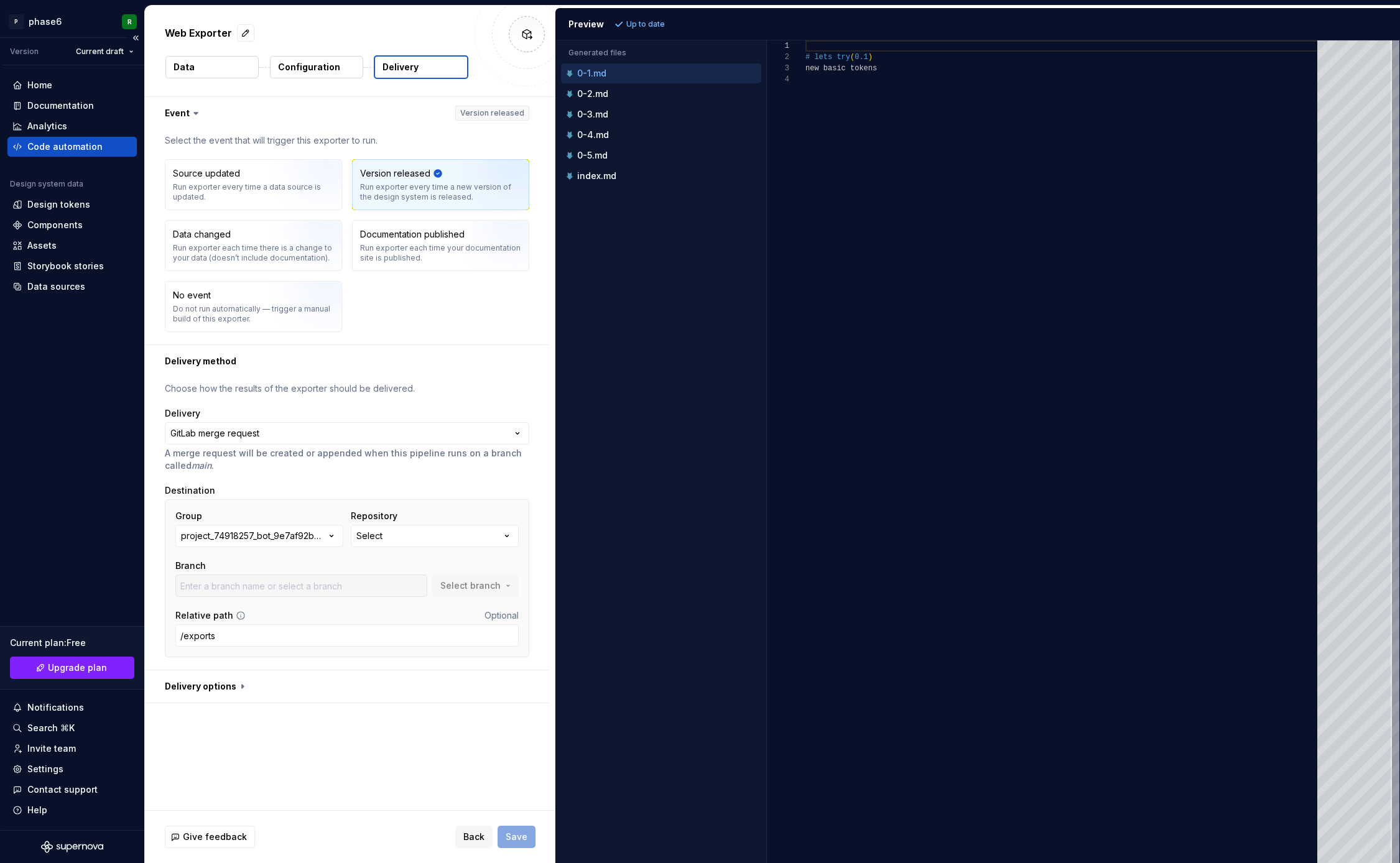
click at [69, 146] on div "Code automation" at bounding box center [65, 147] width 75 height 12
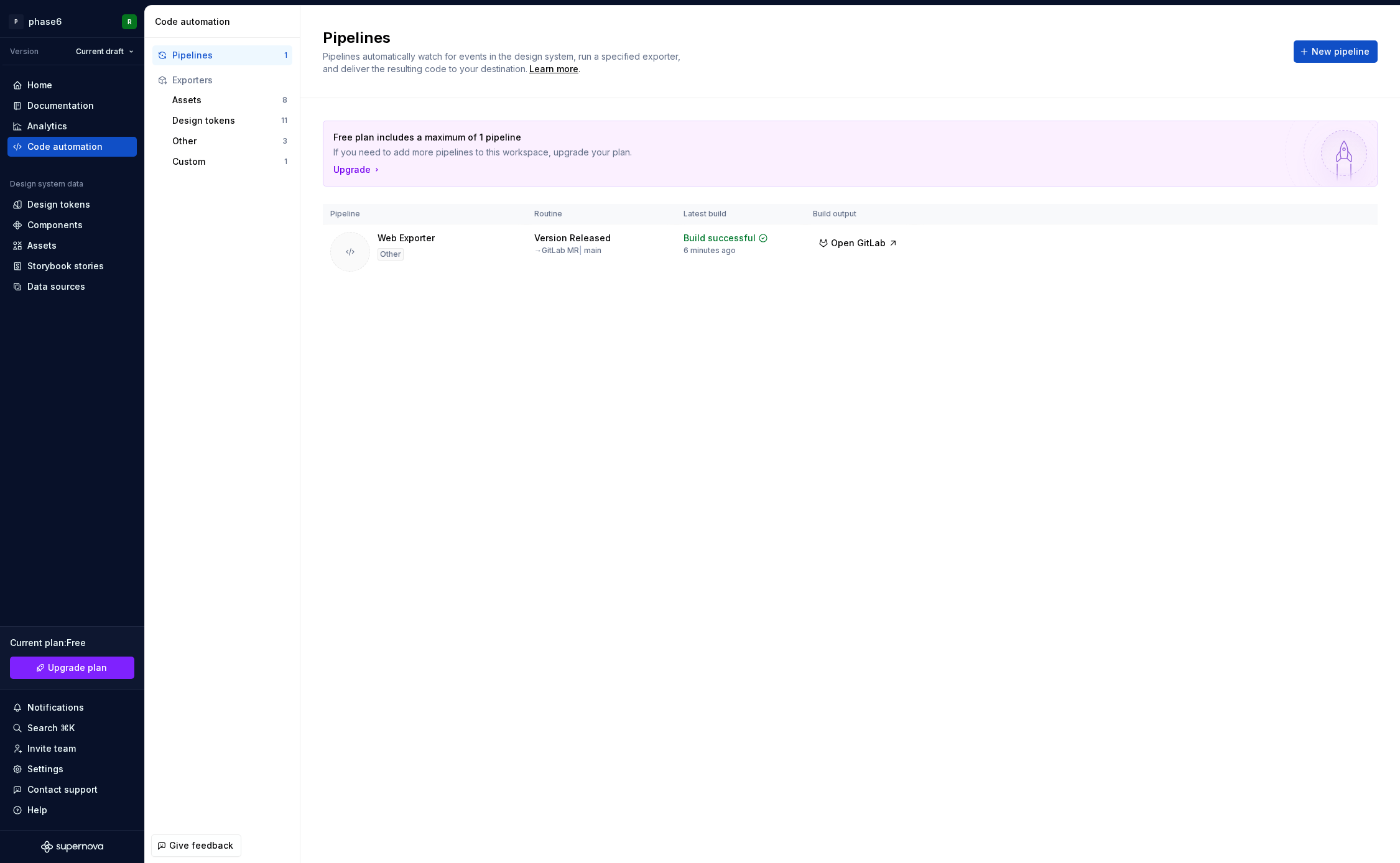
click at [581, 358] on div "Pipelines Pipelines automatically watch for events in the design system, run a …" at bounding box center [850, 435] width 1099 height 858
click at [209, 165] on div "Custom" at bounding box center [228, 161] width 112 height 12
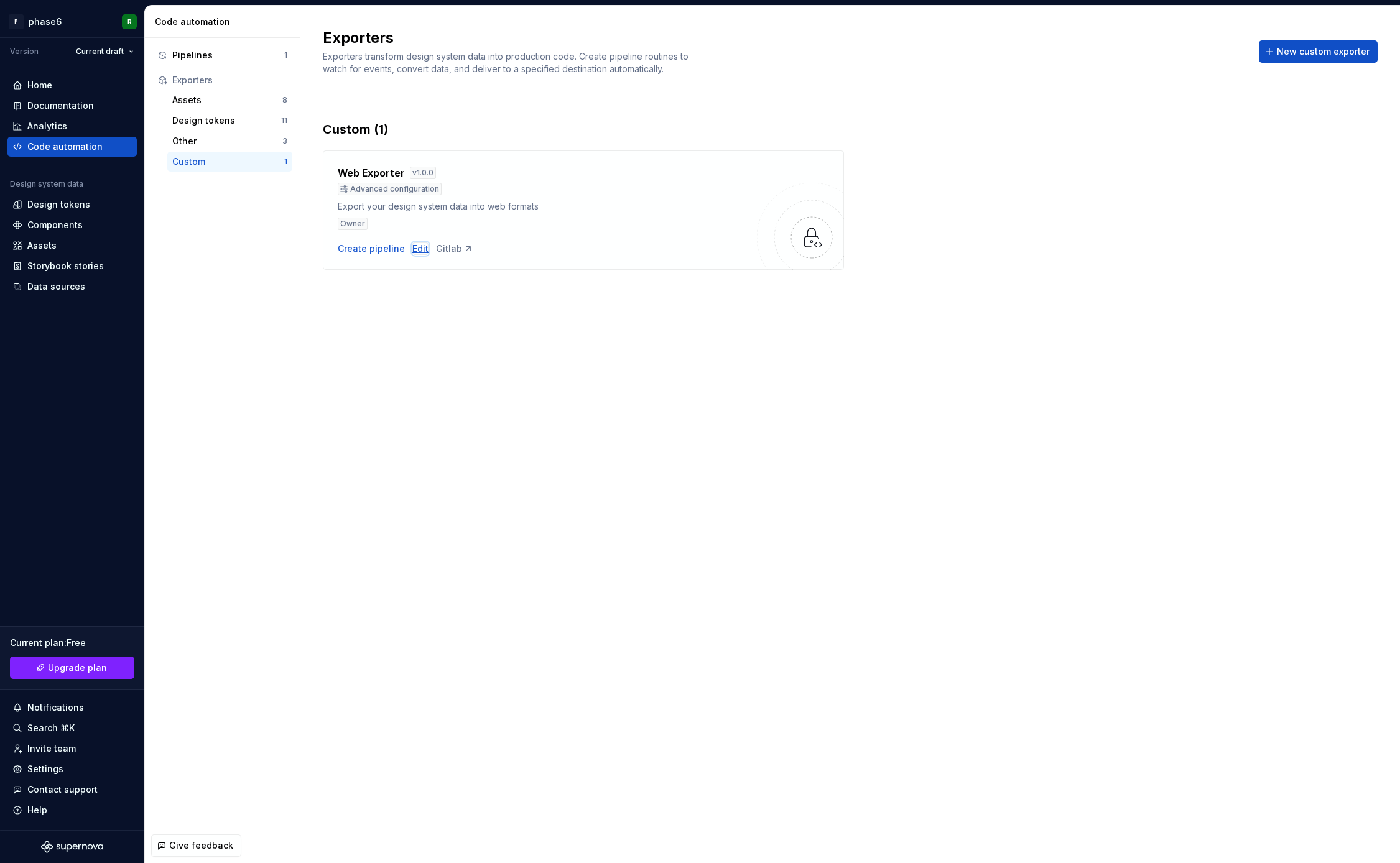
click at [416, 249] on div "Edit" at bounding box center [420, 249] width 16 height 12
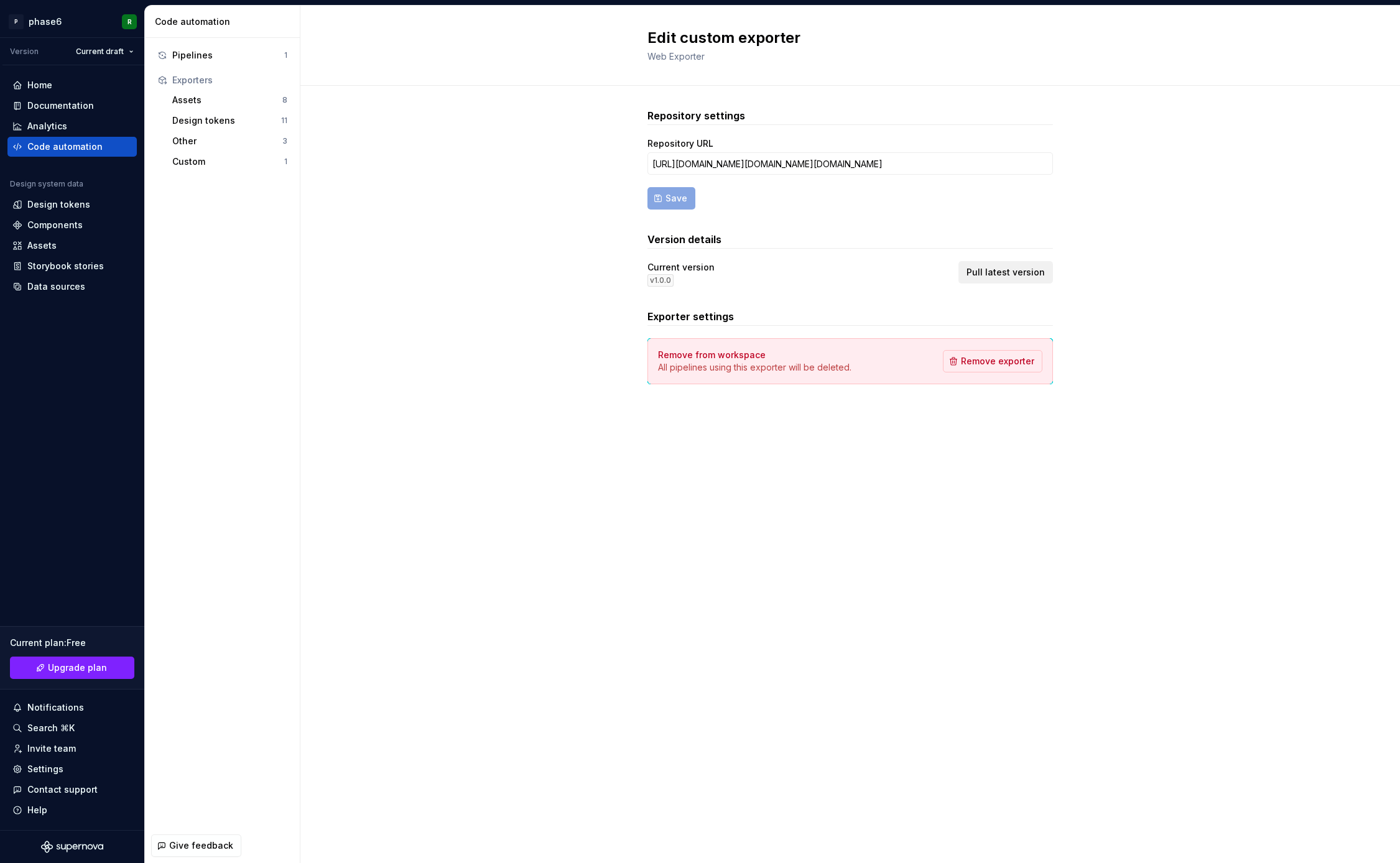
click at [1013, 274] on span "Pull latest version" at bounding box center [1005, 272] width 78 height 12
click at [486, 339] on div "Repository settings Repository URL [URL][DOMAIN_NAME][DOMAIN_NAME][DOMAIN_NAME]…" at bounding box center [850, 259] width 1099 height 346
click at [209, 53] on div "Pipelines" at bounding box center [228, 55] width 112 height 12
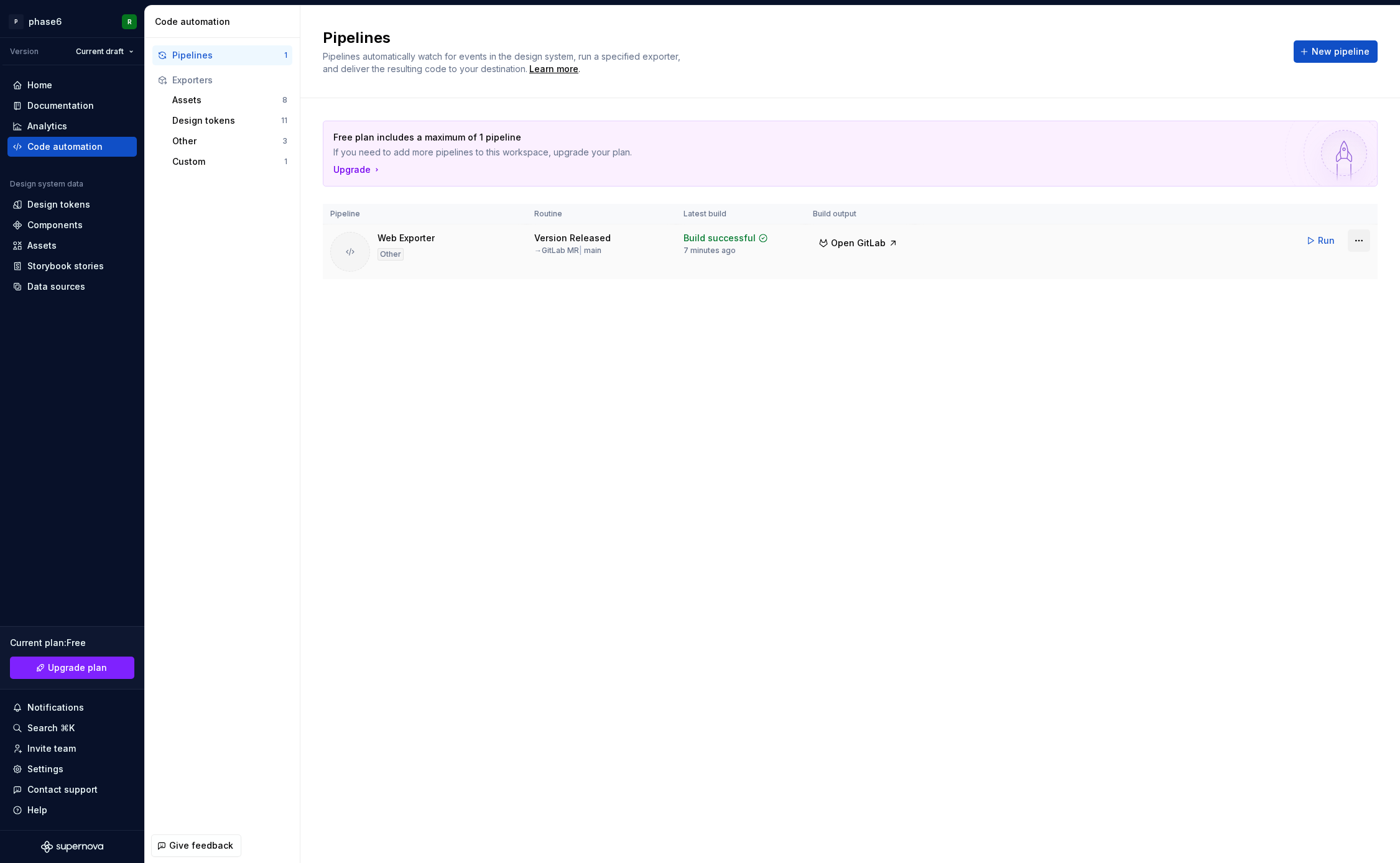
click at [1357, 241] on html "P phase6 R Version Current draft Home Documentation Analytics Code automation D…" at bounding box center [700, 431] width 1400 height 863
click at [1321, 241] on html "P phase6 R Version Current draft Home Documentation Analytics Code automation D…" at bounding box center [700, 431] width 1400 height 863
click at [1320, 241] on span "Run" at bounding box center [1326, 240] width 17 height 12
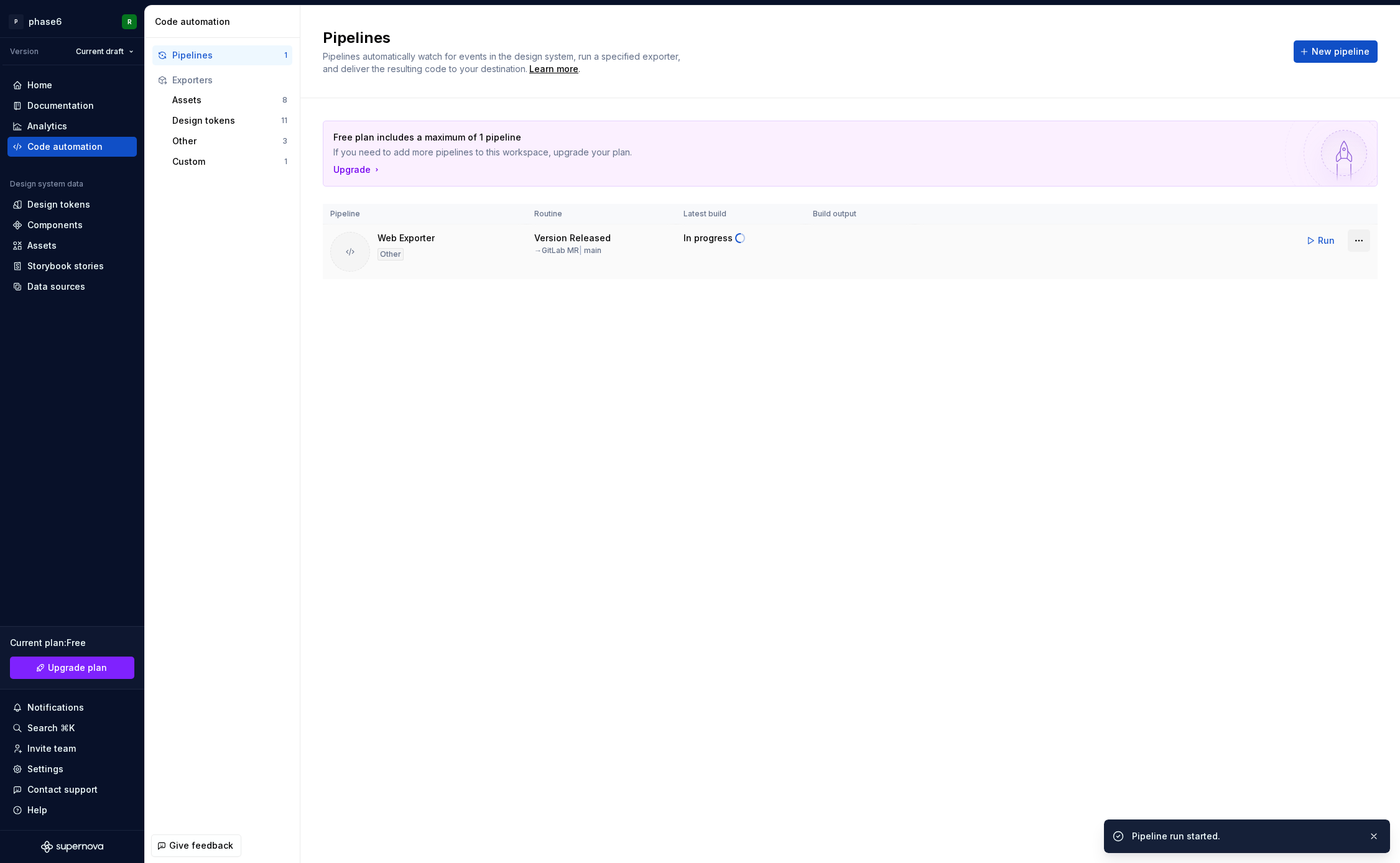
click at [1361, 238] on html "P phase6 R Version Current draft Home Documentation Analytics Code automation D…" at bounding box center [700, 431] width 1400 height 863
click at [1330, 268] on div "Edit pipeline" at bounding box center [1345, 267] width 105 height 12
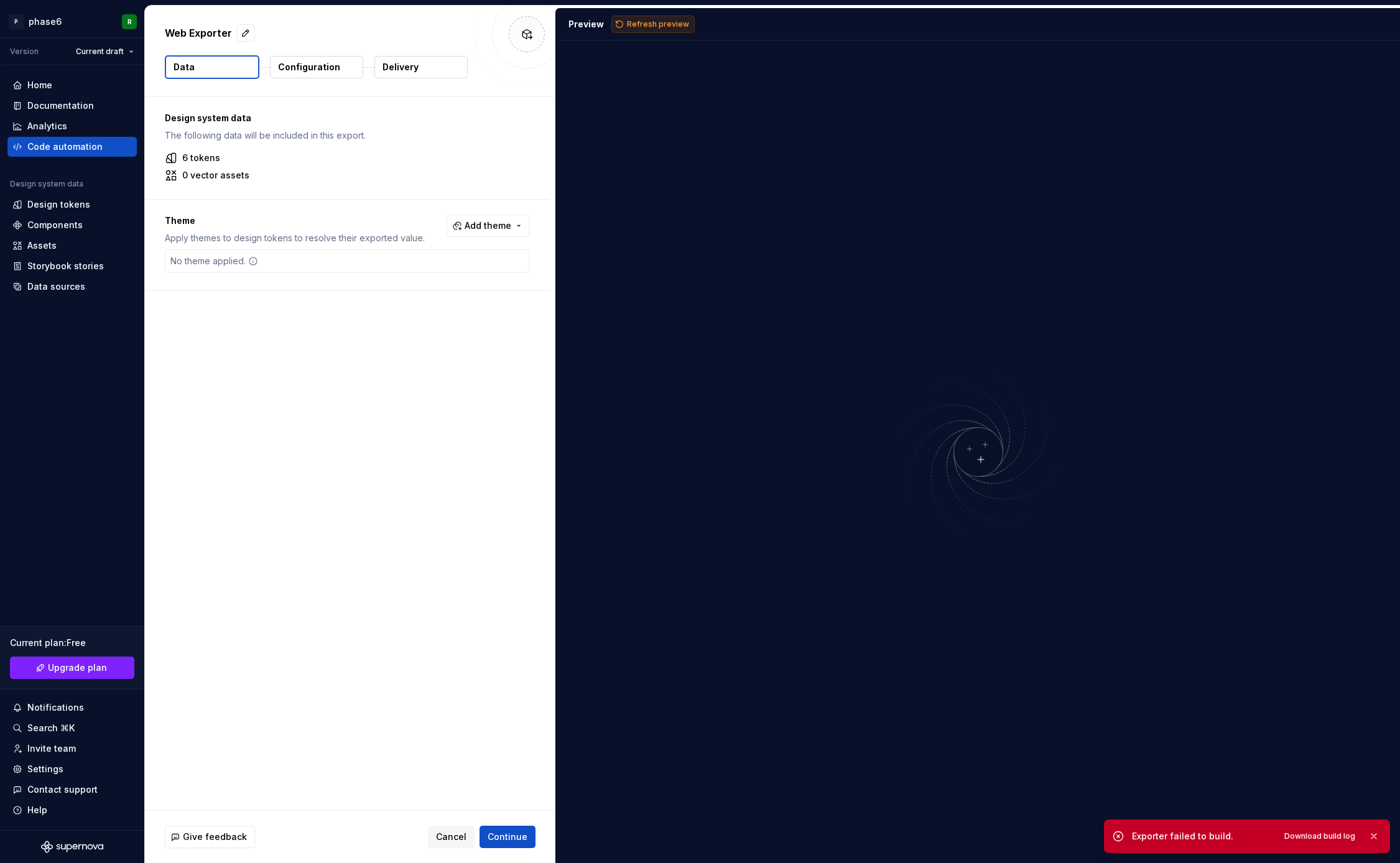
click at [630, 22] on span "Refresh preview" at bounding box center [657, 24] width 62 height 10
click at [1330, 837] on span "Download build log" at bounding box center [1320, 837] width 71 height 10
click at [58, 147] on div "Code automation" at bounding box center [65, 147] width 75 height 12
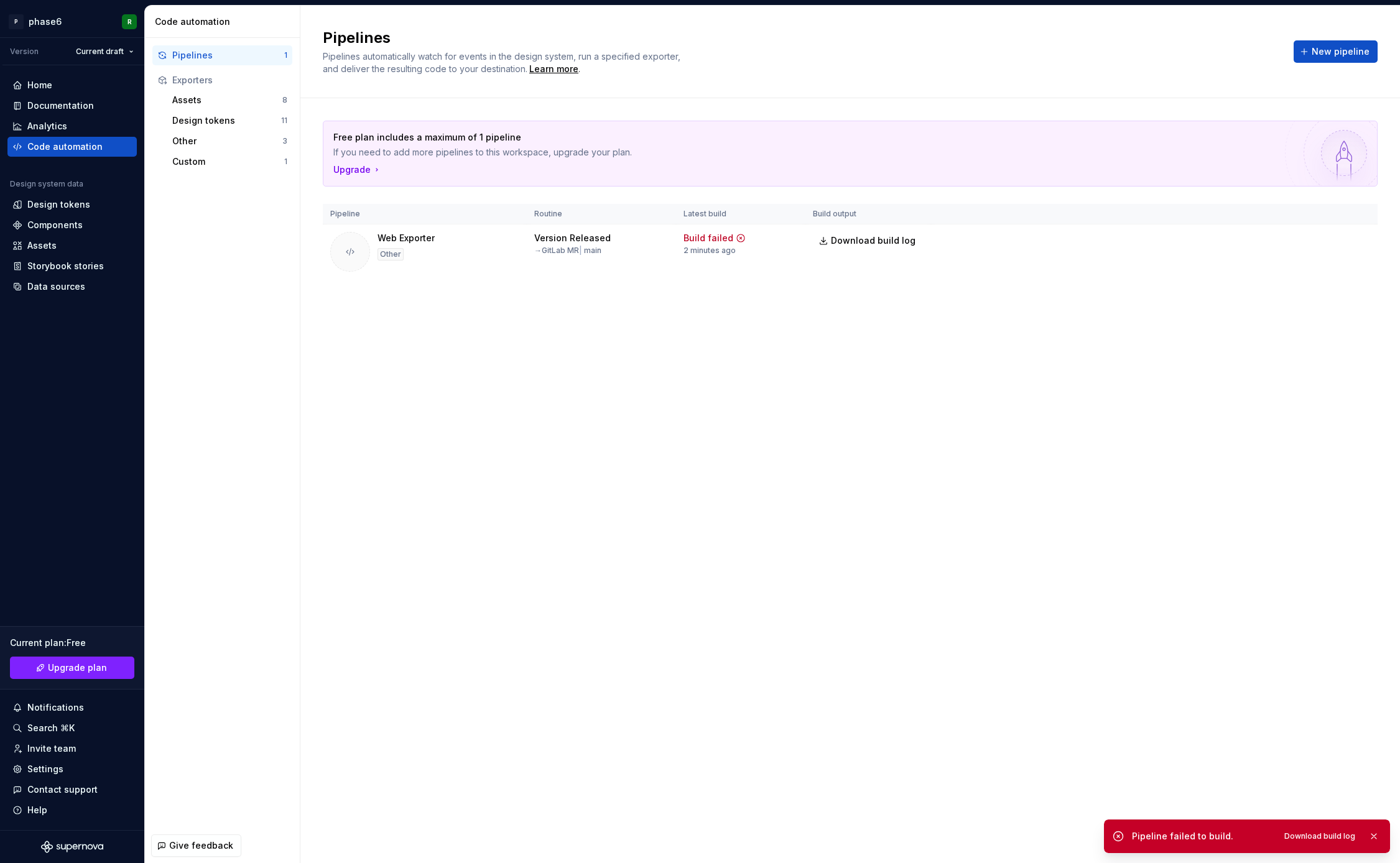
click at [206, 174] on div "Pipelines 1 Exporters Assets 8 Design tokens 11 Other 3 Custom 1" at bounding box center [223, 109] width 155 height 142
click at [201, 163] on div "Custom" at bounding box center [228, 161] width 112 height 12
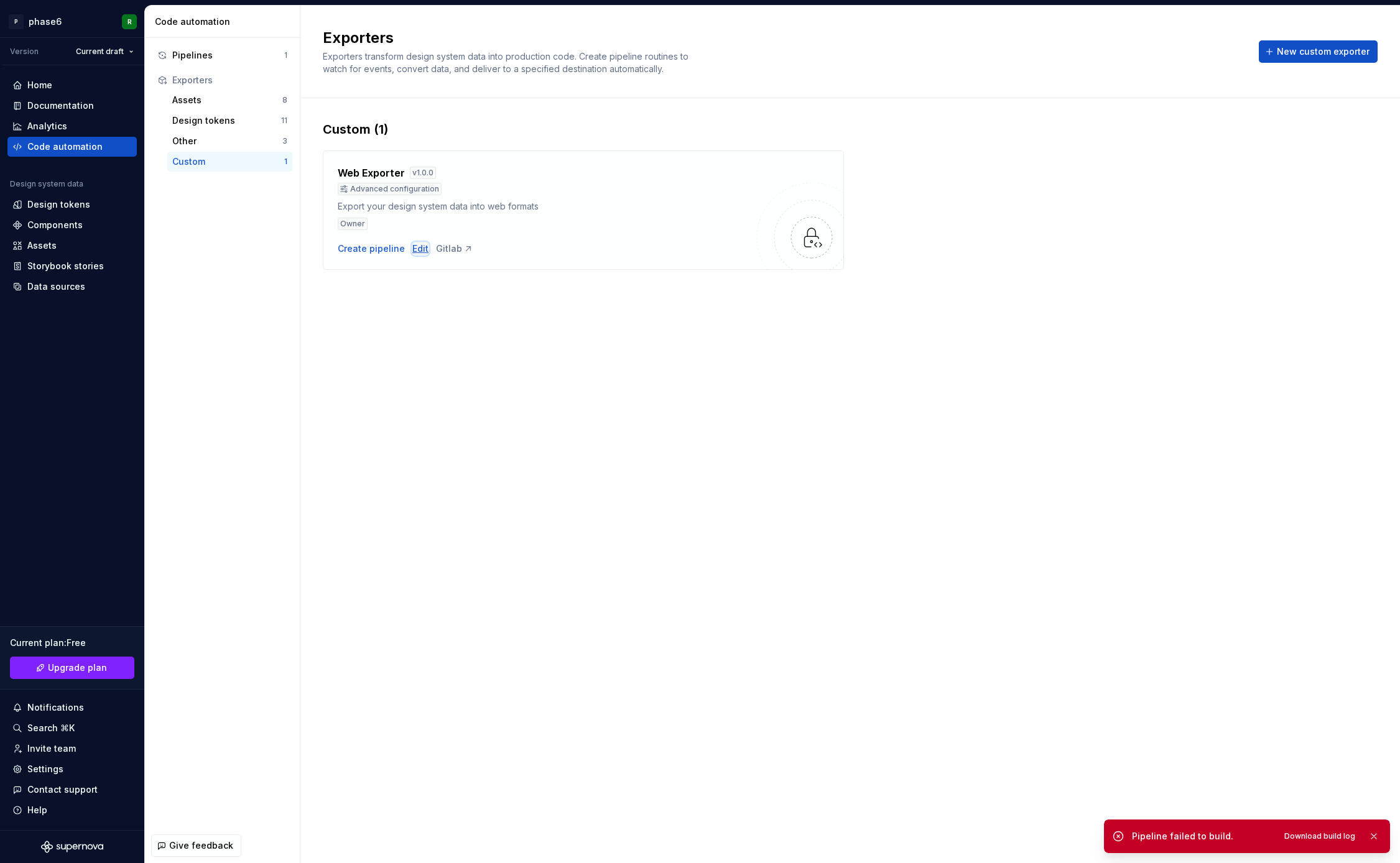
click at [419, 247] on div "Edit" at bounding box center [420, 249] width 16 height 12
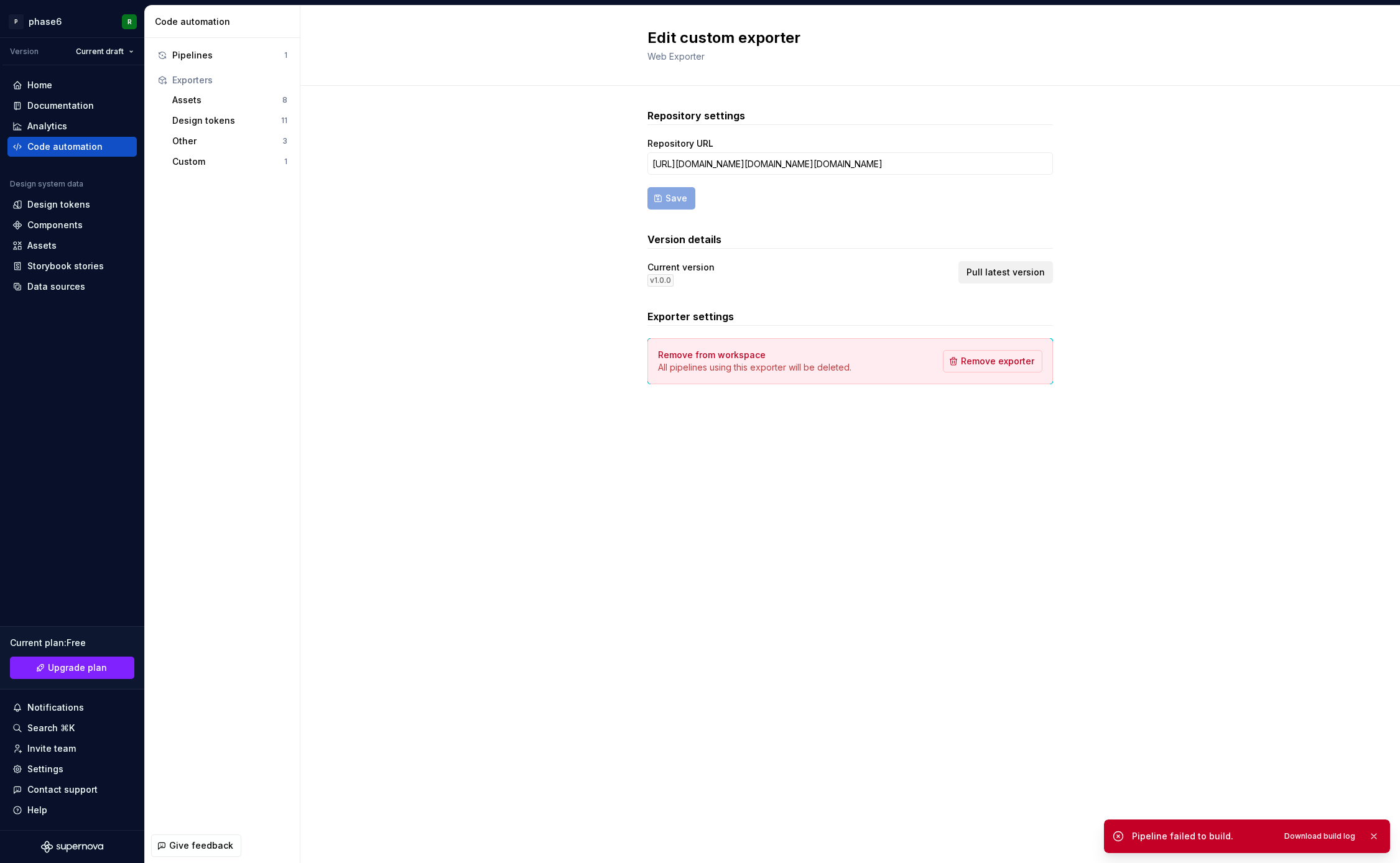
click at [1010, 276] on span "Pull latest version" at bounding box center [1005, 272] width 78 height 12
click at [480, 326] on div "Repository settings Repository URL [URL][DOMAIN_NAME][DOMAIN_NAME][DOMAIN_NAME]…" at bounding box center [850, 259] width 1099 height 346
click at [530, 432] on div "Edit custom exporter Web Exporter Repository settings Repository URL https://gi…" at bounding box center [850, 435] width 1099 height 858
click at [200, 55] on div "Pipelines" at bounding box center [228, 55] width 112 height 12
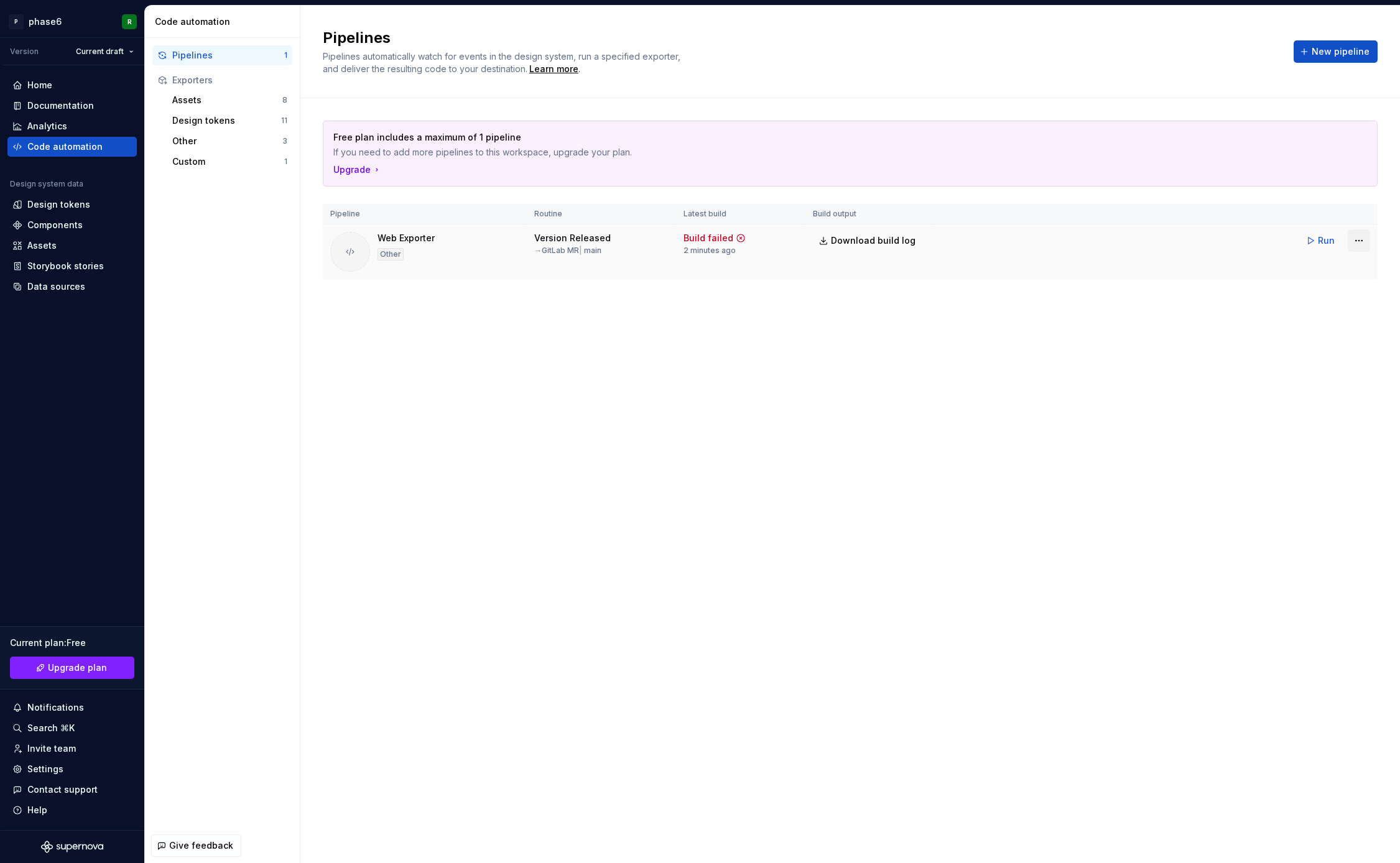
click at [1359, 243] on html "P phase6 R Version Current draft Home Documentation Analytics Code automation D…" at bounding box center [700, 431] width 1400 height 863
click at [1327, 264] on div "Edit pipeline" at bounding box center [1345, 267] width 105 height 12
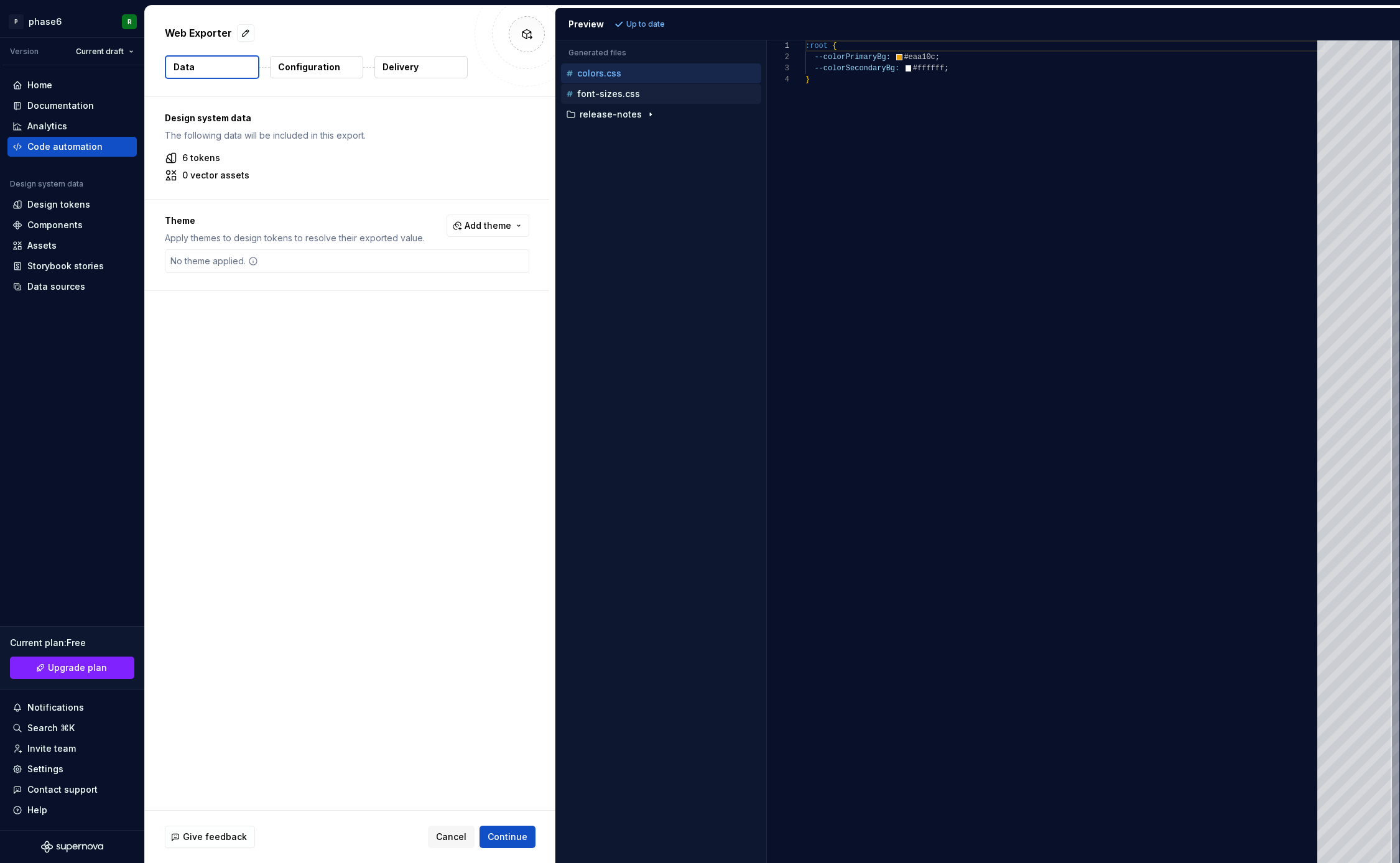
click at [614, 94] on p "font-sizes.css" at bounding box center [608, 94] width 63 height 10
type textarea "**********"
click at [624, 116] on p "release-notes" at bounding box center [611, 115] width 62 height 10
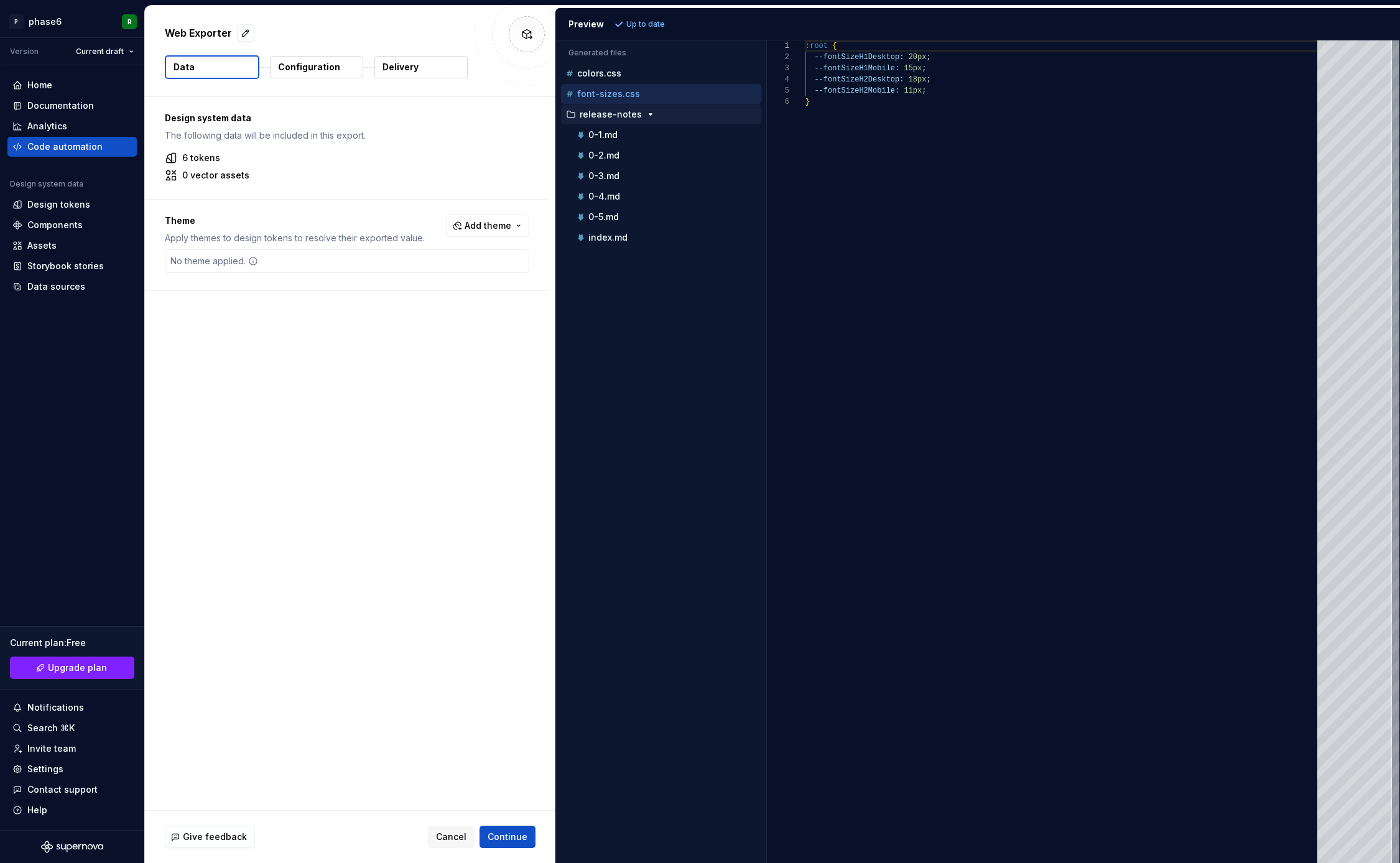
click at [600, 115] on p "release-notes" at bounding box center [611, 115] width 62 height 10
click at [610, 113] on p "release-notes" at bounding box center [611, 115] width 62 height 10
click at [618, 107] on button "release-notes" at bounding box center [661, 114] width 201 height 14
click at [646, 314] on div "Accessibility guide for tree . Navigate the tree with the arrow keys. Common tr…" at bounding box center [661, 462] width 210 height 803
click at [671, 260] on div "Accessibility guide for tree . Navigate the tree with the arrow keys. Common tr…" at bounding box center [661, 462] width 210 height 803
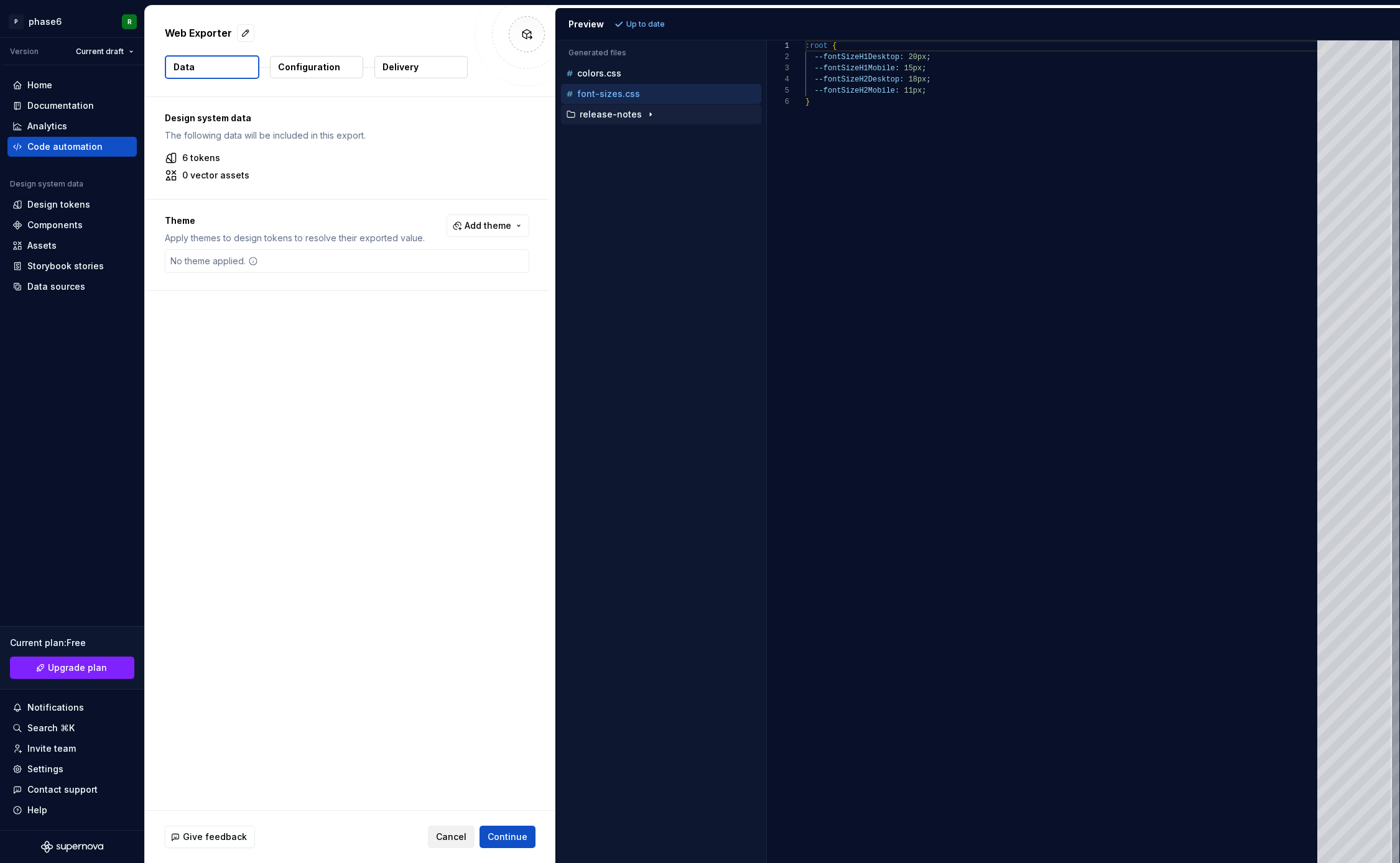
click at [457, 834] on span "Cancel" at bounding box center [452, 837] width 31 height 12
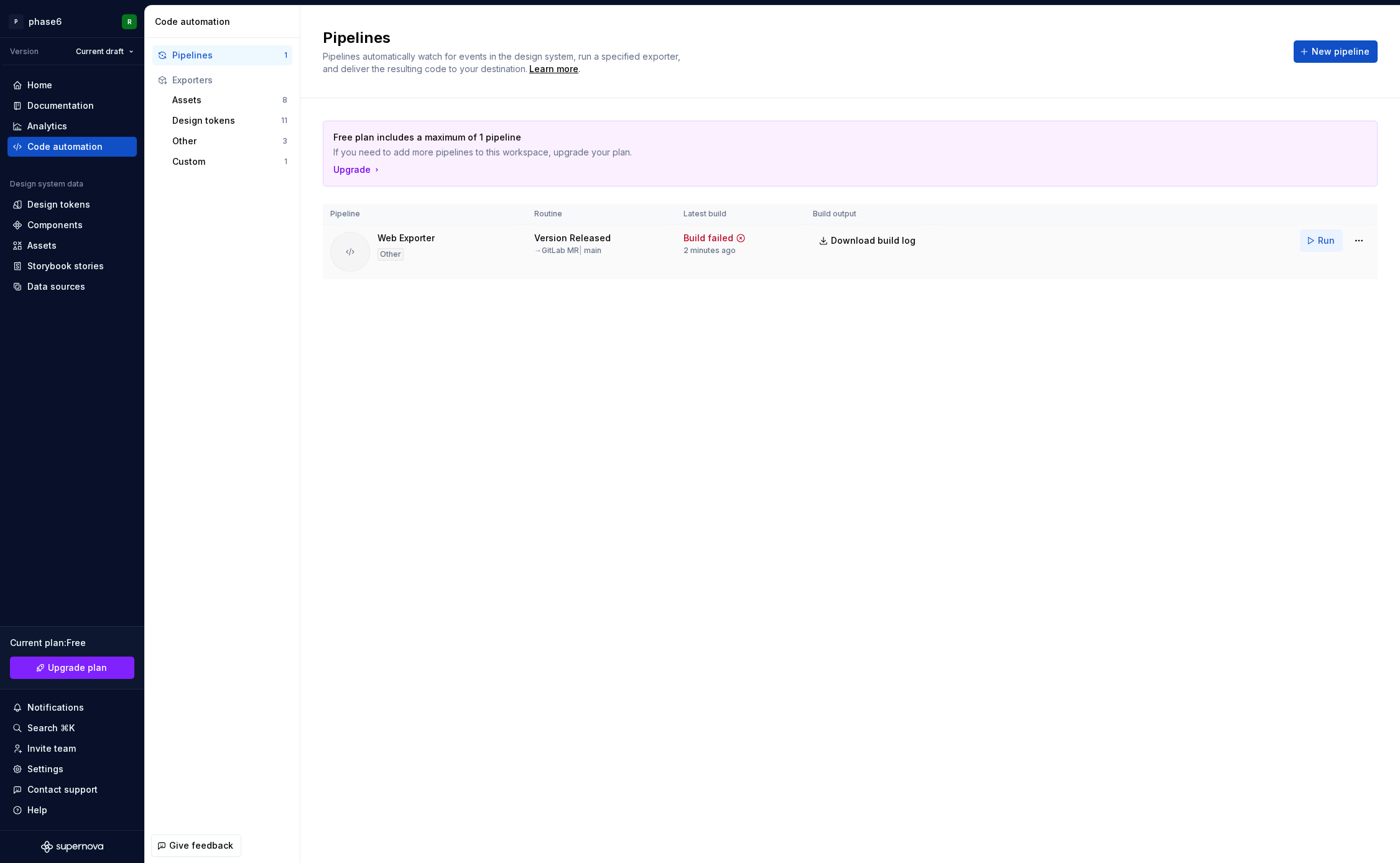
click at [1311, 244] on button "Run" at bounding box center [1321, 241] width 43 height 23
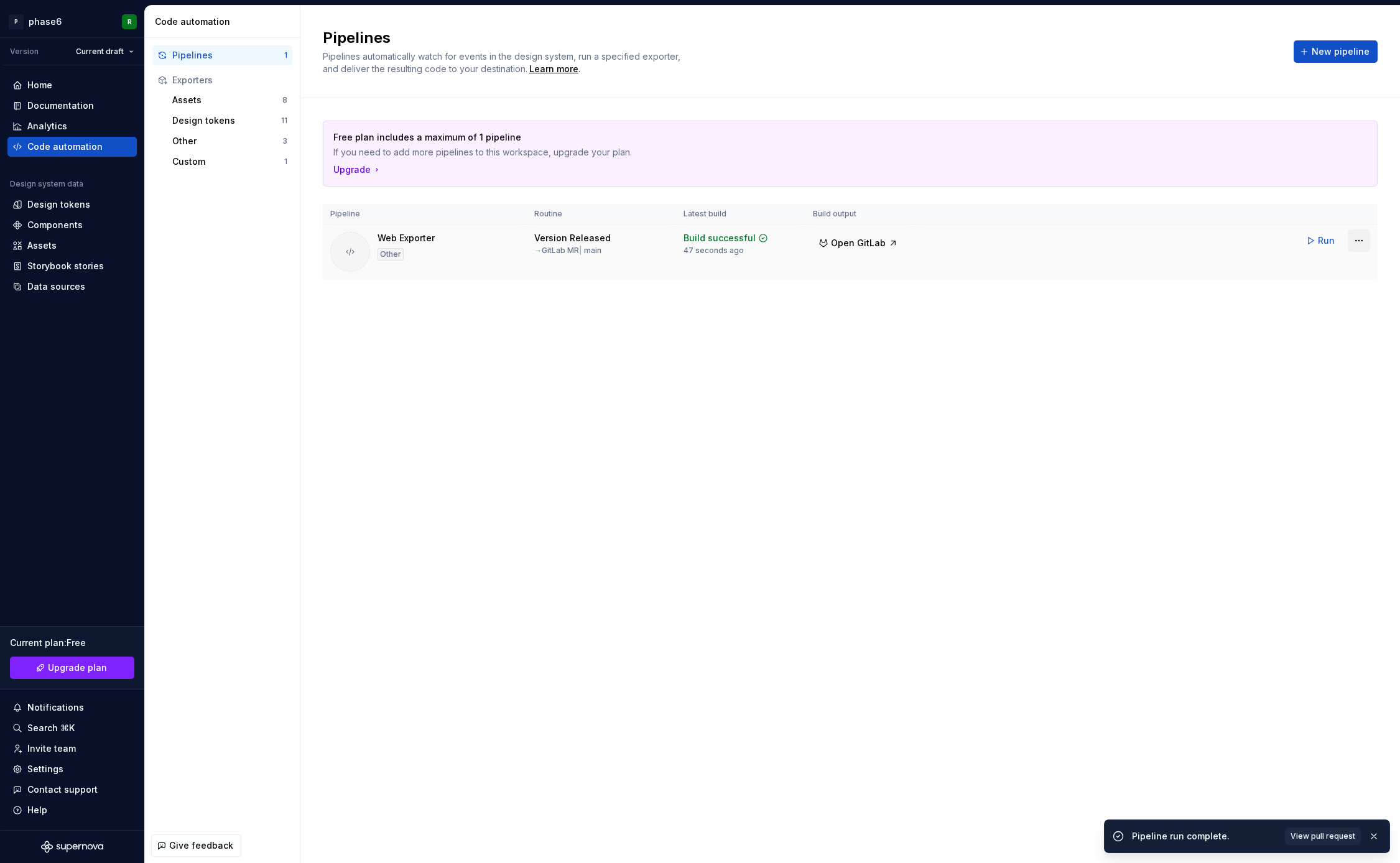
click at [1359, 241] on html "P phase6 R Version Current draft Home Documentation Analytics Code automation D…" at bounding box center [700, 431] width 1400 height 863
click at [1321, 268] on div "Edit pipeline" at bounding box center [1345, 267] width 105 height 12
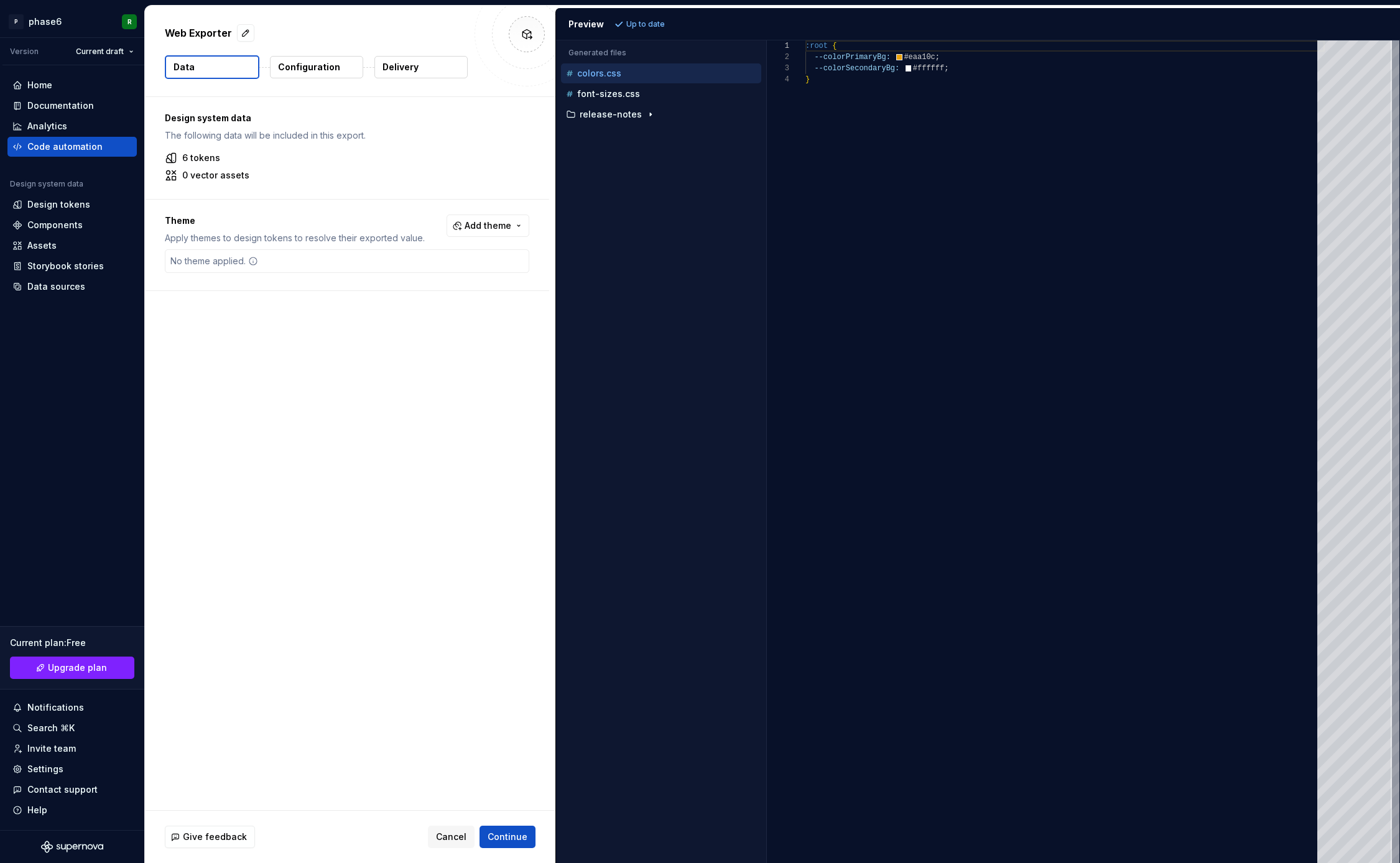
click at [395, 69] on p "Delivery" at bounding box center [400, 67] width 36 height 12
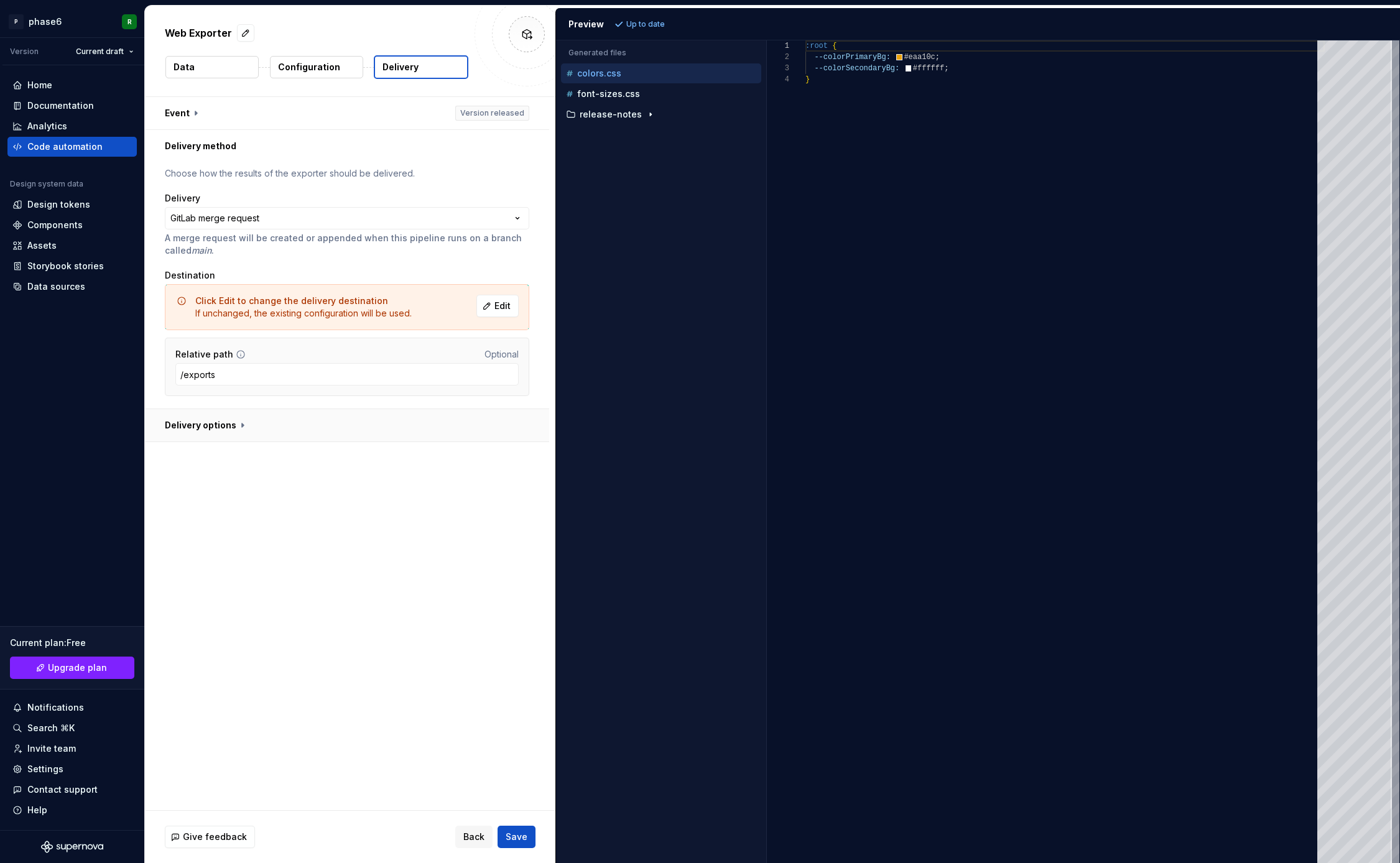
click at [250, 424] on button "button" at bounding box center [347, 425] width 404 height 32
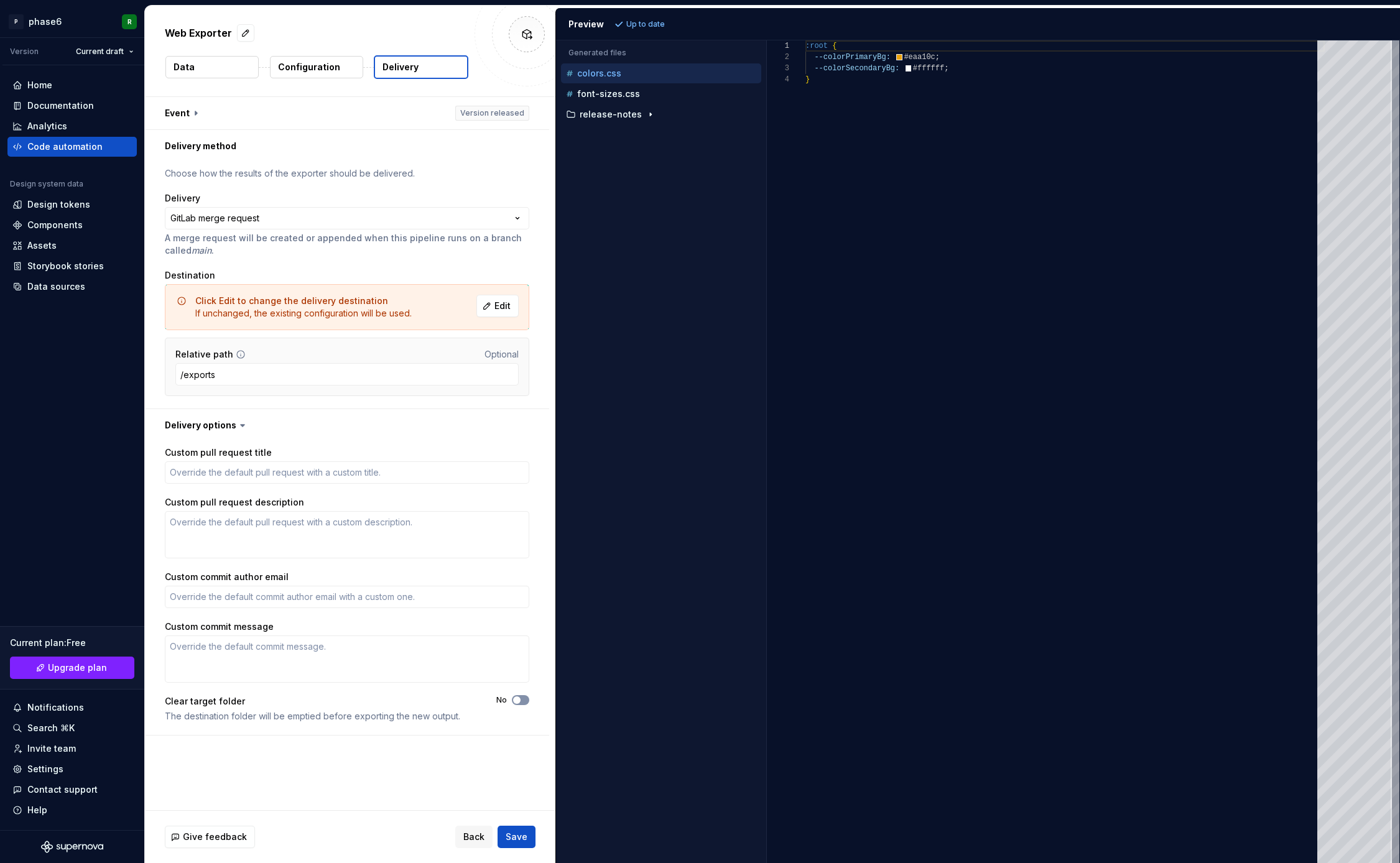
click at [521, 700] on span "button" at bounding box center [517, 700] width 7 height 7
click at [521, 842] on span "Save" at bounding box center [517, 837] width 22 height 12
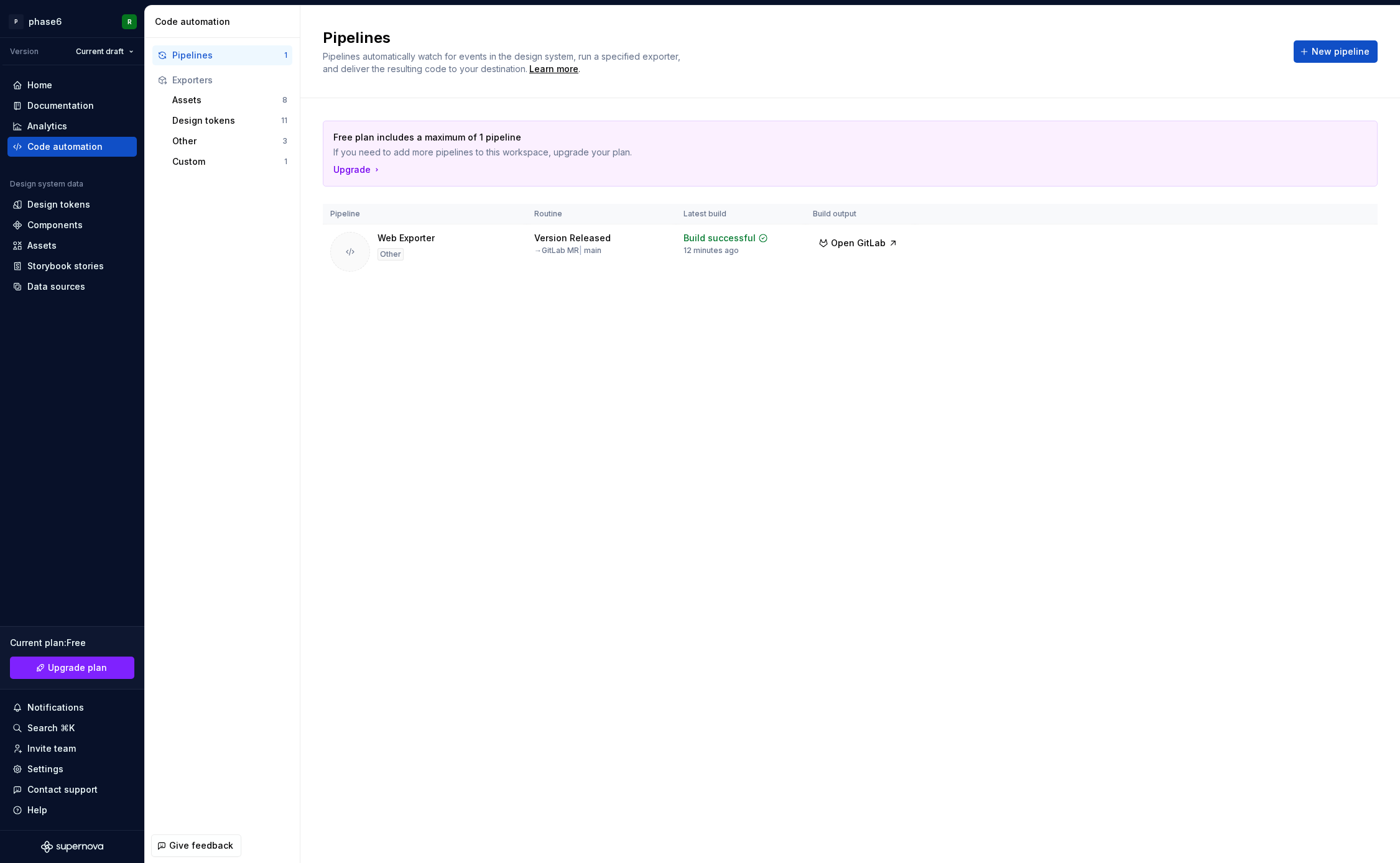
click at [204, 262] on div "Pipelines 1 Exporters Assets 8 Design tokens 11 Other 3 Custom 1" at bounding box center [223, 433] width 155 height 791
click at [205, 117] on div "Design tokens" at bounding box center [226, 120] width 109 height 12
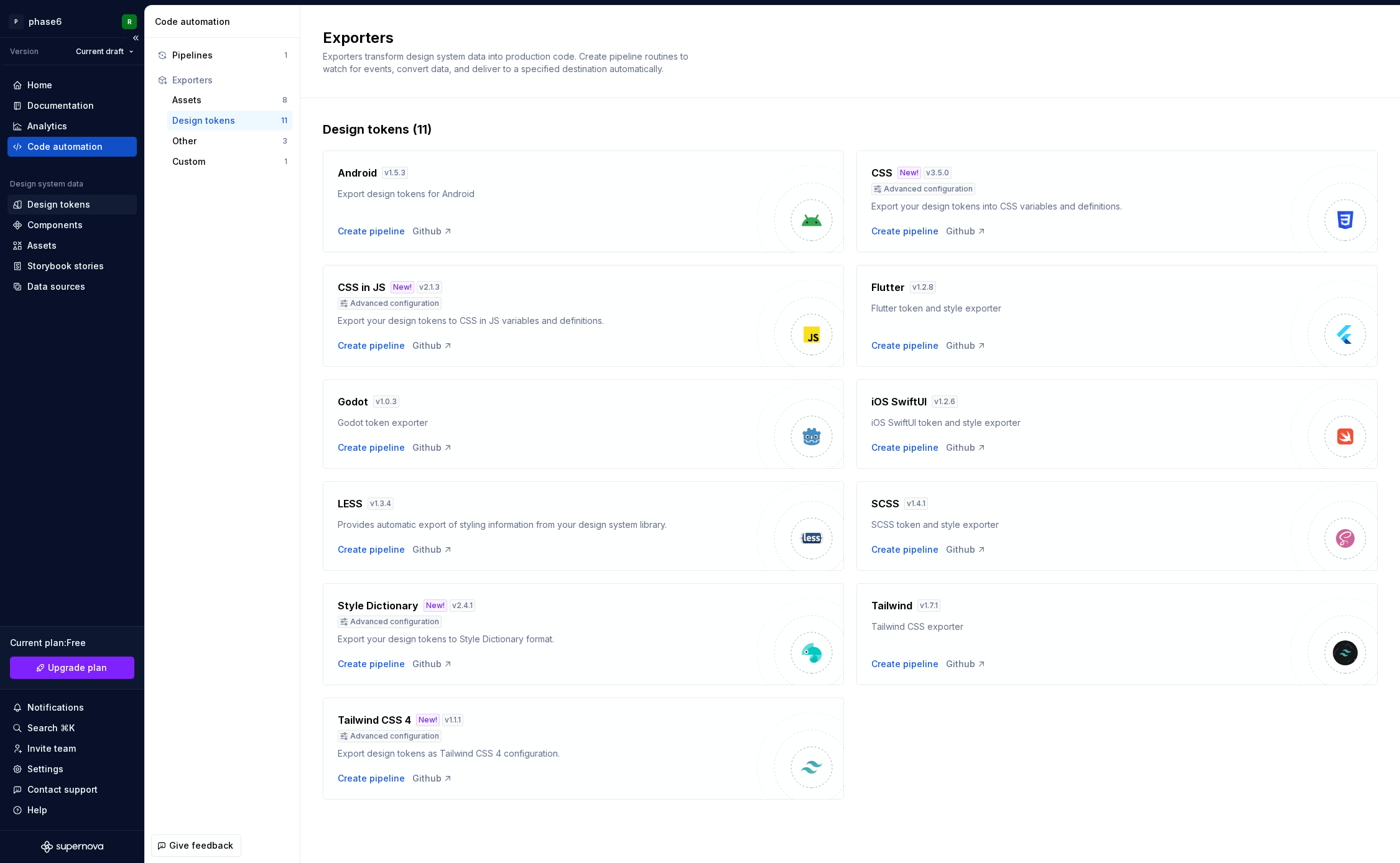
click at [61, 205] on div "Design tokens" at bounding box center [59, 204] width 63 height 12
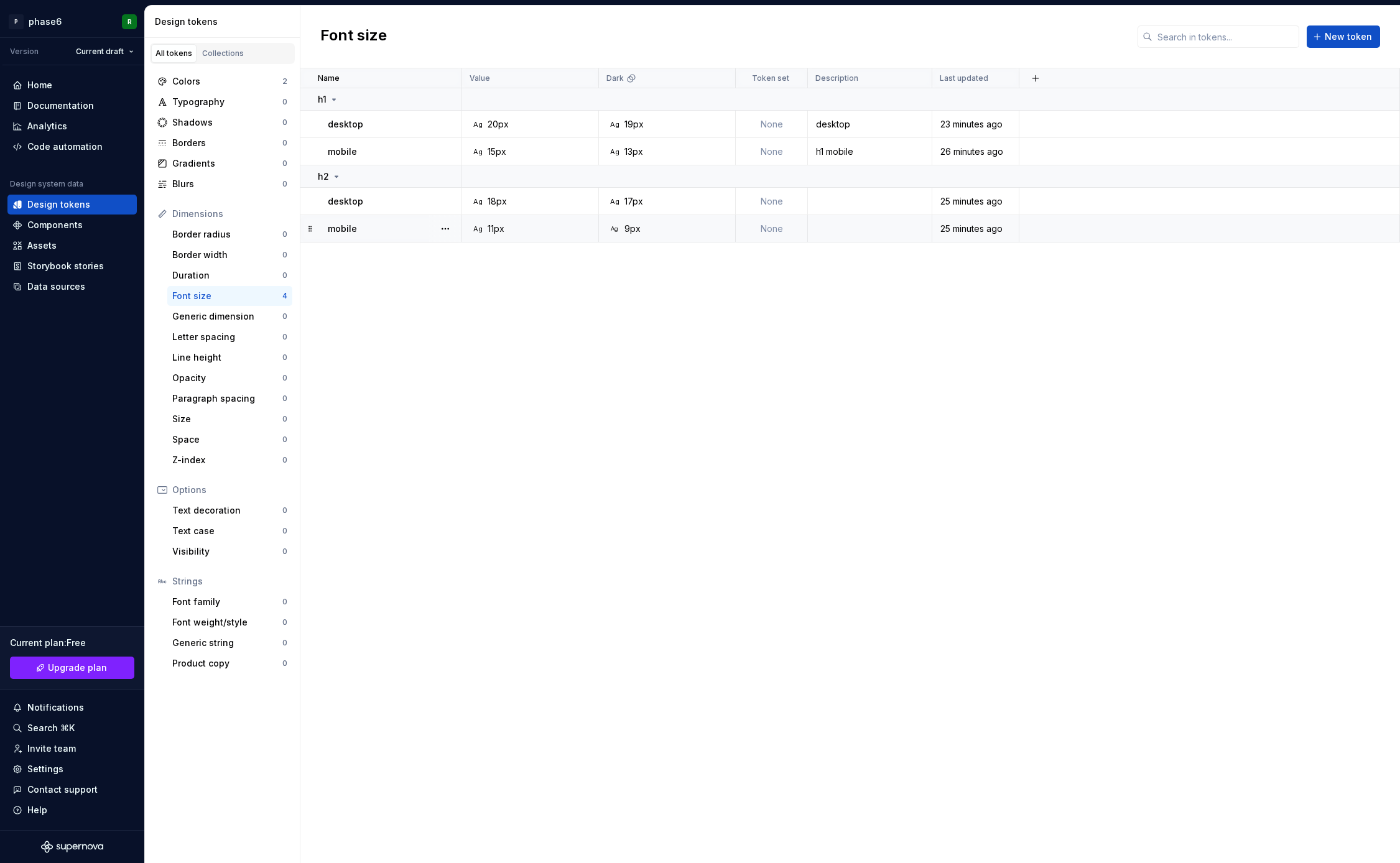
click at [525, 231] on div "Ag 11px" at bounding box center [534, 228] width 128 height 12
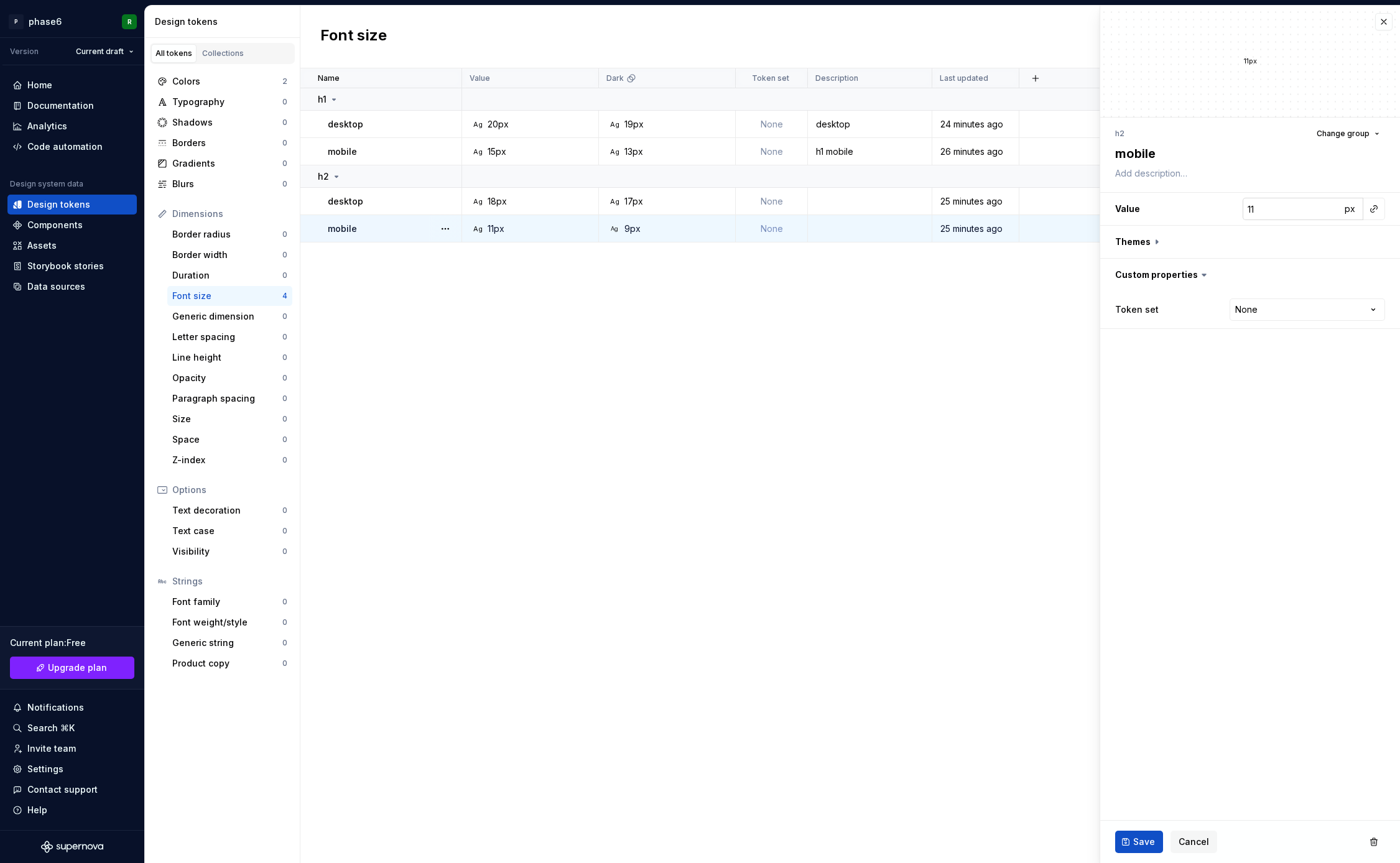
type textarea "*"
type input "10"
click at [1332, 211] on input "10" at bounding box center [1291, 209] width 98 height 23
click at [1147, 841] on span "Save" at bounding box center [1144, 842] width 22 height 12
type textarea "*"
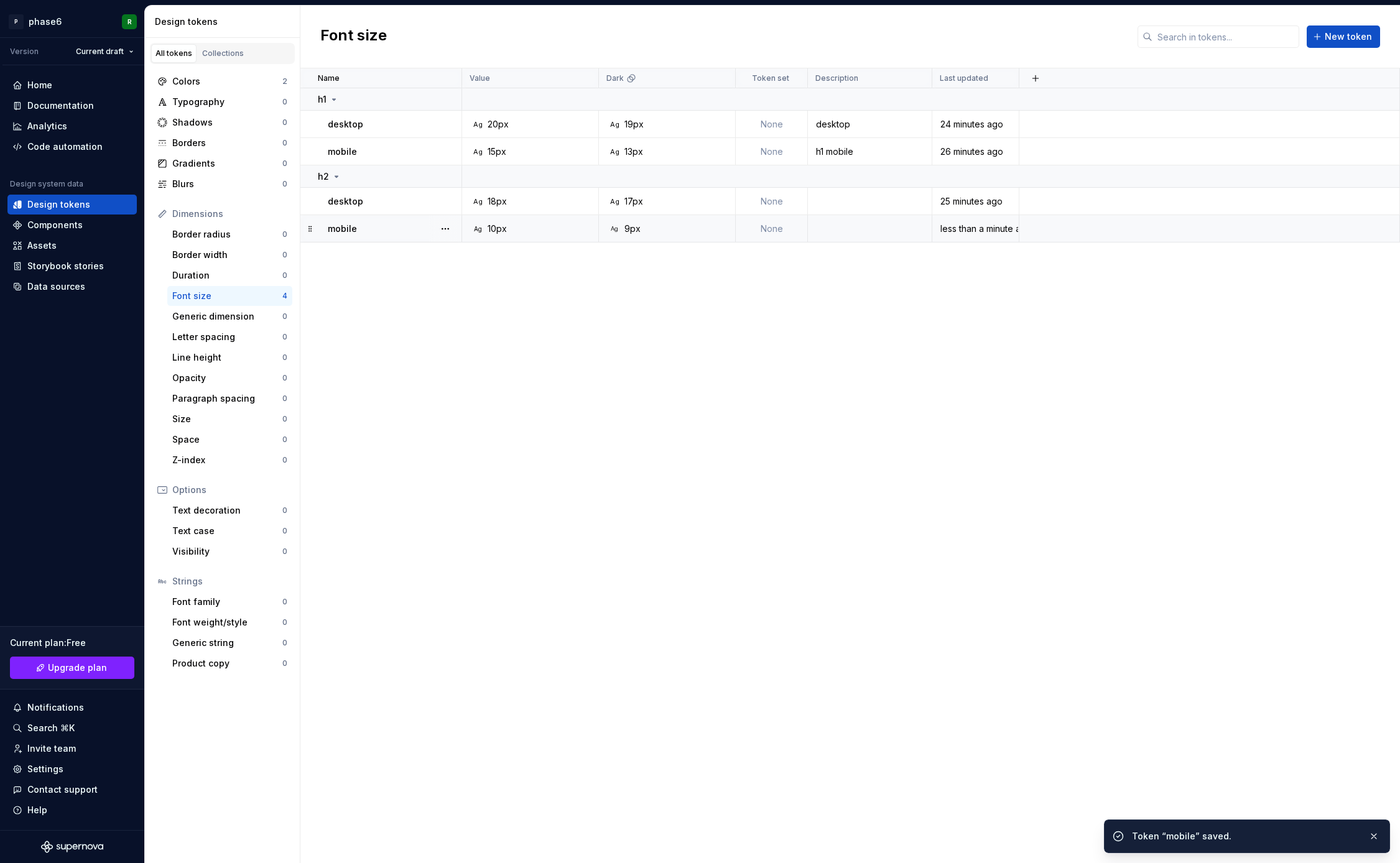
click at [527, 446] on div "Name Value Dark Token set Description Last updated h1 desktop Ag 20px Ag 19px N…" at bounding box center [850, 466] width 1099 height 795
click at [128, 53] on html "P phase6 R Version Current draft Home Documentation Analytics Code automation D…" at bounding box center [700, 431] width 1400 height 863
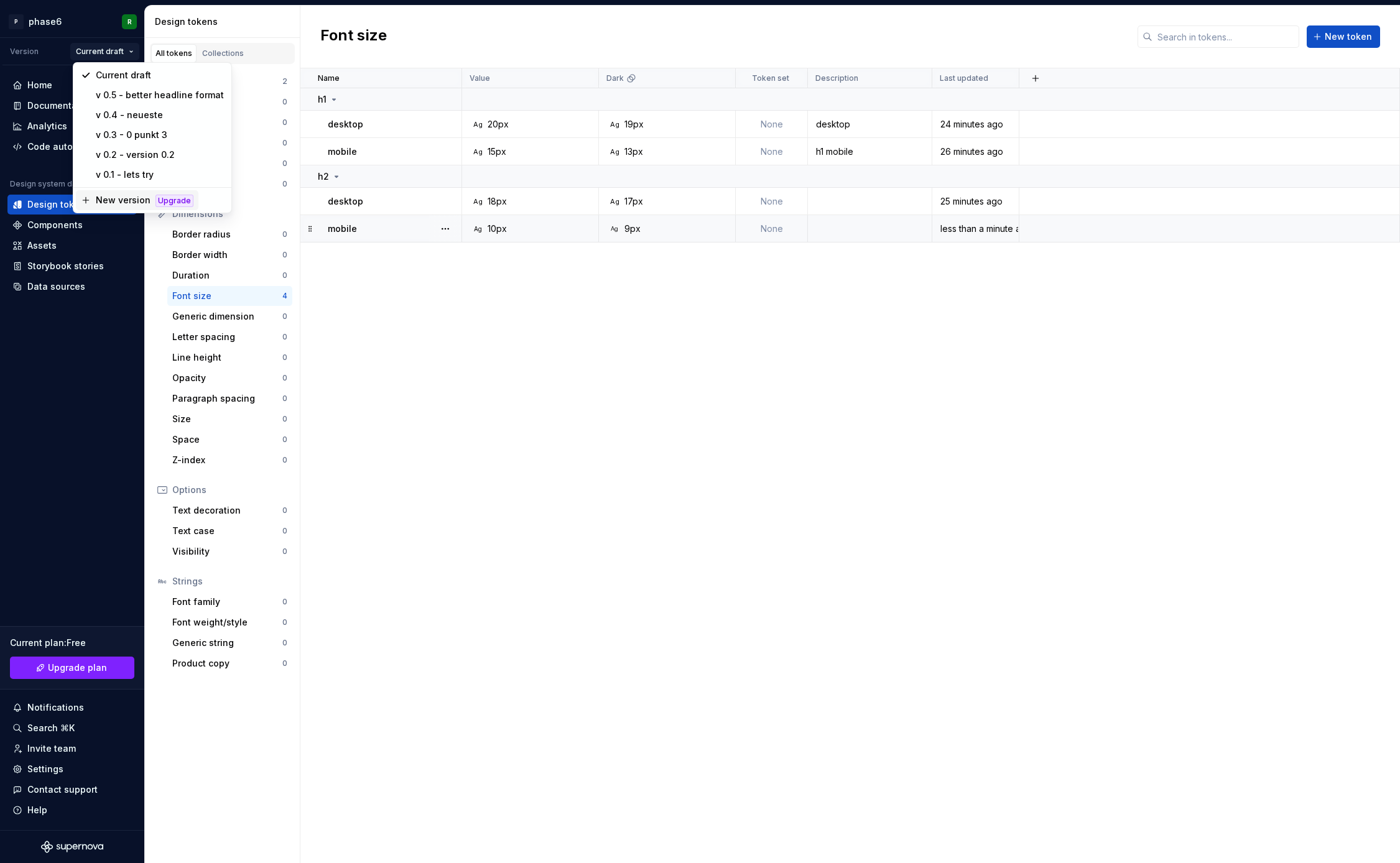
click at [107, 201] on div "New version" at bounding box center [123, 200] width 55 height 12
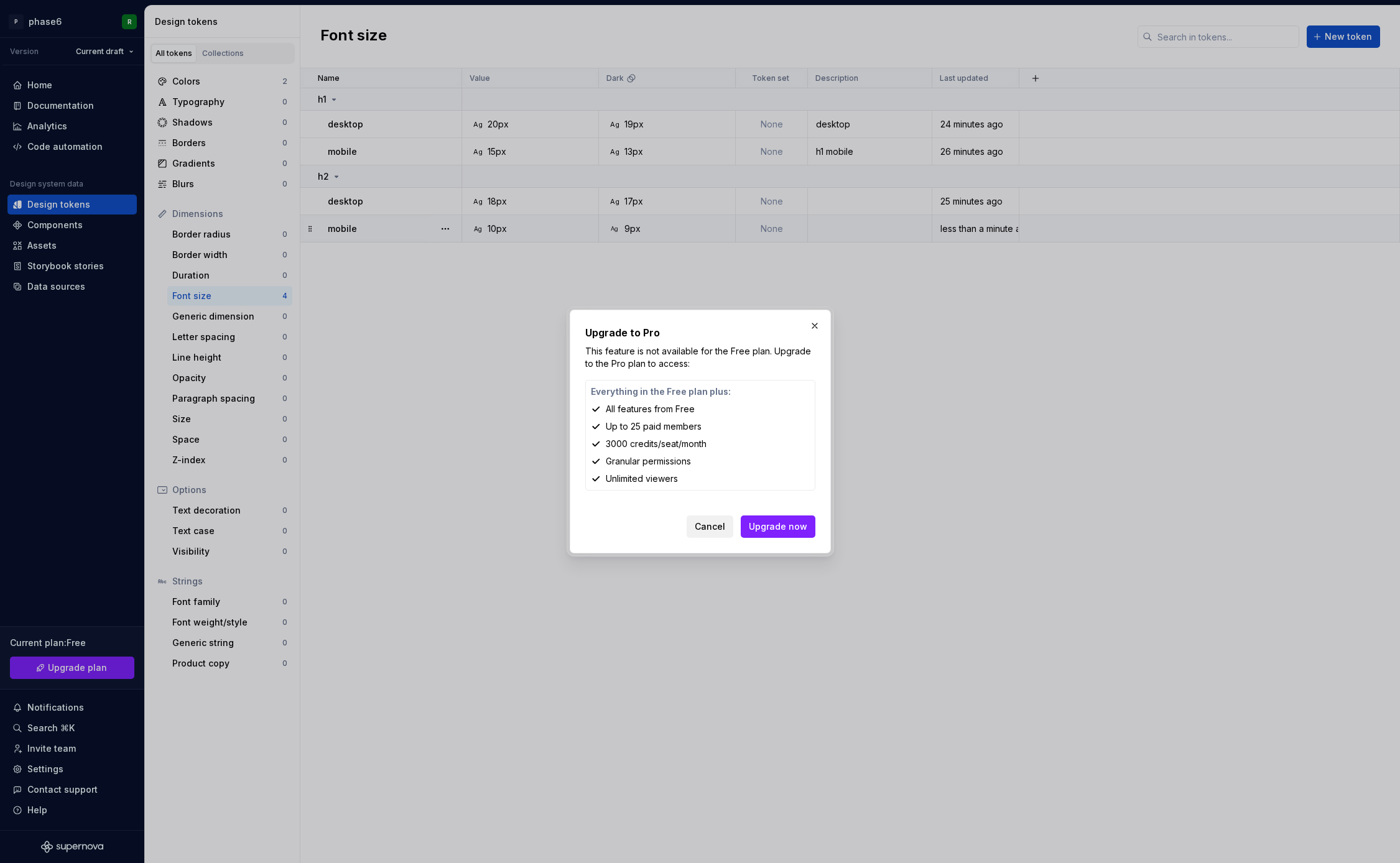
click at [713, 529] on span "Cancel" at bounding box center [710, 527] width 31 height 12
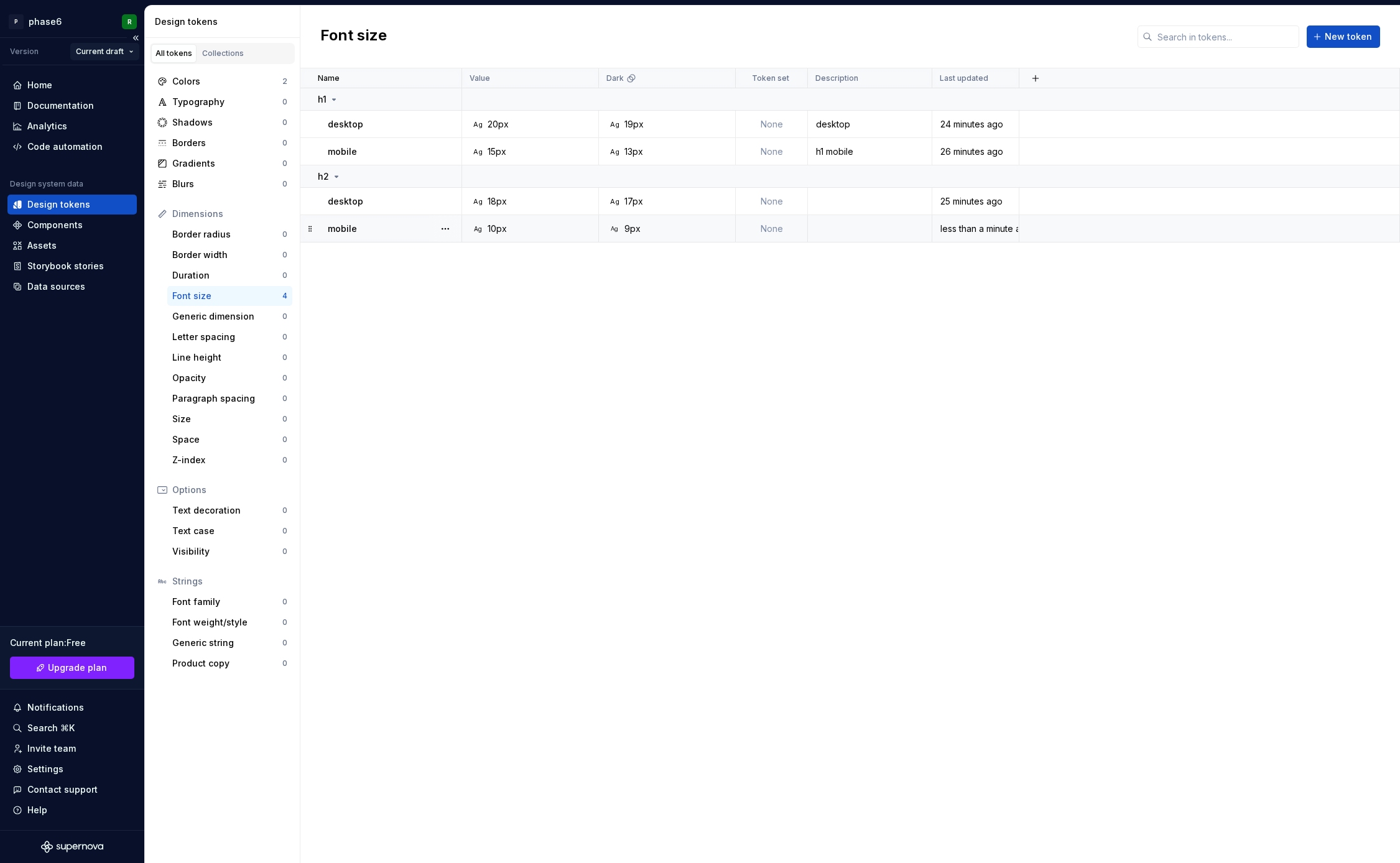
click at [126, 50] on html "P phase6 R Version Current draft Home Documentation Analytics Code automation D…" at bounding box center [700, 431] width 1400 height 863
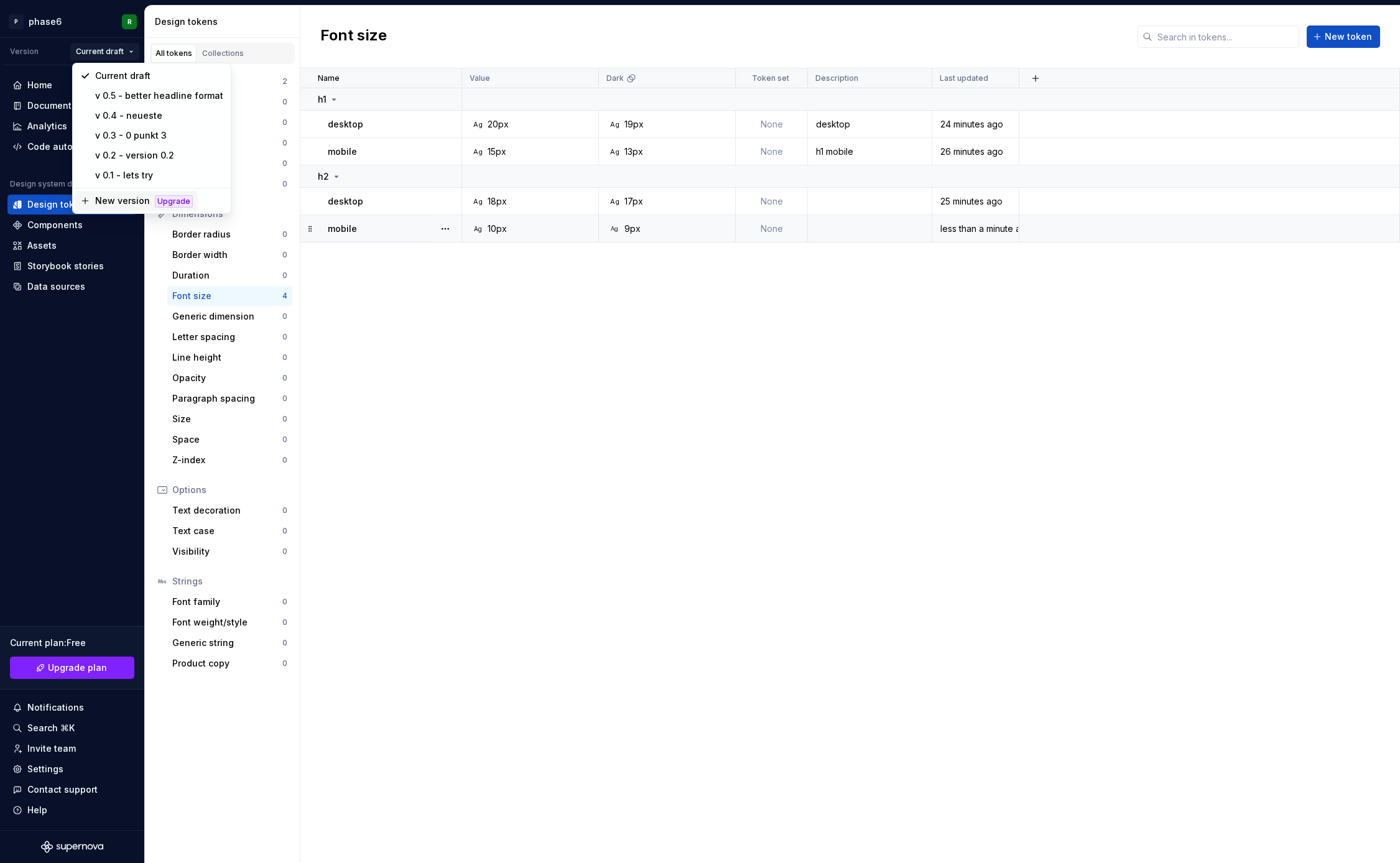
click at [118, 204] on div "New version" at bounding box center [122, 201] width 55 height 12
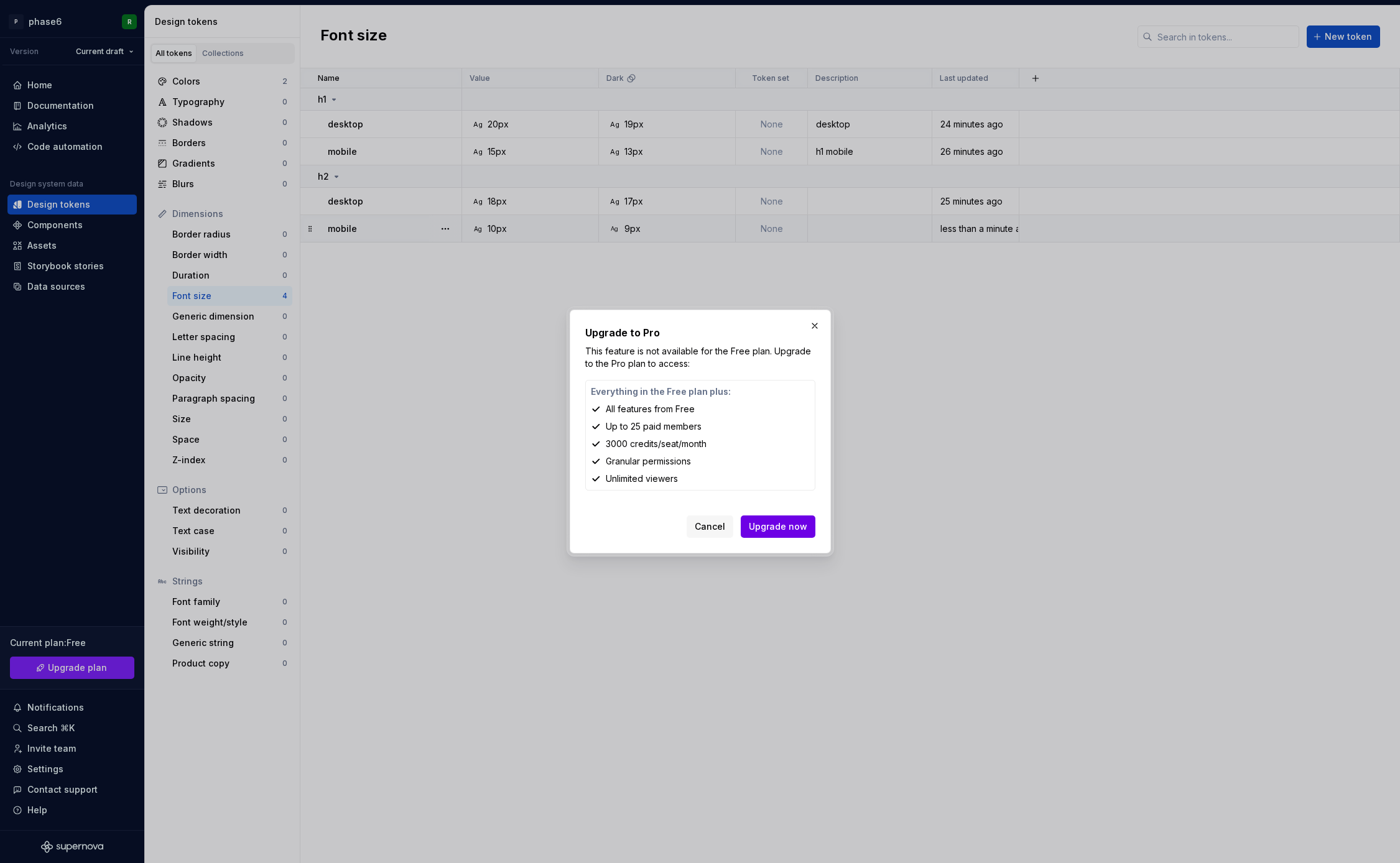
click at [777, 527] on span "Upgrade now" at bounding box center [778, 527] width 58 height 12
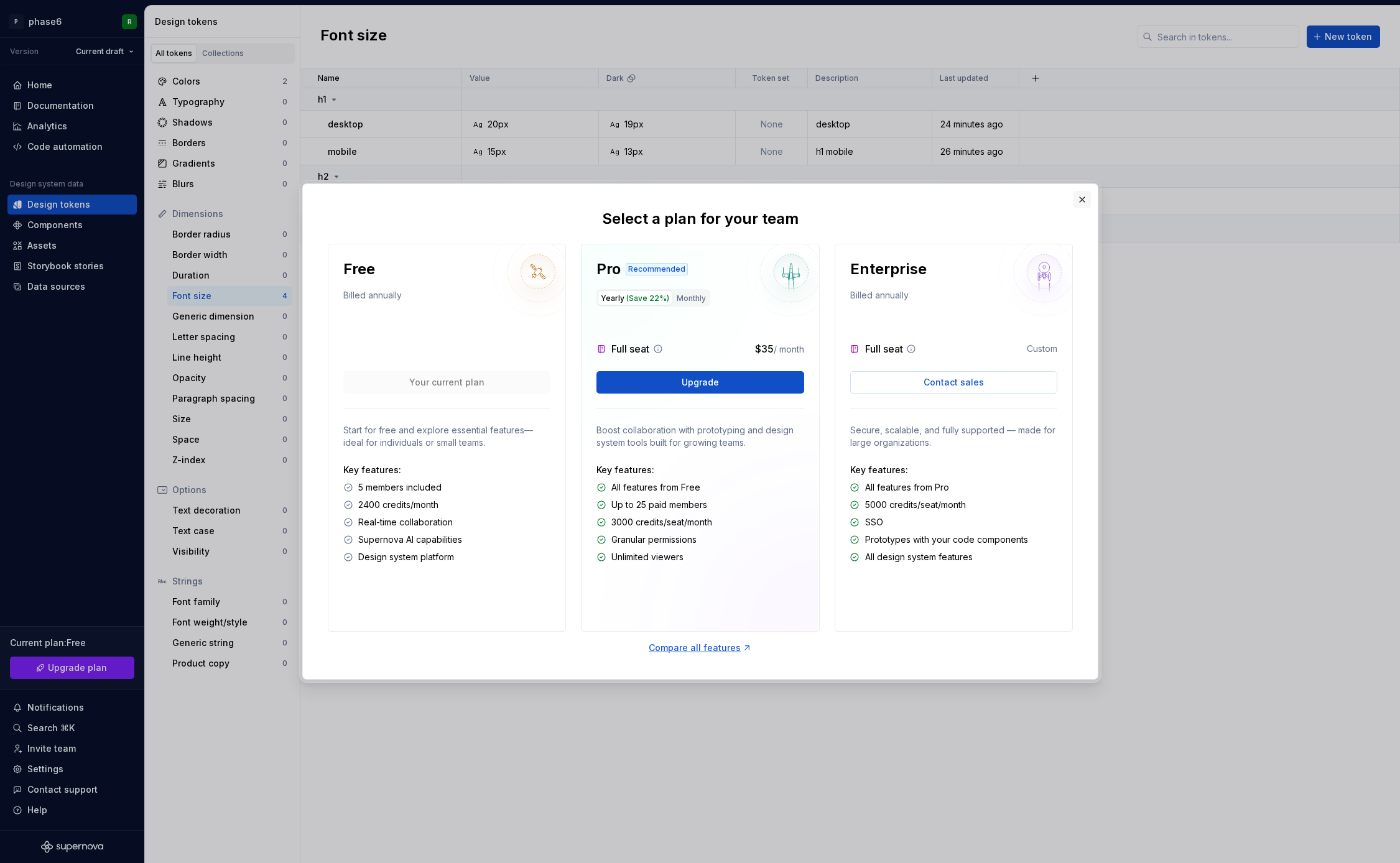
click at [1081, 201] on button "button" at bounding box center [1083, 200] width 18 height 18
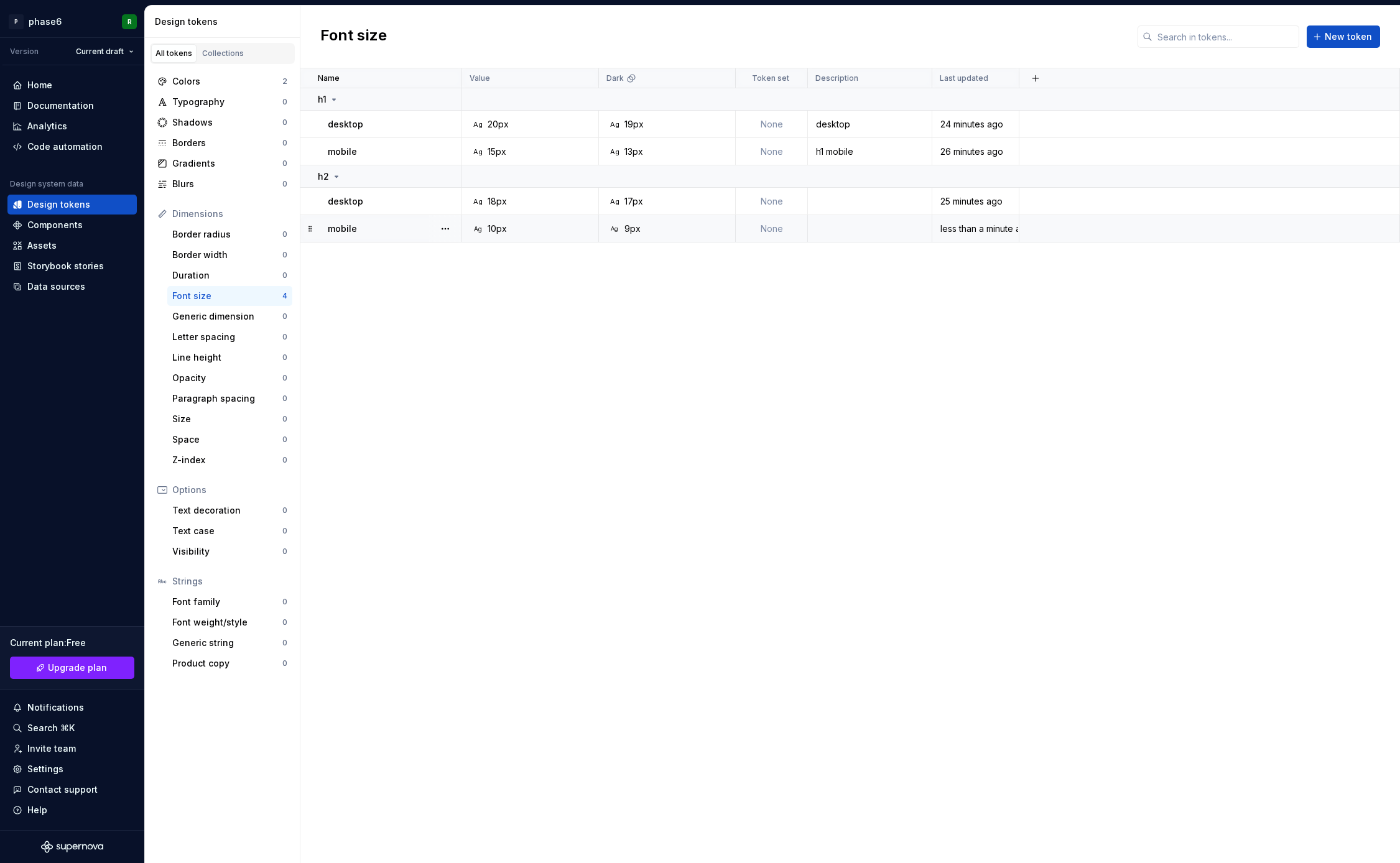
click at [681, 498] on div "Name Value Dark Token set Description Last updated h1 desktop Ag 20px Ag 19px N…" at bounding box center [850, 466] width 1099 height 795
click at [707, 475] on div "Name Value Dark Token set Description Last updated h1 desktop Ag 20px Ag 19px N…" at bounding box center [850, 466] width 1099 height 795
click at [731, 460] on div "Name Value Dark Token set Description Last updated h1 desktop Ag 20px Ag 19px N…" at bounding box center [850, 466] width 1099 height 795
